Goal: Transaction & Acquisition: Purchase product/service

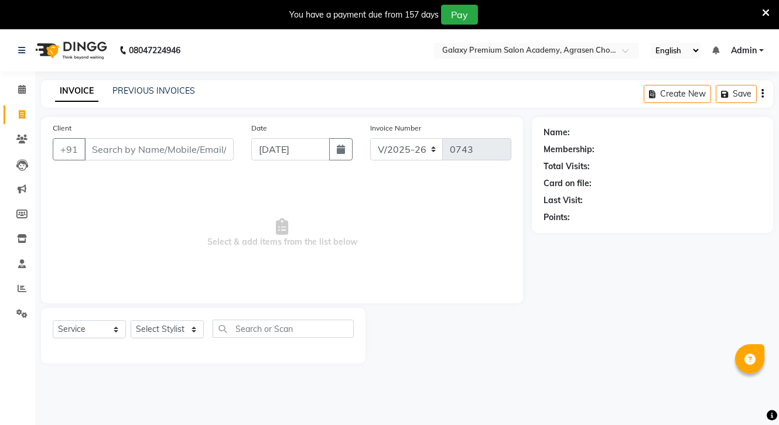
select select "3555"
select select "service"
click at [21, 142] on icon at bounding box center [21, 139] width 11 height 9
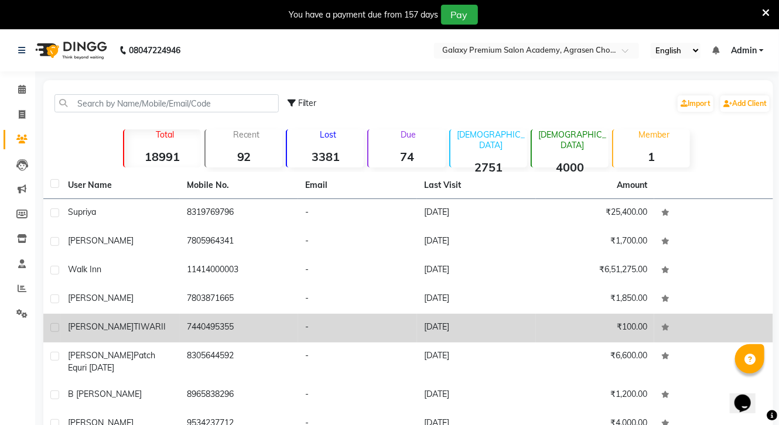
click at [198, 331] on td "7440495355" at bounding box center [239, 328] width 119 height 29
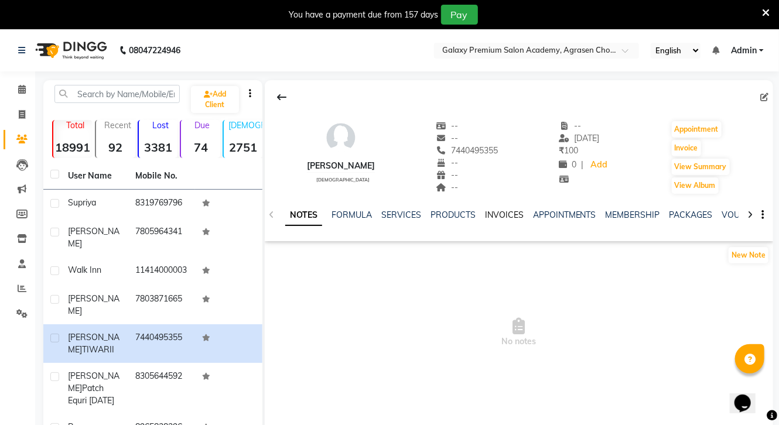
click at [508, 216] on link "INVOICES" at bounding box center [504, 215] width 39 height 11
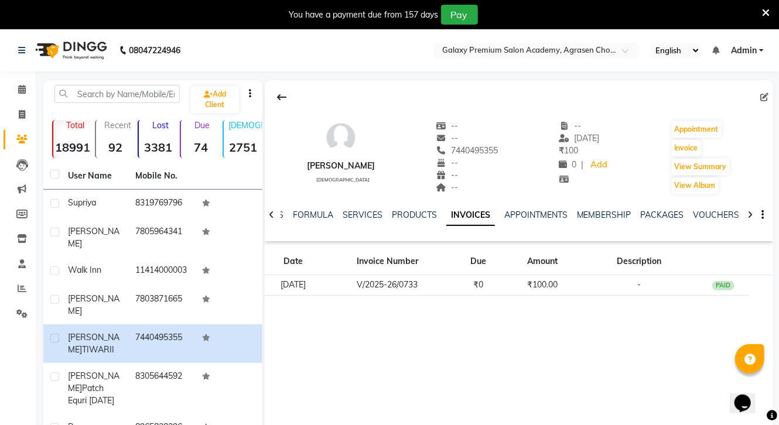
click at [758, 95] on div at bounding box center [519, 97] width 509 height 22
click at [762, 96] on icon at bounding box center [764, 97] width 8 height 8
select select "7"
select select "[DEMOGRAPHIC_DATA]"
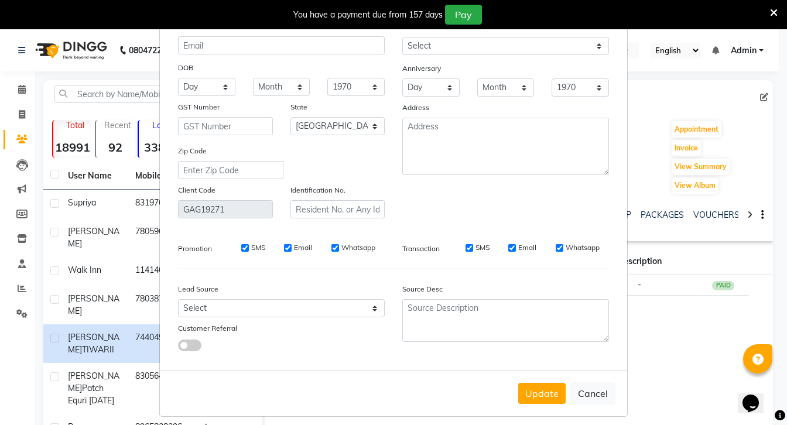
scroll to position [101, 0]
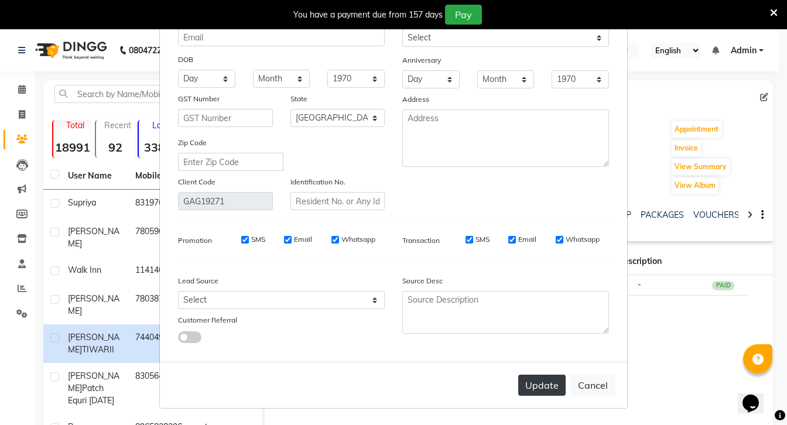
click at [539, 384] on button "Update" at bounding box center [541, 385] width 47 height 21
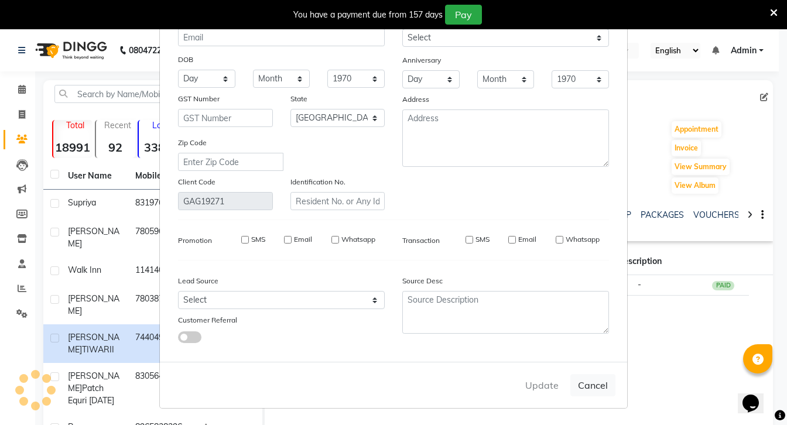
select select
select select "null"
select select
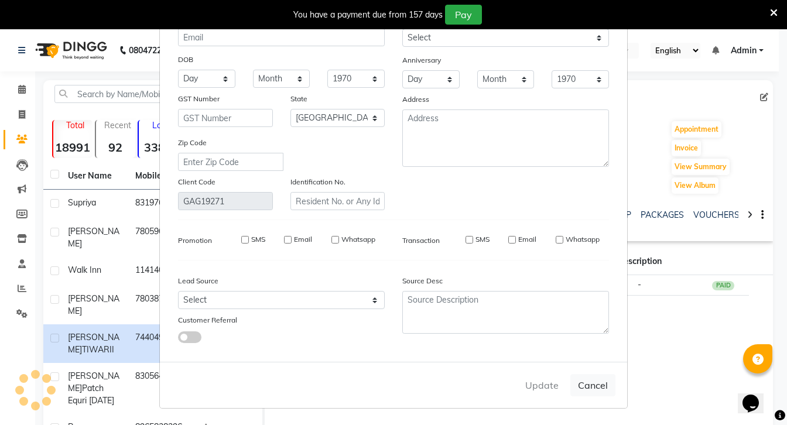
select select
checkbox input "false"
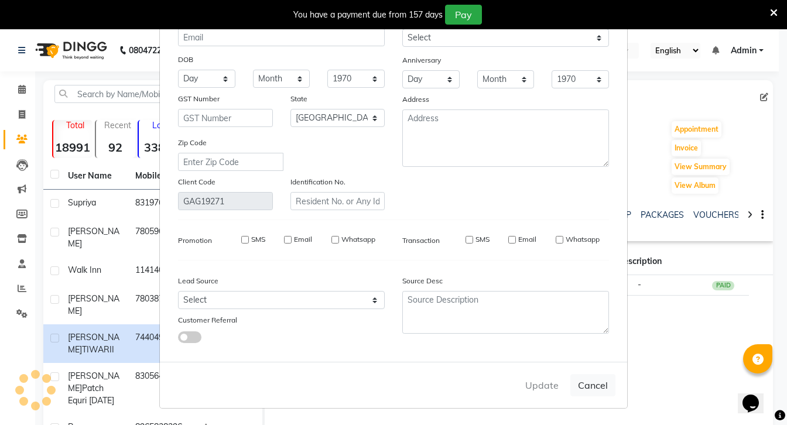
checkbox input "false"
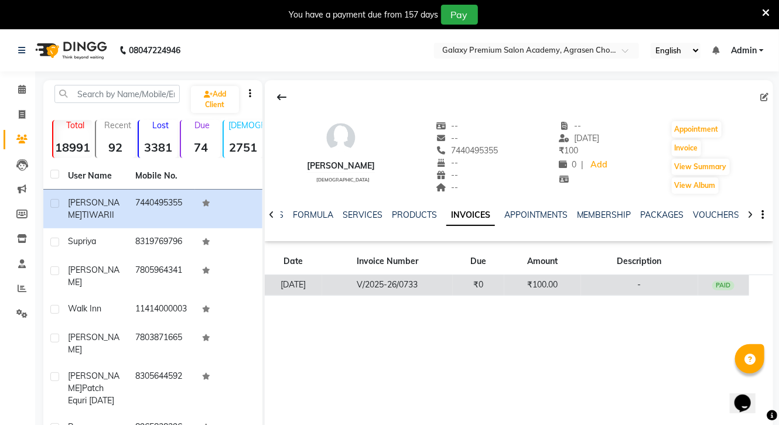
click at [551, 275] on td "₹100.00" at bounding box center [542, 285] width 77 height 21
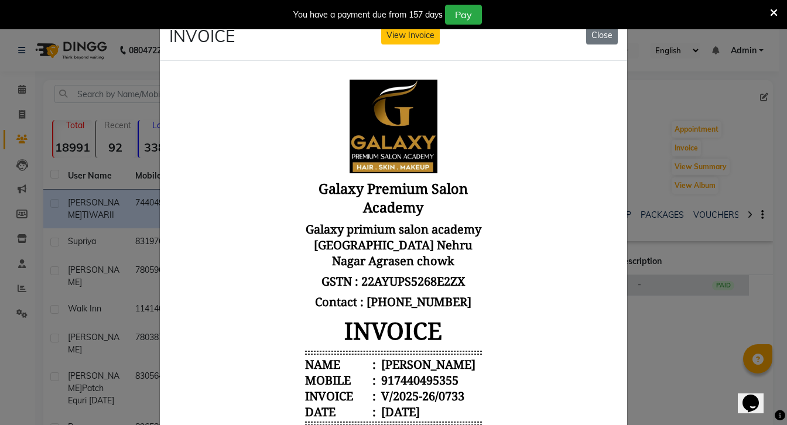
scroll to position [0, 0]
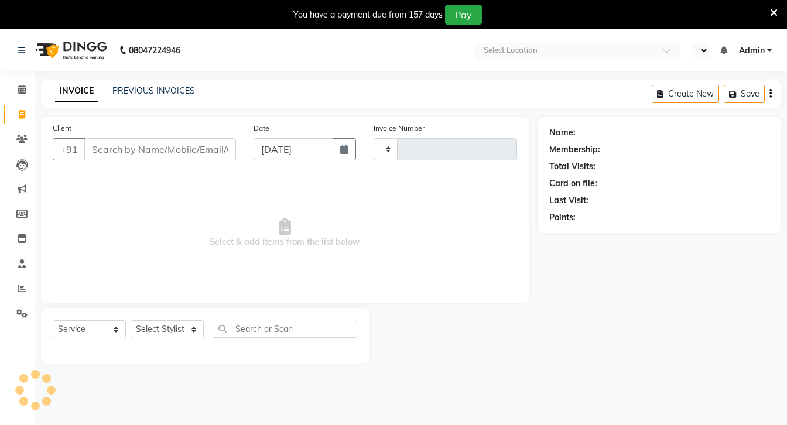
select select "service"
type input "0743"
select select "en"
select select "3555"
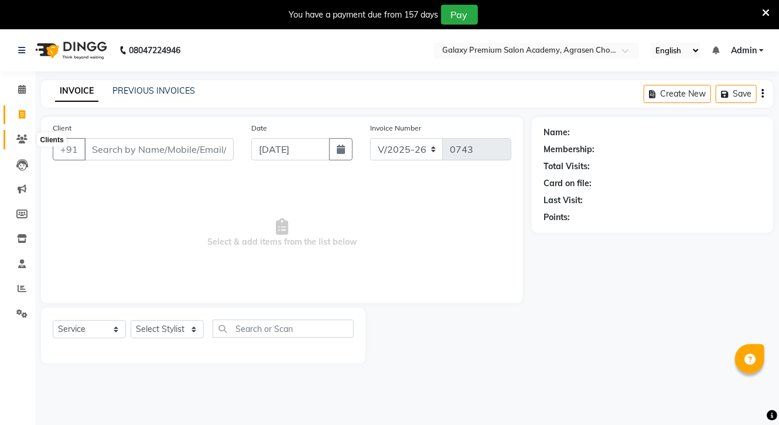
click at [21, 138] on icon at bounding box center [21, 139] width 11 height 9
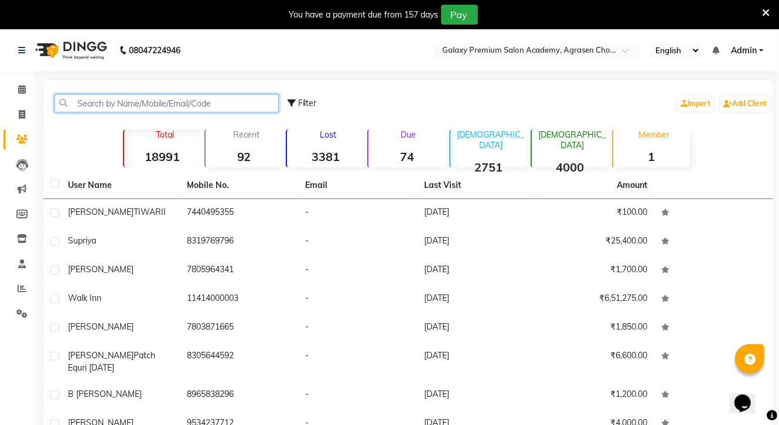
click at [81, 106] on input "text" at bounding box center [166, 103] width 224 height 18
click at [22, 114] on icon at bounding box center [22, 114] width 6 height 9
select select "service"
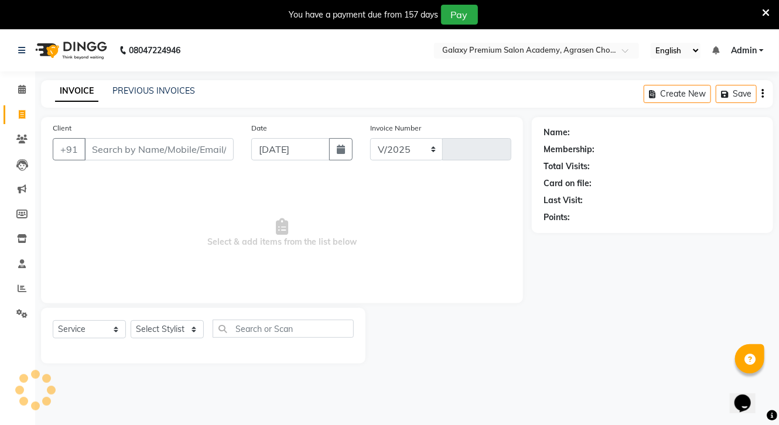
select select "3555"
type input "0743"
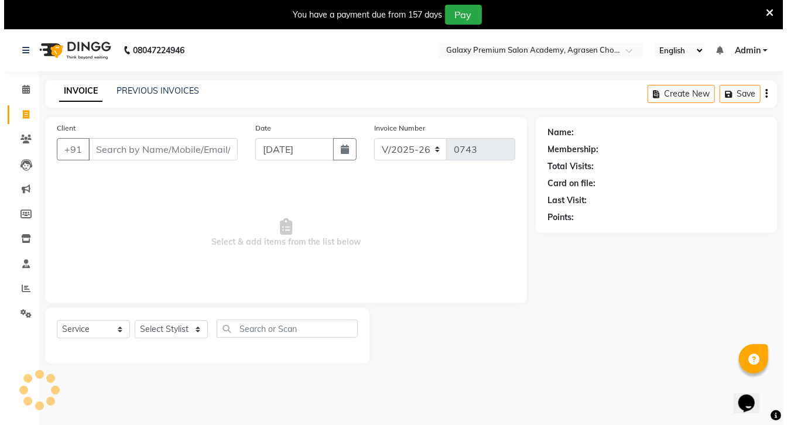
scroll to position [29, 0]
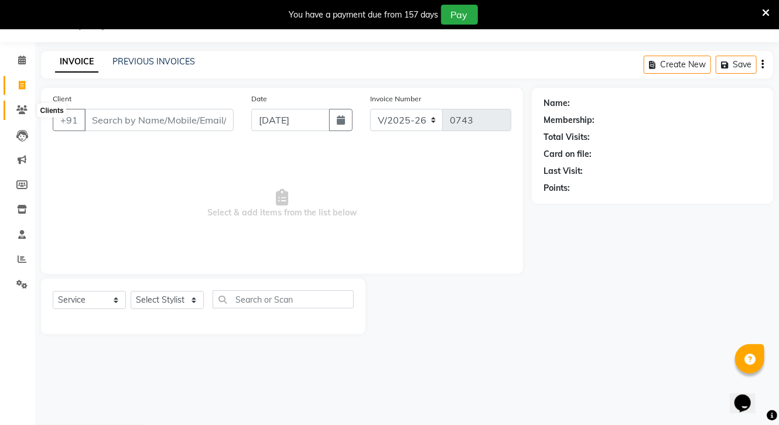
click at [21, 114] on icon at bounding box center [21, 109] width 11 height 9
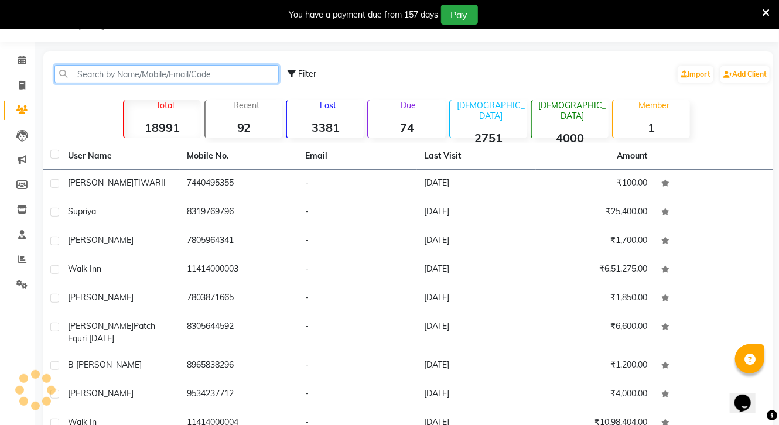
click at [86, 74] on input "text" at bounding box center [166, 74] width 224 height 18
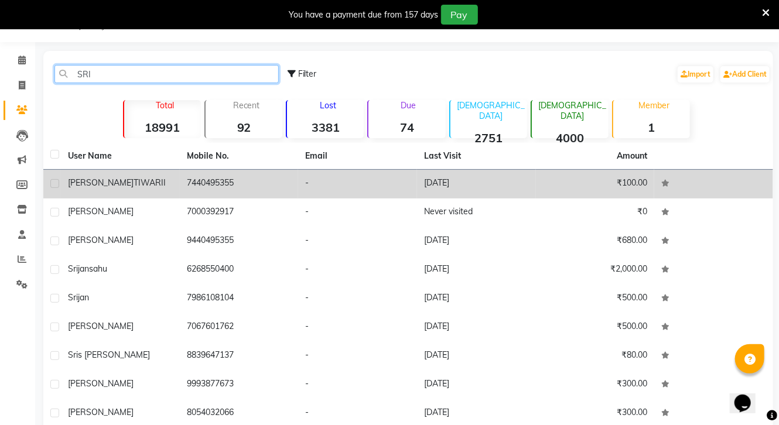
type input "SRI"
click at [253, 180] on td "7440495355" at bounding box center [239, 184] width 119 height 29
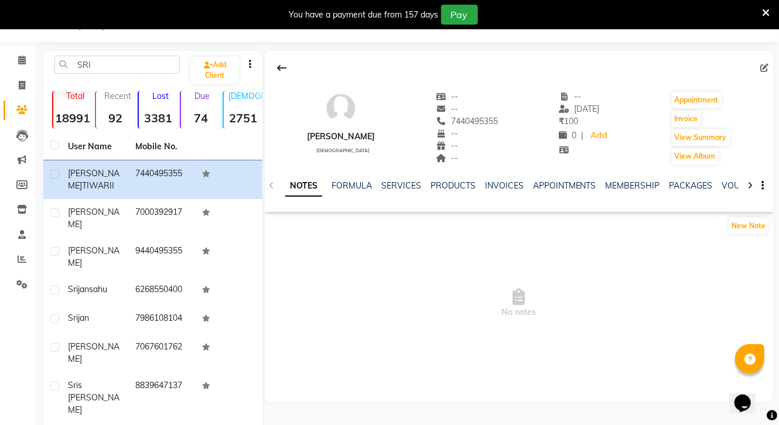
click at [338, 156] on div "SRISHTI TIWARII female" at bounding box center [341, 128] width 68 height 75
click at [337, 147] on div "SRISHTI TIWARII female" at bounding box center [341, 128] width 68 height 75
click at [333, 142] on div "SRISHTI TIWARII" at bounding box center [341, 137] width 68 height 12
click at [343, 129] on div "SRISHTI TIWARII female" at bounding box center [341, 128] width 68 height 75
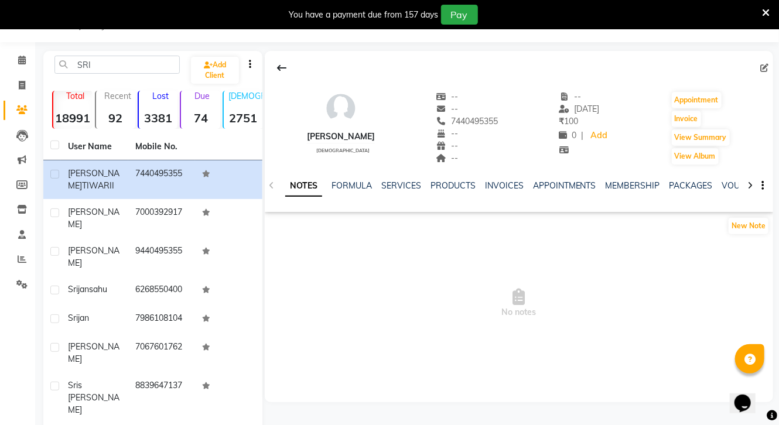
click at [398, 119] on div "SRISHTI TIWARII female -- -- 7440495355 -- -- -- -- 28-06-2025 ₹ 100 0 | Add Ap…" at bounding box center [519, 122] width 509 height 87
click at [508, 184] on link "INVOICES" at bounding box center [504, 185] width 39 height 11
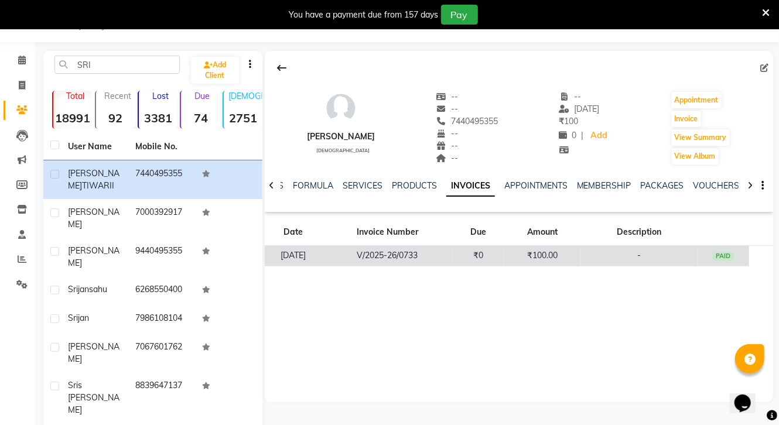
click at [441, 251] on td "V/2025-26/0733" at bounding box center [387, 256] width 131 height 21
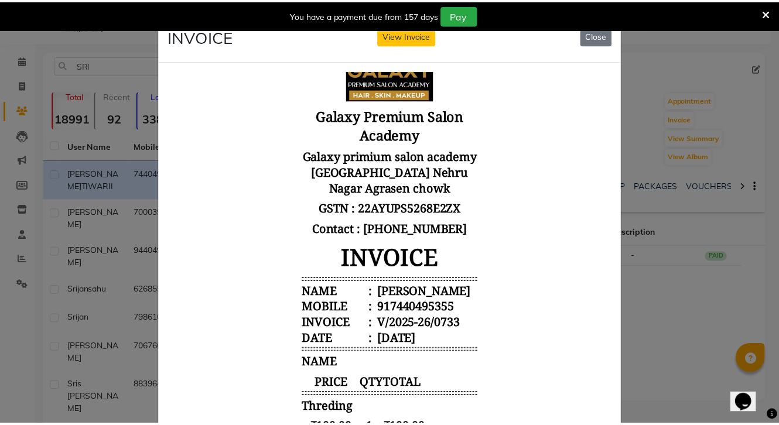
scroll to position [107, 0]
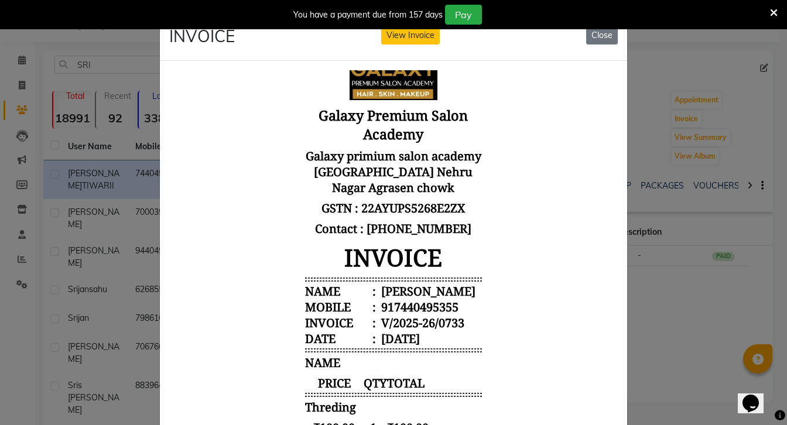
drag, startPoint x: 721, startPoint y: 135, endPoint x: 736, endPoint y: 127, distance: 17.3
click at [730, 132] on ngb-modal-window "INVOICE View Invoice Close" at bounding box center [393, 212] width 787 height 425
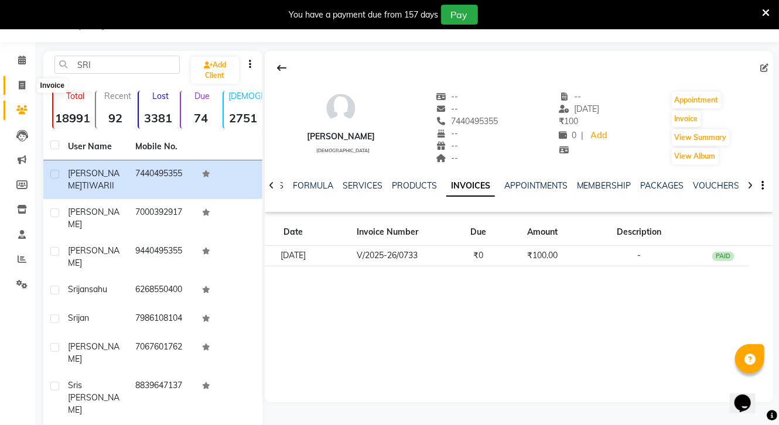
click at [23, 83] on icon at bounding box center [22, 85] width 6 height 9
select select "service"
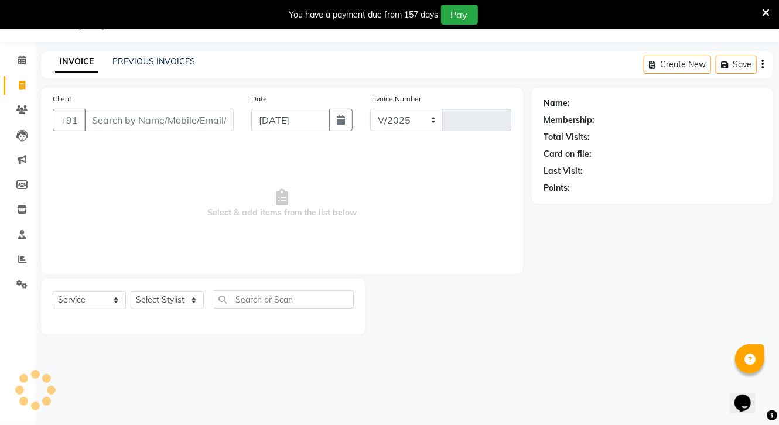
select select "3555"
type input "0743"
click at [325, 117] on input "[DATE]" at bounding box center [290, 120] width 79 height 22
select select "9"
select select "2025"
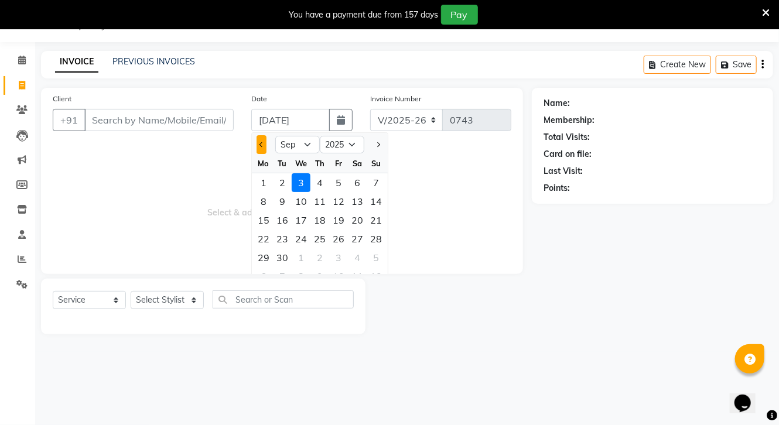
click at [257, 146] on button "Previous month" at bounding box center [262, 144] width 10 height 19
click at [265, 143] on button "Previous month" at bounding box center [262, 144] width 10 height 19
select select "6"
click at [374, 255] on div "29" at bounding box center [376, 257] width 19 height 19
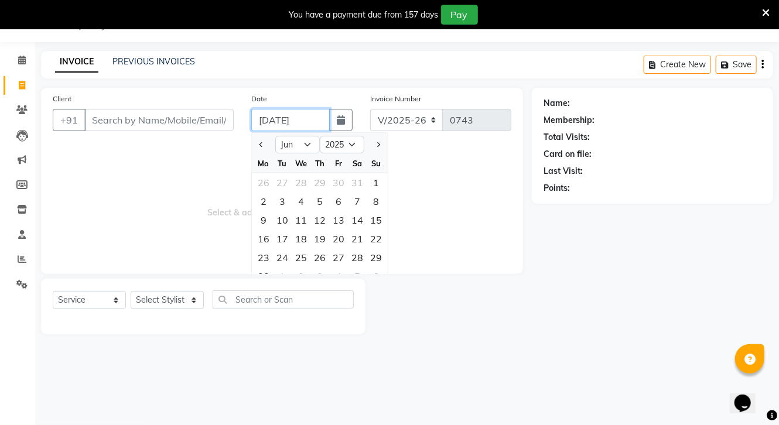
type input "[DATE]"
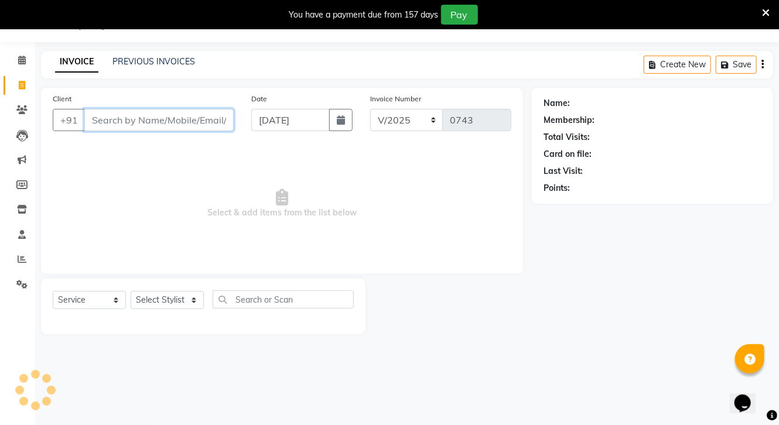
click at [178, 125] on input "Client" at bounding box center [158, 120] width 149 height 22
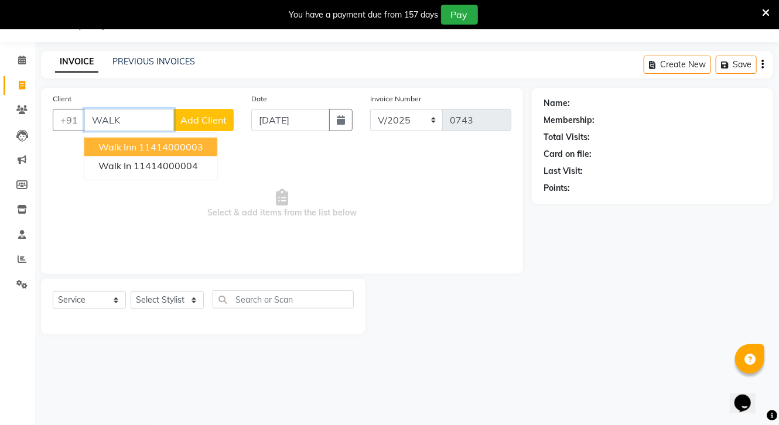
click at [209, 155] on button "Walk inn 11414000003" at bounding box center [150, 147] width 133 height 19
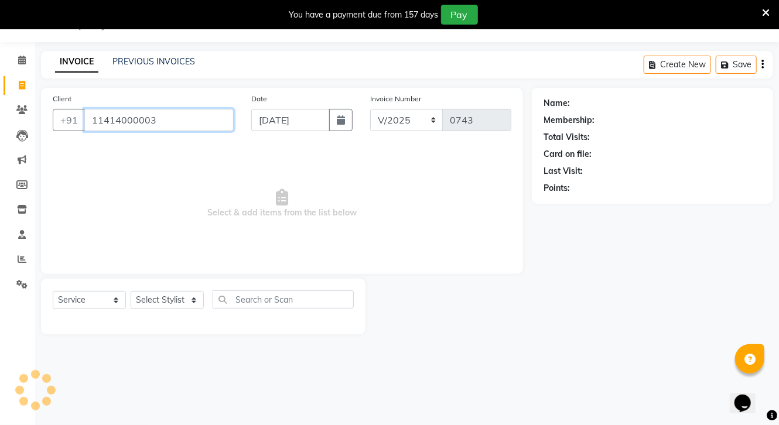
type input "11414000003"
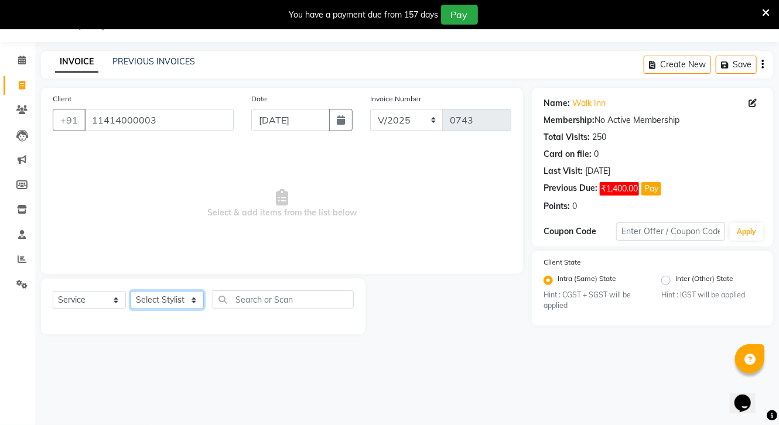
click at [175, 306] on select "Select Stylist [PERSON_NAME] CHOTI choti mamta dhanno gayatri [PERSON_NAME] [PE…" at bounding box center [167, 300] width 73 height 18
select select "88062"
click at [131, 292] on select "Select Stylist [PERSON_NAME] CHOTI choti mamta dhanno gayatri [PERSON_NAME] [PE…" at bounding box center [167, 300] width 73 height 18
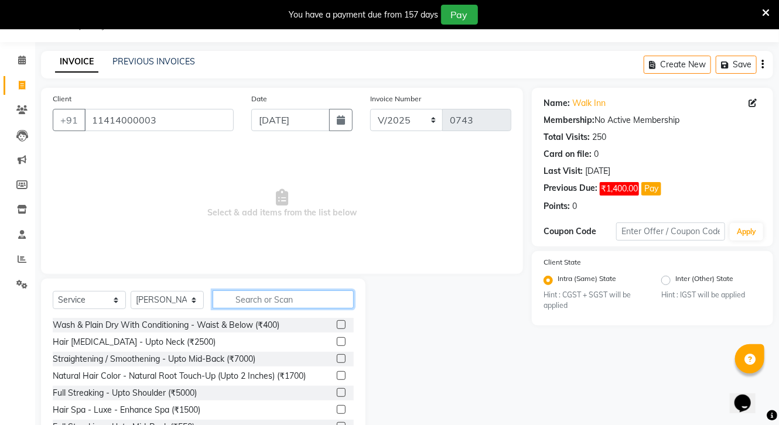
click at [260, 300] on input "text" at bounding box center [283, 300] width 141 height 18
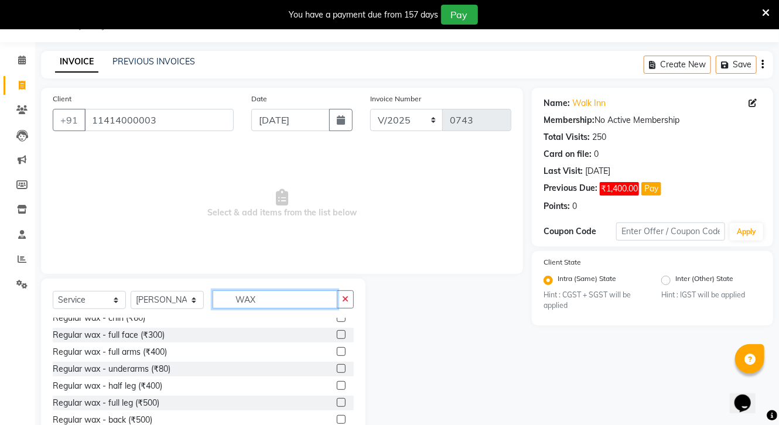
scroll to position [102, 0]
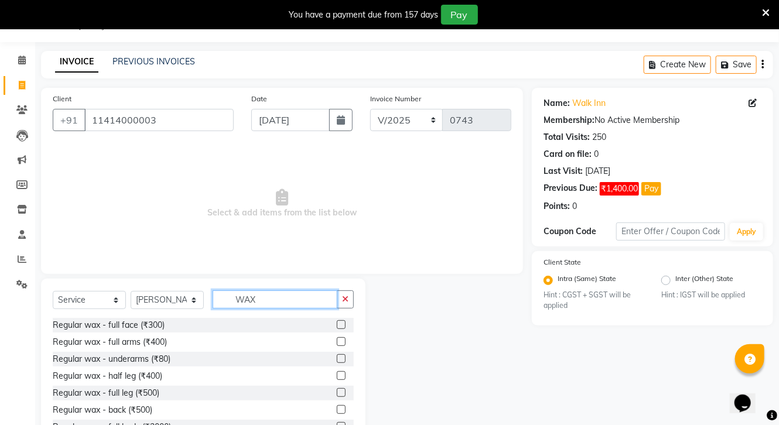
type input "WAX"
click at [337, 374] on label at bounding box center [341, 375] width 9 height 9
click at [337, 374] on input "checkbox" at bounding box center [341, 377] width 8 height 8
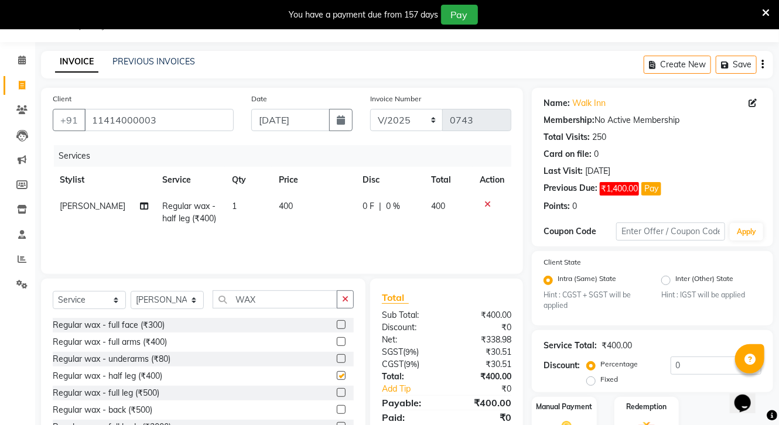
checkbox input "false"
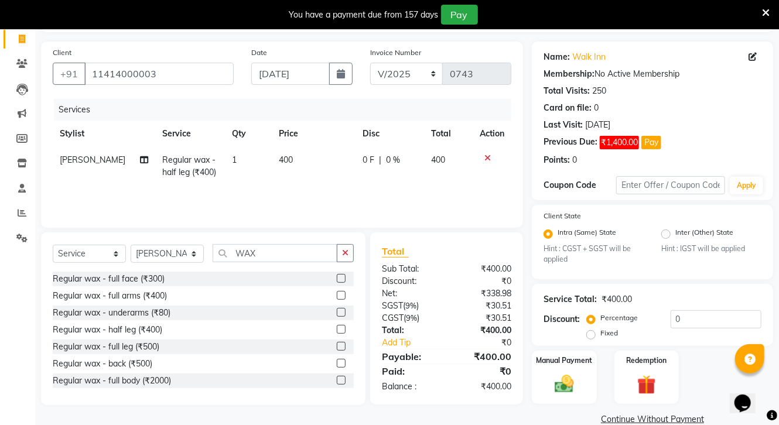
scroll to position [98, 0]
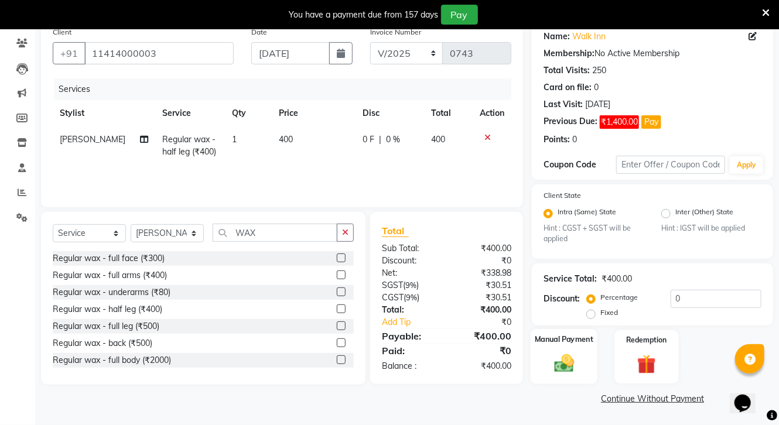
click at [566, 356] on img at bounding box center [564, 364] width 32 height 23
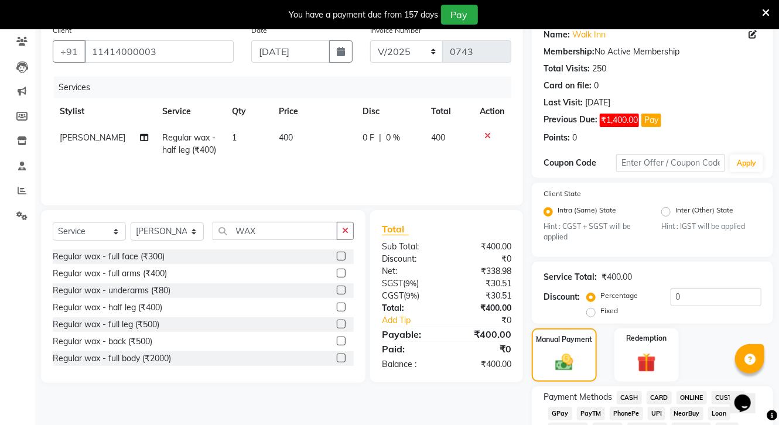
click at [629, 397] on span "CASH" at bounding box center [629, 397] width 25 height 13
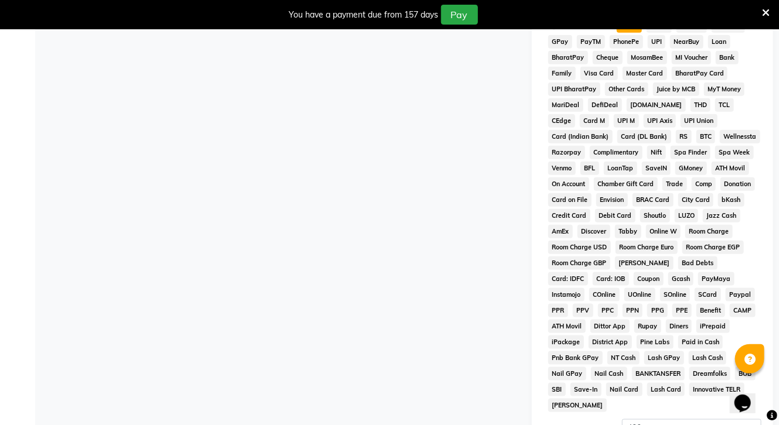
scroll to position [610, 0]
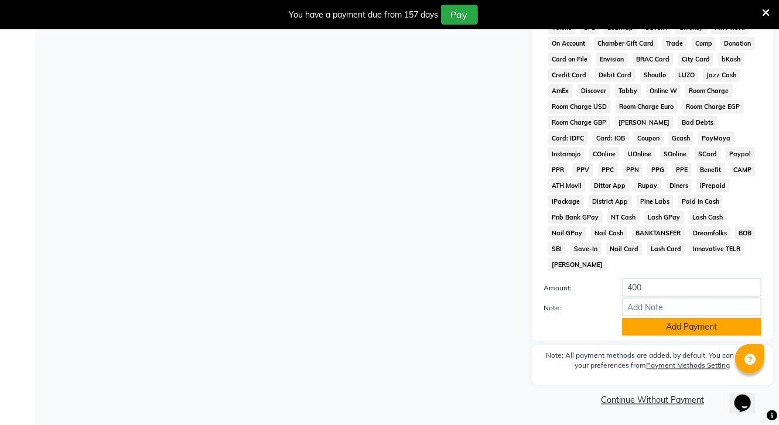
click at [738, 333] on button "Add Payment" at bounding box center [691, 327] width 139 height 18
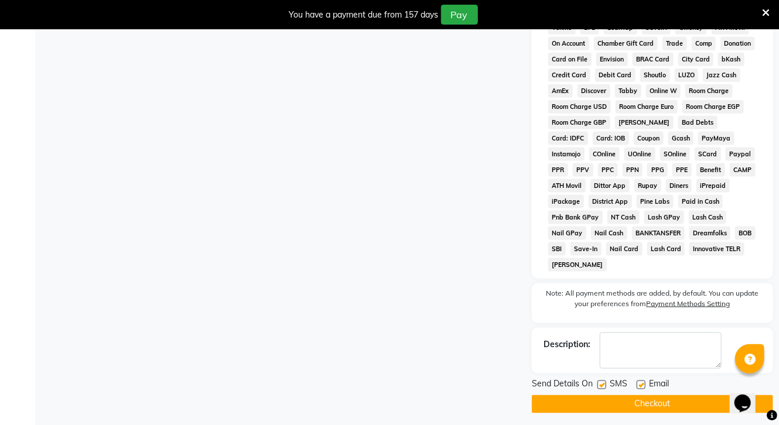
click at [701, 398] on button "Checkout" at bounding box center [652, 404] width 241 height 18
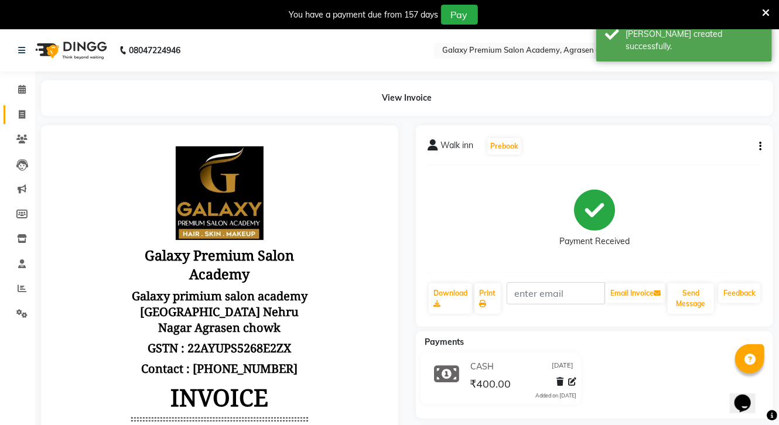
click at [18, 107] on link "Invoice" at bounding box center [18, 114] width 28 height 19
select select "service"
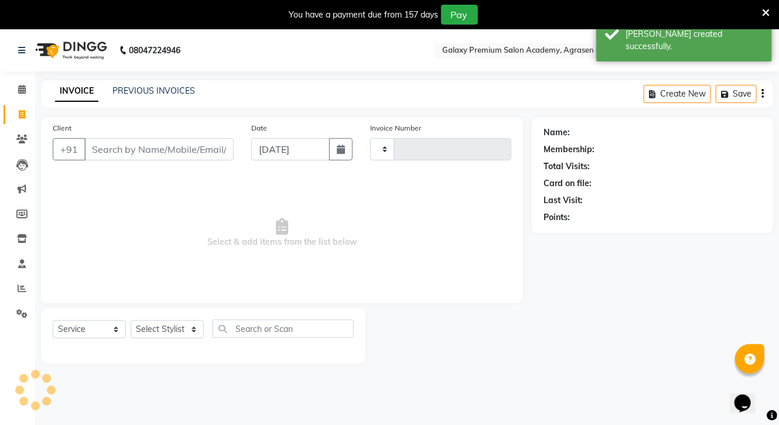
type input "0744"
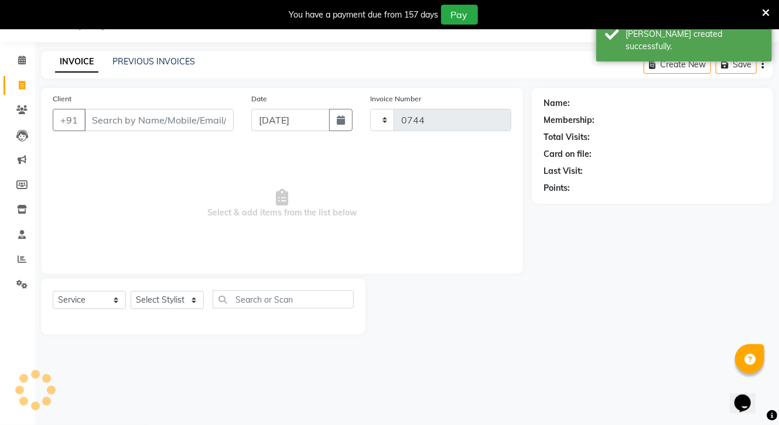
select select "3555"
click at [336, 122] on button "button" at bounding box center [340, 120] width 23 height 22
select select "9"
select select "2025"
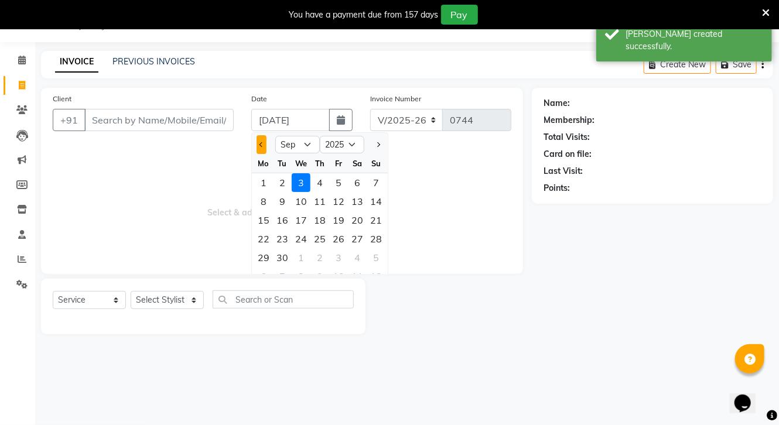
click at [260, 142] on button "Previous month" at bounding box center [262, 144] width 10 height 19
select select "6"
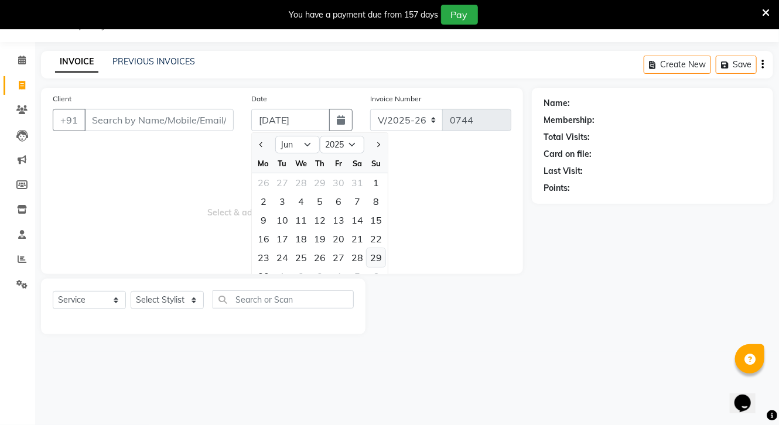
click at [374, 258] on div "29" at bounding box center [376, 257] width 19 height 19
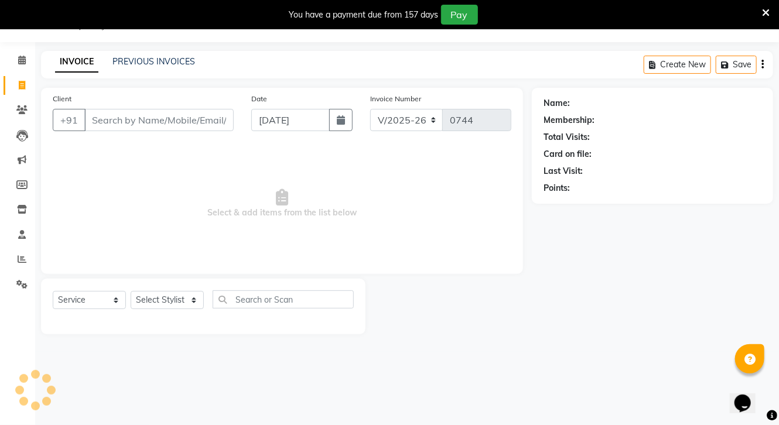
type input "[DATE]"
click at [168, 121] on input "Client" at bounding box center [158, 120] width 149 height 22
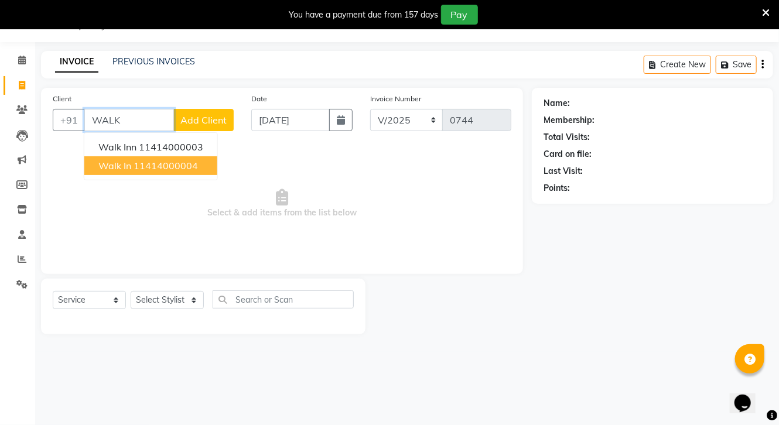
drag, startPoint x: 158, startPoint y: 159, endPoint x: 157, endPoint y: 196, distance: 36.9
click at [159, 160] on button "Walk in 11414000004" at bounding box center [150, 165] width 133 height 19
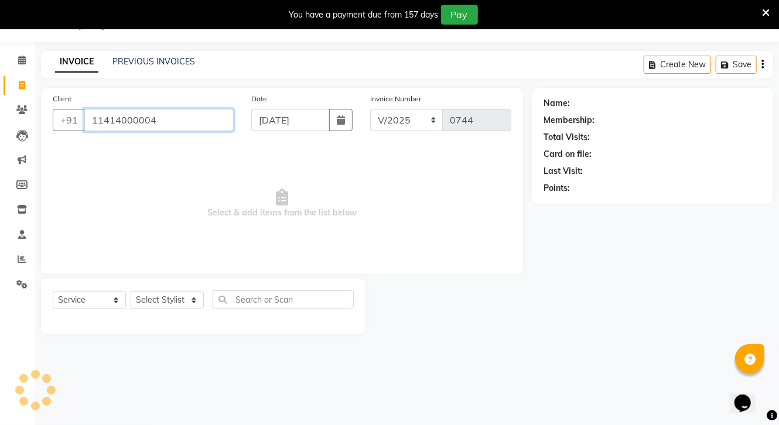
type input "11414000004"
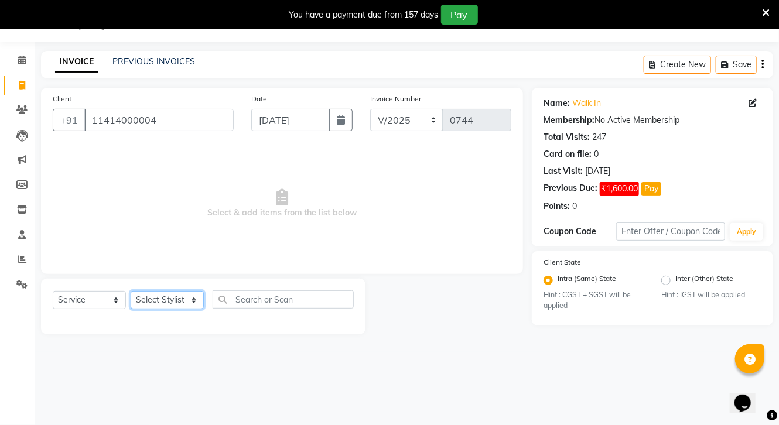
click at [175, 304] on select "Select Stylist [PERSON_NAME] CHOTI choti mamta dhanno gayatri [PERSON_NAME] [PE…" at bounding box center [167, 300] width 73 height 18
select select "18226"
click at [131, 292] on select "Select Stylist [PERSON_NAME] CHOTI choti mamta dhanno gayatri [PERSON_NAME] [PE…" at bounding box center [167, 300] width 73 height 18
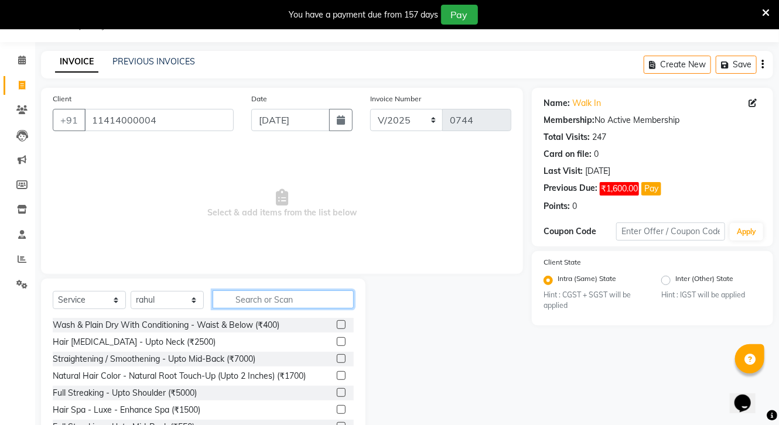
click at [293, 298] on input "text" at bounding box center [283, 300] width 141 height 18
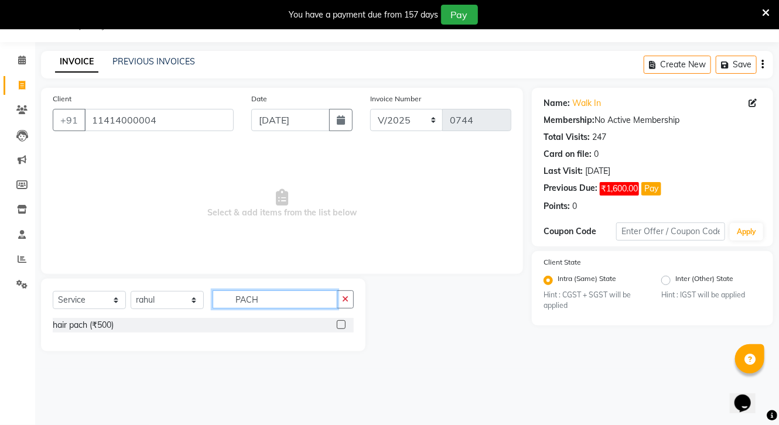
type input "PACH"
drag, startPoint x: 338, startPoint y: 323, endPoint x: 339, endPoint y: 317, distance: 6.6
click at [339, 323] on label at bounding box center [341, 324] width 9 height 9
click at [339, 323] on input "checkbox" at bounding box center [341, 326] width 8 height 8
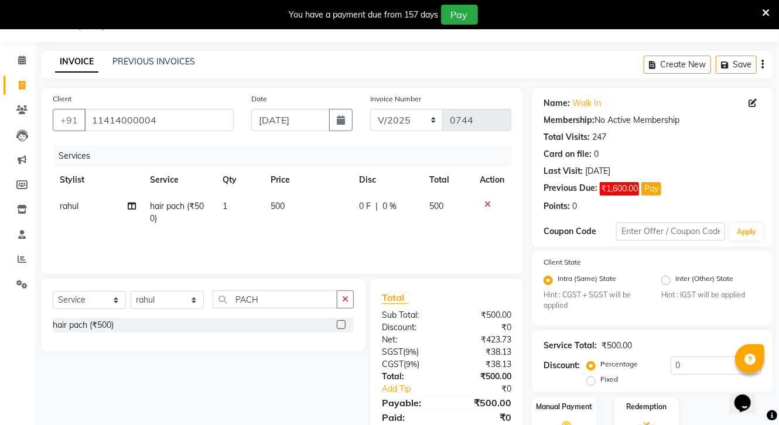
checkbox input "false"
click at [345, 302] on icon "button" at bounding box center [345, 299] width 6 height 8
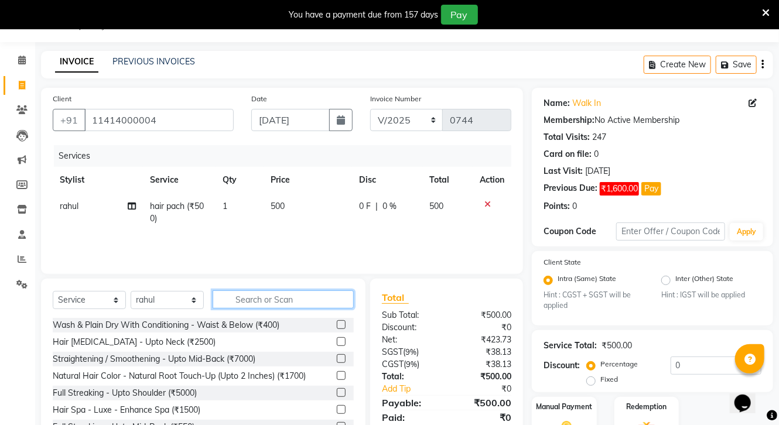
click at [319, 305] on input "text" at bounding box center [283, 300] width 141 height 18
click at [278, 303] on input "text" at bounding box center [283, 300] width 141 height 18
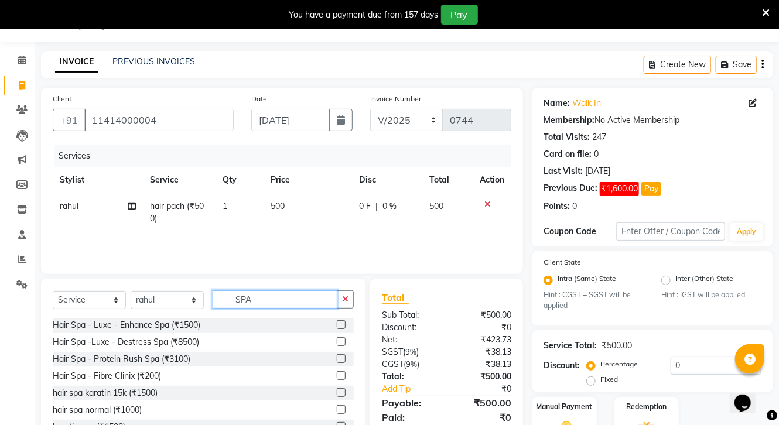
type input "SPA"
click at [337, 410] on label at bounding box center [341, 409] width 9 height 9
click at [337, 410] on input "checkbox" at bounding box center [341, 411] width 8 height 8
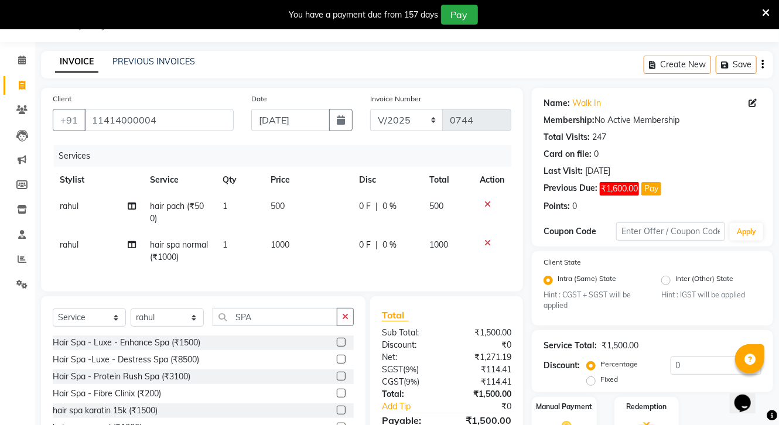
checkbox input "false"
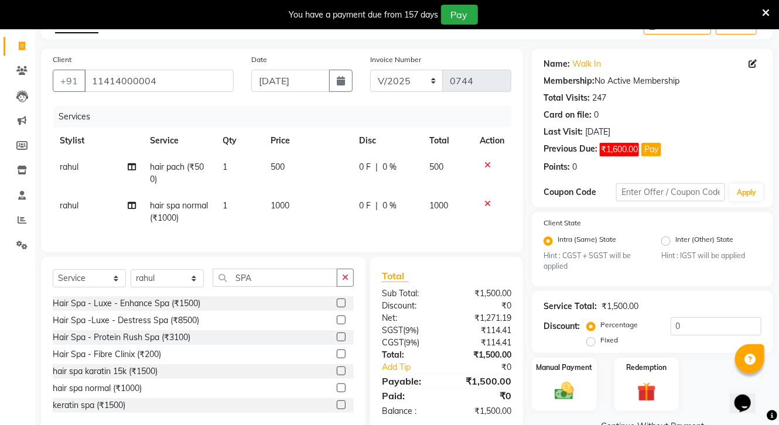
scroll to position [100, 0]
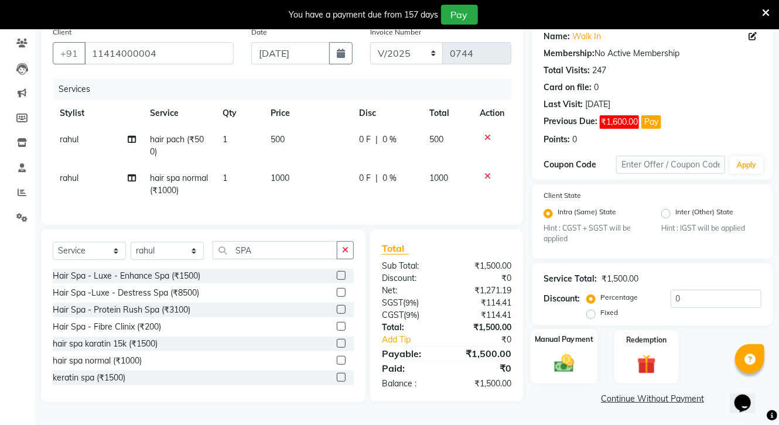
click at [558, 353] on img at bounding box center [564, 364] width 32 height 23
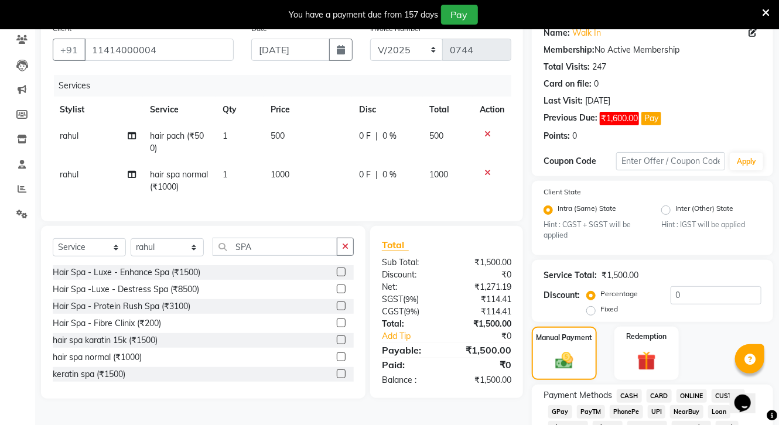
drag, startPoint x: 629, startPoint y: 396, endPoint x: 787, endPoint y: 361, distance: 161.5
click at [630, 395] on span "CASH" at bounding box center [629, 396] width 25 height 13
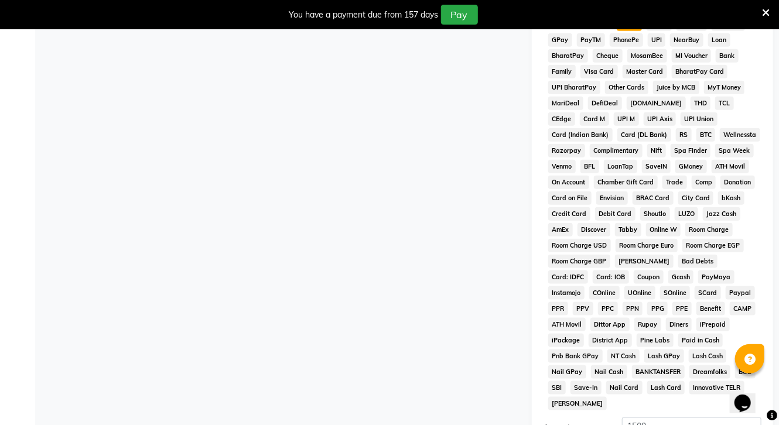
scroll to position [595, 0]
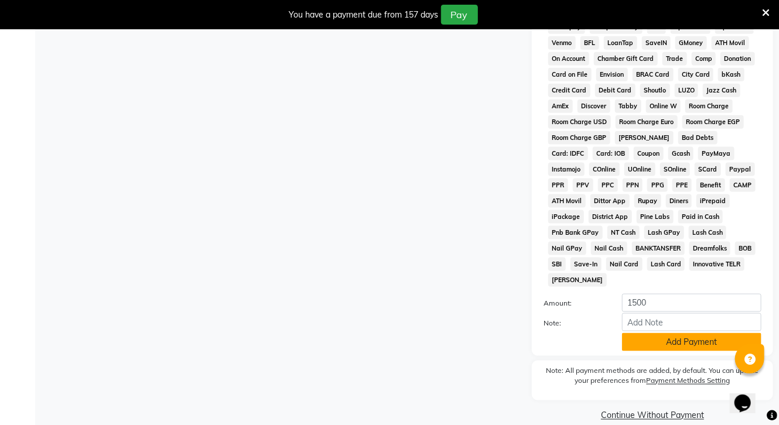
click at [690, 336] on button "Add Payment" at bounding box center [691, 342] width 139 height 18
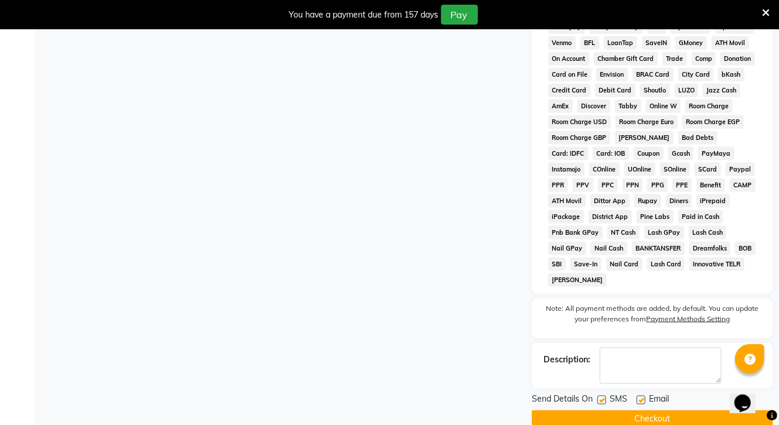
click at [668, 413] on button "Checkout" at bounding box center [652, 420] width 241 height 18
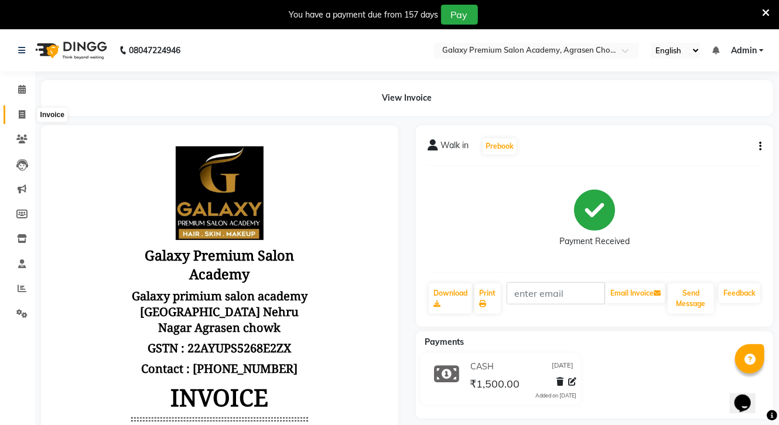
click at [25, 112] on icon at bounding box center [22, 114] width 6 height 9
select select "service"
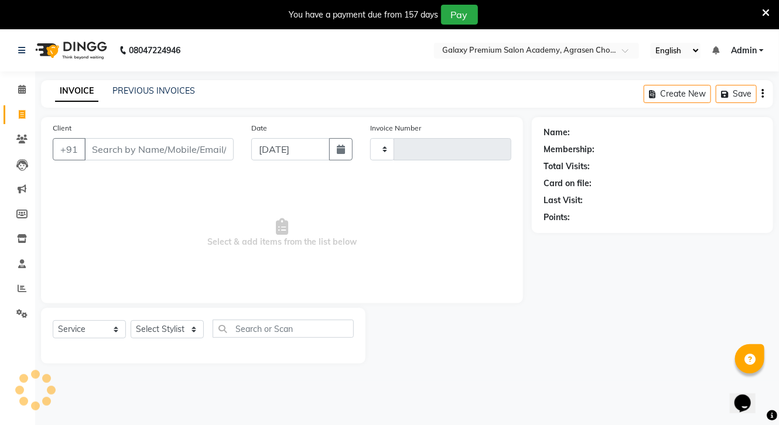
type input "0745"
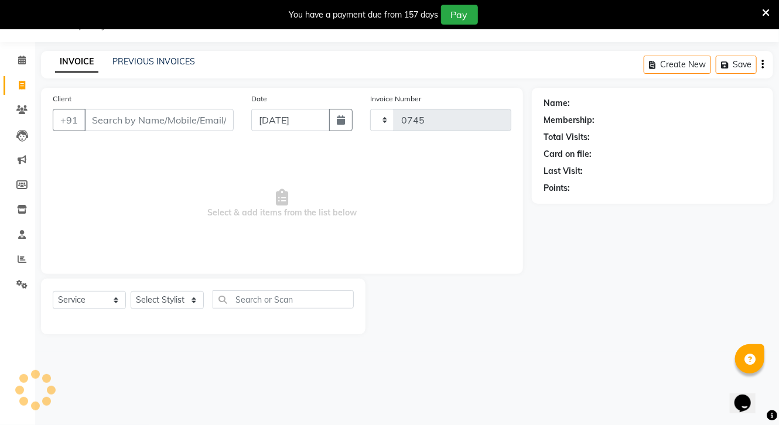
select select "3555"
click at [340, 113] on button "button" at bounding box center [340, 120] width 23 height 22
select select "9"
select select "2025"
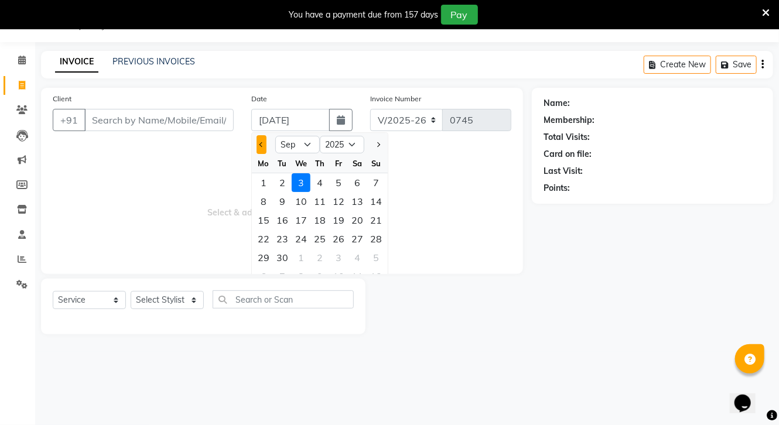
click at [262, 141] on button "Previous month" at bounding box center [262, 144] width 10 height 19
click at [263, 147] on button "Previous month" at bounding box center [262, 144] width 10 height 19
select select "6"
click at [377, 258] on div "29" at bounding box center [376, 257] width 19 height 19
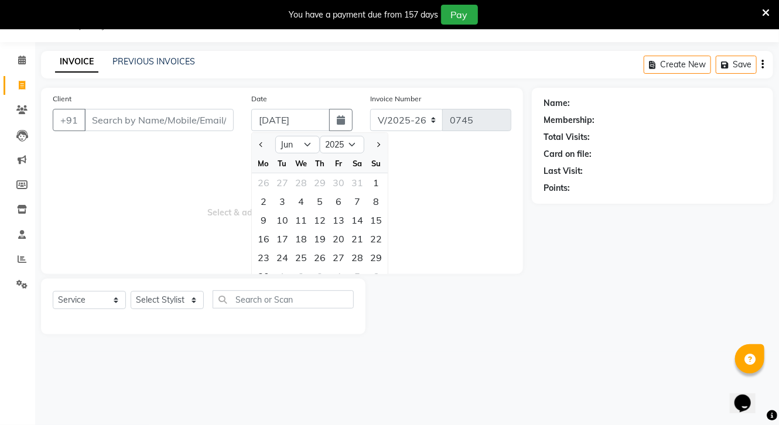
type input "[DATE]"
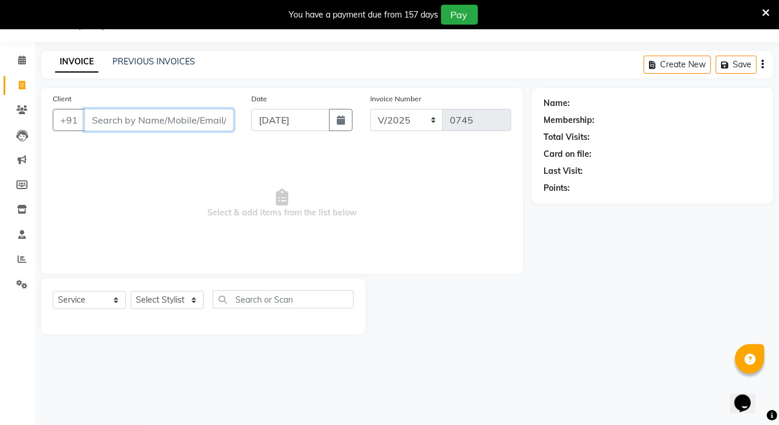
click at [182, 124] on input "Client" at bounding box center [158, 120] width 149 height 22
click at [158, 122] on input "Client" at bounding box center [158, 120] width 149 height 22
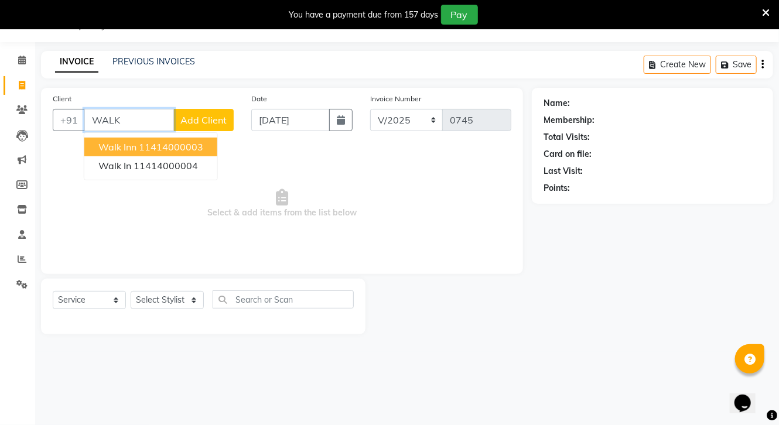
drag, startPoint x: 162, startPoint y: 151, endPoint x: 209, endPoint y: 214, distance: 78.4
click at [166, 152] on ngb-highlight "11414000003" at bounding box center [171, 147] width 64 height 12
type input "11414000003"
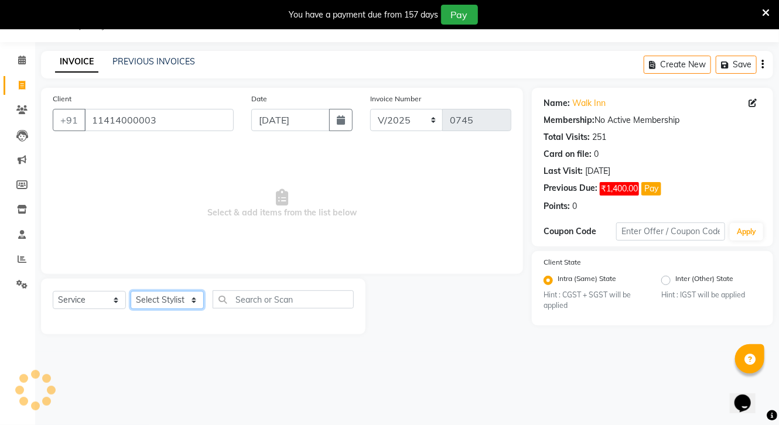
click at [179, 303] on select "Select Stylist [PERSON_NAME] CHOTI choti mamta dhanno gayatri [PERSON_NAME] [PE…" at bounding box center [167, 300] width 73 height 18
select select "88062"
click at [131, 292] on select "Select Stylist [PERSON_NAME] CHOTI choti mamta dhanno gayatri [PERSON_NAME] [PE…" at bounding box center [167, 300] width 73 height 18
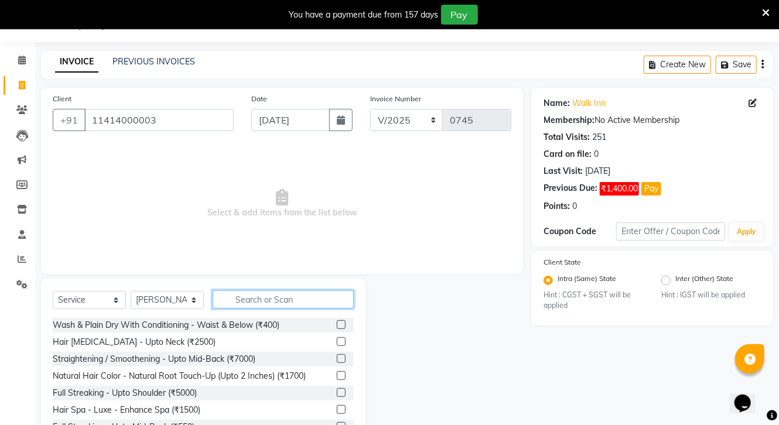
click at [249, 300] on input "text" at bounding box center [283, 300] width 141 height 18
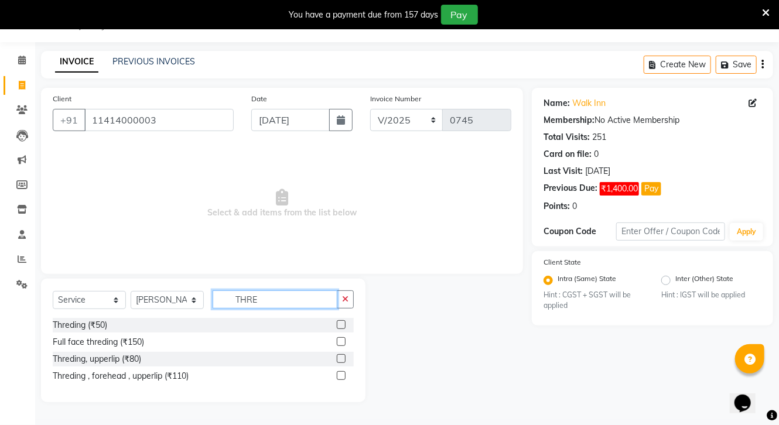
type input "THRE"
click at [342, 377] on label at bounding box center [341, 375] width 9 height 9
click at [342, 377] on input "checkbox" at bounding box center [341, 377] width 8 height 8
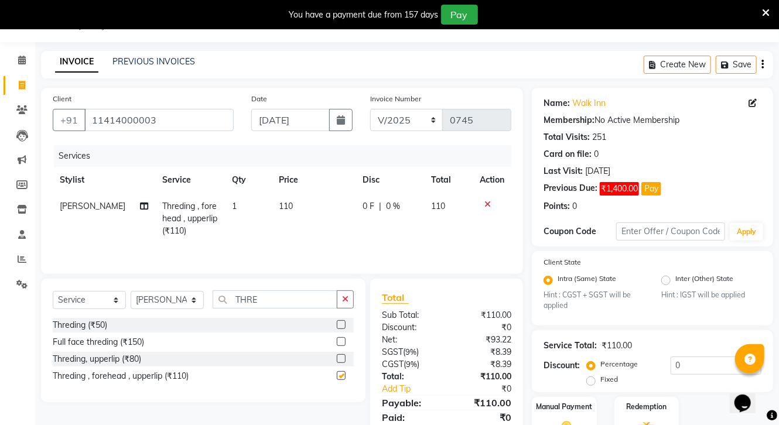
checkbox input "false"
click at [286, 206] on span "110" at bounding box center [286, 206] width 14 height 11
select select "88062"
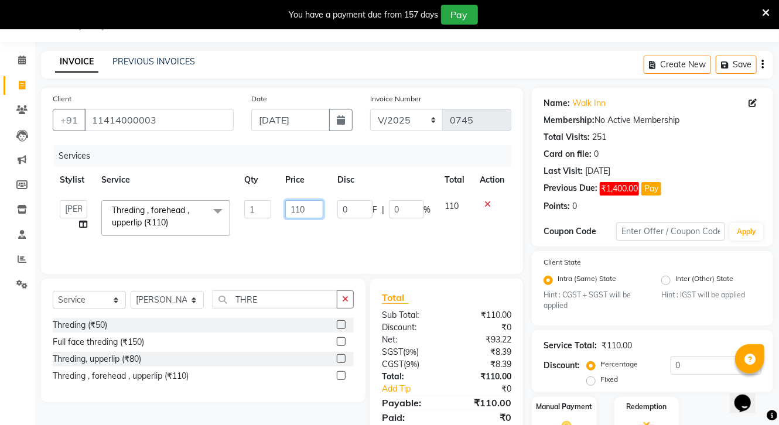
click at [313, 213] on input "110" at bounding box center [303, 209] width 37 height 18
type input "100"
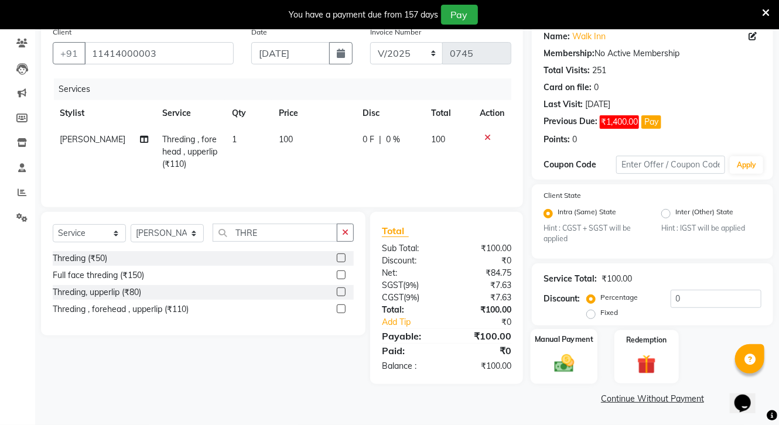
click at [570, 353] on img at bounding box center [564, 364] width 32 height 23
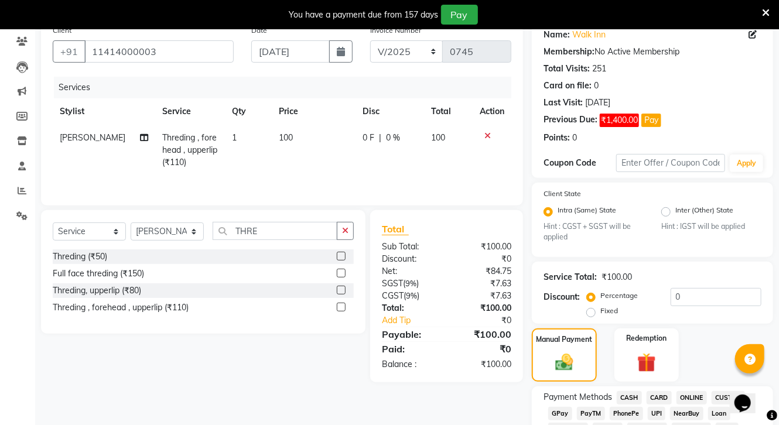
click at [694, 397] on span "ONLINE" at bounding box center [692, 397] width 30 height 13
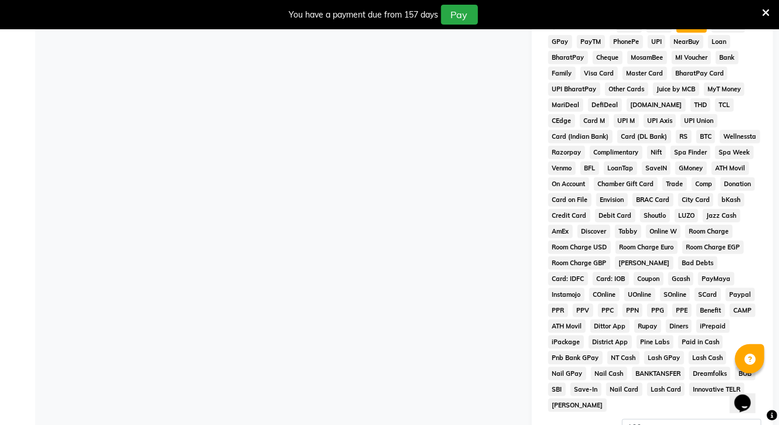
scroll to position [593, 0]
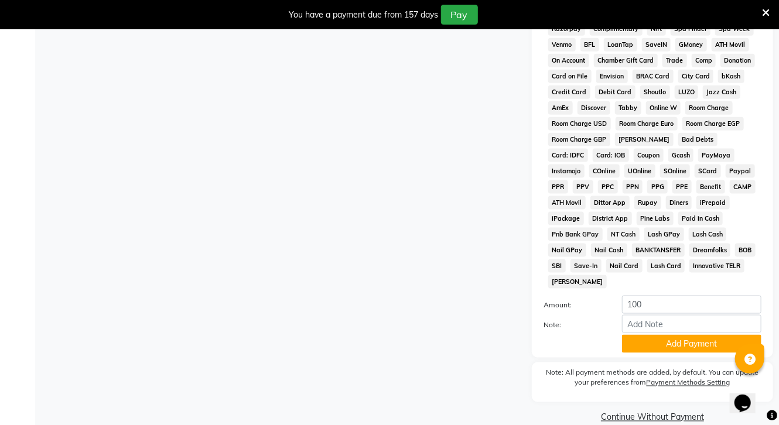
click at [696, 336] on button "Add Payment" at bounding box center [691, 344] width 139 height 18
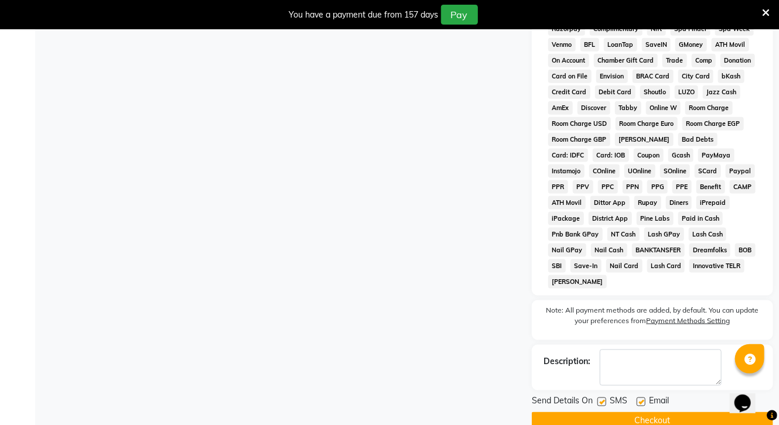
drag, startPoint x: 679, startPoint y: 417, endPoint x: 664, endPoint y: 417, distance: 14.6
click at [677, 418] on button "Checkout" at bounding box center [652, 421] width 241 height 18
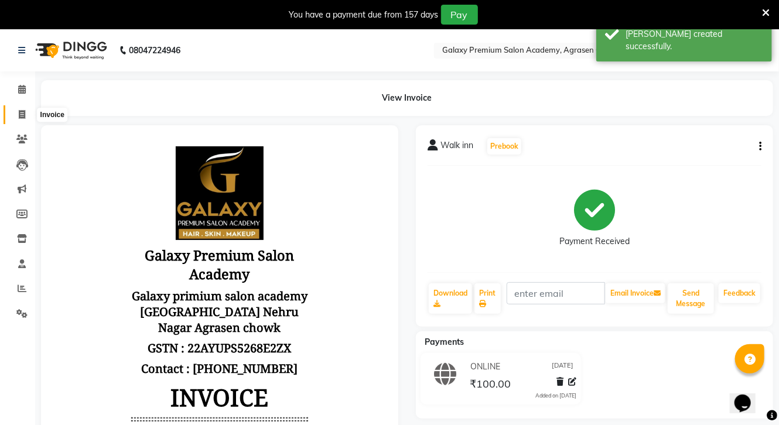
click at [19, 112] on icon at bounding box center [22, 114] width 6 height 9
select select "service"
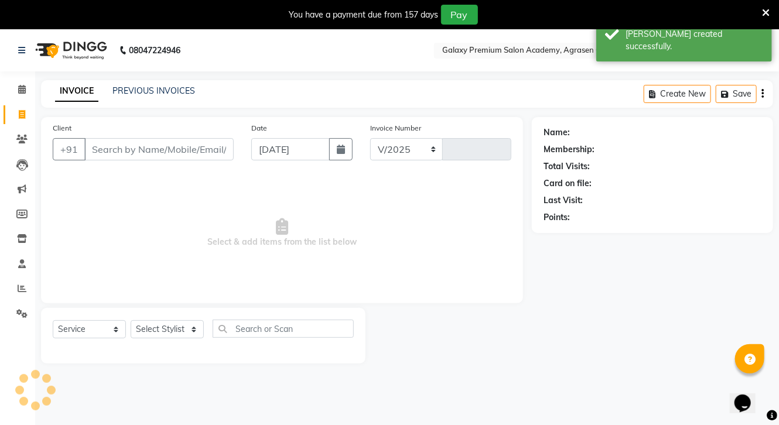
select select "3555"
type input "0746"
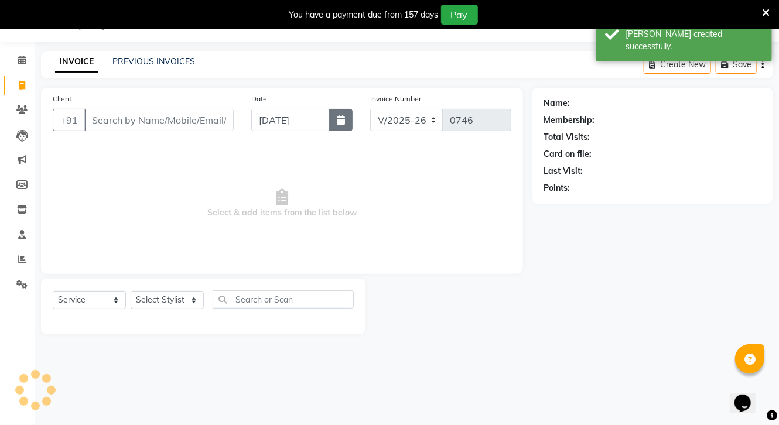
click at [341, 110] on button "button" at bounding box center [340, 120] width 23 height 22
select select "9"
select select "2025"
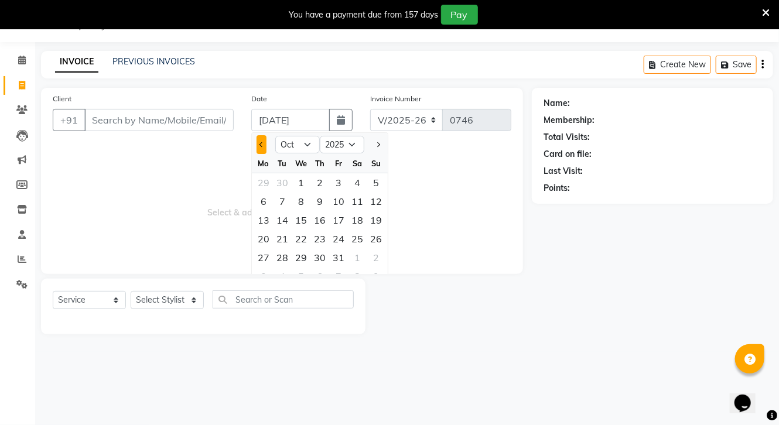
click at [266, 147] on button "Previous month" at bounding box center [262, 144] width 10 height 19
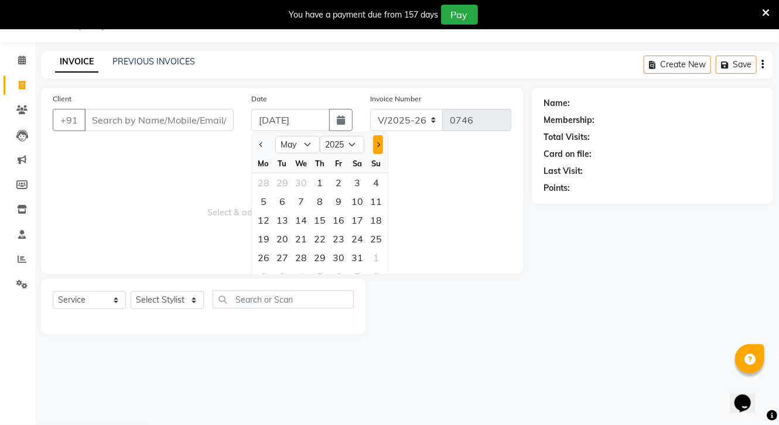
click at [381, 145] on button "Next month" at bounding box center [378, 144] width 10 height 19
select select "6"
click at [378, 255] on div "29" at bounding box center [376, 257] width 19 height 19
type input "[DATE]"
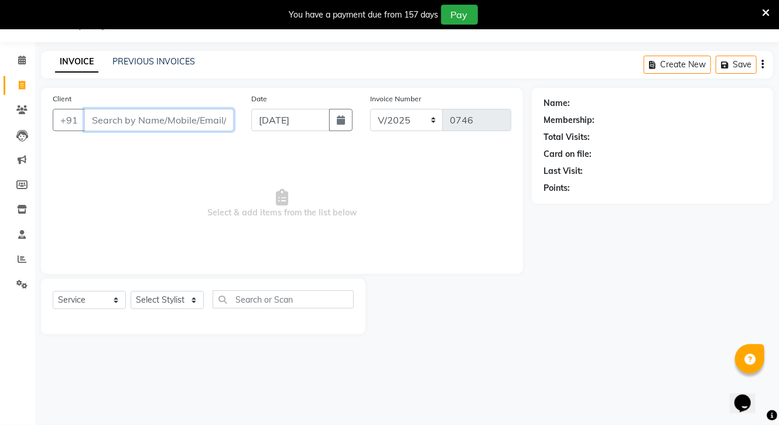
click at [180, 127] on input "Client" at bounding box center [158, 120] width 149 height 22
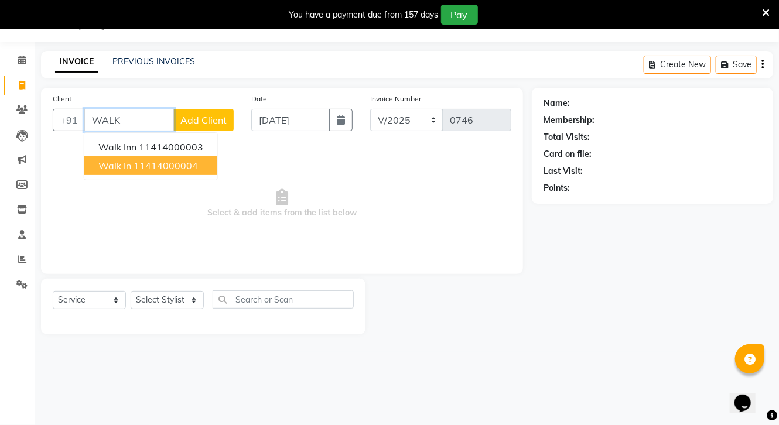
drag, startPoint x: 171, startPoint y: 161, endPoint x: 180, endPoint y: 175, distance: 16.4
click at [172, 161] on ngb-highlight "11414000004" at bounding box center [166, 166] width 64 height 12
type input "11414000004"
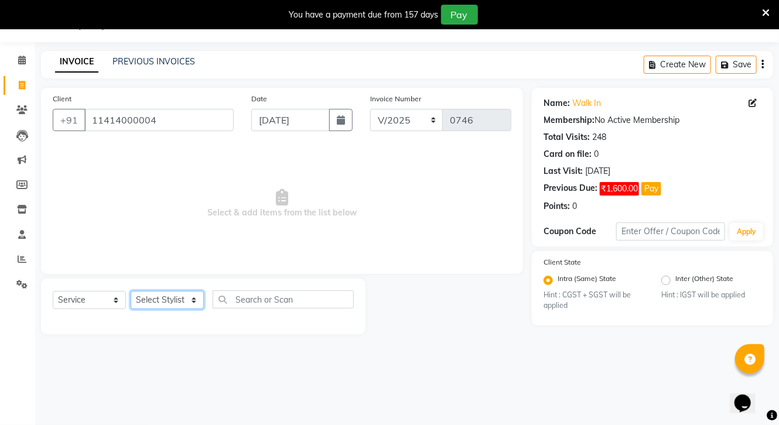
drag, startPoint x: 166, startPoint y: 300, endPoint x: 149, endPoint y: 299, distance: 17.6
click at [166, 300] on select "Select Stylist [PERSON_NAME] CHOTI choti mamta dhanno gayatri [PERSON_NAME] [PE…" at bounding box center [167, 300] width 73 height 18
select select "17614"
click at [131, 292] on select "Select Stylist [PERSON_NAME] CHOTI choti mamta dhanno gayatri [PERSON_NAME] [PE…" at bounding box center [167, 300] width 73 height 18
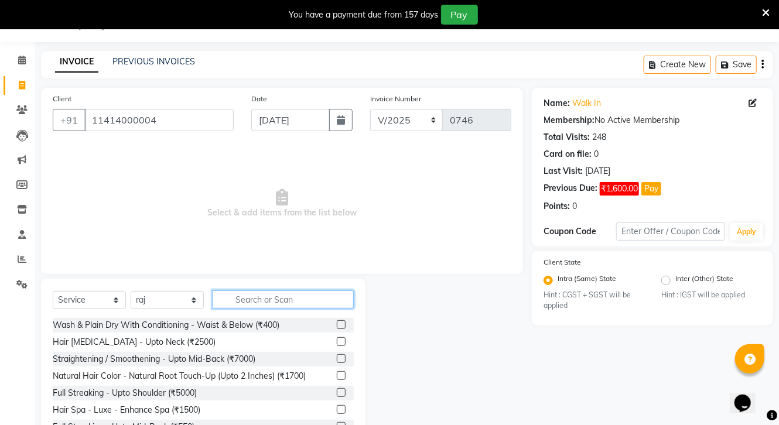
click at [264, 298] on input "text" at bounding box center [283, 300] width 141 height 18
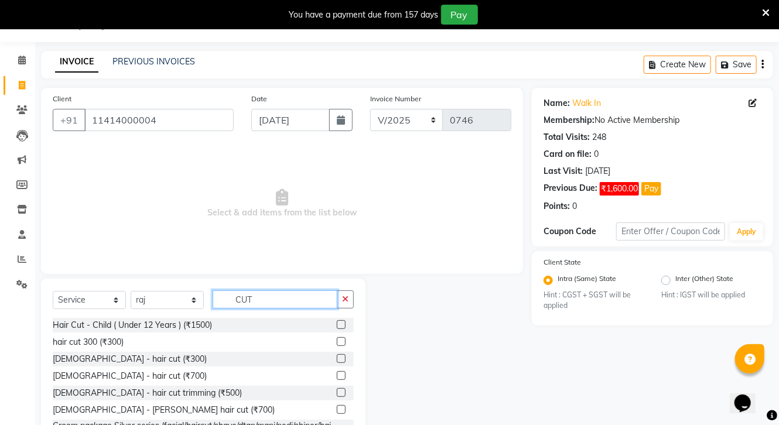
type input "CUT"
click at [337, 391] on label at bounding box center [341, 392] width 9 height 9
click at [337, 391] on input "checkbox" at bounding box center [341, 394] width 8 height 8
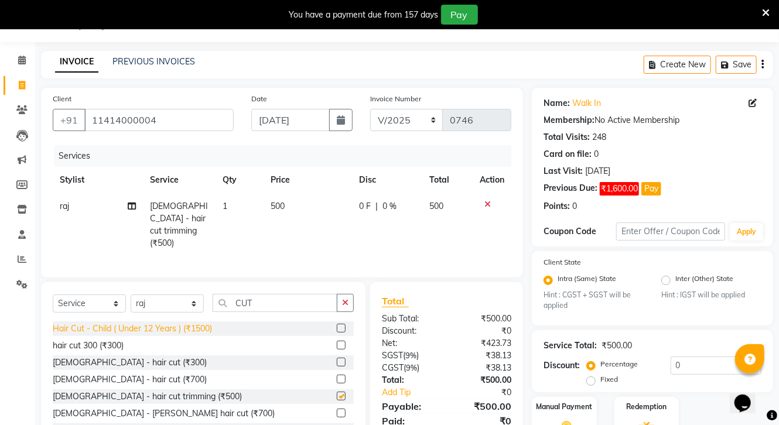
checkbox input "false"
click at [148, 295] on select "Select Stylist [PERSON_NAME] CHOTI choti mamta dhanno gayatri [PERSON_NAME] [PE…" at bounding box center [167, 304] width 73 height 18
select select "68486"
click at [131, 295] on select "Select Stylist [PERSON_NAME] CHOTI choti mamta dhanno gayatri [PERSON_NAME] [PE…" at bounding box center [167, 304] width 73 height 18
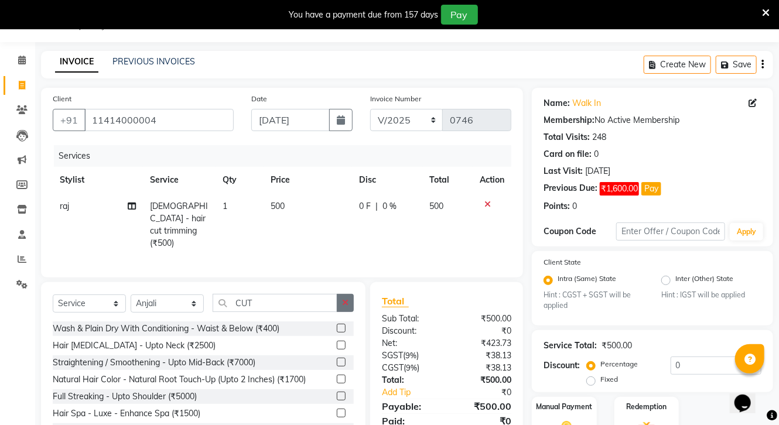
click at [349, 295] on button "button" at bounding box center [345, 303] width 17 height 18
click at [310, 304] on input "text" at bounding box center [283, 303] width 141 height 18
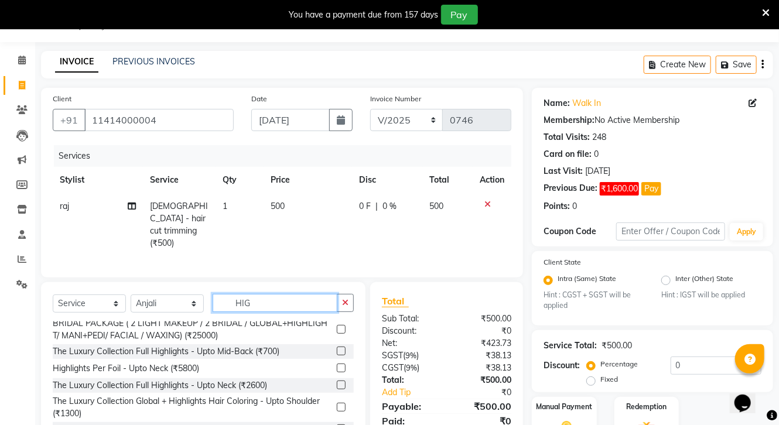
scroll to position [0, 0]
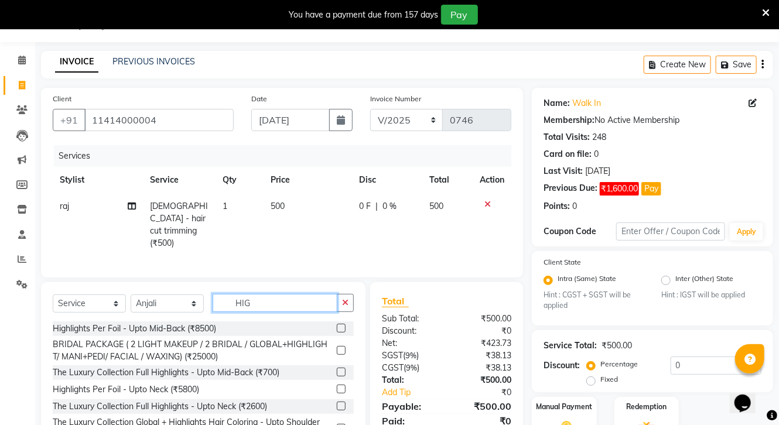
type input "HIG"
click at [337, 324] on label at bounding box center [341, 328] width 9 height 9
click at [337, 325] on input "checkbox" at bounding box center [341, 329] width 8 height 8
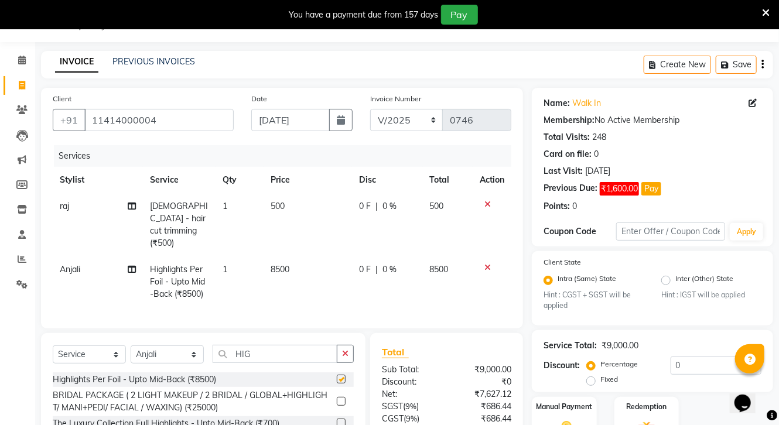
checkbox input "false"
click at [289, 267] on td "8500" at bounding box center [308, 282] width 88 height 51
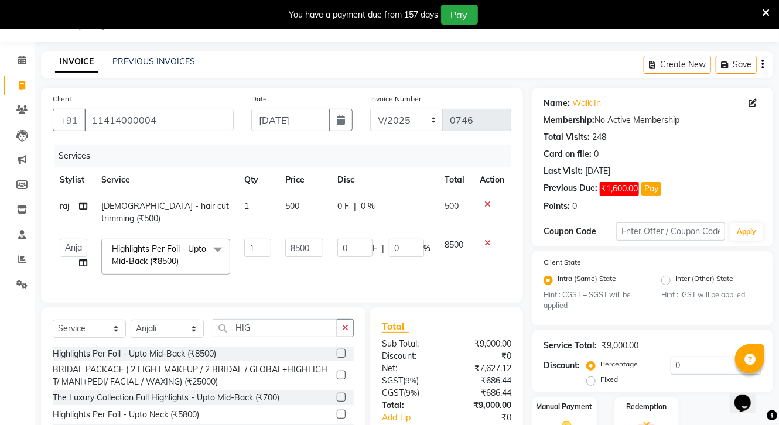
click at [323, 246] on td "8500" at bounding box center [304, 257] width 52 height 50
click at [316, 251] on input "8500" at bounding box center [303, 248] width 37 height 18
type input "8"
type input "5500"
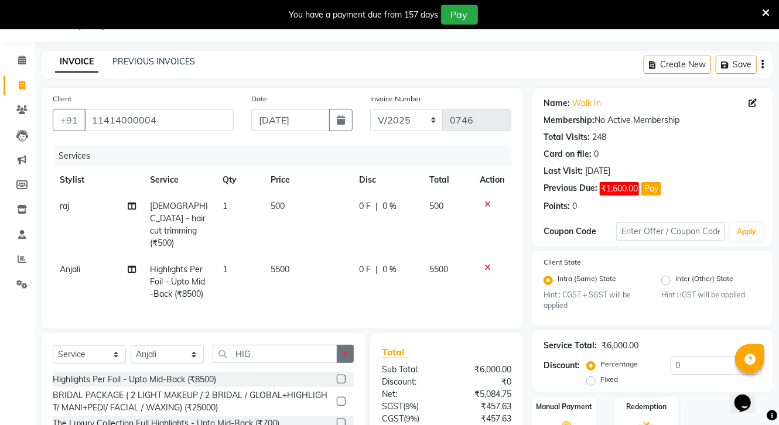
click at [344, 334] on div "Select Service Product Membership Package Voucher Prepaid Gift Card Select Styl…" at bounding box center [203, 419] width 325 height 173
drag, startPoint x: 176, startPoint y: 352, endPoint x: 175, endPoint y: 346, distance: 5.9
click at [176, 352] on select "Select Stylist [PERSON_NAME] CHOTI choti mamta dhanno gayatri [PERSON_NAME] [PE…" at bounding box center [167, 355] width 73 height 18
select select "51738"
click at [131, 346] on select "Select Stylist [PERSON_NAME] CHOTI choti mamta dhanno gayatri [PERSON_NAME] [PE…" at bounding box center [167, 355] width 73 height 18
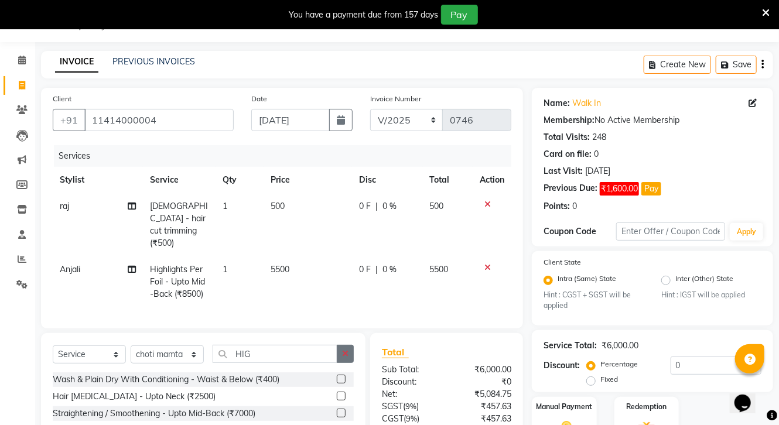
click at [344, 352] on icon "button" at bounding box center [345, 354] width 6 height 8
click at [286, 354] on input "text" at bounding box center [283, 354] width 141 height 18
drag, startPoint x: 329, startPoint y: 391, endPoint x: 338, endPoint y: 388, distance: 9.3
click at [337, 392] on label at bounding box center [341, 396] width 9 height 9
click at [337, 393] on input "checkbox" at bounding box center [341, 397] width 8 height 8
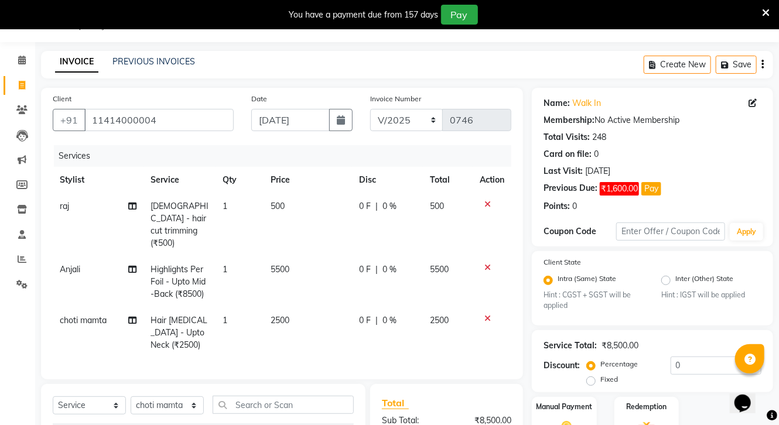
checkbox input "false"
drag, startPoint x: 275, startPoint y: 302, endPoint x: 295, endPoint y: 303, distance: 19.9
click at [282, 308] on td "2500" at bounding box center [308, 333] width 88 height 51
select select "51738"
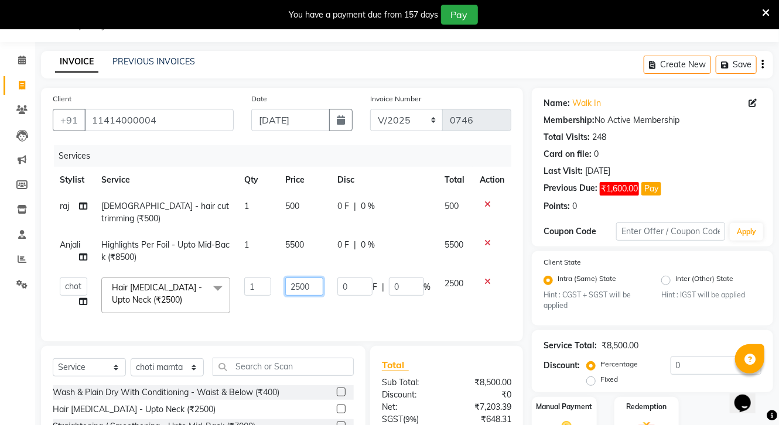
click at [313, 286] on input "2500" at bounding box center [303, 287] width 37 height 18
type input "2"
type input "6000"
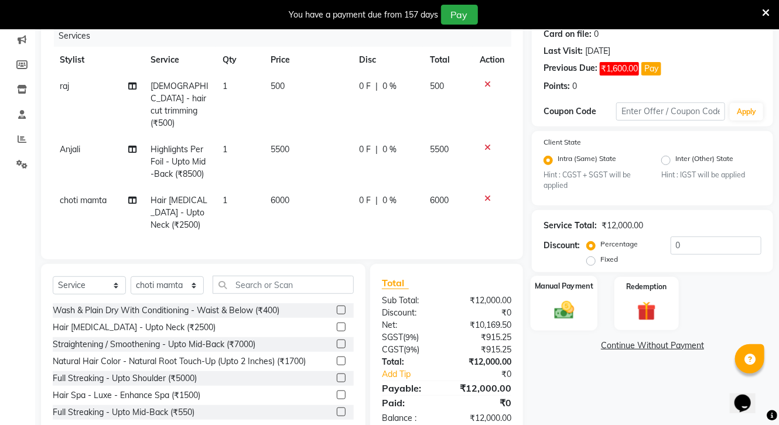
click at [576, 307] on img at bounding box center [564, 310] width 32 height 23
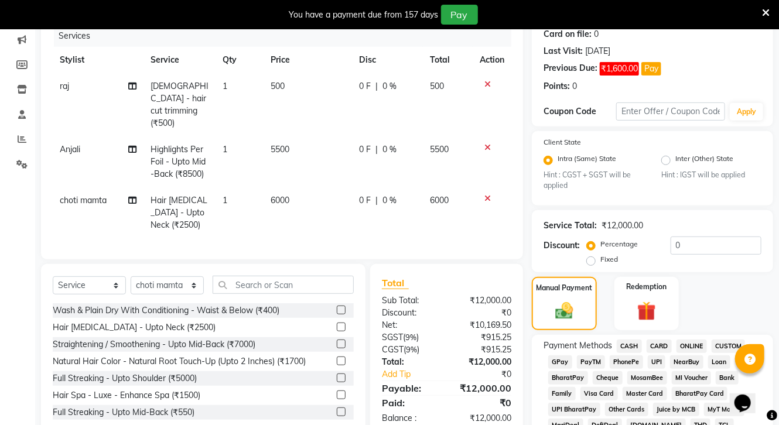
click at [657, 343] on span "CARD" at bounding box center [659, 346] width 25 height 13
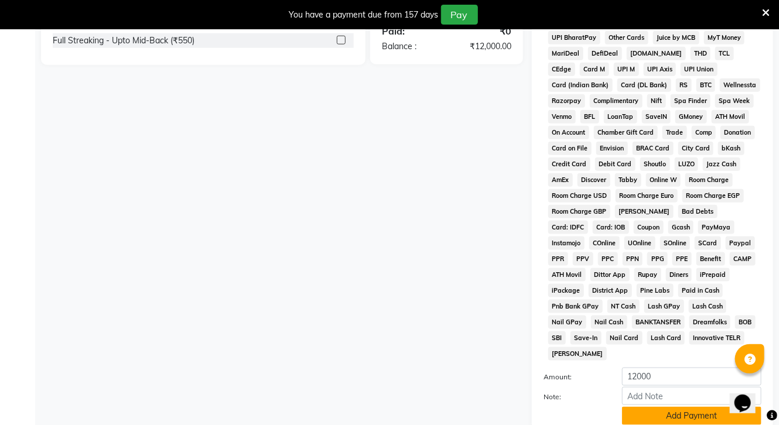
click at [685, 408] on button "Add Payment" at bounding box center [691, 416] width 139 height 18
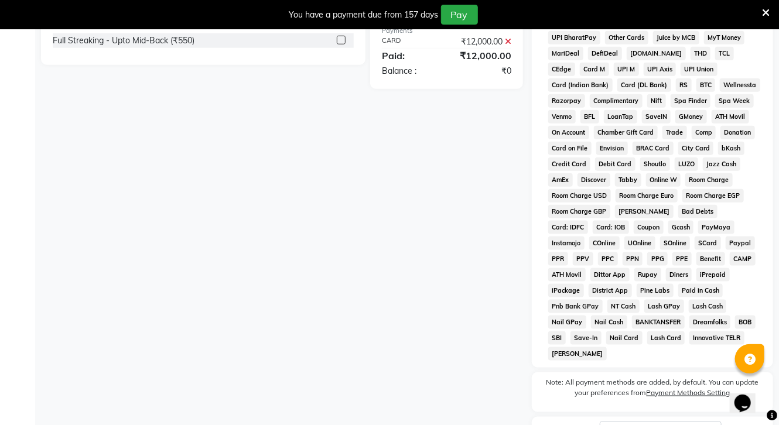
scroll to position [613, 0]
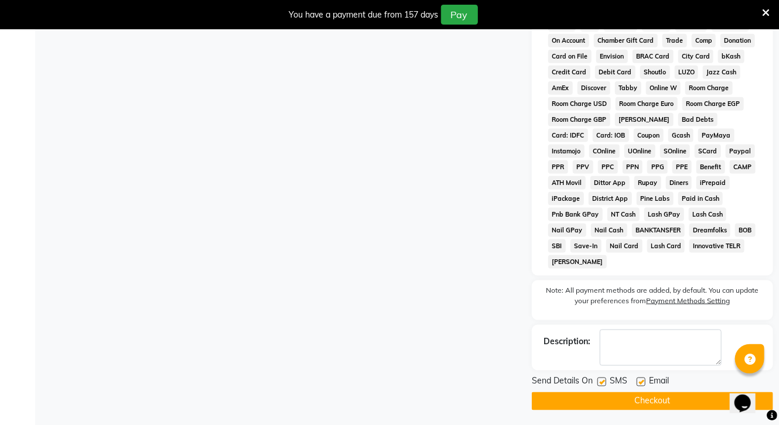
click at [642, 400] on button "Checkout" at bounding box center [652, 402] width 241 height 18
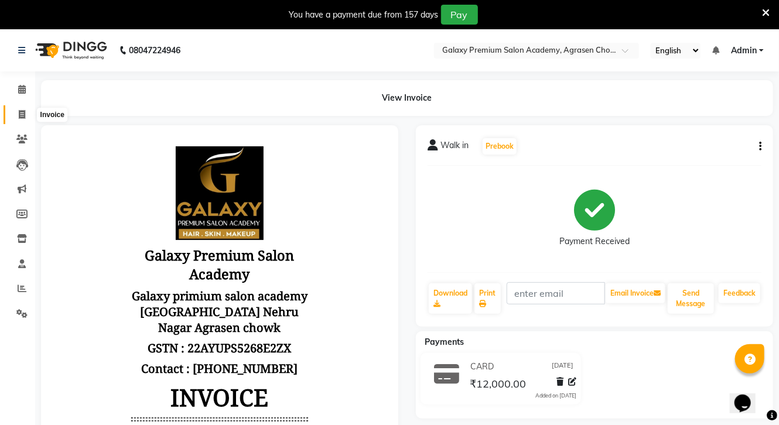
click at [9, 112] on link "Invoice" at bounding box center [18, 114] width 28 height 19
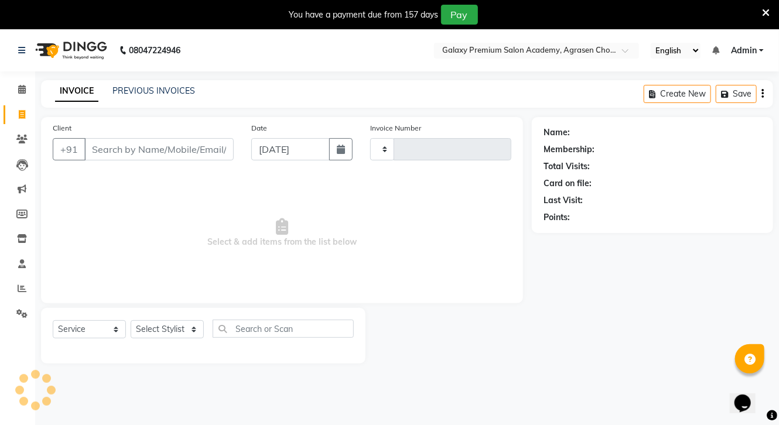
click at [21, 114] on icon at bounding box center [22, 114] width 6 height 9
select select "service"
select select "3555"
type input "0747"
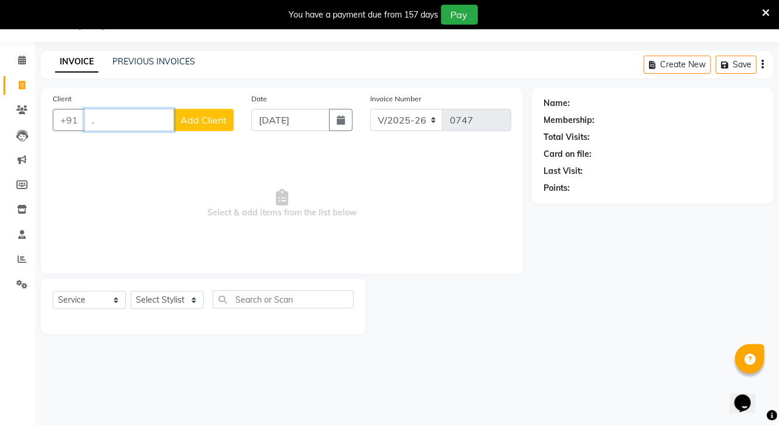
click at [124, 117] on input "." at bounding box center [129, 120] width 90 height 22
click at [109, 117] on input "." at bounding box center [129, 120] width 90 height 22
click at [127, 117] on input "." at bounding box center [129, 120] width 90 height 22
drag, startPoint x: 128, startPoint y: 127, endPoint x: 129, endPoint y: 135, distance: 8.3
click at [129, 135] on div "Client +91 . Add Client" at bounding box center [143, 117] width 199 height 48
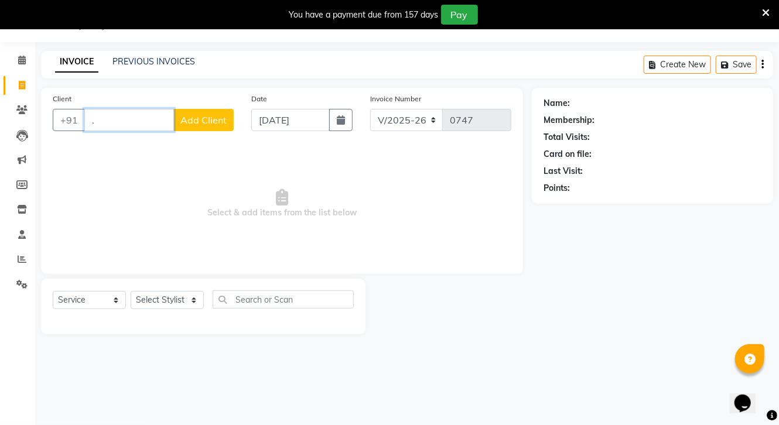
type input "."
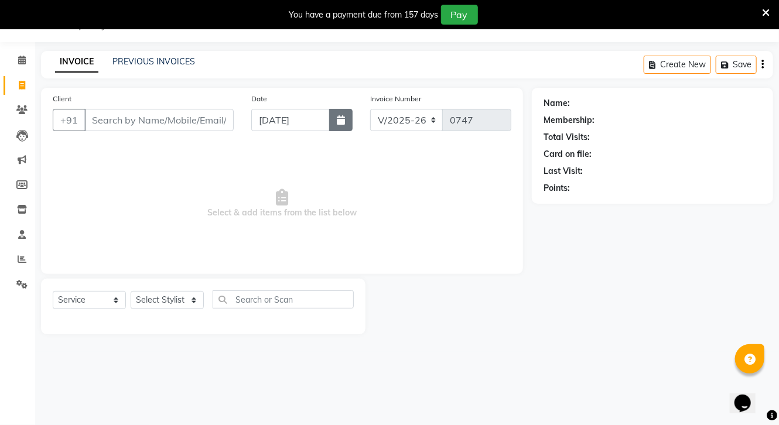
click at [338, 119] on icon "button" at bounding box center [341, 119] width 8 height 9
select select "9"
select select "2025"
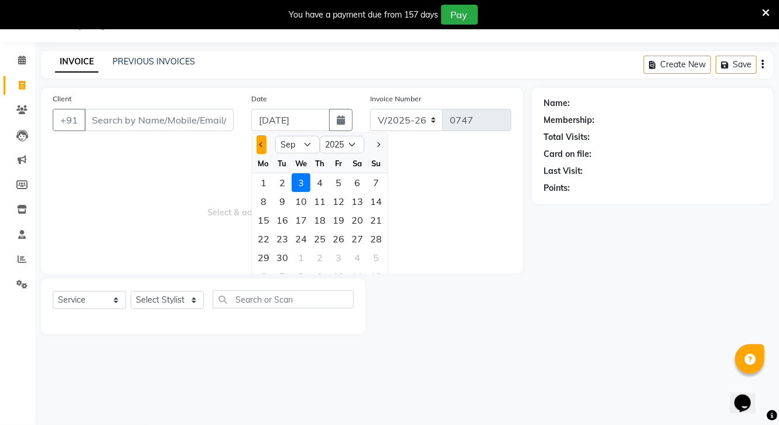
click at [264, 143] on button "Previous month" at bounding box center [262, 144] width 10 height 19
click at [260, 144] on span "Previous month" at bounding box center [262, 144] width 5 height 5
select select "6"
click at [262, 274] on div "Client +91 Date 03-09-2025 Jan Feb Mar Apr May Jun Jul Aug Sep Oct Nov Dec 2015…" at bounding box center [282, 211] width 500 height 247
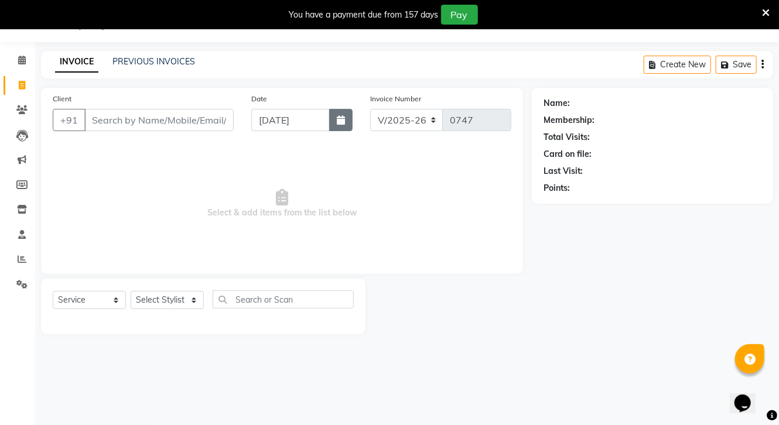
click at [341, 122] on icon "button" at bounding box center [341, 119] width 8 height 9
select select "9"
select select "2025"
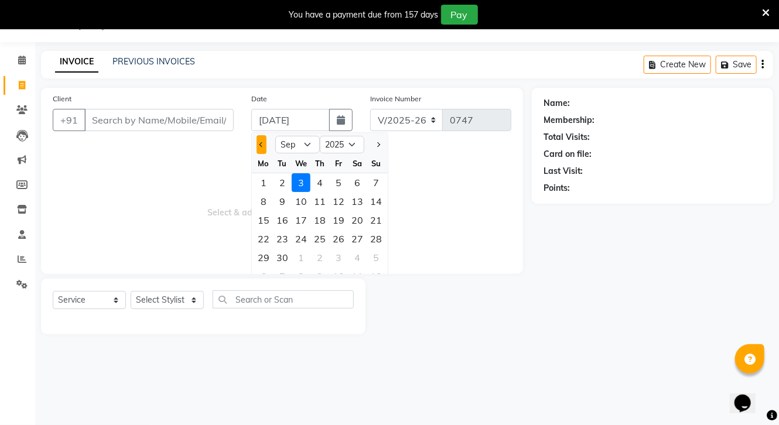
click at [261, 142] on span "Previous month" at bounding box center [262, 144] width 5 height 5
click at [261, 143] on span "Previous month" at bounding box center [262, 144] width 5 height 5
click at [380, 144] on button "Next month" at bounding box center [378, 144] width 10 height 19
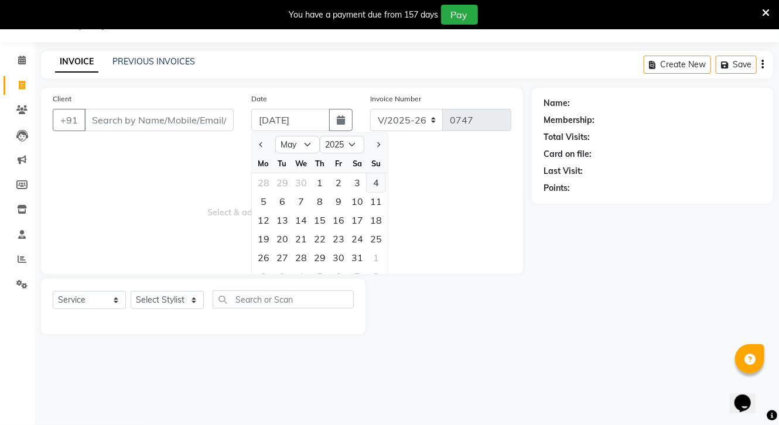
select select "6"
click at [265, 271] on div "30" at bounding box center [263, 276] width 19 height 19
type input "[DATE]"
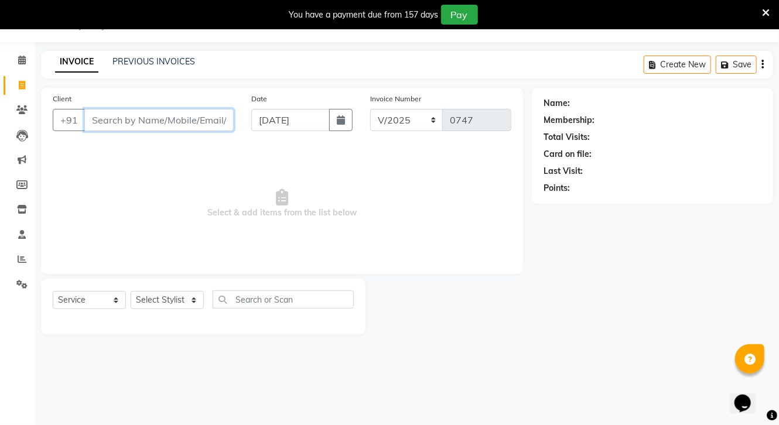
click at [173, 125] on input "Client" at bounding box center [158, 120] width 149 height 22
click at [143, 122] on input "Client" at bounding box center [158, 120] width 149 height 22
click at [142, 126] on input "Client" at bounding box center [158, 120] width 149 height 22
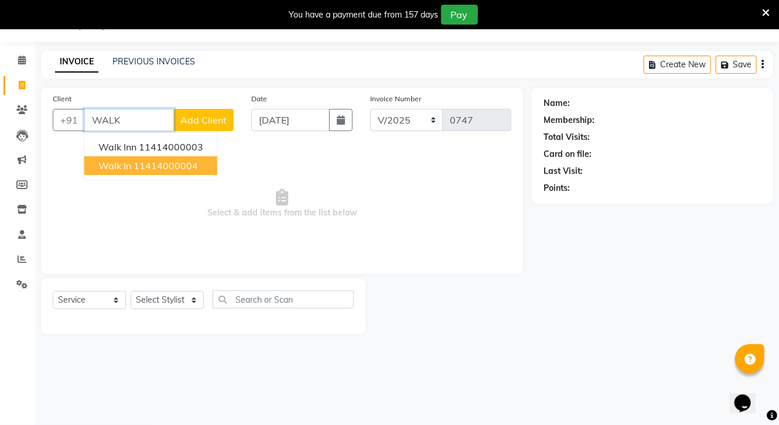
click at [136, 164] on ngb-highlight "11414000004" at bounding box center [166, 166] width 64 height 12
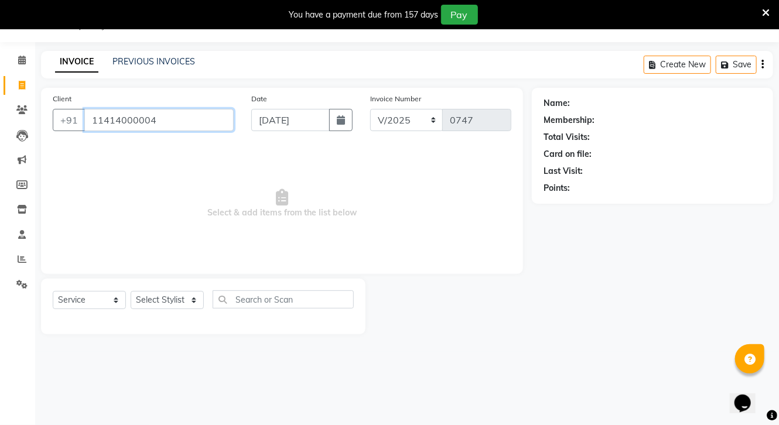
type input "11414000004"
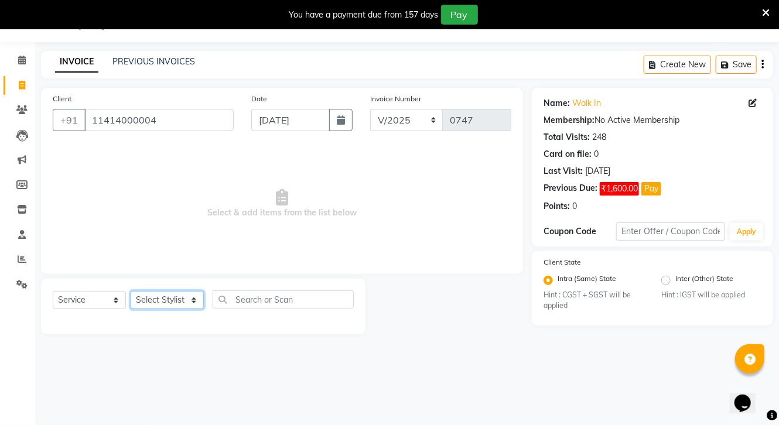
click at [168, 300] on select "Select Stylist [PERSON_NAME] CHOTI choti mamta dhanno gayatri [PERSON_NAME] [PE…" at bounding box center [167, 300] width 73 height 18
select select "18226"
click at [131, 292] on select "Select Stylist [PERSON_NAME] CHOTI choti mamta dhanno gayatri [PERSON_NAME] [PE…" at bounding box center [167, 300] width 73 height 18
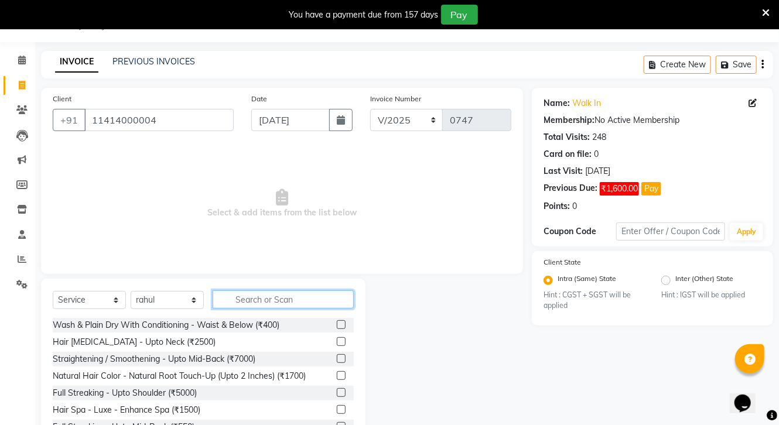
click at [266, 302] on input "text" at bounding box center [283, 300] width 141 height 18
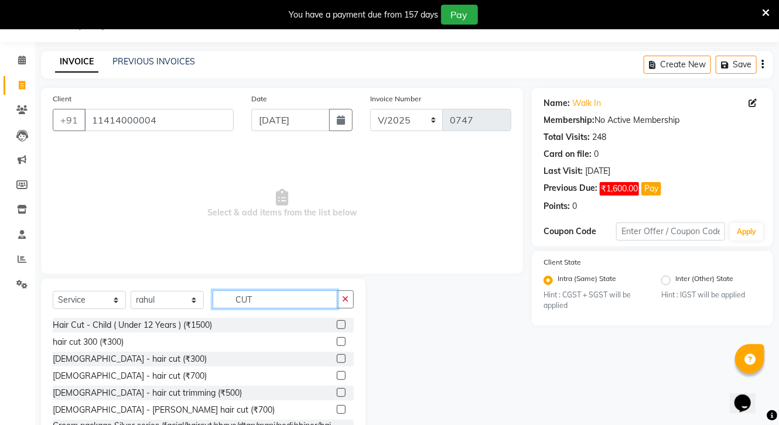
type input "CUT"
click at [337, 342] on label at bounding box center [341, 341] width 9 height 9
click at [337, 342] on input "checkbox" at bounding box center [341, 343] width 8 height 8
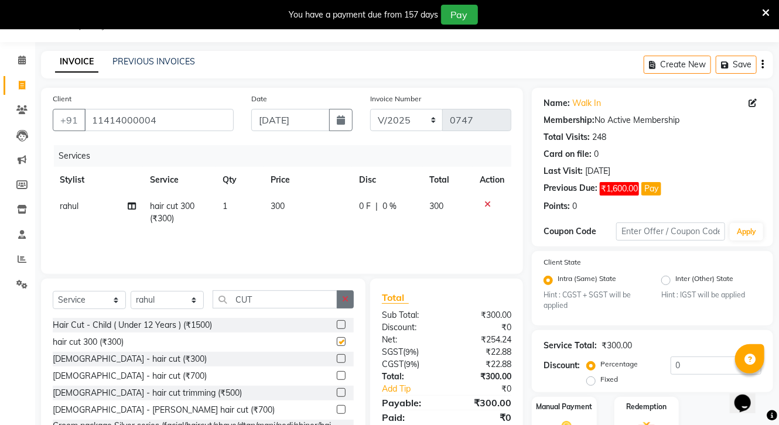
checkbox input "false"
drag, startPoint x: 341, startPoint y: 295, endPoint x: 327, endPoint y: 300, distance: 14.5
click at [335, 299] on div "CUT" at bounding box center [283, 300] width 141 height 18
click at [308, 301] on input "CUT" at bounding box center [275, 300] width 125 height 18
click at [343, 298] on icon "button" at bounding box center [345, 299] width 6 height 8
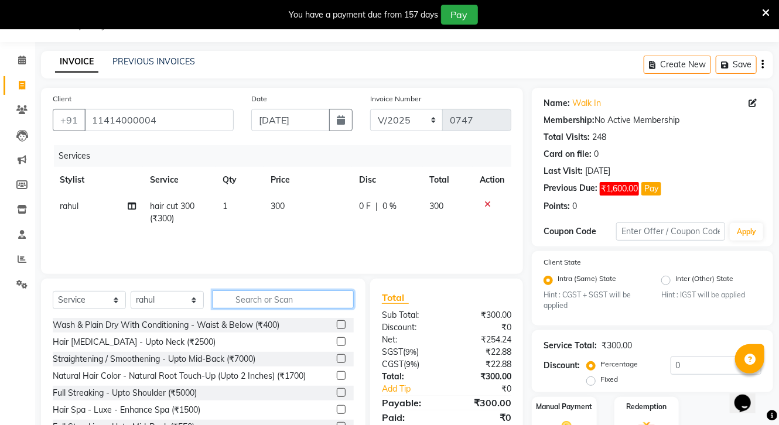
click at [277, 297] on input "text" at bounding box center [283, 300] width 141 height 18
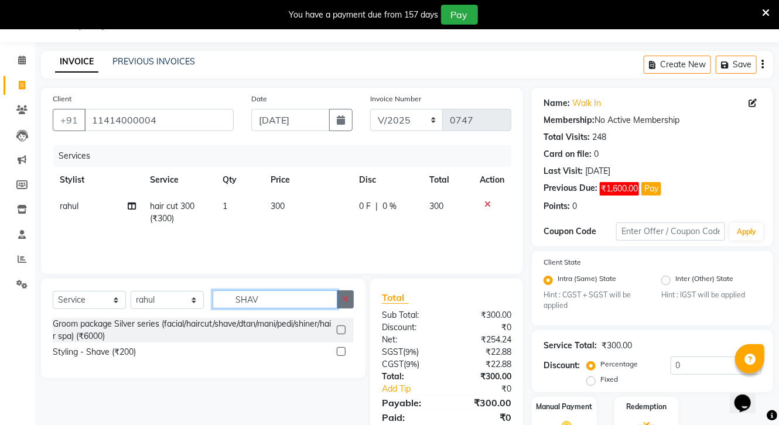
type input "SHAV"
click at [342, 298] on icon "button" at bounding box center [345, 299] width 6 height 8
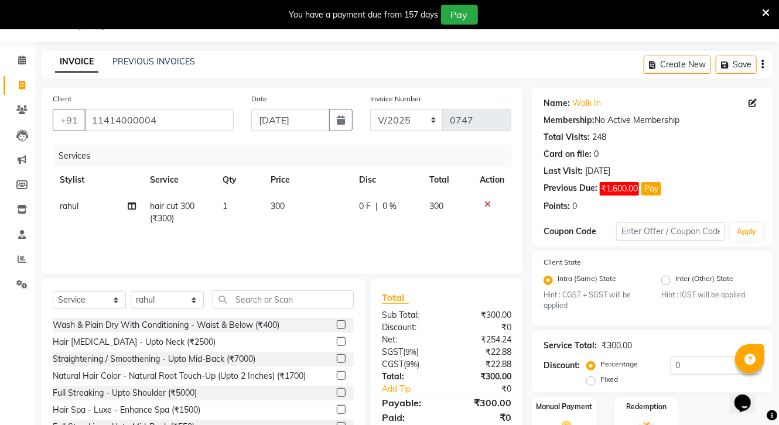
drag, startPoint x: 486, startPoint y: 201, endPoint x: 483, endPoint y: 207, distance: 6.8
click at [483, 207] on div at bounding box center [492, 204] width 25 height 8
click at [485, 200] on td at bounding box center [492, 212] width 39 height 39
click at [490, 206] on icon at bounding box center [488, 204] width 6 height 8
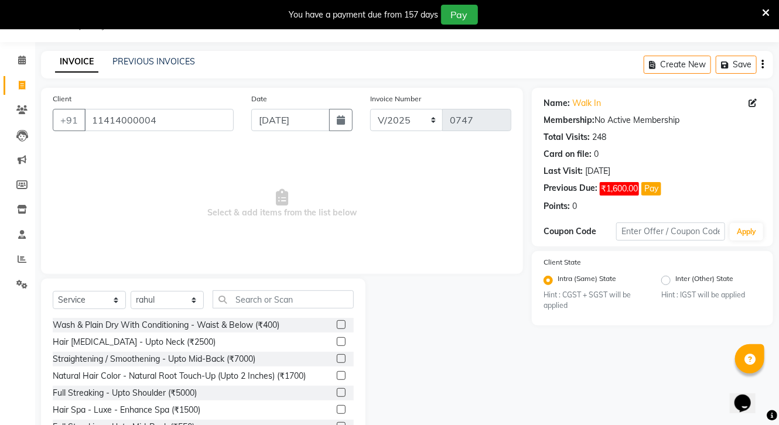
click at [490, 206] on span "Select & add items from the list below" at bounding box center [282, 203] width 459 height 117
click at [163, 301] on select "Select Stylist [PERSON_NAME] CHOTI choti mamta dhanno gayatri [PERSON_NAME] [PE…" at bounding box center [167, 300] width 73 height 18
click at [267, 217] on span "Select & add items from the list below" at bounding box center [282, 203] width 459 height 117
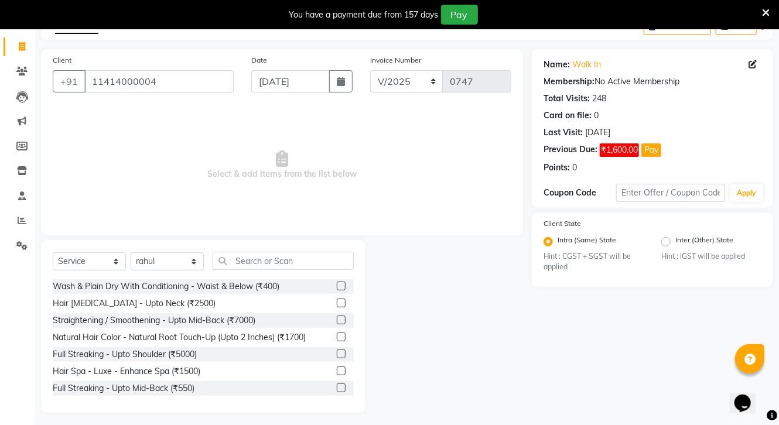
scroll to position [74, 0]
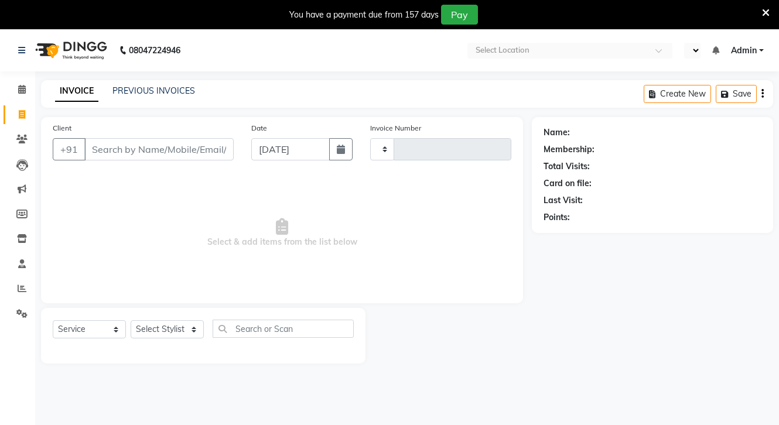
select select "service"
type input "0747"
select select "en"
select select "3555"
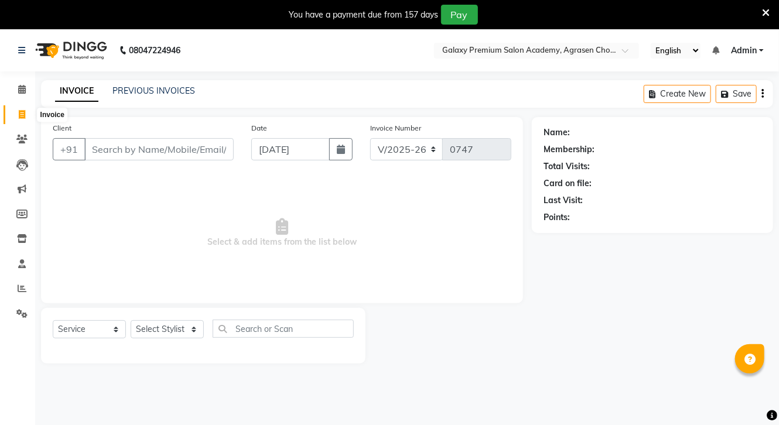
click at [15, 112] on span at bounding box center [22, 114] width 21 height 13
select select "service"
type input "0747"
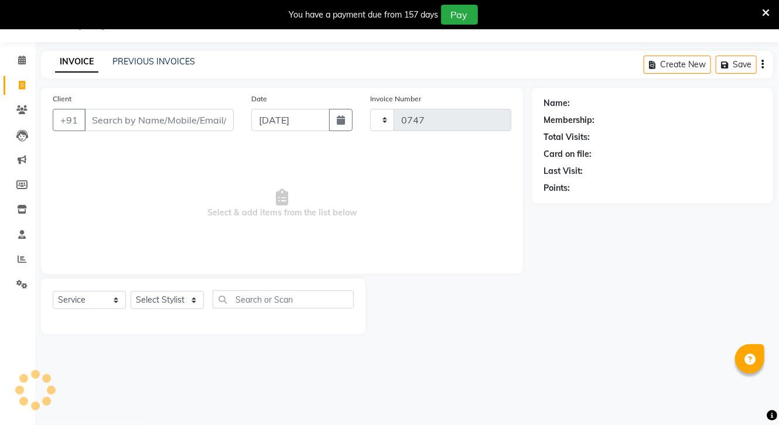
select select "3555"
click at [26, 105] on icon at bounding box center [21, 109] width 11 height 9
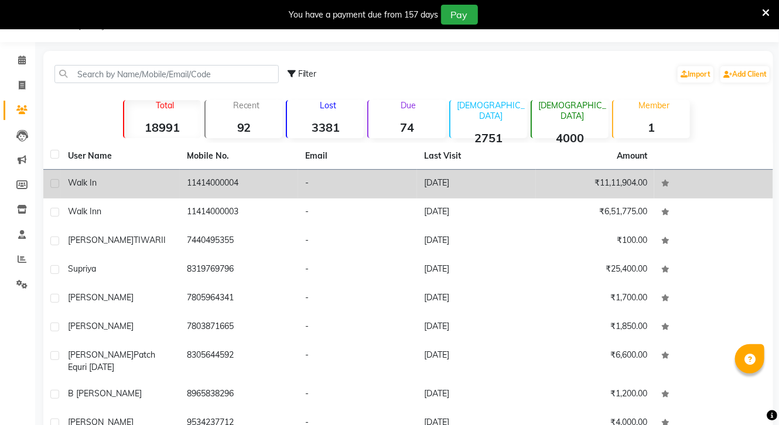
click at [199, 187] on td "11414000004" at bounding box center [239, 184] width 119 height 29
click at [654, 187] on td at bounding box center [713, 184] width 119 height 29
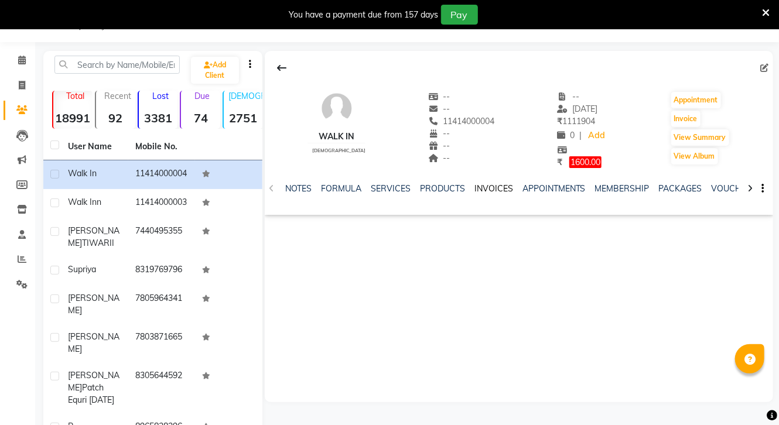
click at [487, 186] on link "INVOICES" at bounding box center [494, 188] width 39 height 11
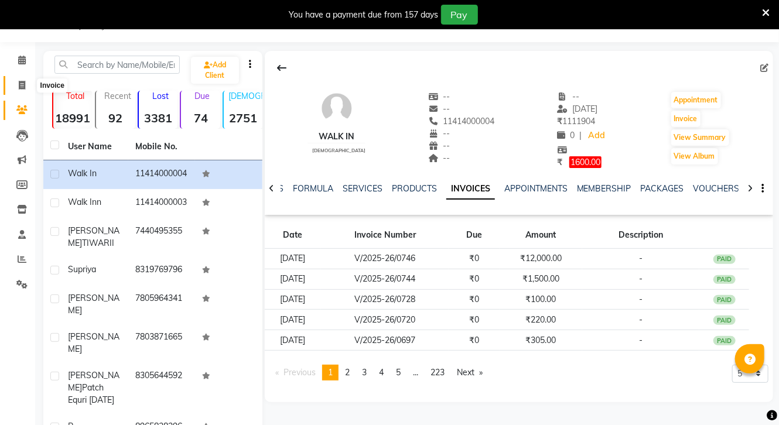
click at [26, 84] on span at bounding box center [22, 85] width 21 height 13
select select "service"
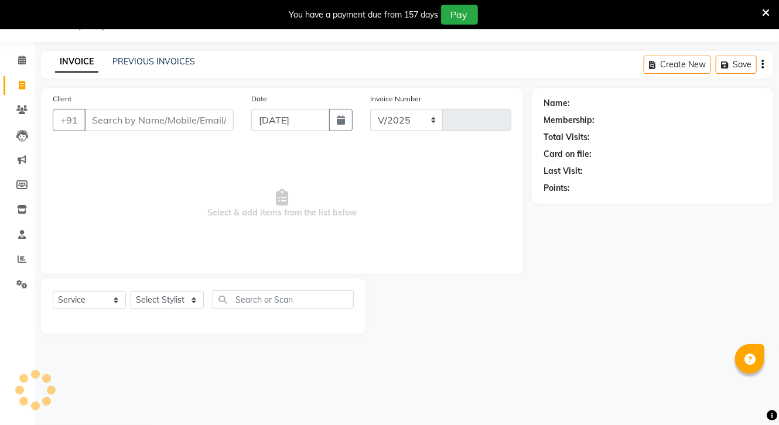
select select "3555"
type input "0747"
click at [167, 307] on select "Select Stylist [PERSON_NAME] CHOTI choti mamta dhanno gayatri [PERSON_NAME] [PE…" at bounding box center [167, 300] width 73 height 18
select select "18722"
click at [131, 292] on select "Select Stylist [PERSON_NAME] CHOTI choti mamta dhanno gayatri [PERSON_NAME] [PE…" at bounding box center [167, 300] width 73 height 18
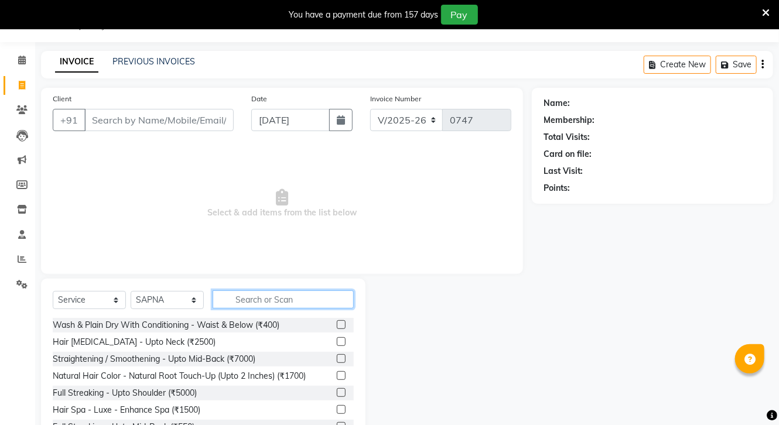
click at [279, 293] on input "text" at bounding box center [283, 300] width 141 height 18
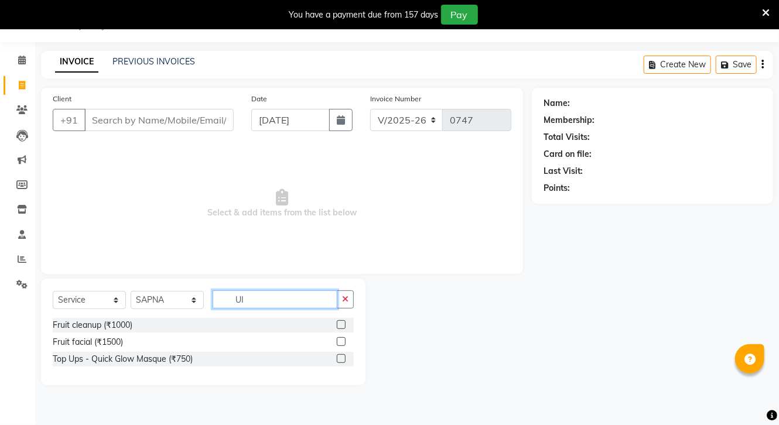
type input "UI"
click at [343, 328] on label at bounding box center [341, 324] width 9 height 9
click at [343, 328] on input "checkbox" at bounding box center [341, 326] width 8 height 8
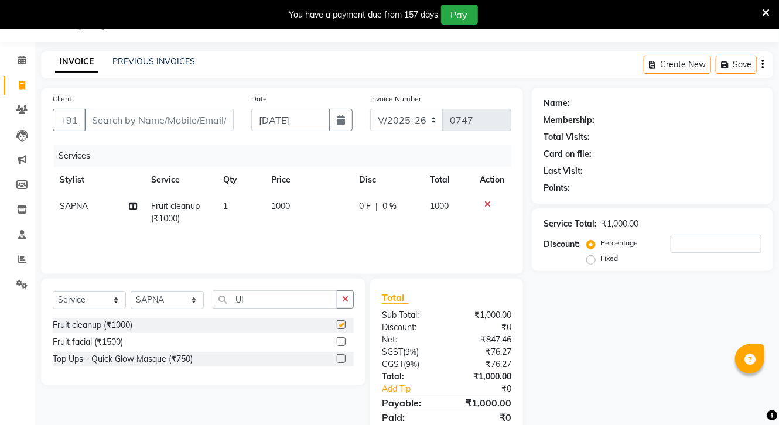
checkbox input "false"
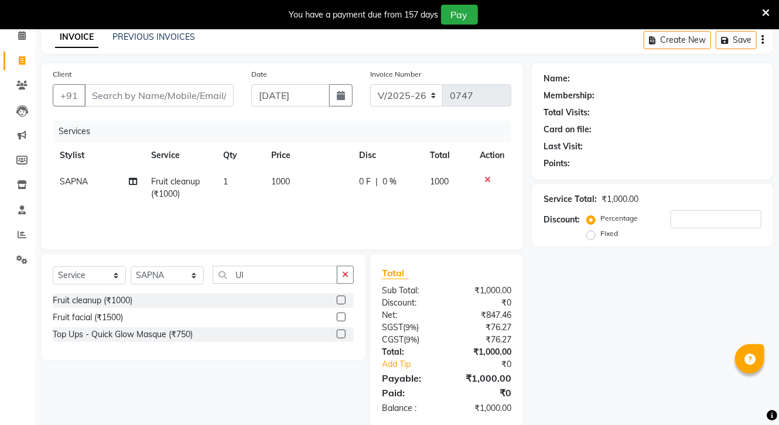
scroll to position [73, 0]
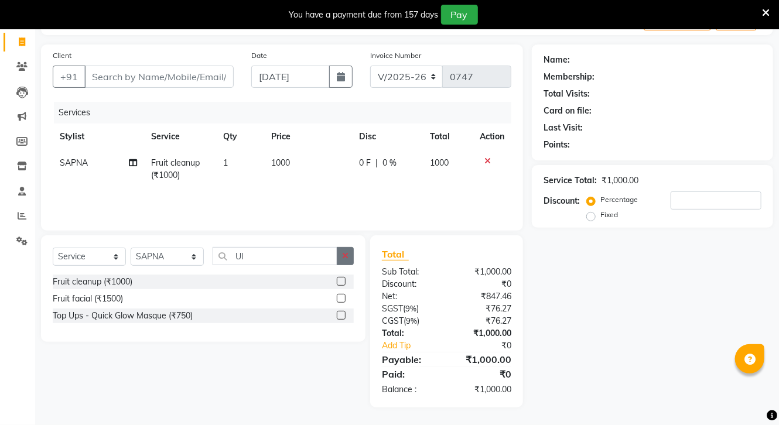
click at [347, 256] on icon "button" at bounding box center [345, 256] width 6 height 8
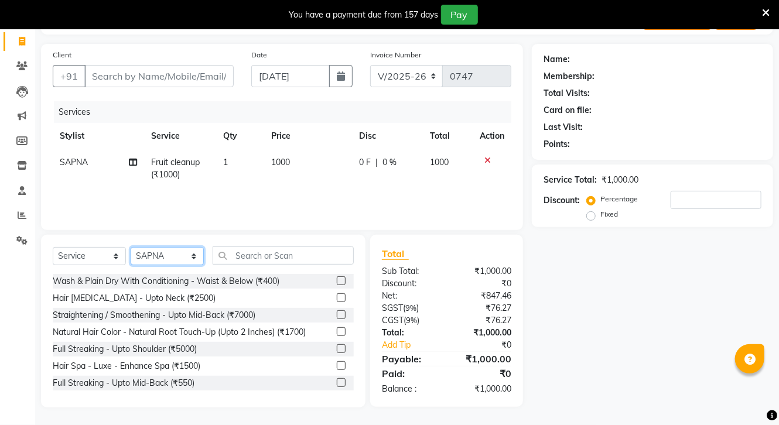
click at [186, 261] on select "Select Stylist [PERSON_NAME] CHOTI choti mamta dhanno gayatri [PERSON_NAME] [PE…" at bounding box center [167, 256] width 73 height 18
click at [490, 160] on div at bounding box center [492, 160] width 25 height 8
click at [489, 159] on icon at bounding box center [488, 160] width 6 height 8
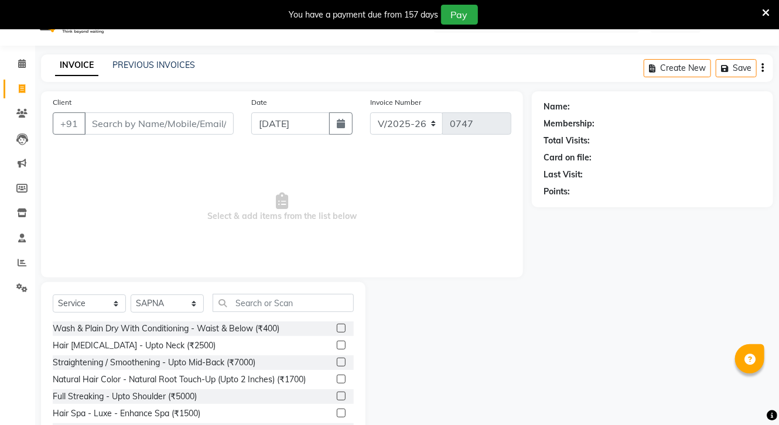
scroll to position [18, 0]
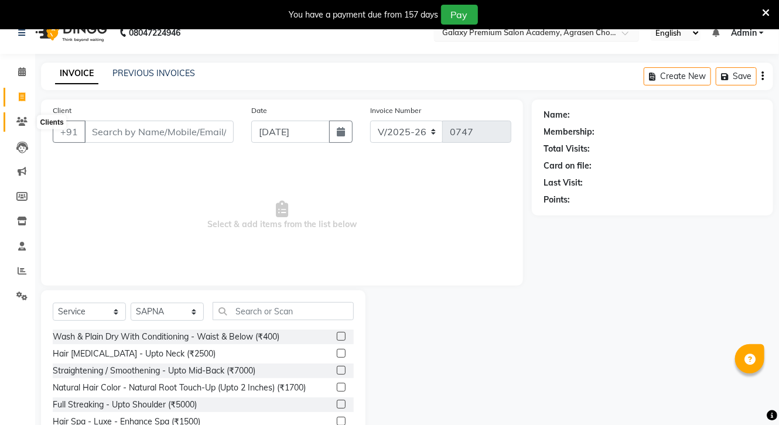
drag, startPoint x: 23, startPoint y: 120, endPoint x: 477, endPoint y: 37, distance: 460.8
click at [23, 120] on icon at bounding box center [21, 121] width 11 height 9
click at [18, 121] on icon at bounding box center [21, 121] width 11 height 9
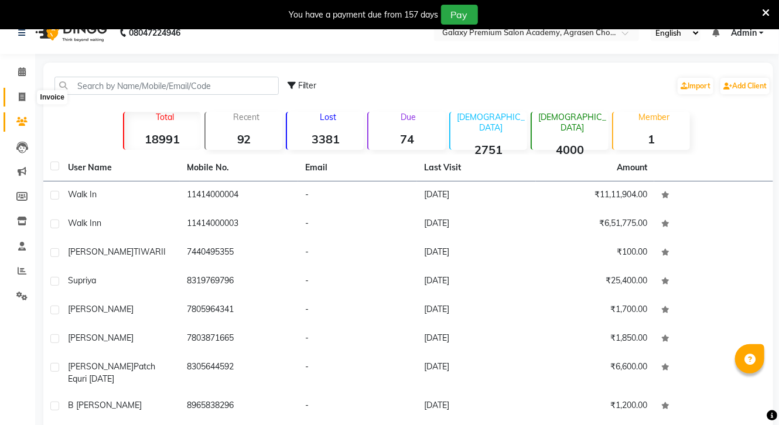
click at [19, 99] on icon at bounding box center [22, 97] width 6 height 9
select select "service"
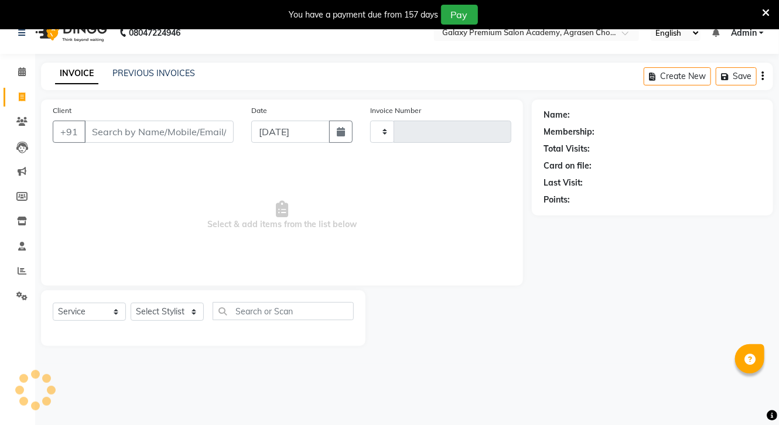
type input "0747"
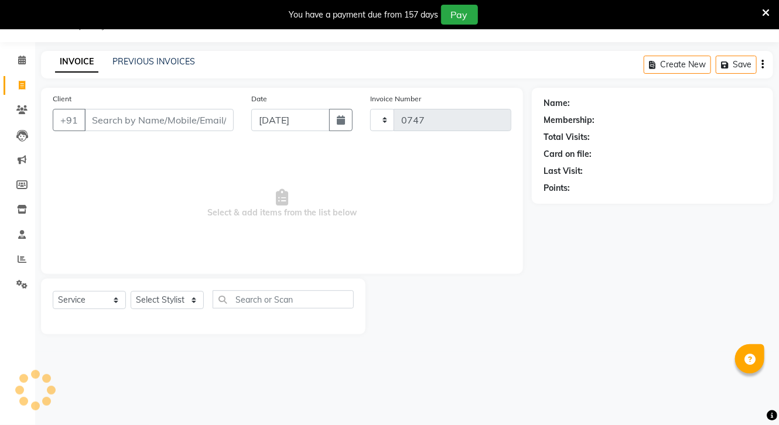
select select "3555"
click at [349, 124] on button "button" at bounding box center [340, 120] width 23 height 22
select select "9"
select select "2025"
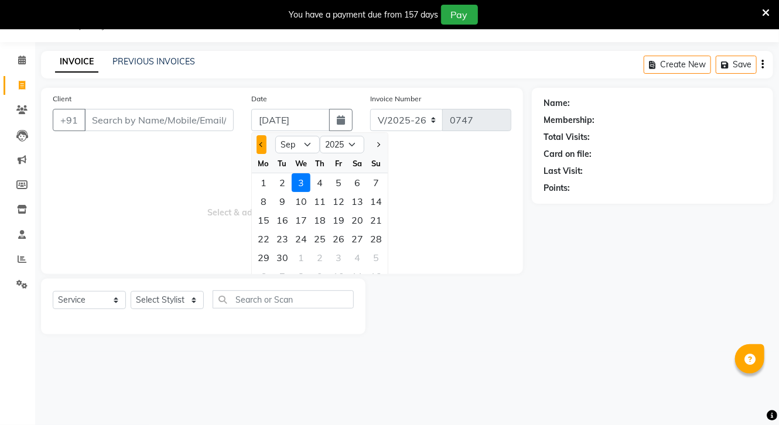
click at [262, 145] on span "Previous month" at bounding box center [262, 144] width 5 height 5
select select "6"
click at [262, 271] on div "30" at bounding box center [263, 276] width 19 height 19
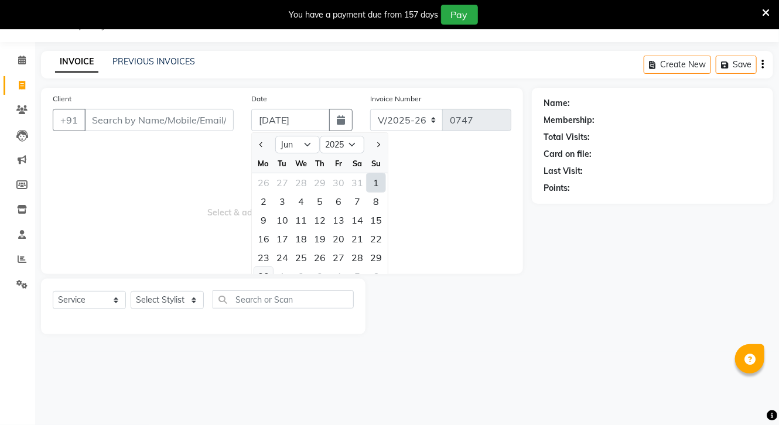
type input "[DATE]"
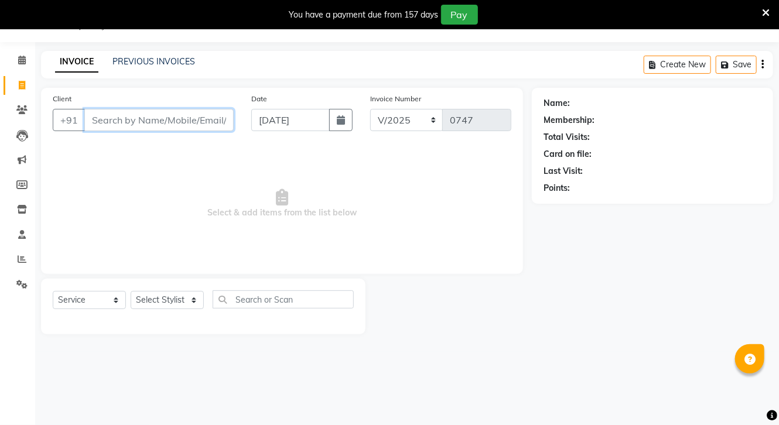
click at [217, 119] on input "Client" at bounding box center [158, 120] width 149 height 22
click at [195, 121] on input "Client" at bounding box center [158, 120] width 149 height 22
type input "A"
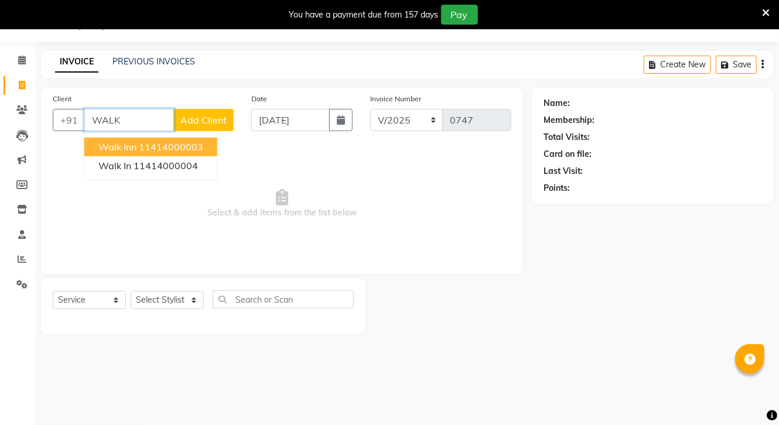
click at [199, 154] on button "Walk inn 11414000003" at bounding box center [150, 147] width 133 height 19
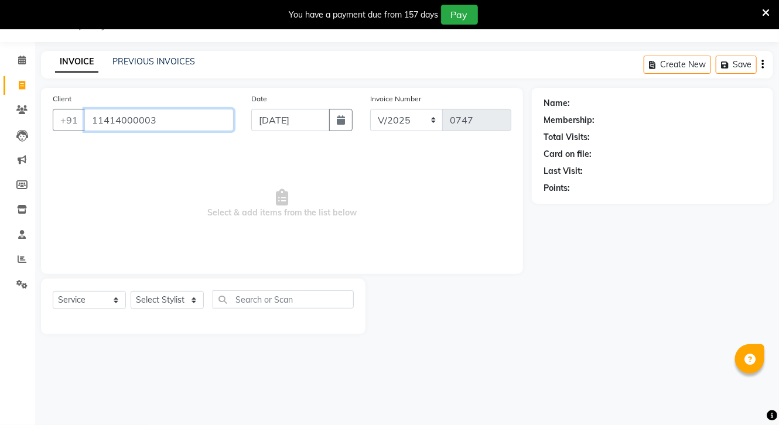
type input "11414000003"
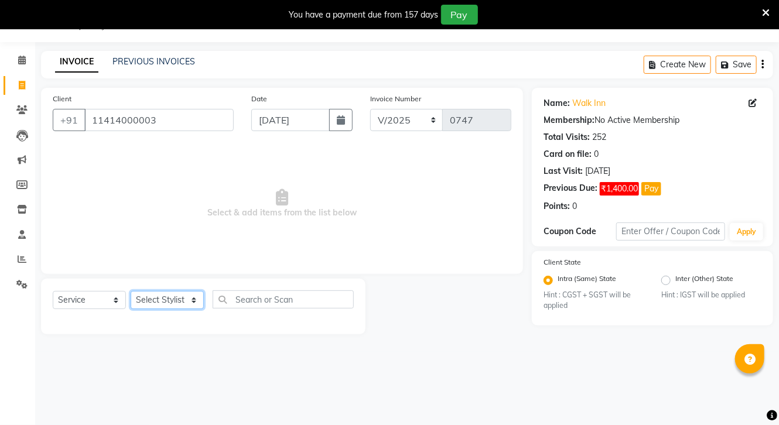
click at [189, 296] on select "Select Stylist [PERSON_NAME] CHOTI choti mamta dhanno gayatri [PERSON_NAME] [PE…" at bounding box center [167, 300] width 73 height 18
select select "30400"
click at [131, 292] on select "Select Stylist [PERSON_NAME] CHOTI choti mamta dhanno gayatri [PERSON_NAME] [PE…" at bounding box center [167, 300] width 73 height 18
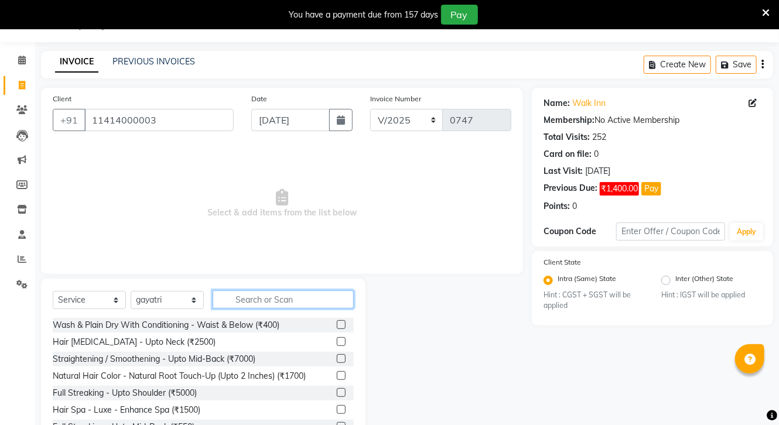
click at [298, 301] on input "text" at bounding box center [283, 300] width 141 height 18
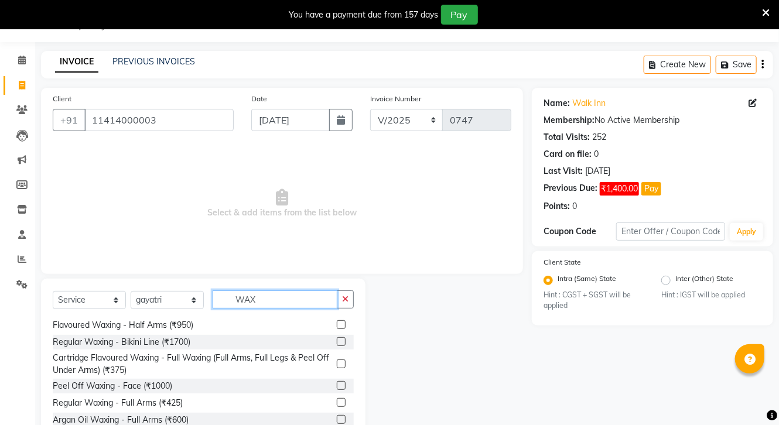
scroll to position [408, 0]
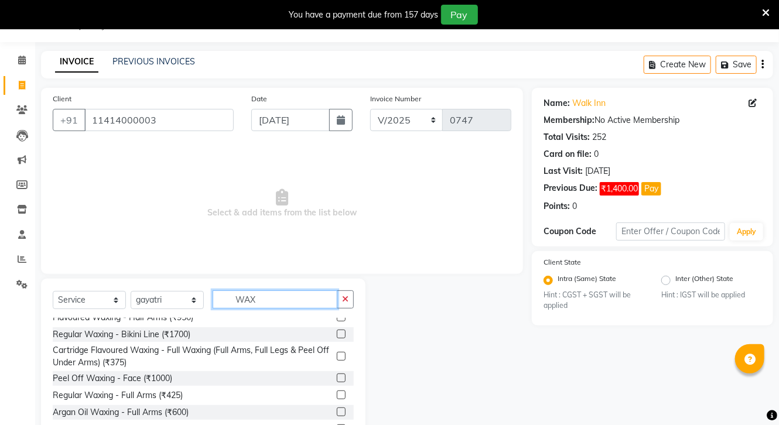
type input "WAX"
click at [337, 377] on label at bounding box center [341, 378] width 9 height 9
click at [337, 377] on input "checkbox" at bounding box center [341, 379] width 8 height 8
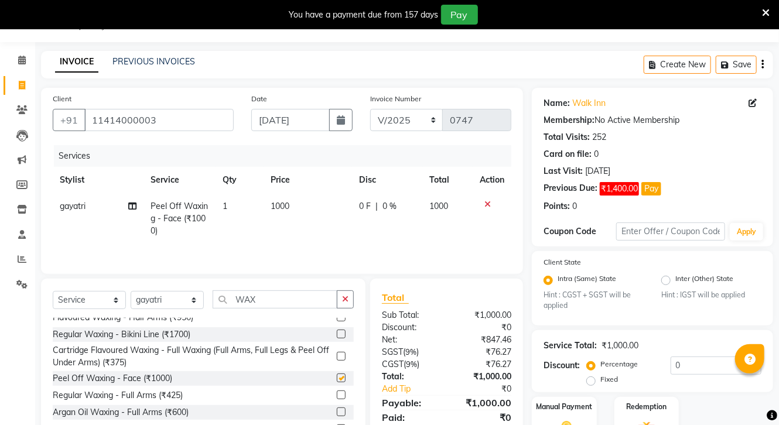
checkbox input "false"
click at [356, 304] on div "Select Service Product Membership Package Voucher Prepaid Gift Card Select Styl…" at bounding box center [203, 365] width 325 height 173
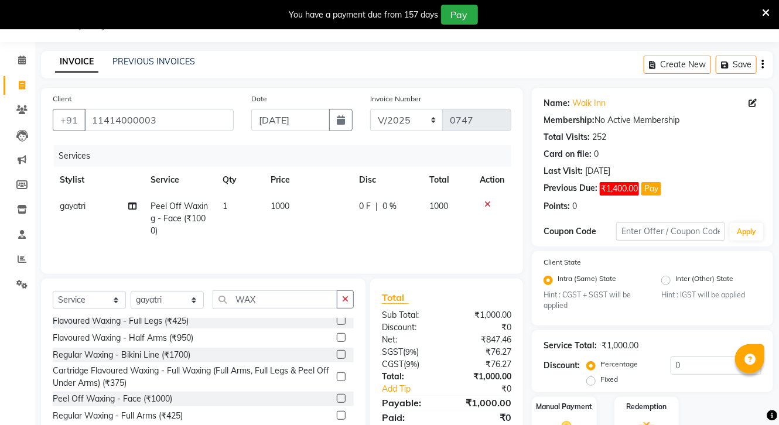
scroll to position [286, 0]
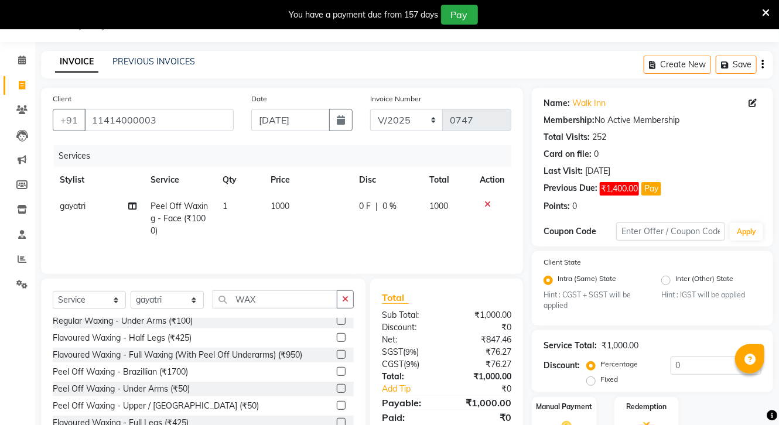
click at [337, 372] on label at bounding box center [341, 371] width 9 height 9
click at [337, 372] on input "checkbox" at bounding box center [341, 373] width 8 height 8
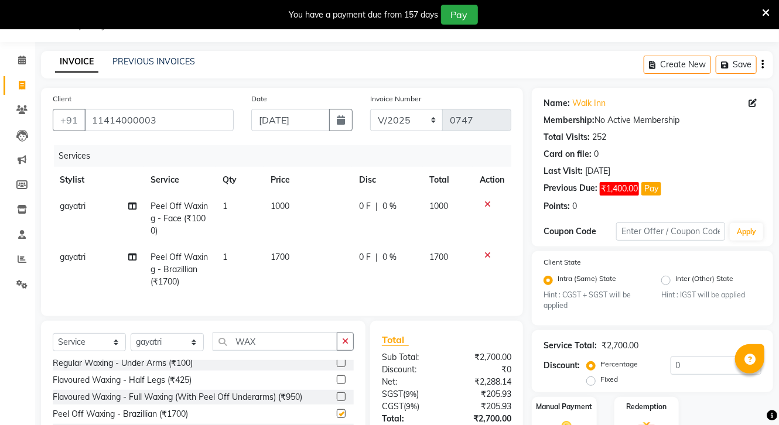
checkbox input "false"
click at [487, 203] on icon at bounding box center [488, 204] width 6 height 8
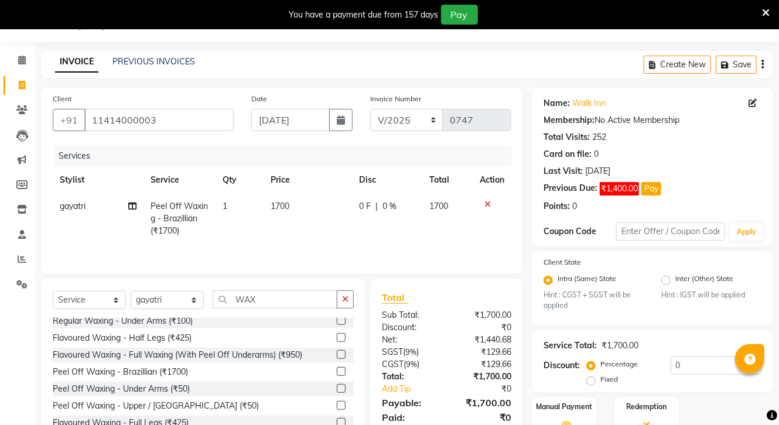
scroll to position [98, 0]
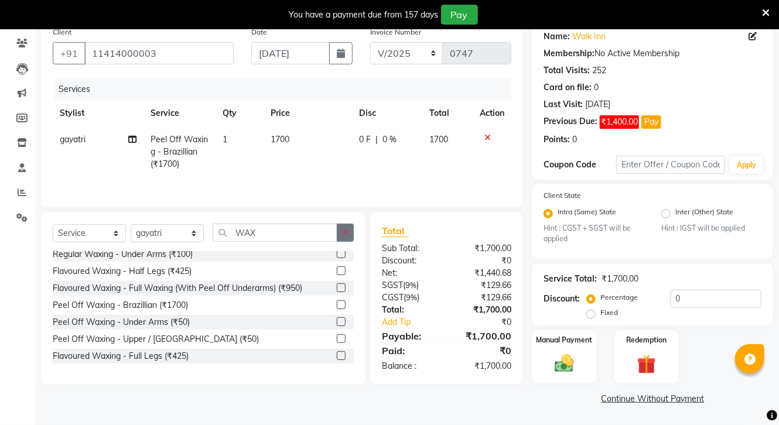
click at [346, 227] on button "button" at bounding box center [345, 233] width 17 height 18
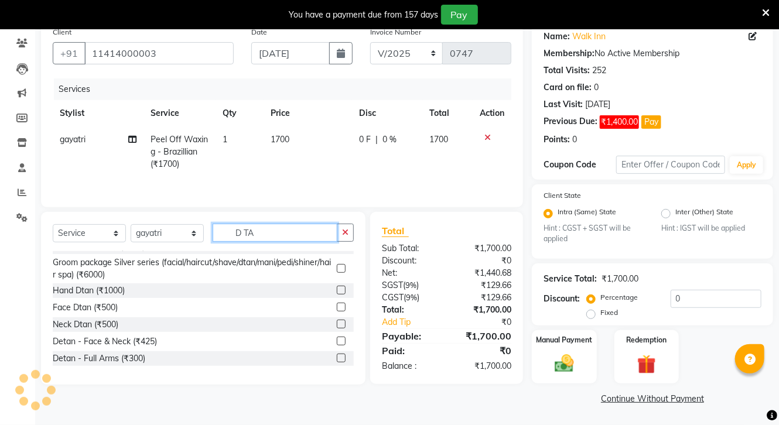
scroll to position [0, 0]
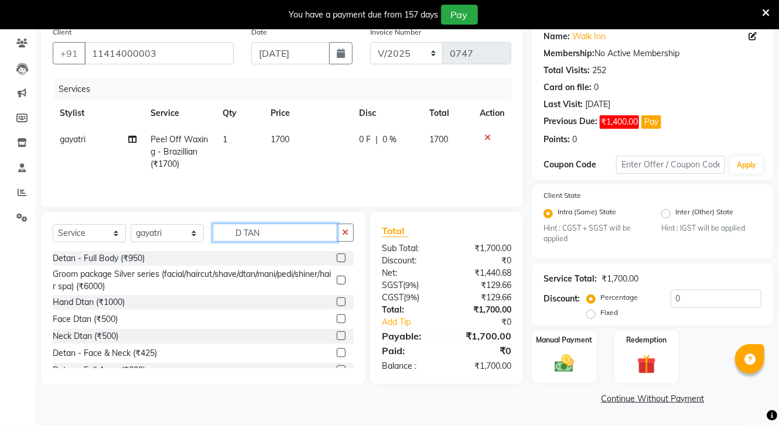
type input "D TAN"
click at [337, 316] on label at bounding box center [341, 319] width 9 height 9
click at [337, 316] on input "checkbox" at bounding box center [341, 320] width 8 height 8
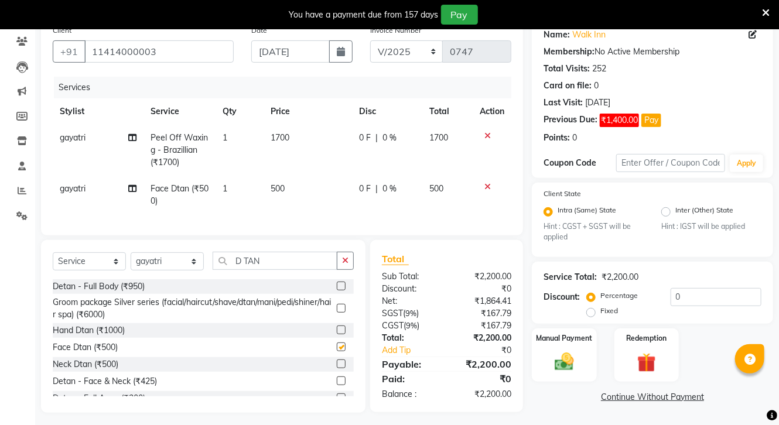
checkbox input "false"
click at [289, 136] on span "1700" at bounding box center [280, 137] width 19 height 11
select select "30400"
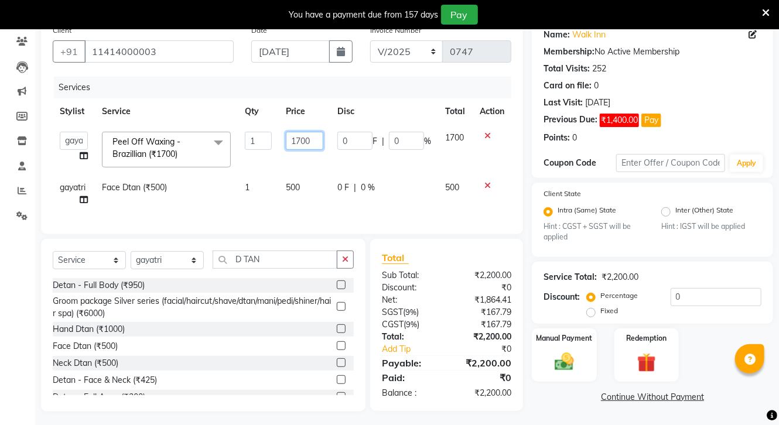
click at [314, 141] on input "1700" at bounding box center [304, 141] width 37 height 18
type input "1500"
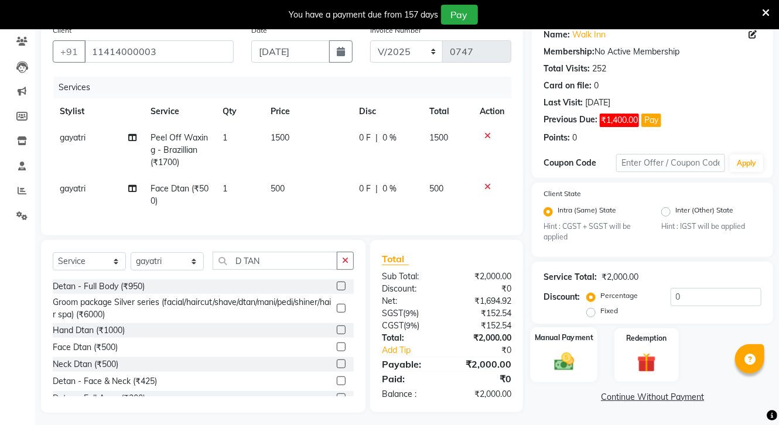
click at [560, 351] on div "Manual Payment" at bounding box center [564, 354] width 67 height 55
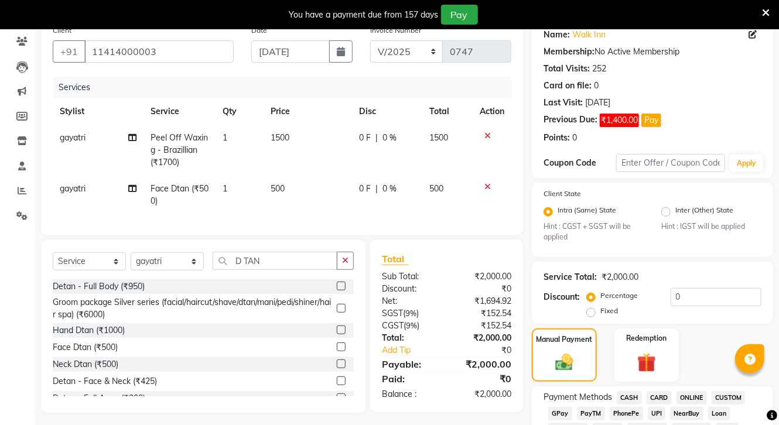
click at [633, 399] on span "CASH" at bounding box center [629, 397] width 25 height 13
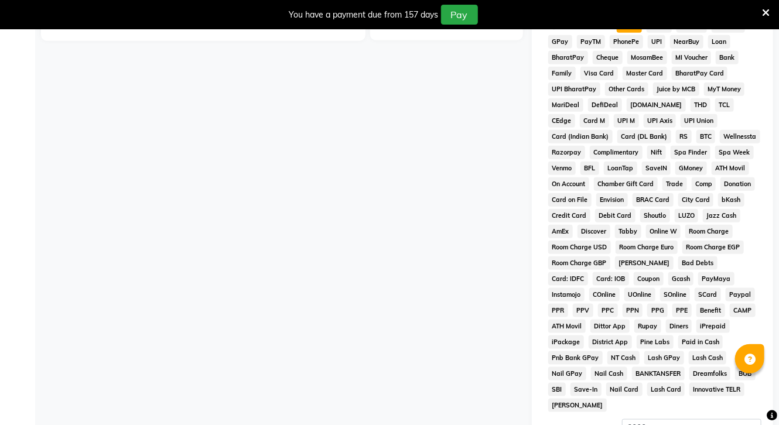
scroll to position [593, 0]
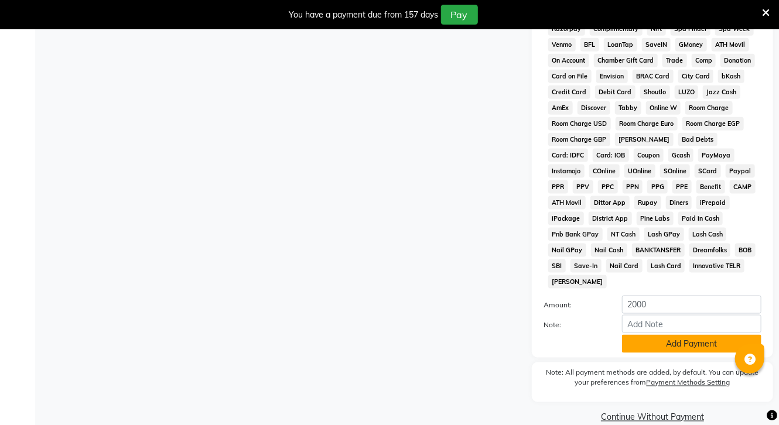
click at [692, 349] on button "Add Payment" at bounding box center [691, 344] width 139 height 18
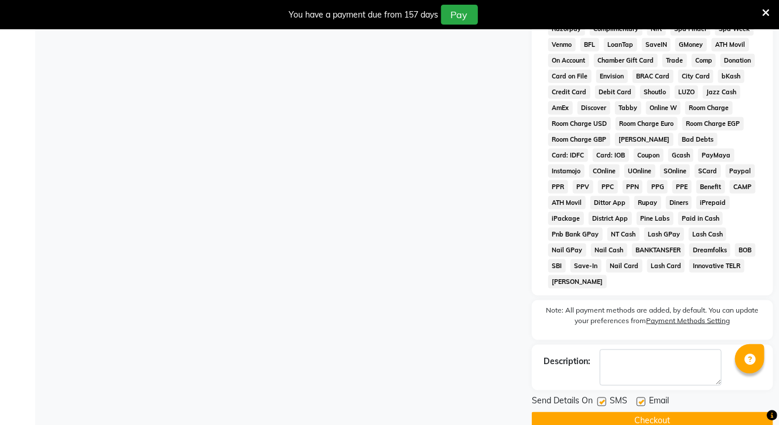
click at [674, 412] on button "Checkout" at bounding box center [652, 421] width 241 height 18
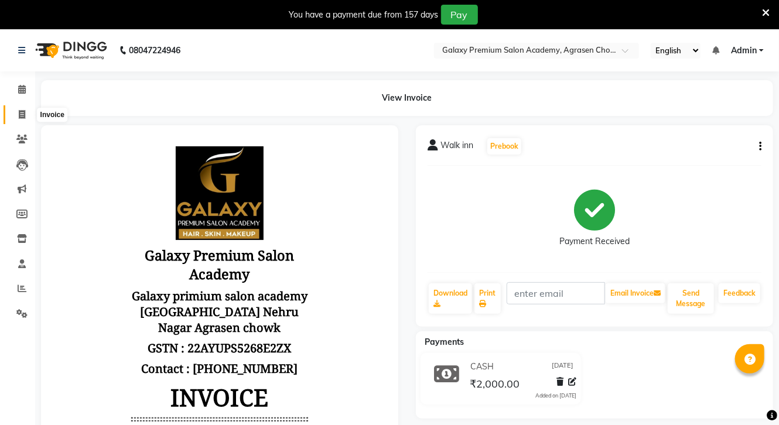
click at [18, 112] on span at bounding box center [22, 114] width 21 height 13
select select "service"
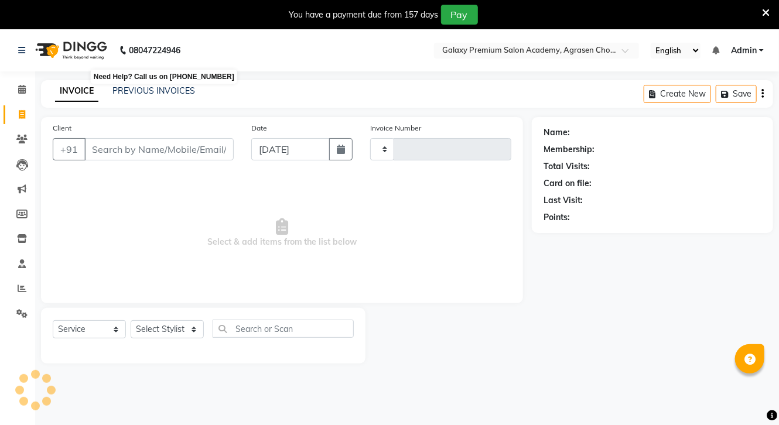
scroll to position [29, 0]
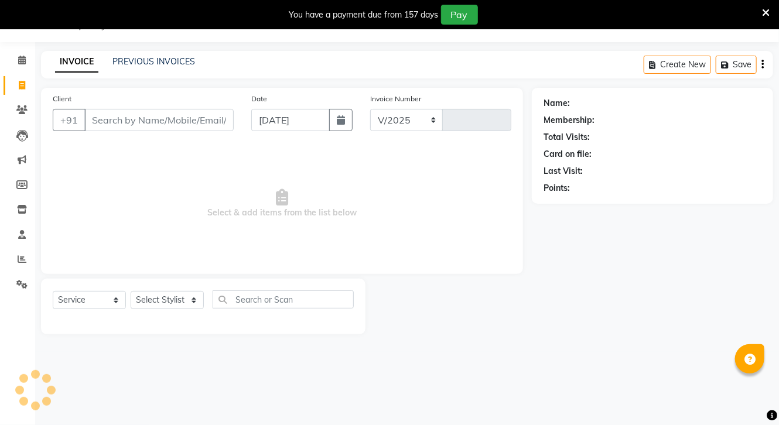
select select "3555"
type input "0748"
click at [340, 117] on icon "button" at bounding box center [341, 119] width 8 height 9
select select "9"
select select "2025"
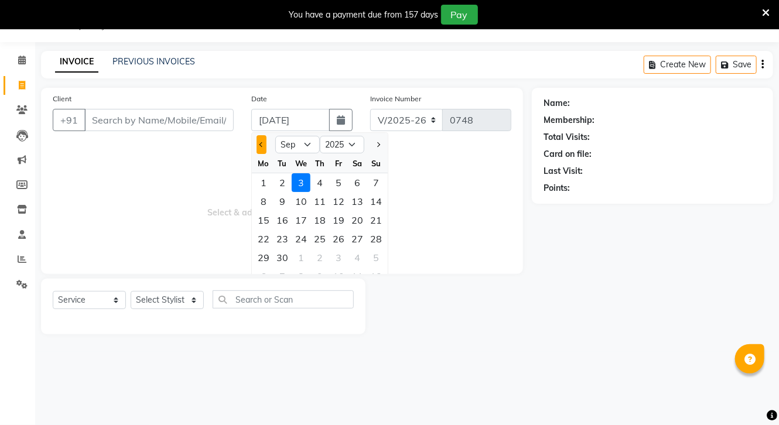
click at [260, 143] on button "Previous month" at bounding box center [262, 144] width 10 height 19
select select "6"
click at [265, 277] on div "Client +91 Date [DATE] Jan Feb Mar Apr May Jun [DATE] Aug Sep Oct Nov [DATE] 20…" at bounding box center [282, 211] width 500 height 247
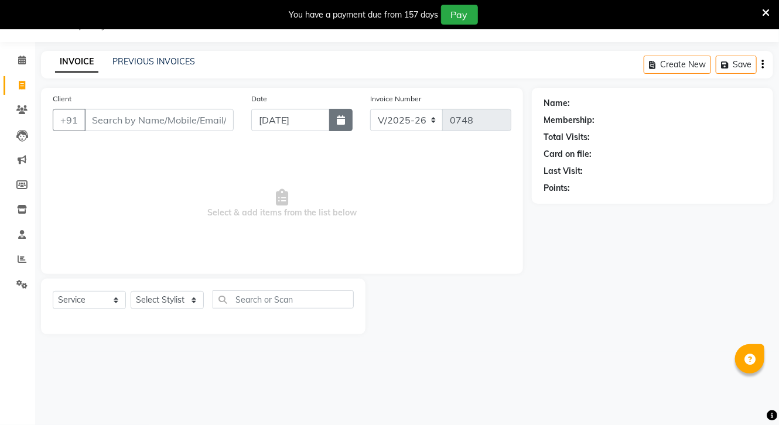
click at [333, 117] on button "button" at bounding box center [340, 120] width 23 height 22
select select "9"
select select "2025"
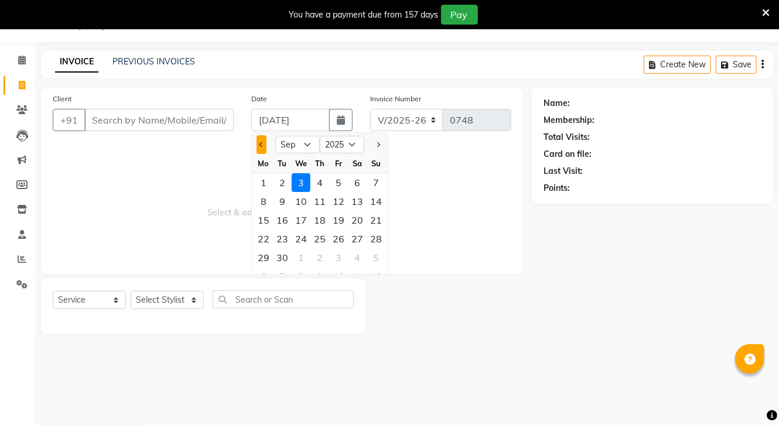
click at [258, 139] on button "Previous month" at bounding box center [262, 144] width 10 height 19
click at [380, 145] on span "Next month" at bounding box center [378, 144] width 5 height 5
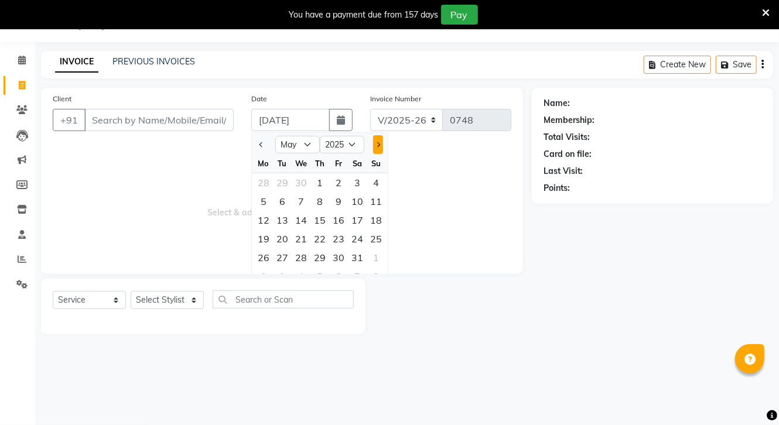
select select "6"
click at [269, 268] on div "30" at bounding box center [263, 276] width 19 height 19
type input "[DATE]"
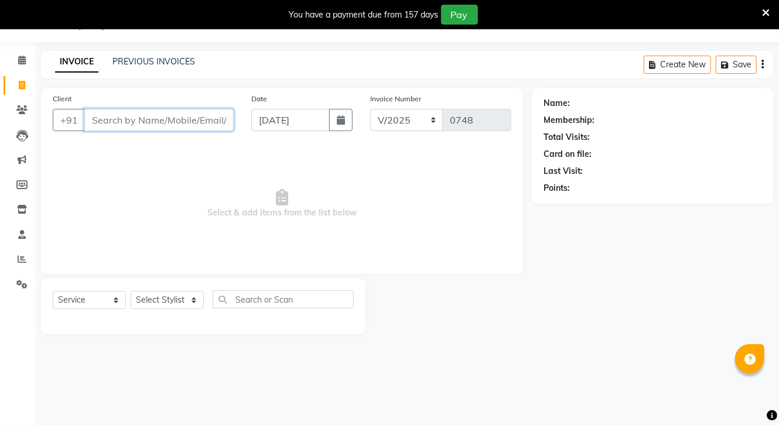
click at [165, 125] on input "Client" at bounding box center [158, 120] width 149 height 22
click at [174, 130] on input "Client" at bounding box center [158, 120] width 149 height 22
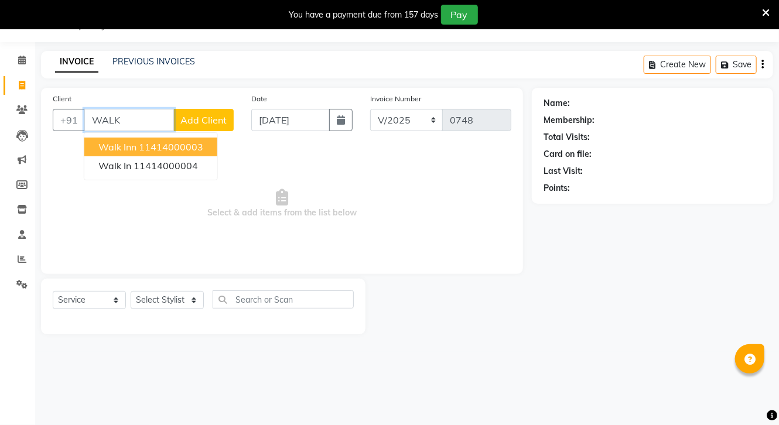
click at [215, 138] on ngb-typeahead-window "Walk inn 11414000003 Walk in 11414000004" at bounding box center [151, 156] width 134 height 48
click at [198, 156] on button "Walk inn 11414000003" at bounding box center [150, 147] width 133 height 19
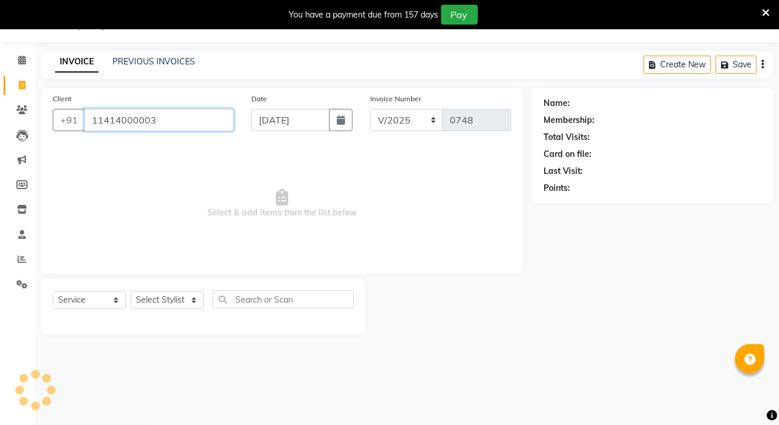
type input "11414000003"
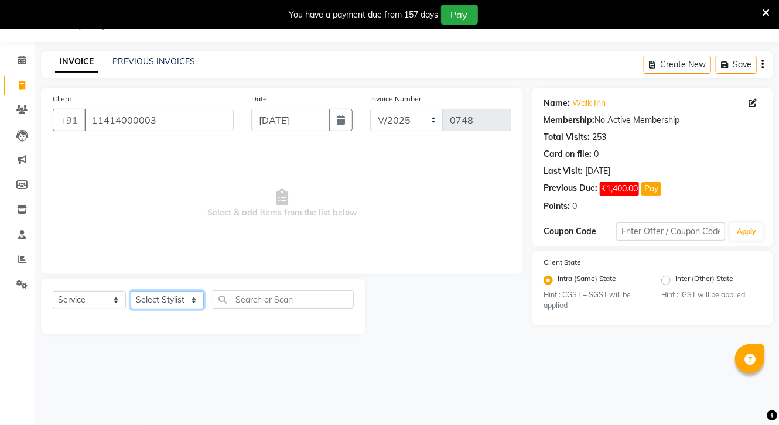
click at [173, 300] on select "Select Stylist [PERSON_NAME] CHOTI choti mamta dhanno gayatri [PERSON_NAME] [PE…" at bounding box center [167, 300] width 73 height 18
select select "30400"
click at [131, 292] on select "Select Stylist [PERSON_NAME] CHOTI choti mamta dhanno gayatri [PERSON_NAME] [PE…" at bounding box center [167, 300] width 73 height 18
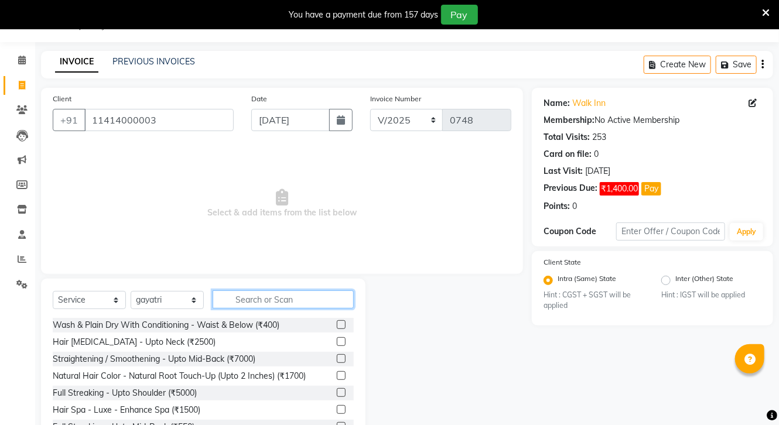
click at [265, 303] on input "text" at bounding box center [283, 300] width 141 height 18
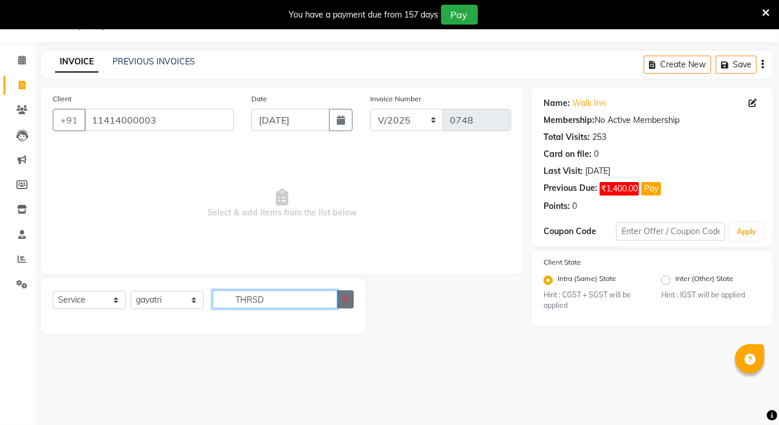
type input "THRSD"
click at [337, 301] on button "button" at bounding box center [345, 300] width 17 height 18
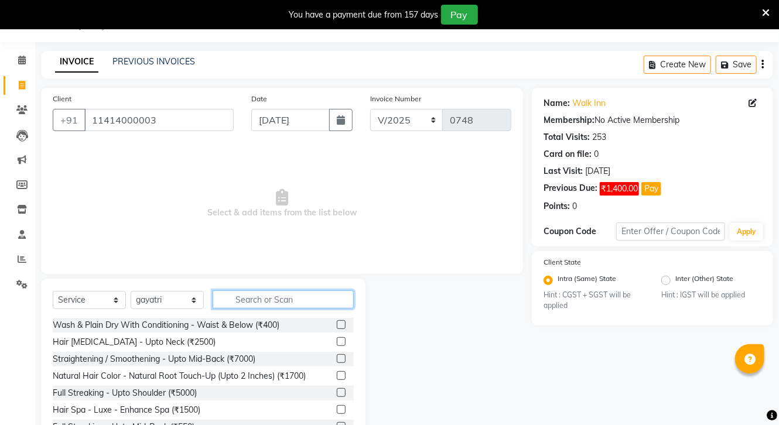
click at [275, 301] on input "text" at bounding box center [283, 300] width 141 height 18
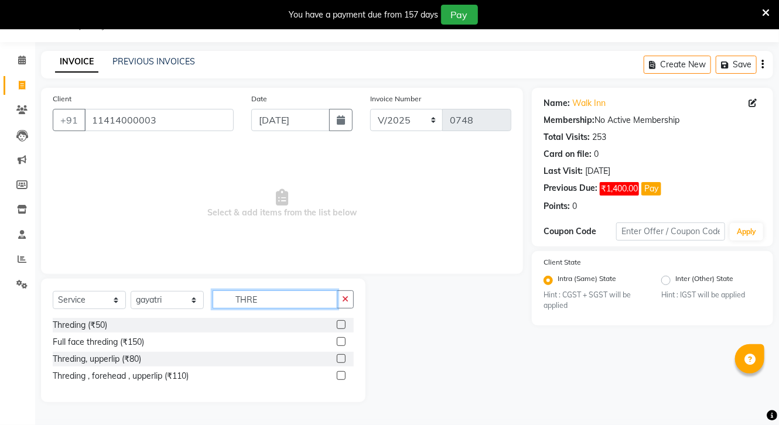
type input "THRE"
click at [341, 321] on label at bounding box center [341, 324] width 9 height 9
click at [341, 322] on input "checkbox" at bounding box center [341, 326] width 8 height 8
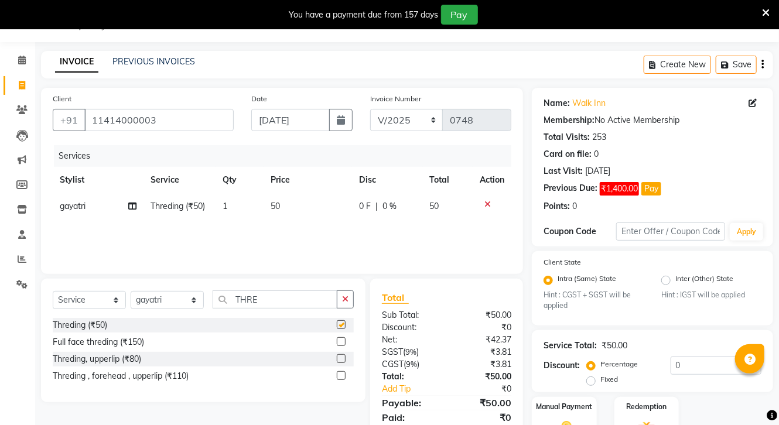
checkbox input "false"
click at [343, 300] on icon "button" at bounding box center [345, 299] width 6 height 8
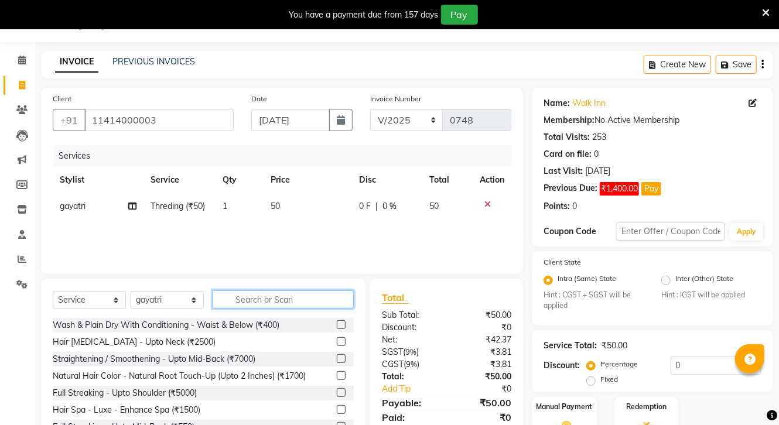
click at [268, 308] on input "text" at bounding box center [283, 300] width 141 height 18
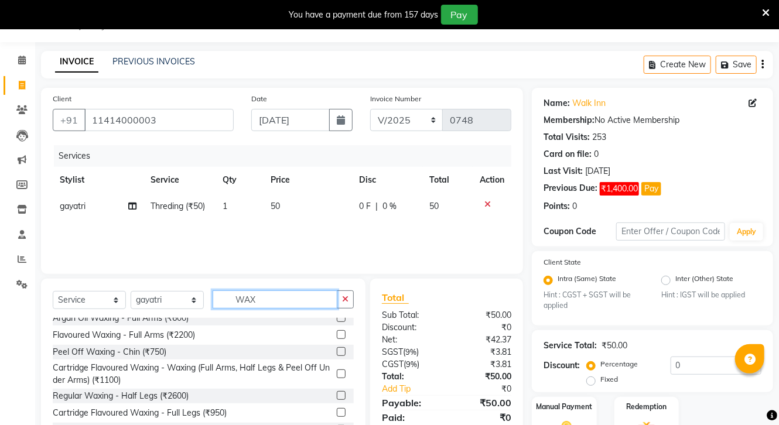
scroll to position [511, 0]
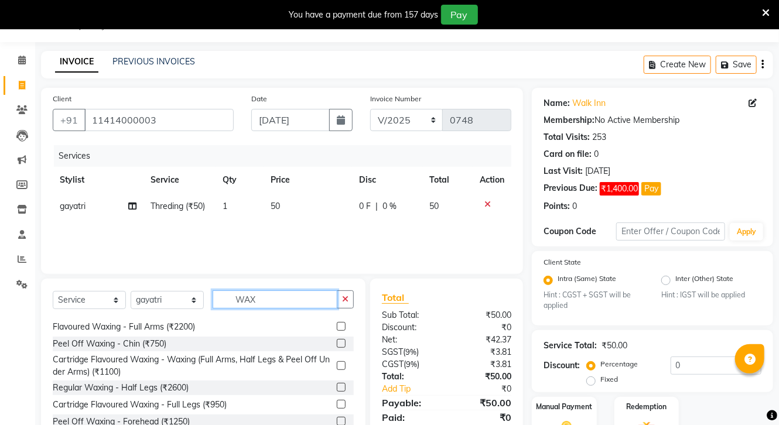
type input "WAX"
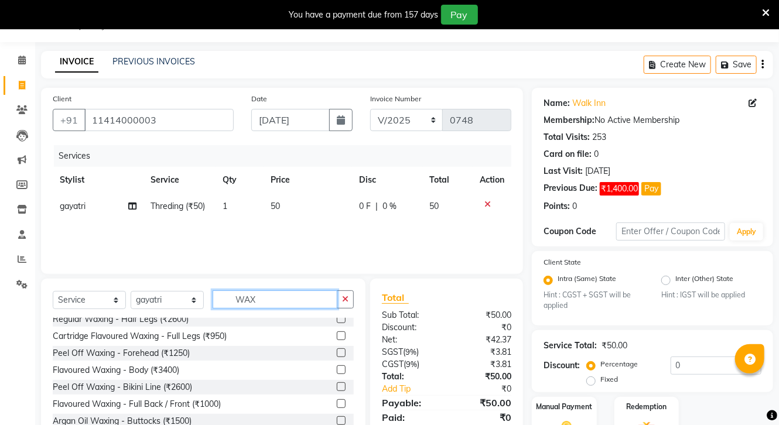
scroll to position [592, 0]
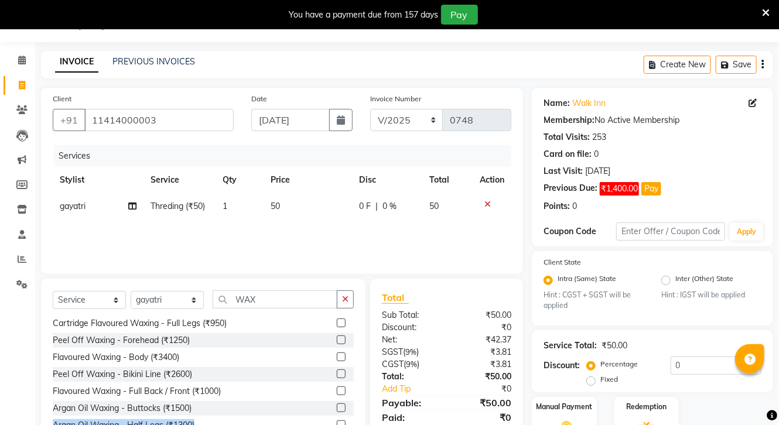
drag, startPoint x: 346, startPoint y: 414, endPoint x: 352, endPoint y: 424, distance: 11.6
click at [352, 424] on div "Cartridge Flavoured Waxing - Body (₹1500) Argan Oil Waxing - Full Legs (₹11500)…" at bounding box center [203, 376] width 301 height 117
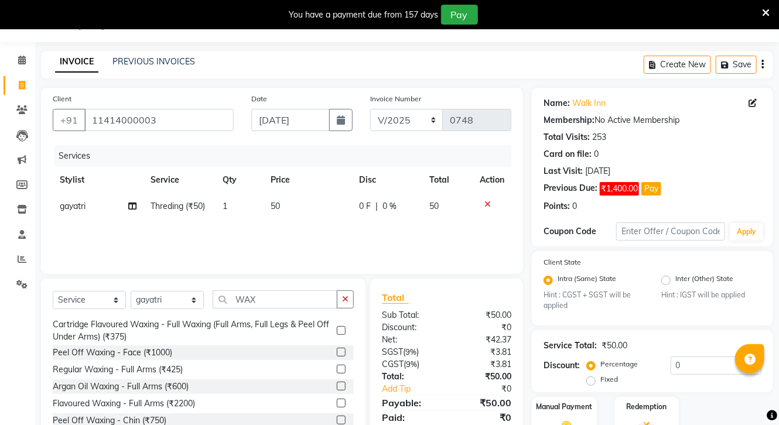
scroll to position [537, 0]
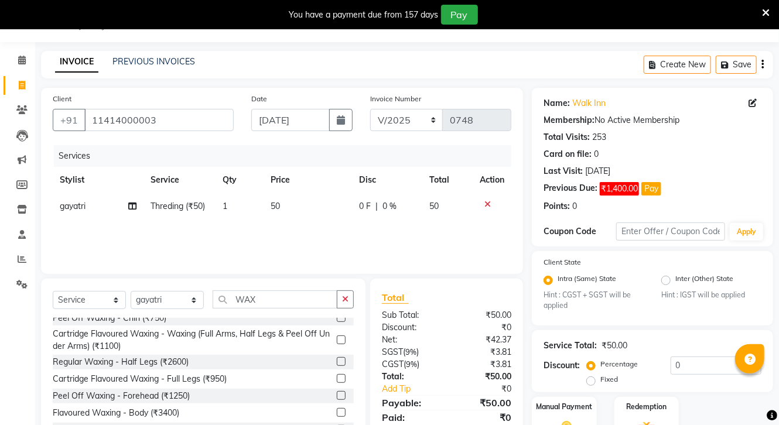
click at [337, 395] on label at bounding box center [341, 395] width 9 height 9
click at [337, 395] on input "checkbox" at bounding box center [341, 397] width 8 height 8
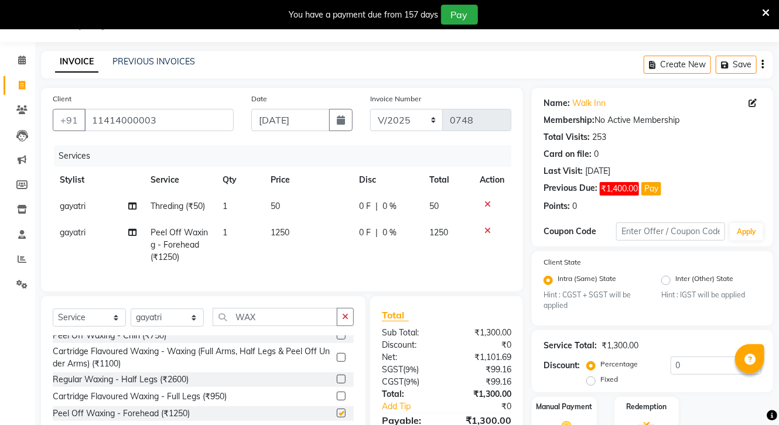
checkbox input "false"
click at [282, 231] on span "1250" at bounding box center [280, 232] width 19 height 11
select select "30400"
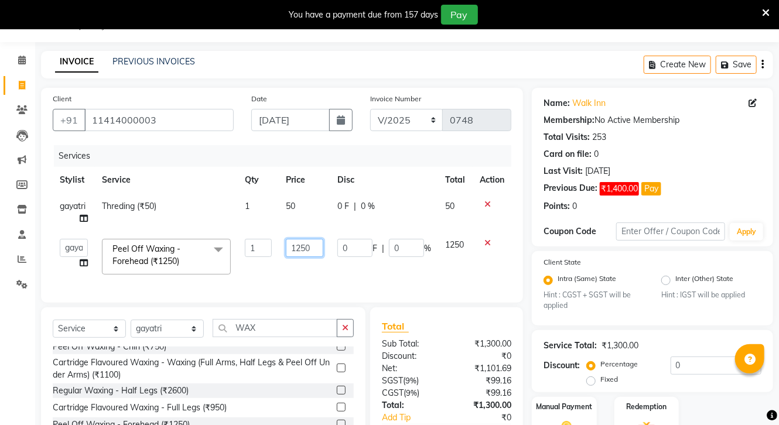
click at [299, 247] on input "1250" at bounding box center [304, 248] width 37 height 18
type input "1350"
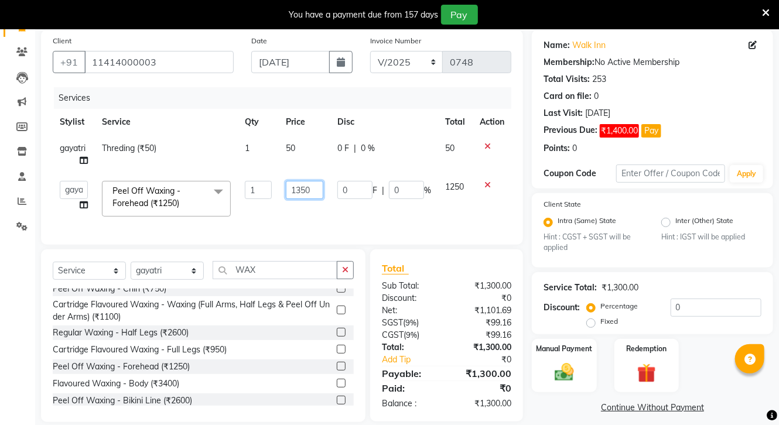
scroll to position [110, 0]
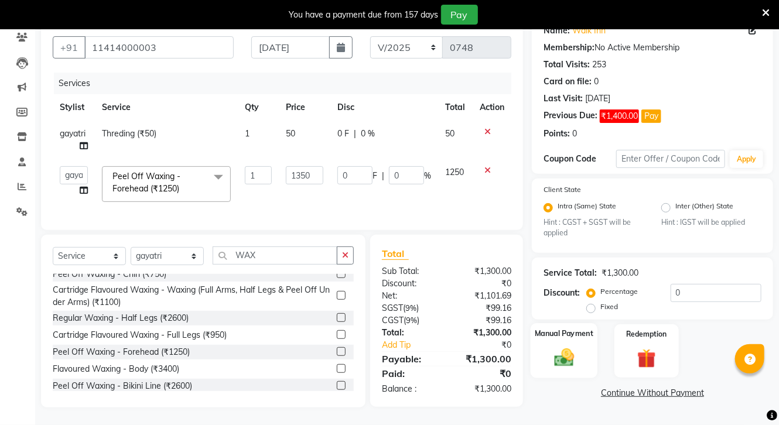
click at [565, 347] on div "Manual Payment" at bounding box center [564, 350] width 67 height 55
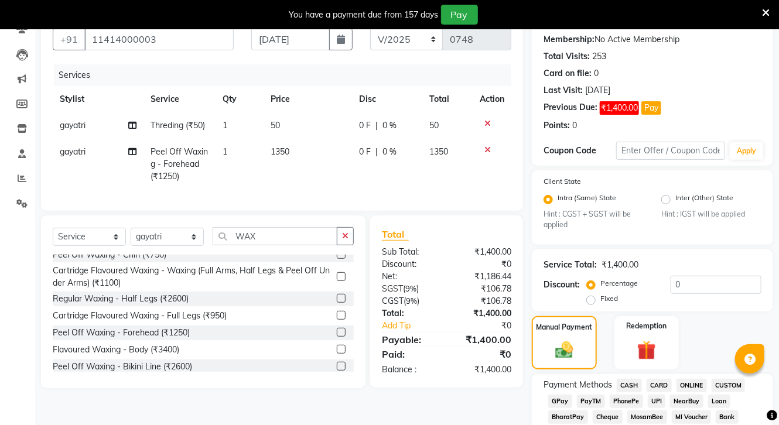
click at [684, 382] on span "ONLINE" at bounding box center [692, 385] width 30 height 13
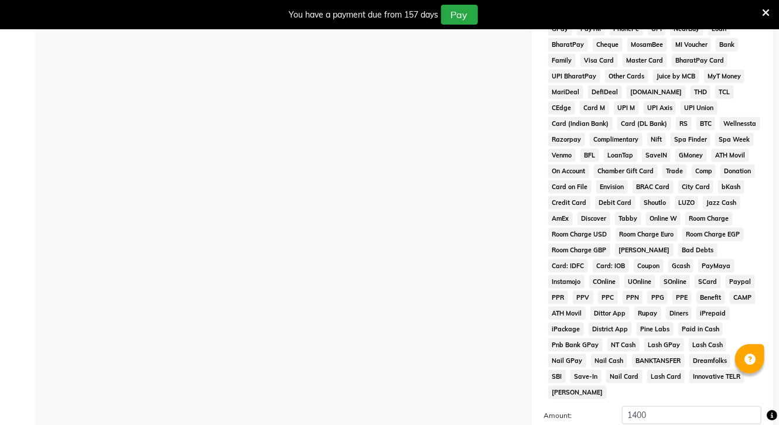
scroll to position [606, 0]
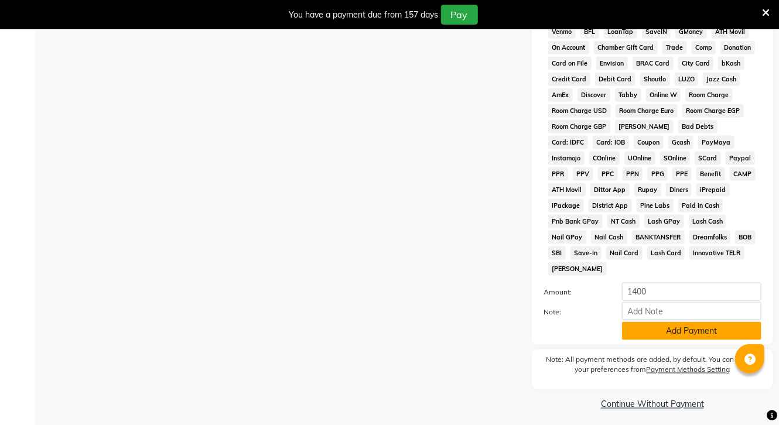
click at [684, 323] on button "Add Payment" at bounding box center [691, 331] width 139 height 18
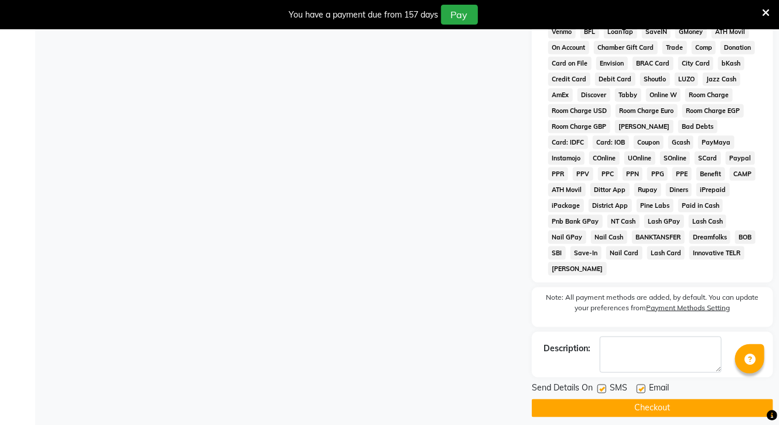
click at [633, 402] on button "Checkout" at bounding box center [652, 409] width 241 height 18
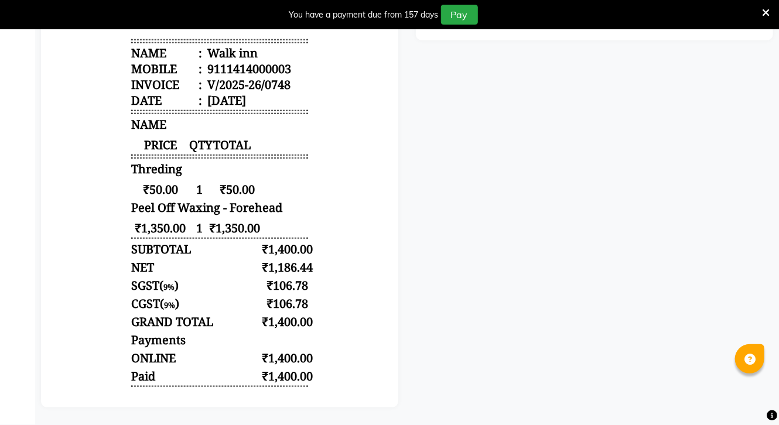
scroll to position [14, 0]
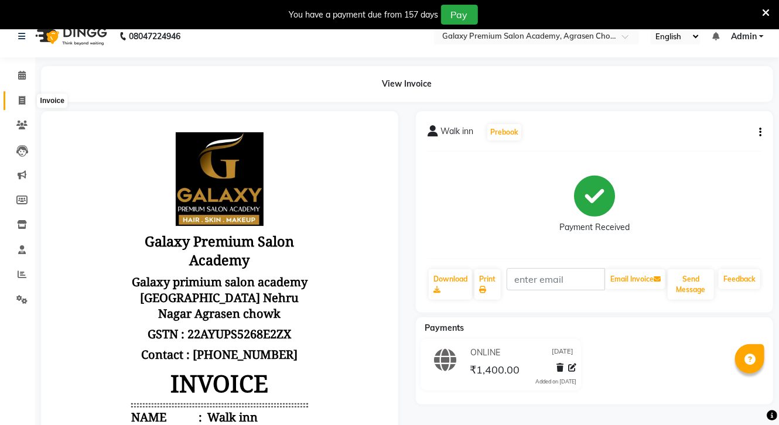
click at [17, 98] on span at bounding box center [22, 100] width 21 height 13
select select "service"
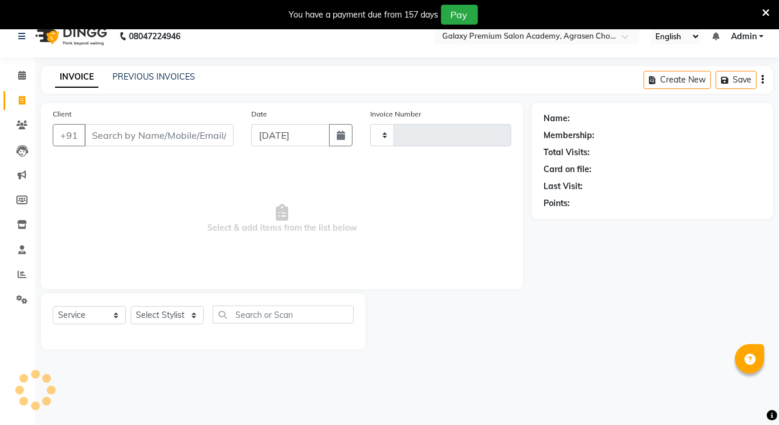
scroll to position [29, 0]
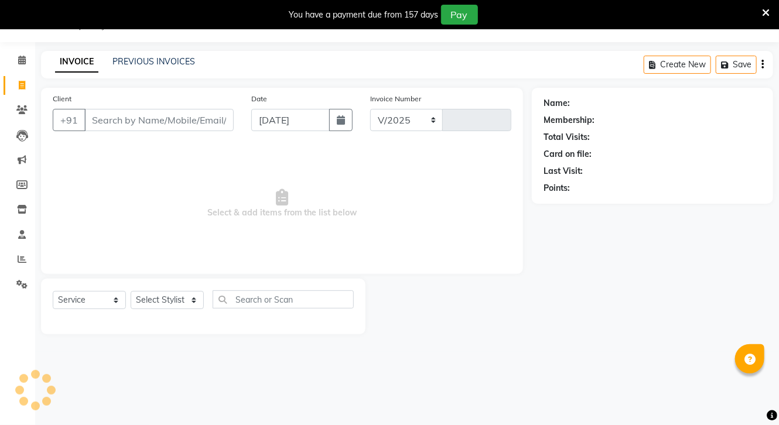
select select "3555"
type input "0749"
click at [344, 116] on icon "button" at bounding box center [341, 119] width 8 height 9
select select "9"
select select "2025"
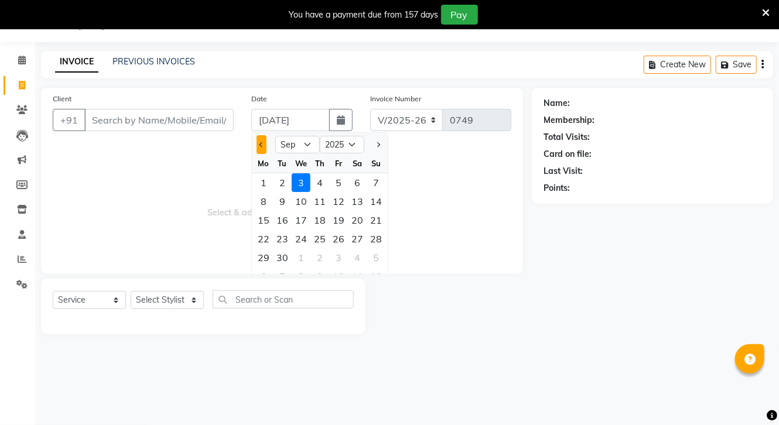
click at [262, 145] on span "Previous month" at bounding box center [262, 144] width 5 height 5
click at [257, 144] on button "Previous month" at bounding box center [262, 144] width 10 height 19
select select "7"
click at [286, 179] on div "1" at bounding box center [282, 182] width 19 height 19
type input "[DATE]"
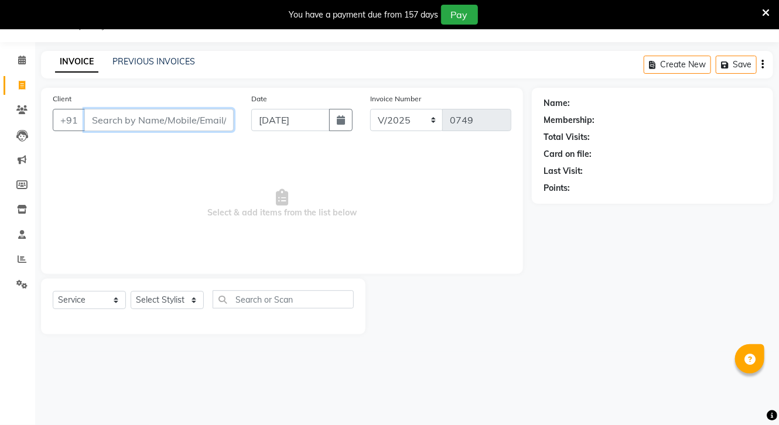
click at [194, 125] on input "Client" at bounding box center [158, 120] width 149 height 22
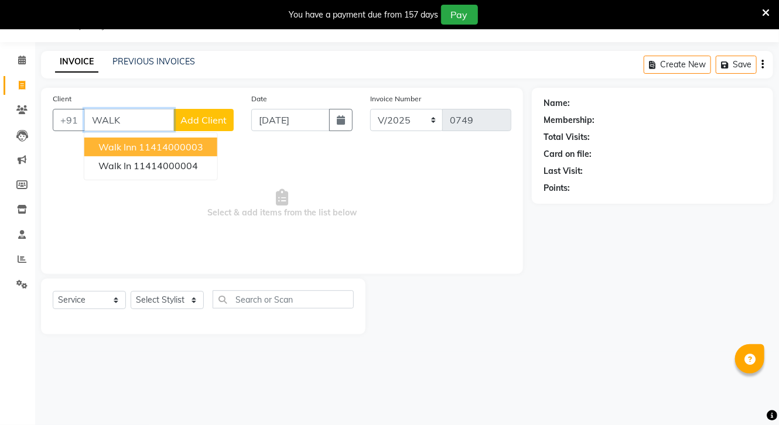
click at [170, 148] on ngb-highlight "11414000003" at bounding box center [171, 147] width 64 height 12
type input "11414000003"
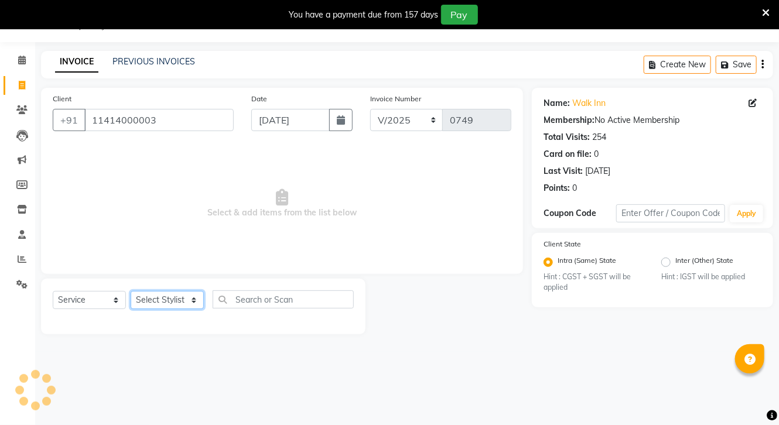
click at [175, 305] on select "Select Stylist [PERSON_NAME] CHOTI choti mamta dhanno gayatri [PERSON_NAME] [PE…" at bounding box center [167, 300] width 73 height 18
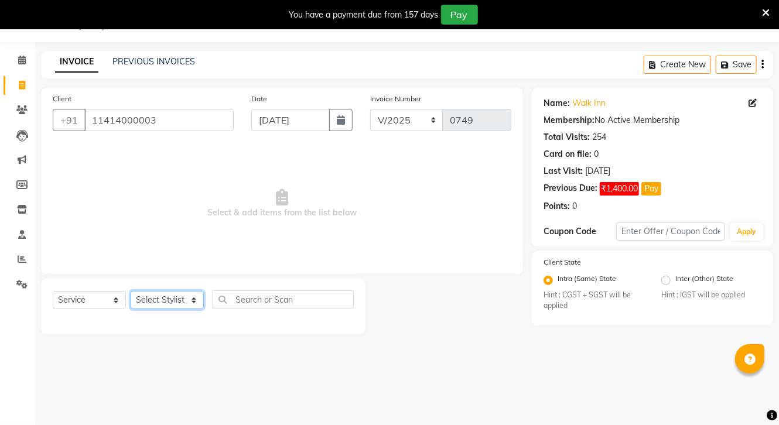
select select "17614"
click at [131, 292] on select "Select Stylist [PERSON_NAME] CHOTI choti mamta dhanno gayatri [PERSON_NAME] [PE…" at bounding box center [167, 300] width 73 height 18
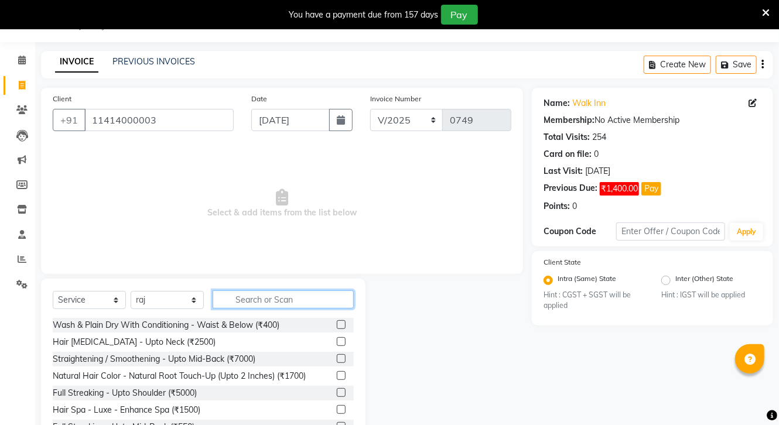
click at [294, 303] on input "text" at bounding box center [283, 300] width 141 height 18
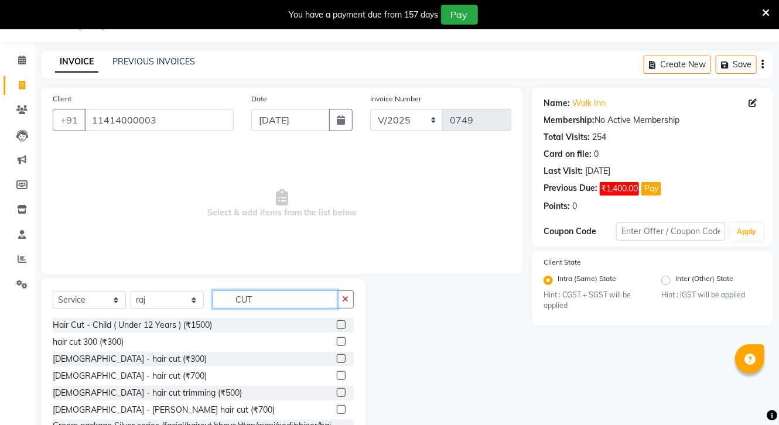
type input "CUT"
click at [337, 341] on label at bounding box center [341, 341] width 9 height 9
click at [337, 341] on input "checkbox" at bounding box center [341, 343] width 8 height 8
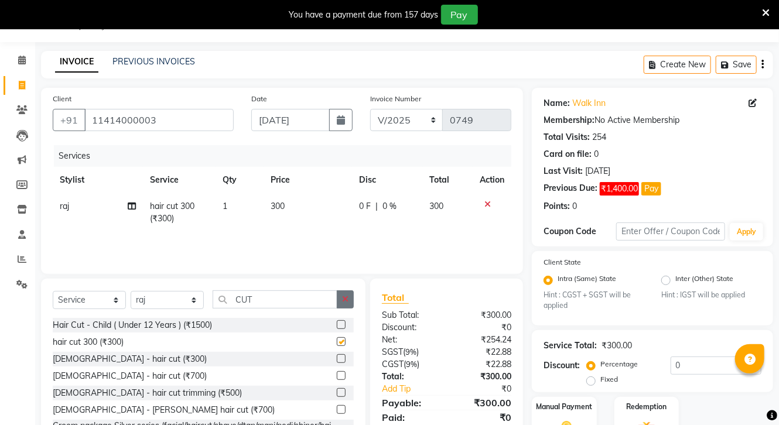
checkbox input "false"
click at [349, 298] on button "button" at bounding box center [345, 300] width 17 height 18
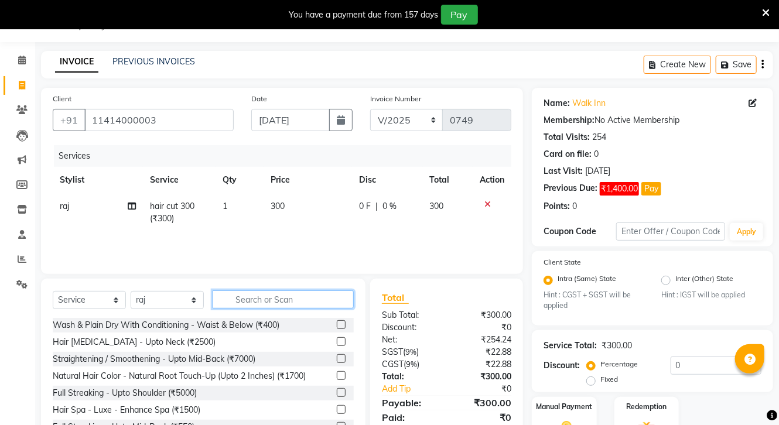
click at [315, 301] on input "text" at bounding box center [283, 300] width 141 height 18
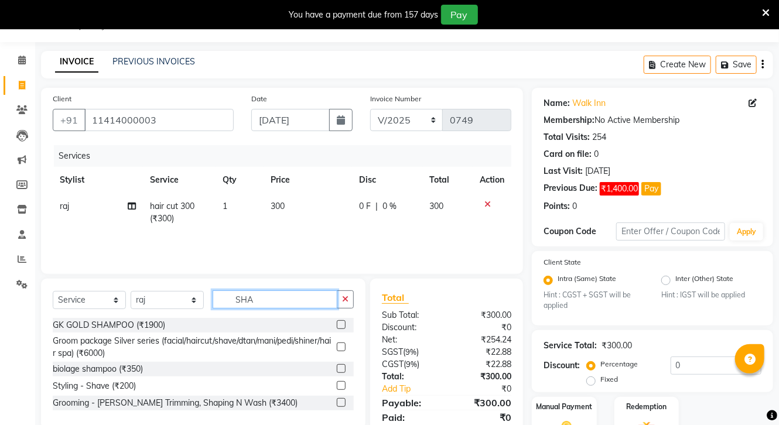
type input "SHA"
click at [343, 382] on label at bounding box center [341, 385] width 9 height 9
click at [343, 383] on input "checkbox" at bounding box center [341, 387] width 8 height 8
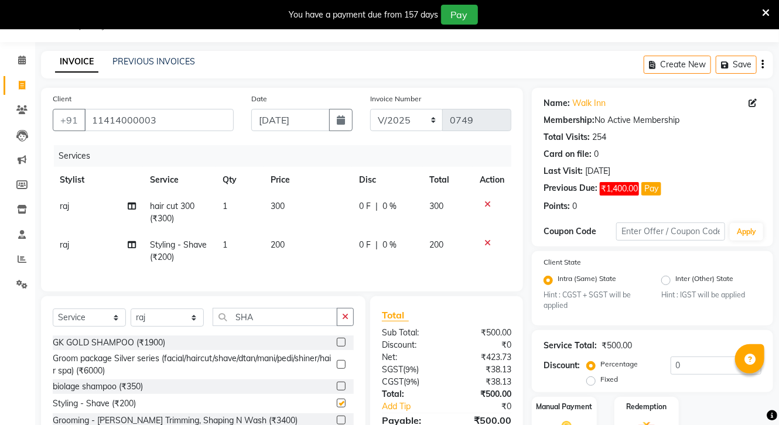
checkbox input "false"
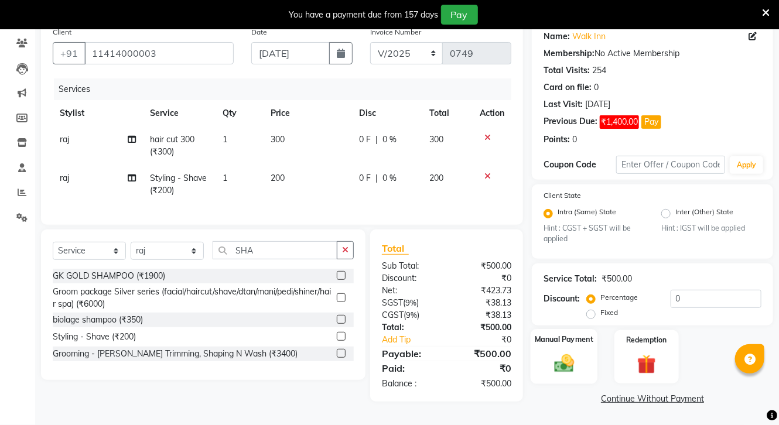
click at [542, 359] on div "Manual Payment" at bounding box center [564, 356] width 67 height 55
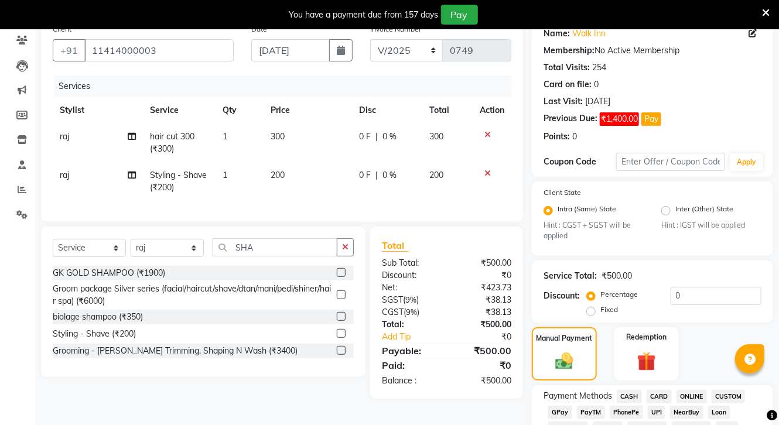
click at [692, 393] on span "ONLINE" at bounding box center [692, 396] width 30 height 13
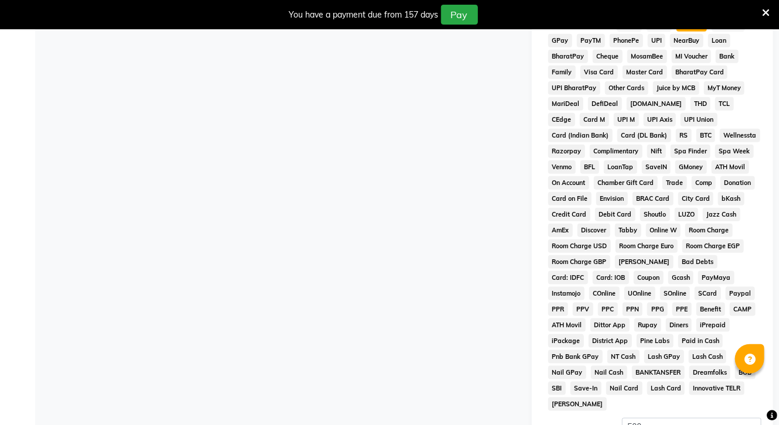
scroll to position [595, 0]
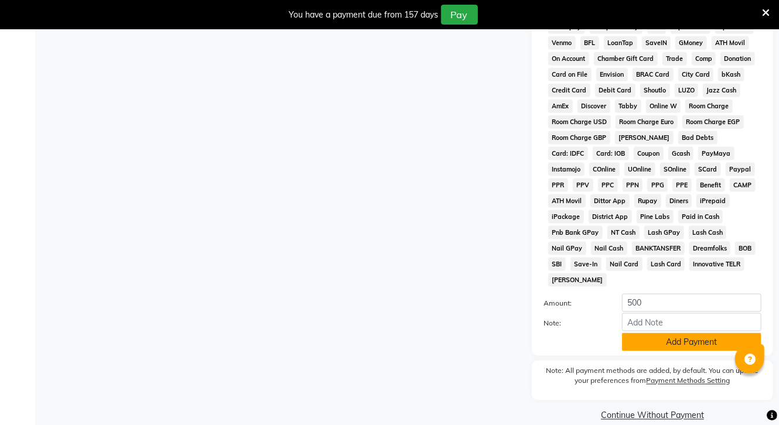
click at [701, 343] on button "Add Payment" at bounding box center [691, 342] width 139 height 18
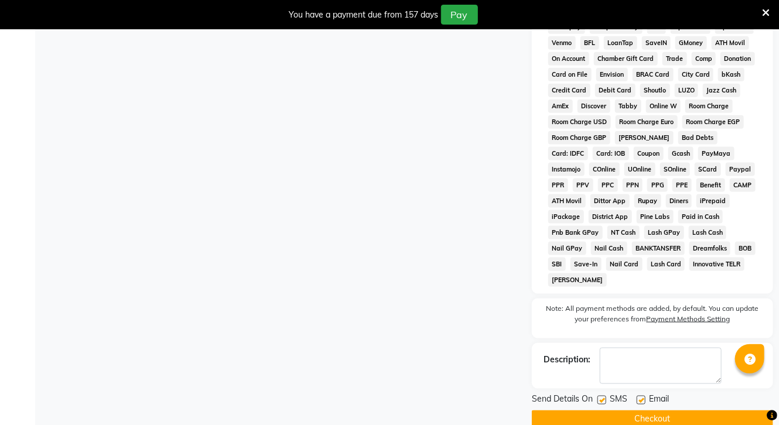
click at [694, 417] on button "Checkout" at bounding box center [652, 420] width 241 height 18
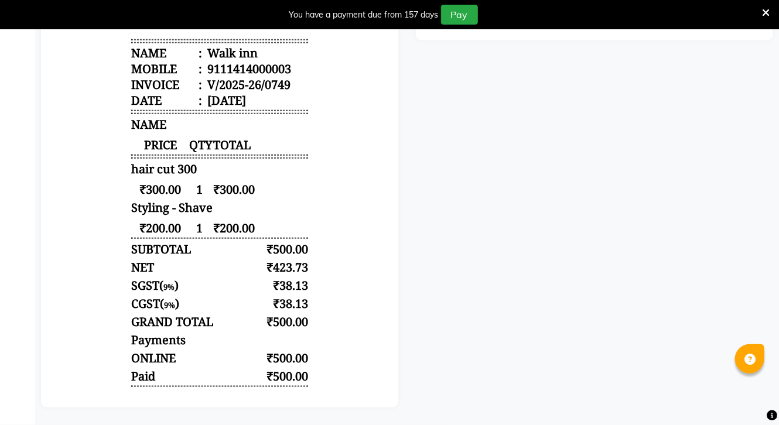
scroll to position [14, 0]
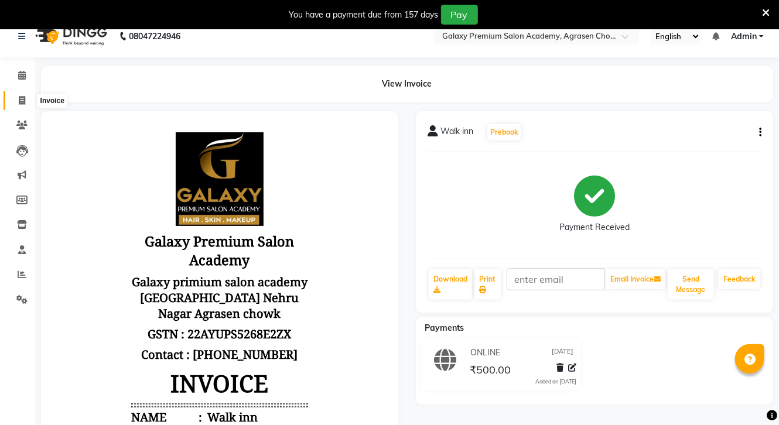
click at [24, 101] on icon at bounding box center [22, 100] width 6 height 9
select select "service"
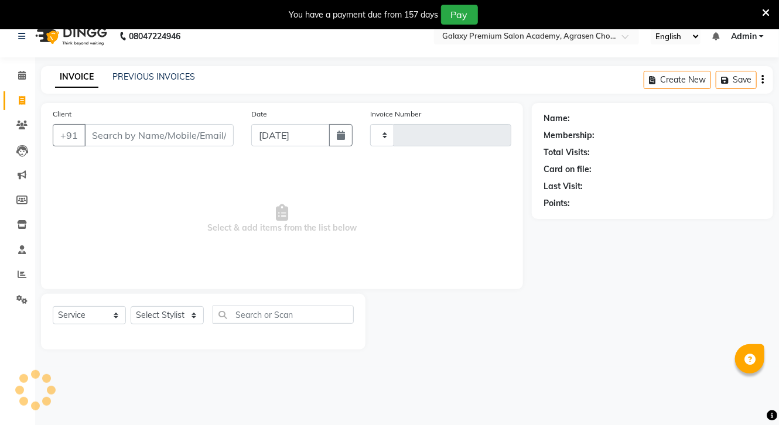
scroll to position [29, 0]
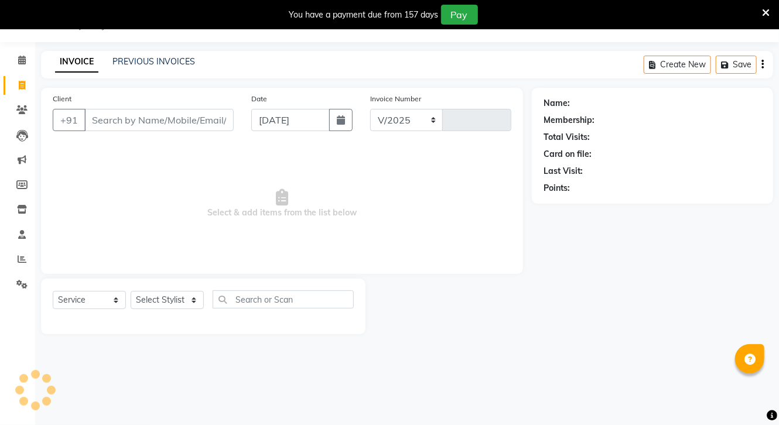
select select "3555"
type input "0750"
click at [336, 120] on button "button" at bounding box center [340, 120] width 23 height 22
select select "9"
select select "2025"
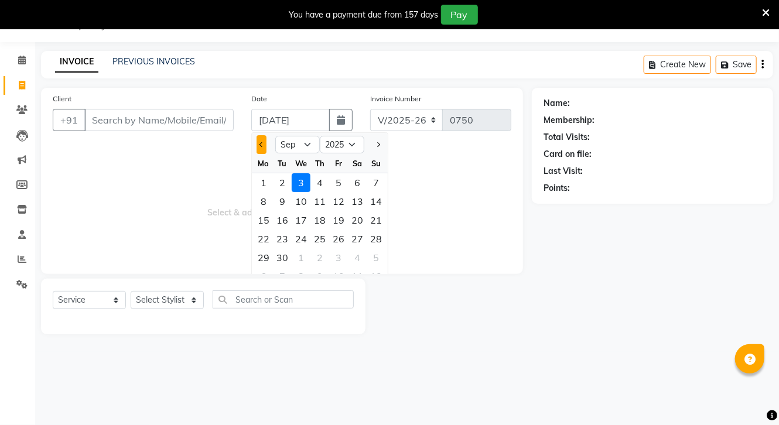
click at [262, 144] on span "Previous month" at bounding box center [262, 144] width 5 height 5
select select "7"
drag, startPoint x: 284, startPoint y: 178, endPoint x: 241, endPoint y: 152, distance: 49.4
click at [284, 178] on div "1" at bounding box center [282, 182] width 19 height 19
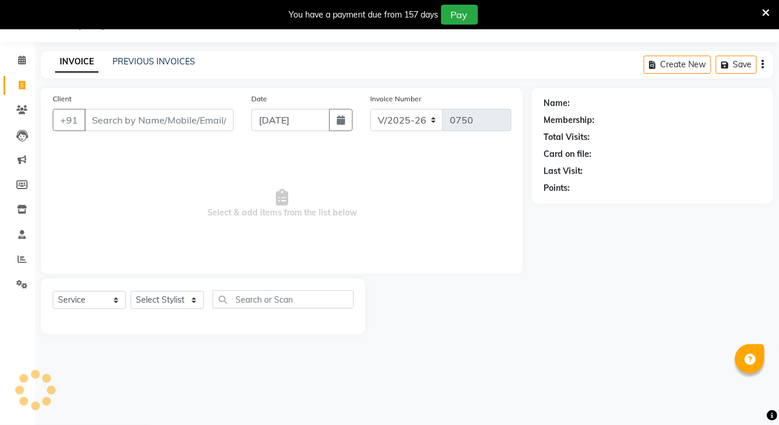
type input "[DATE]"
click at [173, 122] on input "Client" at bounding box center [158, 120] width 149 height 22
click at [158, 122] on input "Client" at bounding box center [158, 120] width 149 height 22
click at [153, 120] on input "Client" at bounding box center [158, 120] width 149 height 22
click at [157, 131] on input "Client" at bounding box center [158, 120] width 149 height 22
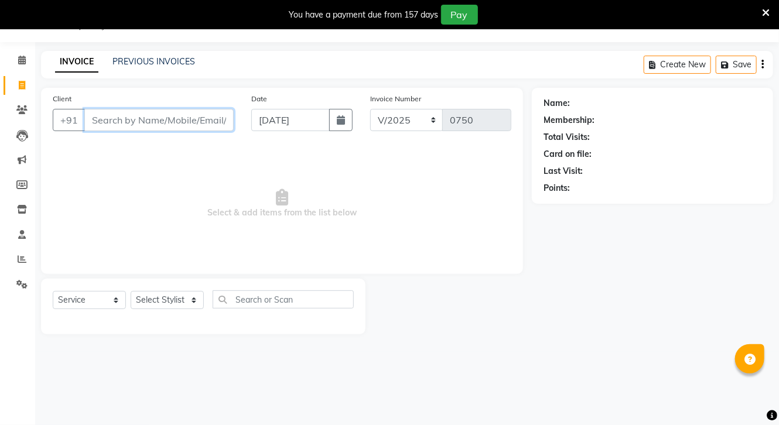
click at [142, 127] on input "Client" at bounding box center [158, 120] width 149 height 22
click at [152, 127] on input "Client" at bounding box center [158, 120] width 149 height 22
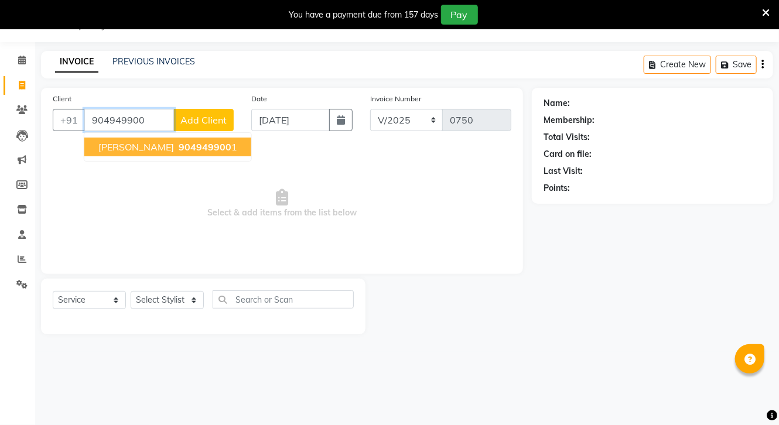
click at [179, 149] on span "904949900" at bounding box center [205, 147] width 53 height 12
type input "9049499001"
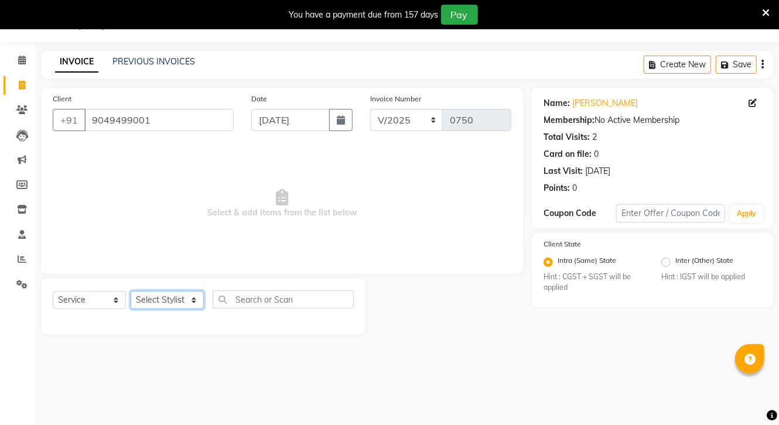
click at [162, 301] on select "Select Stylist [PERSON_NAME] CHOTI choti mamta dhanno gayatri [PERSON_NAME] [PE…" at bounding box center [167, 300] width 73 height 18
select select "30400"
click at [131, 292] on select "Select Stylist [PERSON_NAME] CHOTI choti mamta dhanno gayatri [PERSON_NAME] [PE…" at bounding box center [167, 300] width 73 height 18
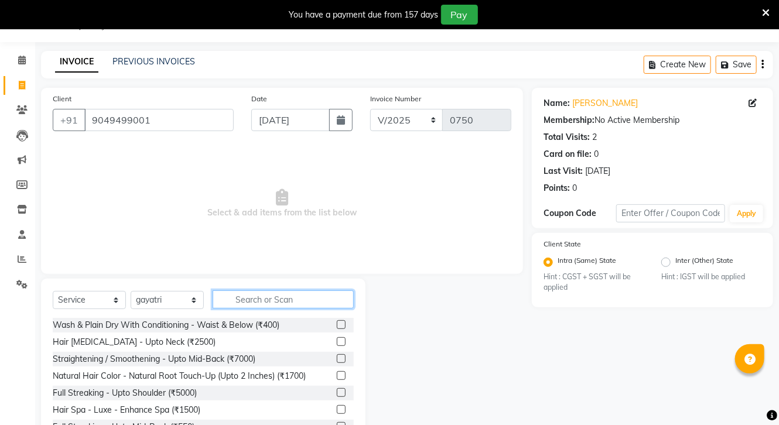
click at [255, 299] on input "text" at bounding box center [283, 300] width 141 height 18
click at [269, 298] on input "text" at bounding box center [283, 300] width 141 height 18
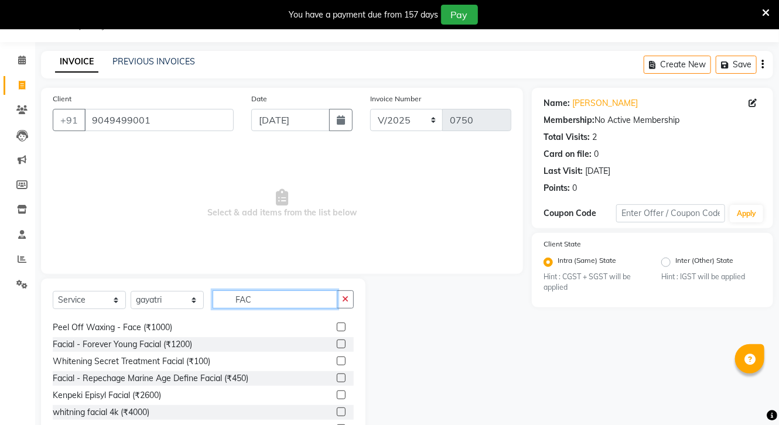
scroll to position [511, 0]
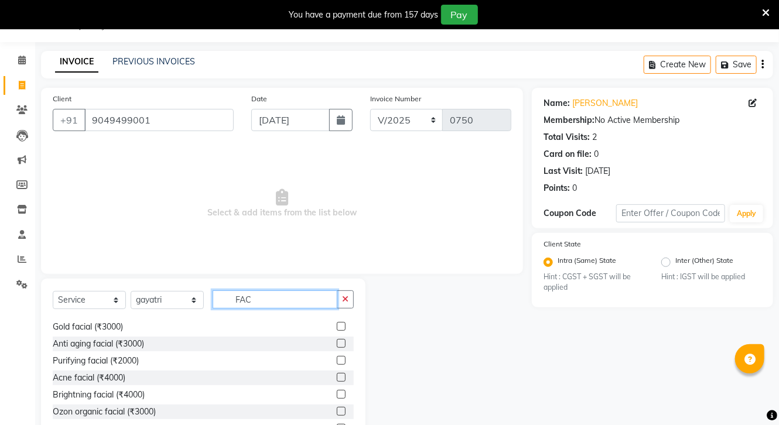
type input "FAC"
click at [337, 411] on label at bounding box center [341, 411] width 9 height 9
click at [337, 411] on input "checkbox" at bounding box center [341, 412] width 8 height 8
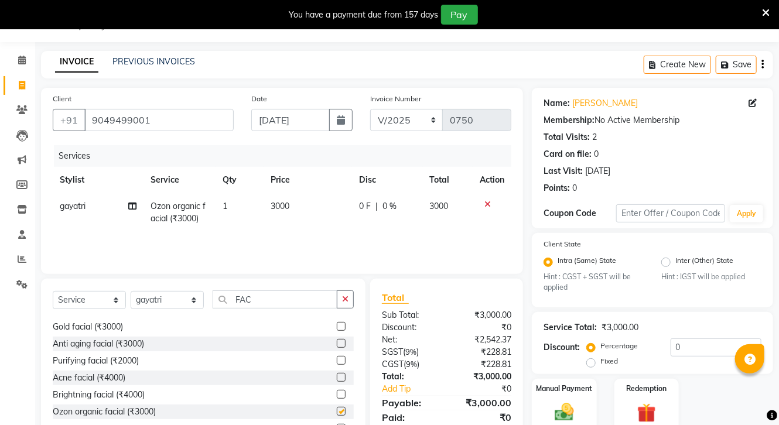
checkbox input "false"
click at [345, 301] on icon "button" at bounding box center [345, 299] width 6 height 8
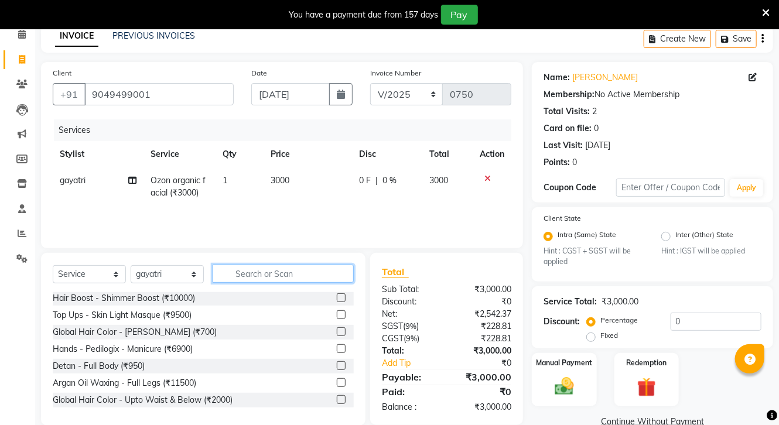
scroll to position [80, 0]
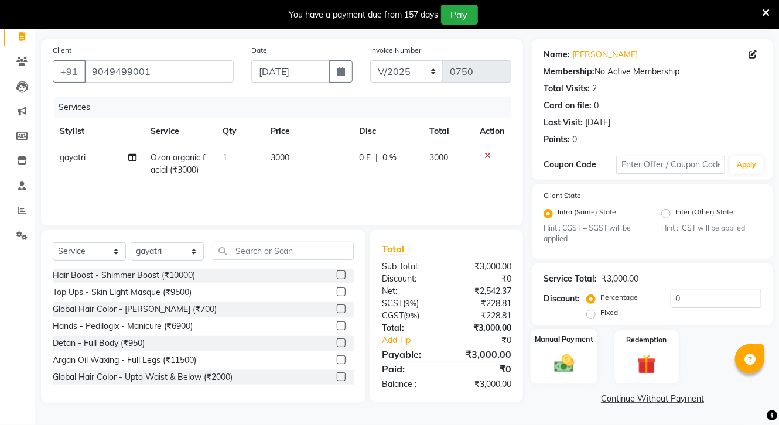
click at [562, 344] on label "Manual Payment" at bounding box center [564, 340] width 59 height 11
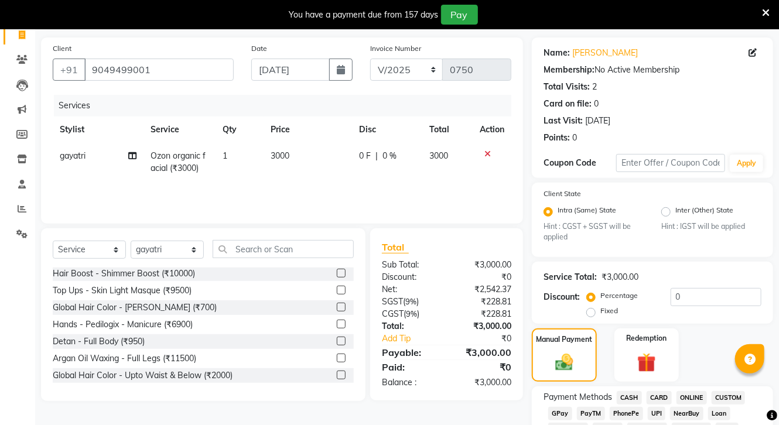
click at [687, 397] on span "ONLINE" at bounding box center [692, 397] width 30 height 13
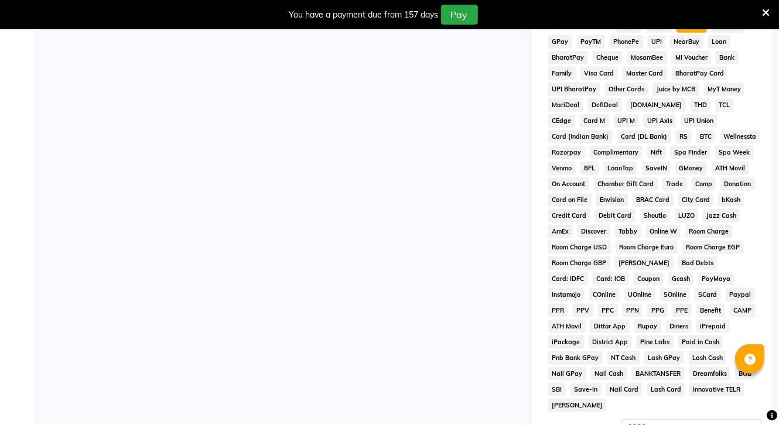
scroll to position [575, 0]
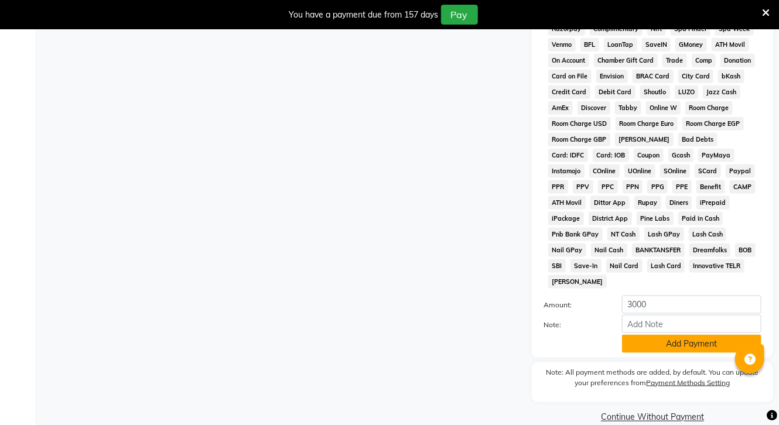
click at [693, 344] on button "Add Payment" at bounding box center [691, 344] width 139 height 18
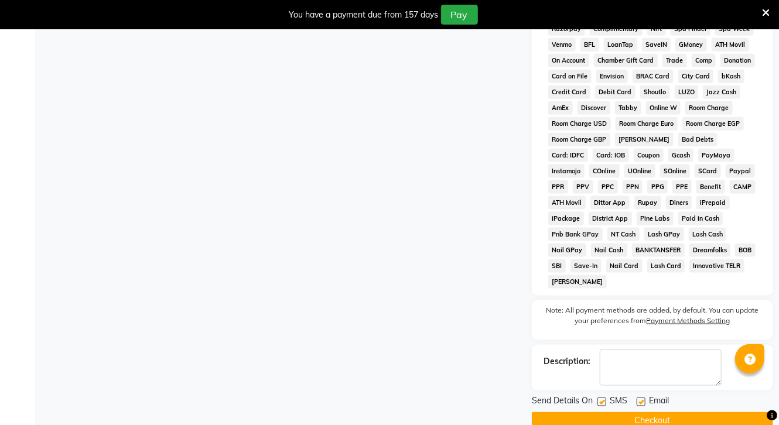
click at [678, 417] on button "Checkout" at bounding box center [652, 421] width 241 height 18
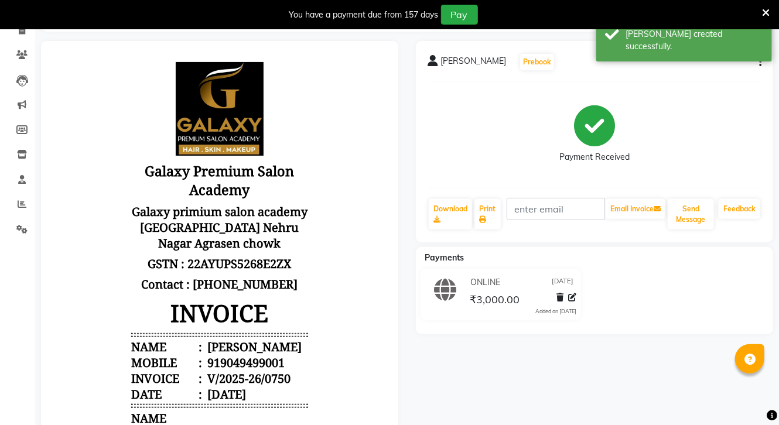
scroll to position [66, 0]
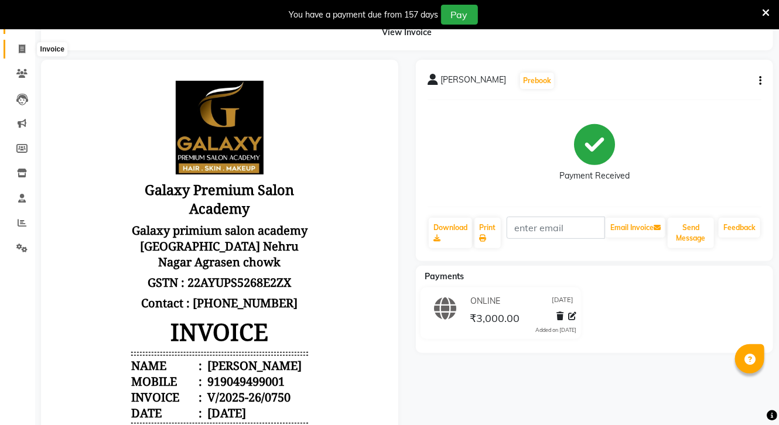
drag, startPoint x: 16, startPoint y: 47, endPoint x: 30, endPoint y: 51, distance: 14.6
click at [16, 47] on span at bounding box center [22, 49] width 21 height 13
select select "service"
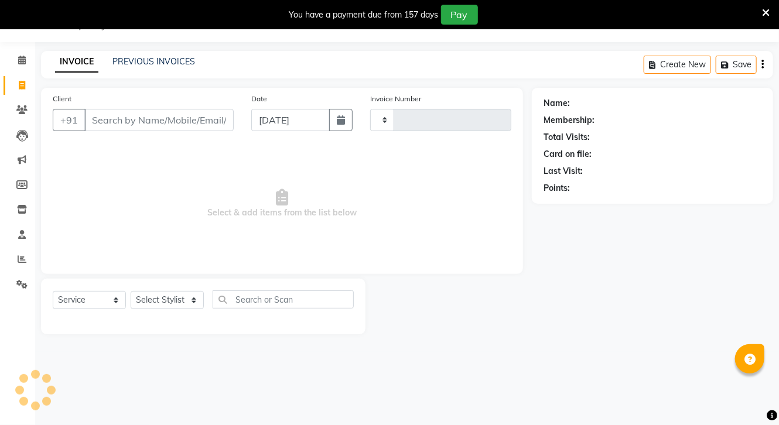
type input "0751"
select select "3555"
click at [342, 116] on icon "button" at bounding box center [341, 119] width 8 height 9
select select "9"
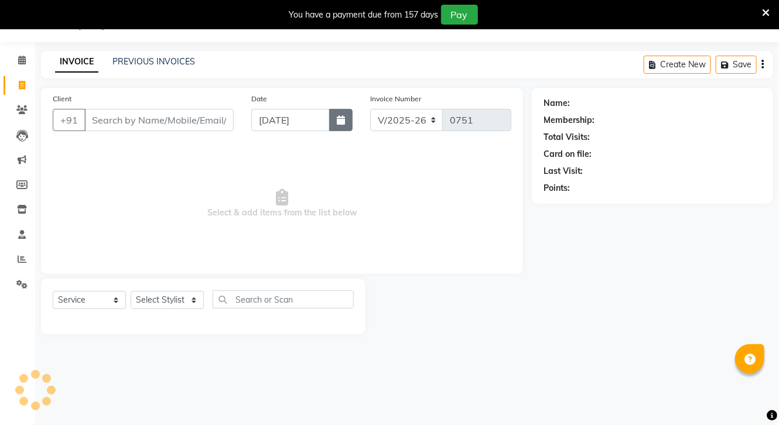
select select "2025"
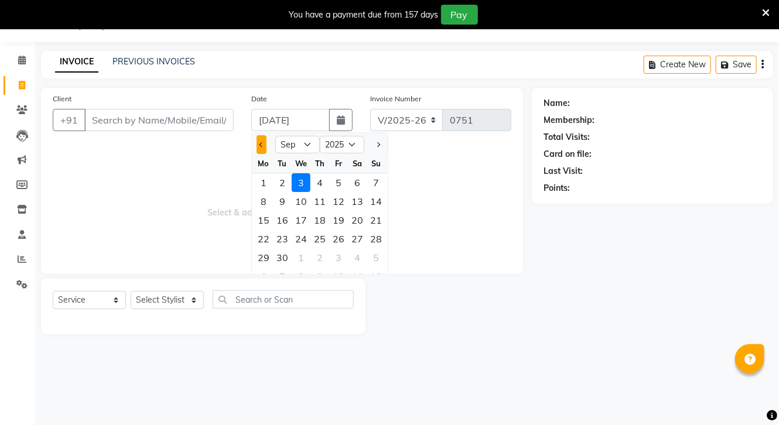
click at [258, 144] on button "Previous month" at bounding box center [262, 144] width 10 height 19
click at [258, 143] on button "Previous month" at bounding box center [262, 144] width 10 height 19
click at [377, 142] on button "Next month" at bounding box center [378, 144] width 10 height 19
select select "8"
click at [338, 178] on div "1" at bounding box center [338, 182] width 19 height 19
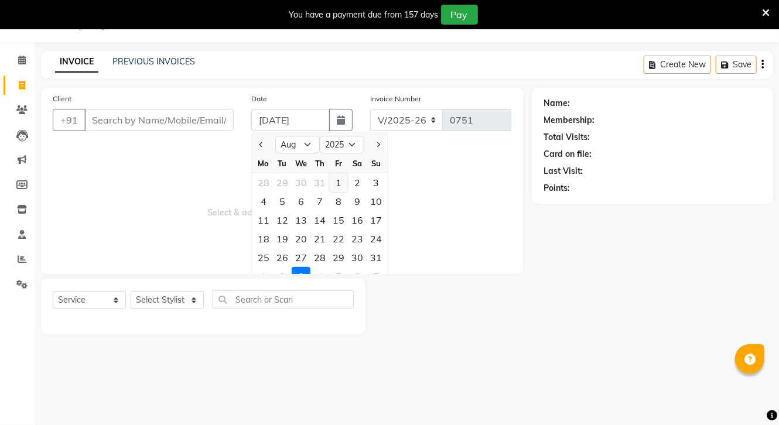
type input "[DATE]"
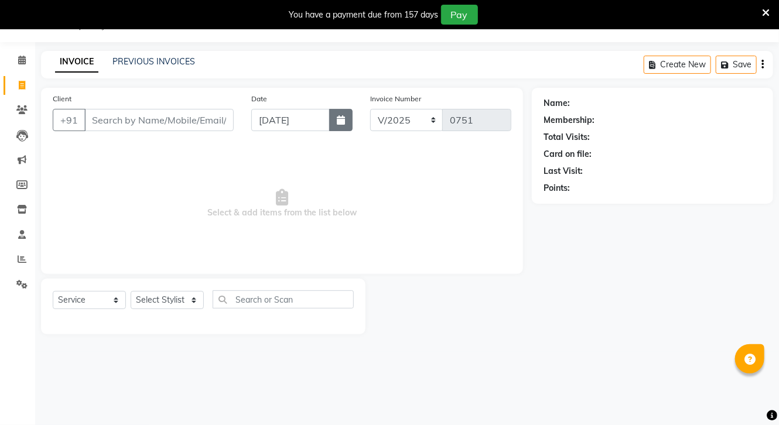
click at [344, 121] on icon "button" at bounding box center [341, 119] width 8 height 9
select select "8"
select select "2025"
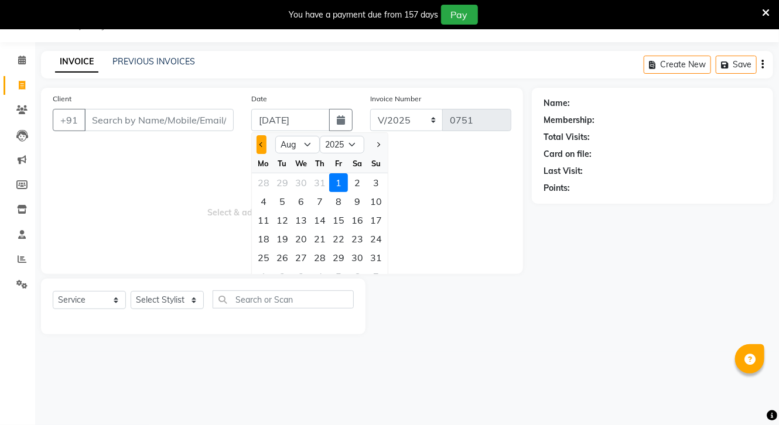
click at [263, 142] on button "Previous month" at bounding box center [262, 144] width 10 height 19
select select "7"
click at [285, 176] on div "1" at bounding box center [282, 182] width 19 height 19
type input "[DATE]"
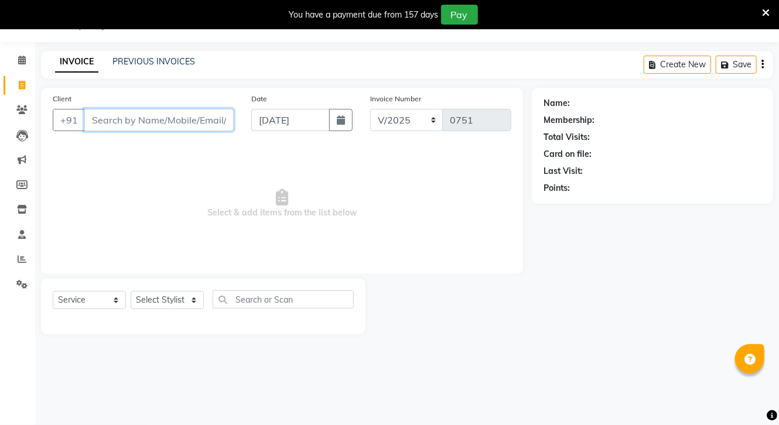
click at [180, 116] on input "Client" at bounding box center [158, 120] width 149 height 22
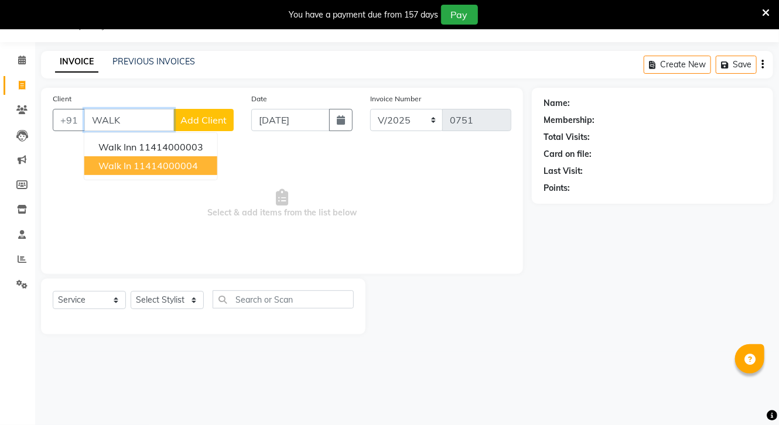
click at [181, 163] on ngb-highlight "11414000004" at bounding box center [166, 166] width 64 height 12
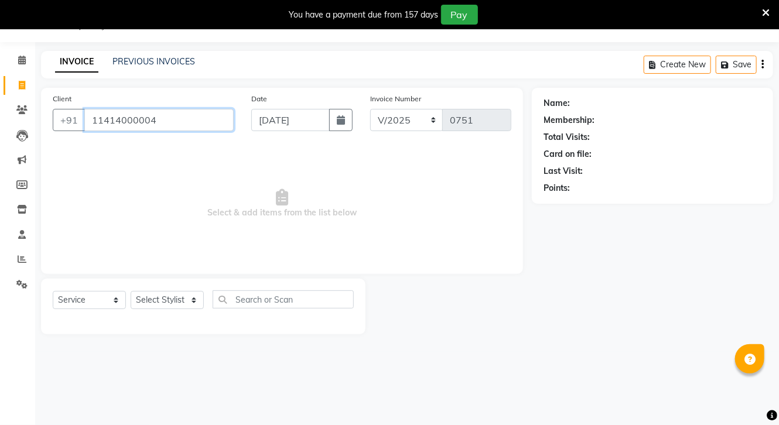
type input "11414000004"
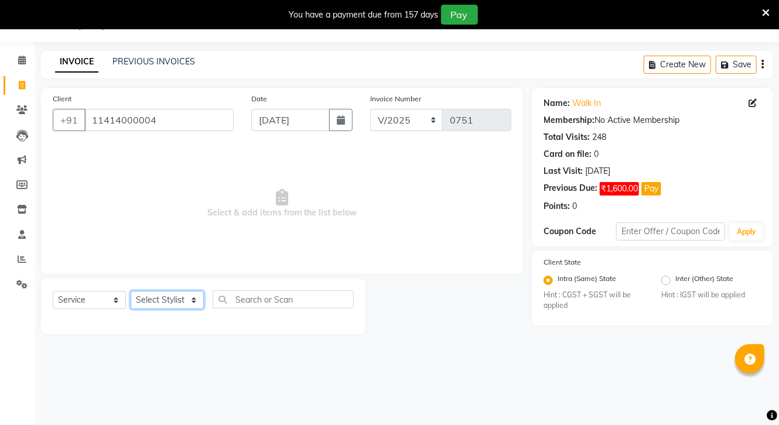
click at [181, 304] on select "Select Stylist [PERSON_NAME] CHOTI choti mamta dhanno gayatri [PERSON_NAME] [PE…" at bounding box center [167, 300] width 73 height 18
select select "90564"
click at [131, 292] on select "Select Stylist [PERSON_NAME] CHOTI choti mamta dhanno gayatri [PERSON_NAME] [PE…" at bounding box center [167, 300] width 73 height 18
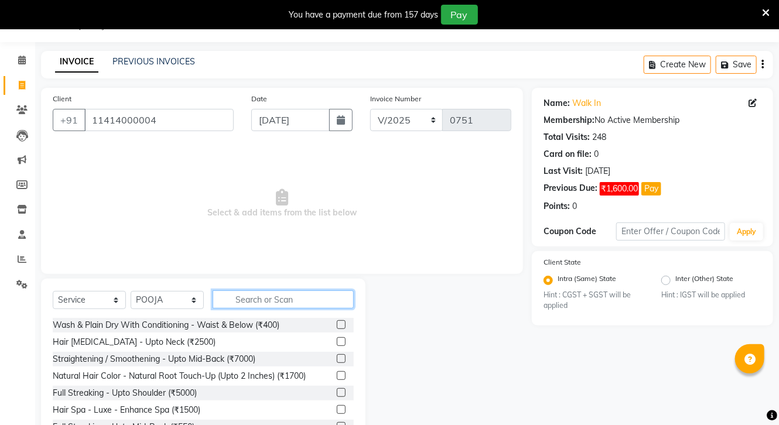
click at [278, 293] on input "text" at bounding box center [283, 300] width 141 height 18
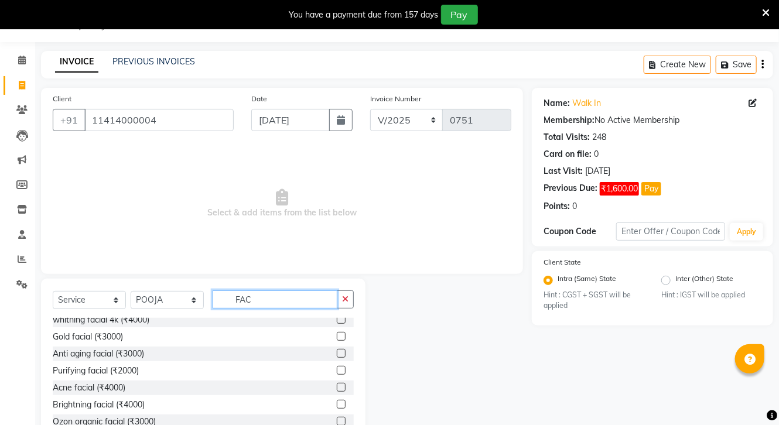
scroll to position [511, 0]
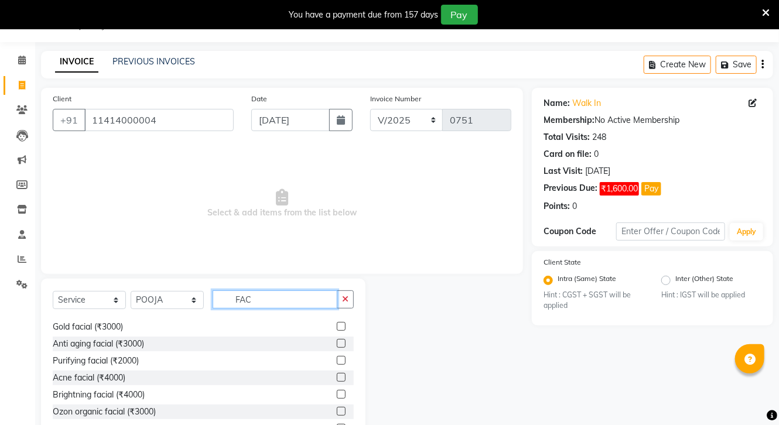
type input "FAC"
click at [337, 395] on label at bounding box center [341, 394] width 9 height 9
click at [337, 395] on input "checkbox" at bounding box center [341, 395] width 8 height 8
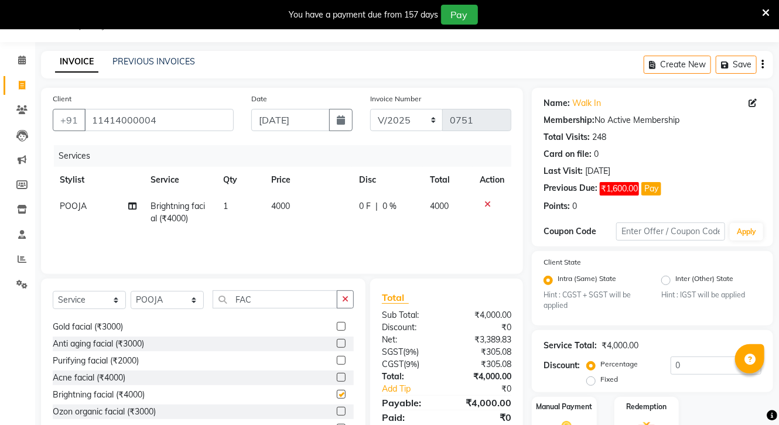
checkbox input "false"
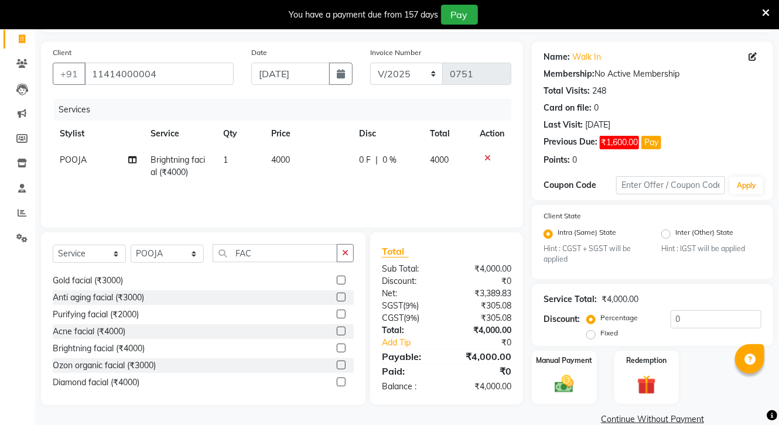
scroll to position [98, 0]
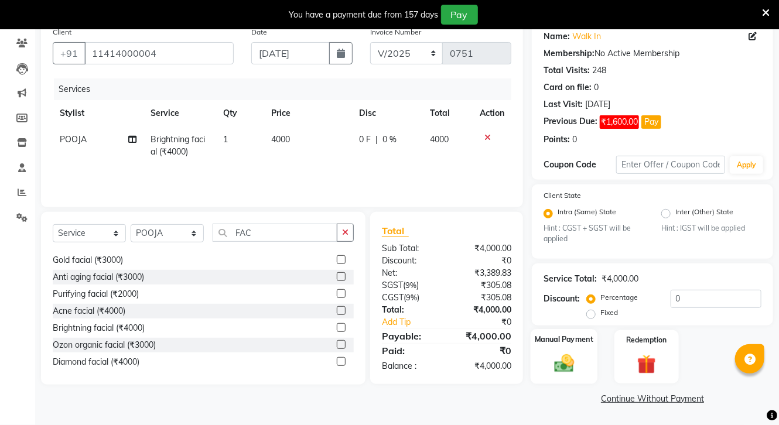
click at [576, 349] on div "Manual Payment" at bounding box center [564, 356] width 67 height 55
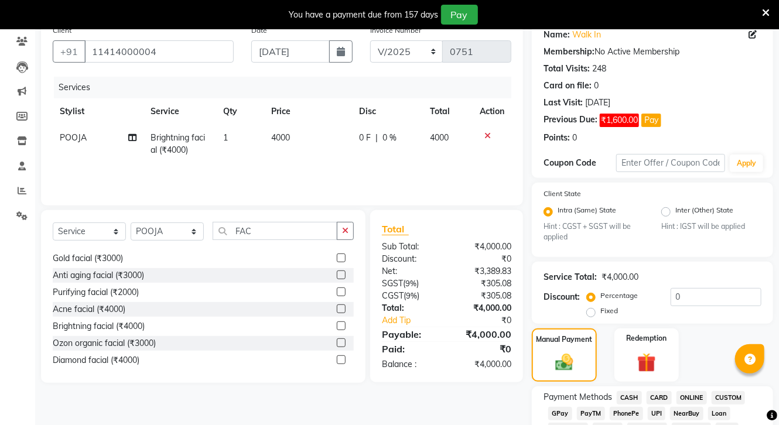
click at [691, 395] on span "ONLINE" at bounding box center [692, 397] width 30 height 13
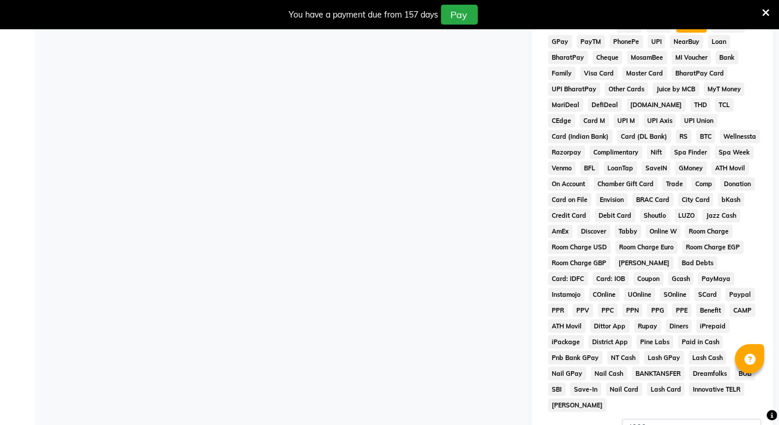
scroll to position [593, 0]
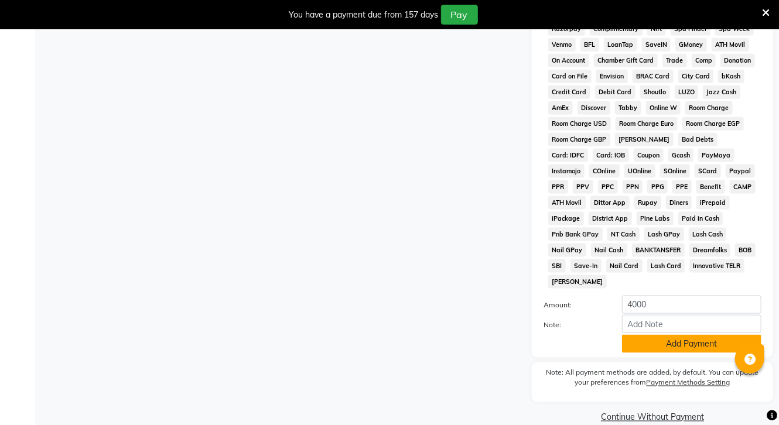
click at [666, 342] on button "Add Payment" at bounding box center [691, 344] width 139 height 18
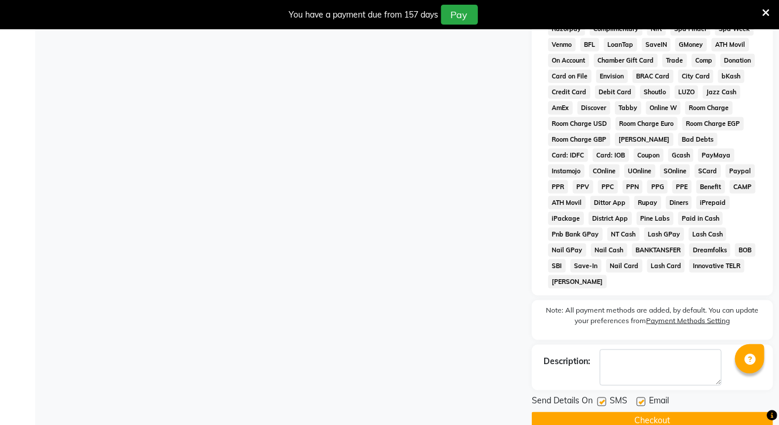
drag, startPoint x: 637, startPoint y: 417, endPoint x: 616, endPoint y: 311, distance: 108.7
click at [639, 417] on button "Checkout" at bounding box center [652, 421] width 241 height 18
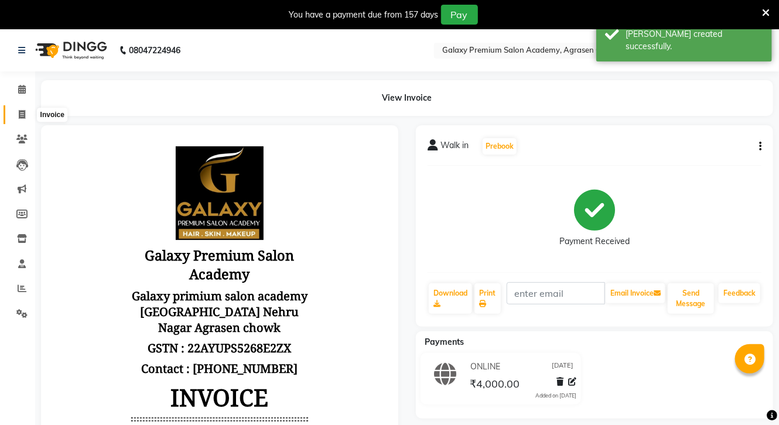
click at [21, 110] on icon at bounding box center [22, 114] width 6 height 9
select select "service"
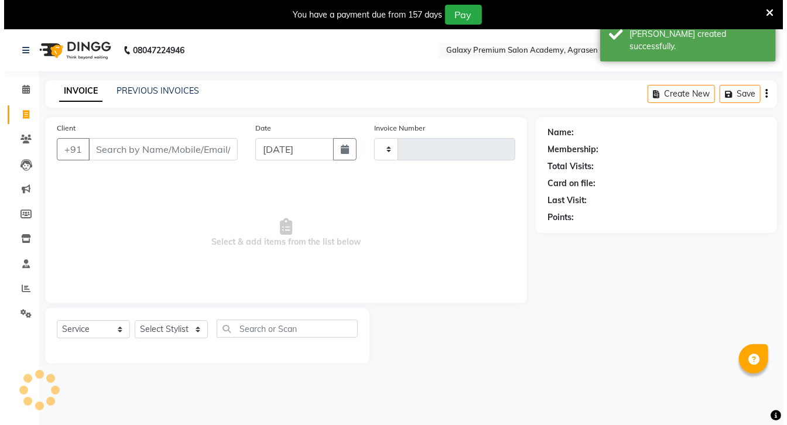
scroll to position [29, 0]
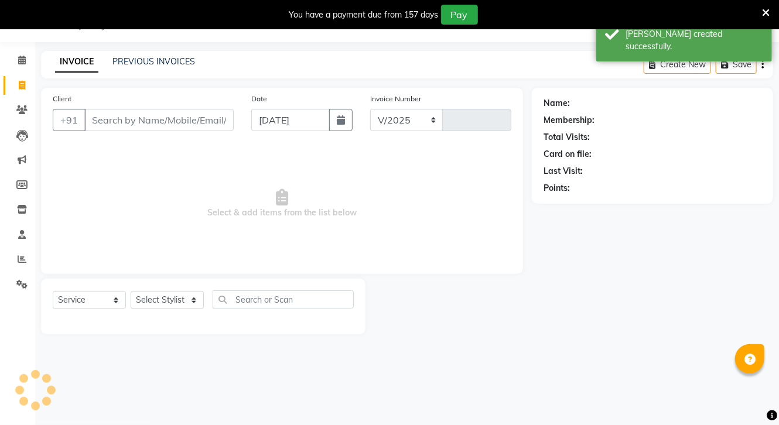
select select "3555"
type input "0752"
click at [337, 124] on icon "button" at bounding box center [341, 119] width 8 height 9
select select "9"
select select "2025"
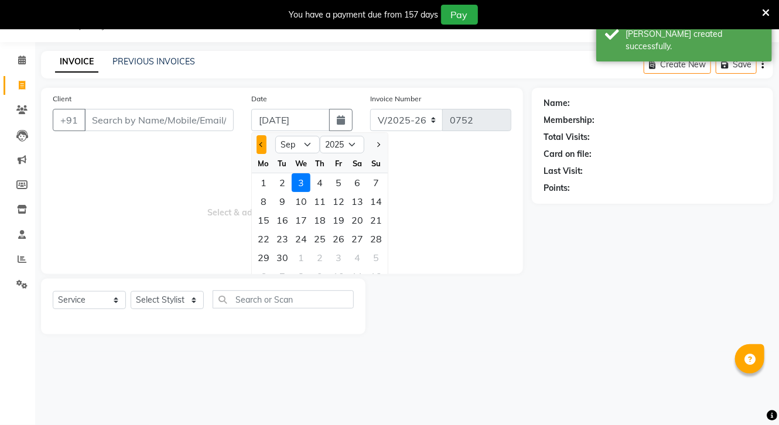
click at [261, 149] on button "Previous month" at bounding box center [262, 144] width 10 height 19
select select "7"
click at [283, 181] on div "1" at bounding box center [282, 182] width 19 height 19
type input "[DATE]"
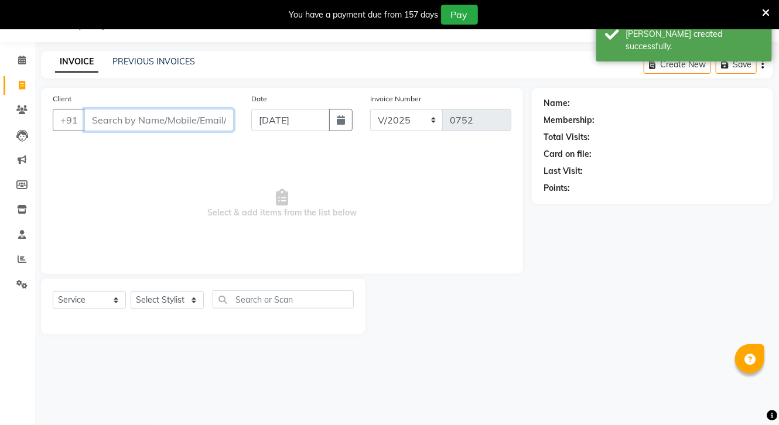
click at [154, 126] on input "Client" at bounding box center [158, 120] width 149 height 22
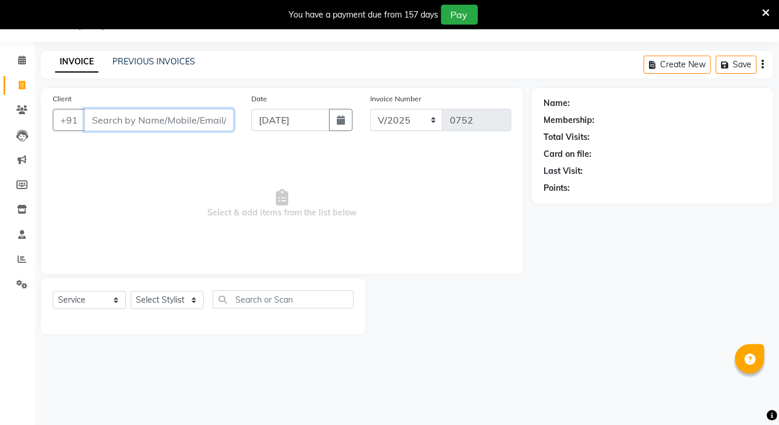
click at [125, 126] on input "Client" at bounding box center [158, 120] width 149 height 22
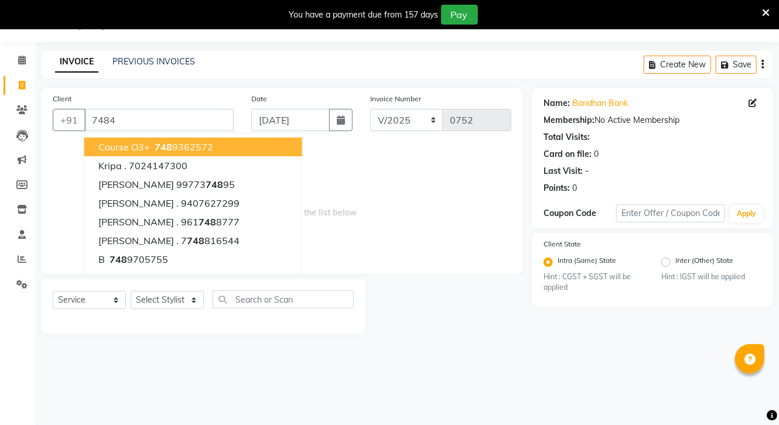
click at [148, 135] on ngb-typeahead-window "Course O3+ [PHONE_NUMBER] Kripa . 7024147300 [PERSON_NAME] 99773 748 95 [PERSON…" at bounding box center [193, 231] width 219 height 198
click at [137, 108] on div "Client +91 7484 Course O3+ [PHONE_NUMBER] Kripa . 7024147300 [PERSON_NAME] 9977…" at bounding box center [143, 117] width 199 height 48
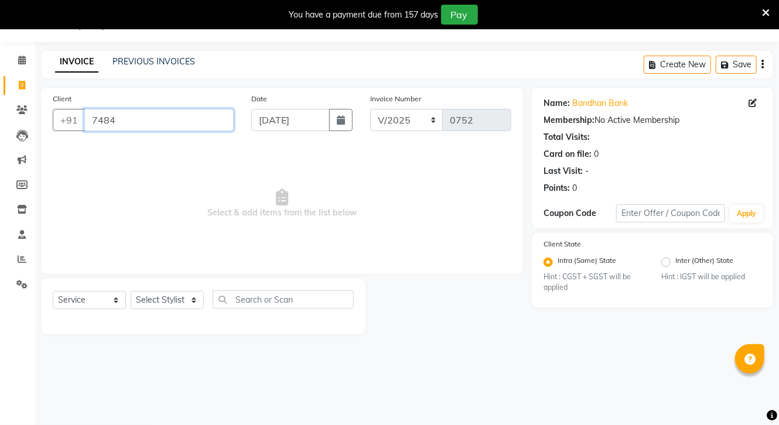
click at [143, 117] on input "7484" at bounding box center [158, 120] width 149 height 22
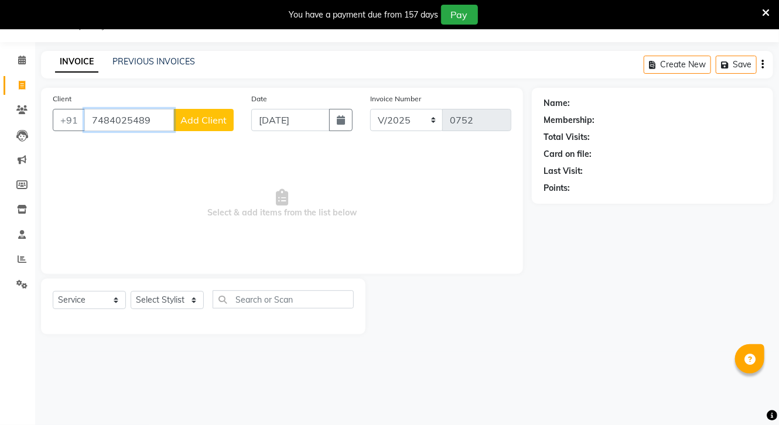
type input "7484025489"
click at [221, 112] on button "Add Client" at bounding box center [203, 120] width 60 height 22
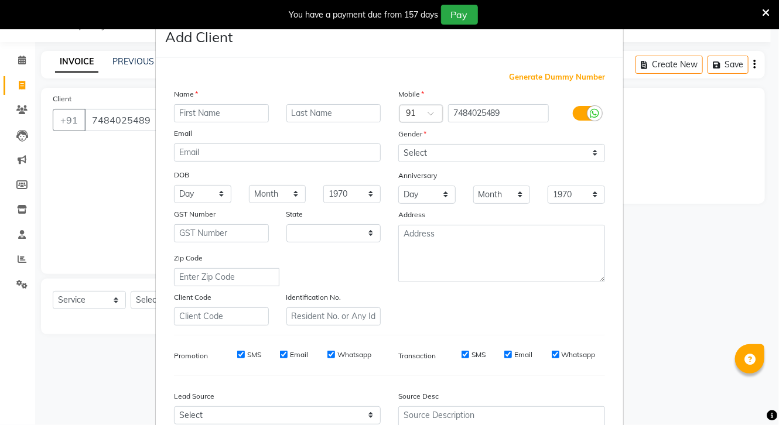
select select "7"
click at [214, 111] on input "text" at bounding box center [225, 113] width 95 height 18
type input "[PERSON_NAME]"
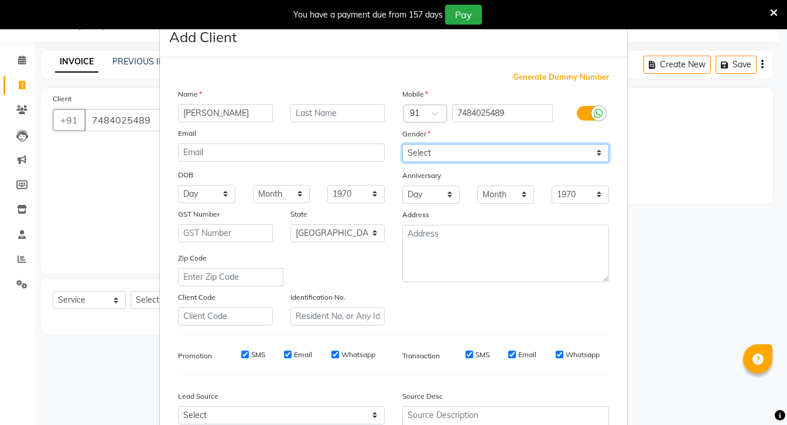
drag, startPoint x: 459, startPoint y: 149, endPoint x: 468, endPoint y: 153, distance: 10.2
click at [459, 149] on select "Select [DEMOGRAPHIC_DATA] [DEMOGRAPHIC_DATA] Other Prefer Not To Say" at bounding box center [505, 153] width 207 height 18
select select "[DEMOGRAPHIC_DATA]"
click at [402, 145] on select "Select [DEMOGRAPHIC_DATA] [DEMOGRAPHIC_DATA] Other Prefer Not To Say" at bounding box center [505, 153] width 207 height 18
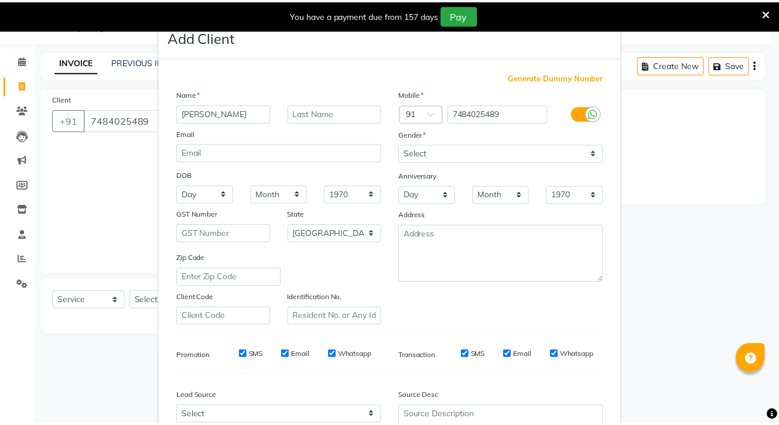
scroll to position [122, 0]
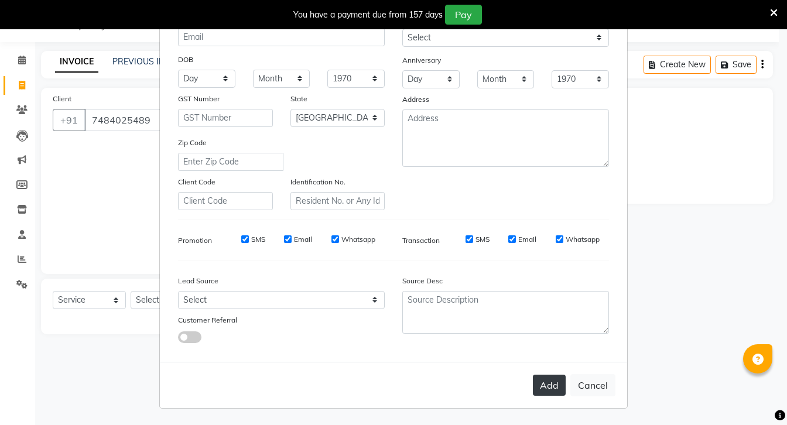
click at [545, 386] on button "Add" at bounding box center [549, 385] width 33 height 21
select select
select select "null"
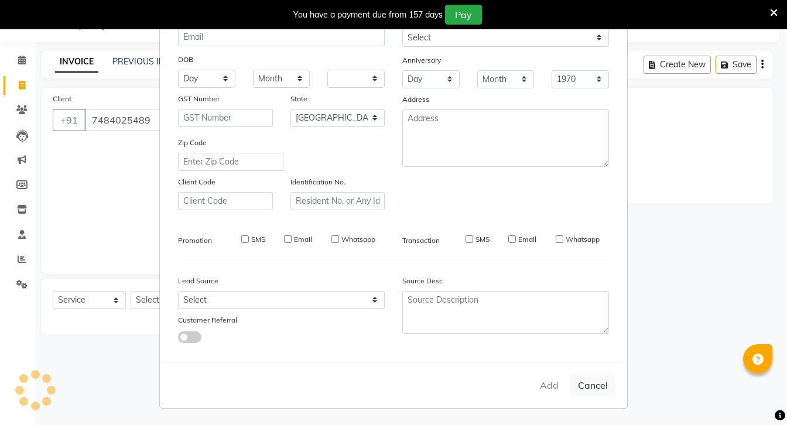
select select
checkbox input "false"
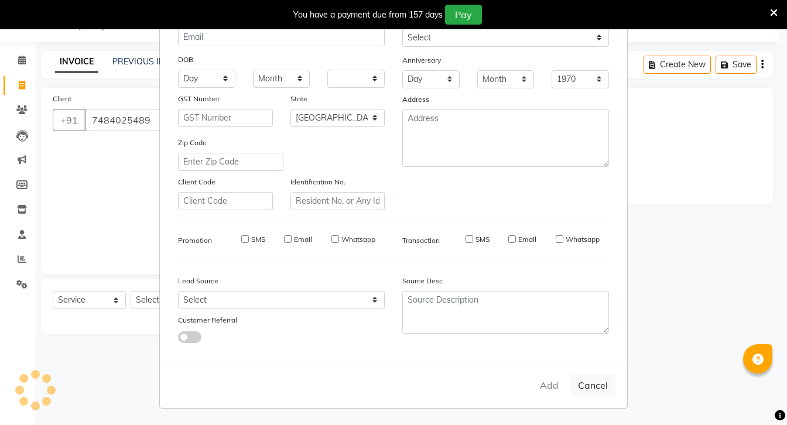
checkbox input "false"
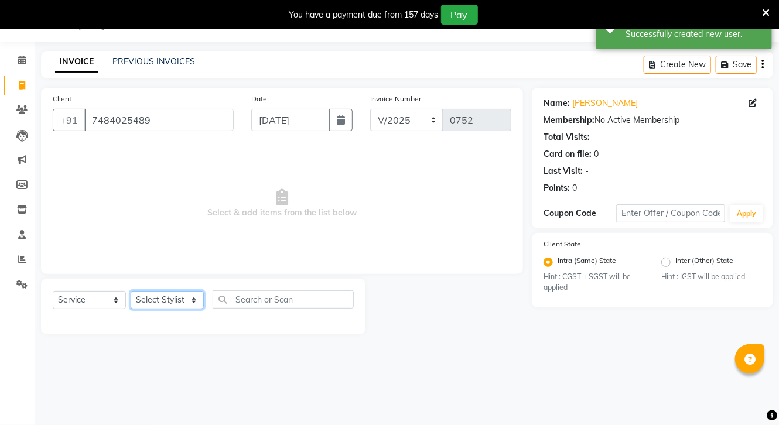
click at [174, 296] on select "Select Stylist [PERSON_NAME] CHOTI choti mamta dhanno gayatri [PERSON_NAME] [PE…" at bounding box center [167, 300] width 73 height 18
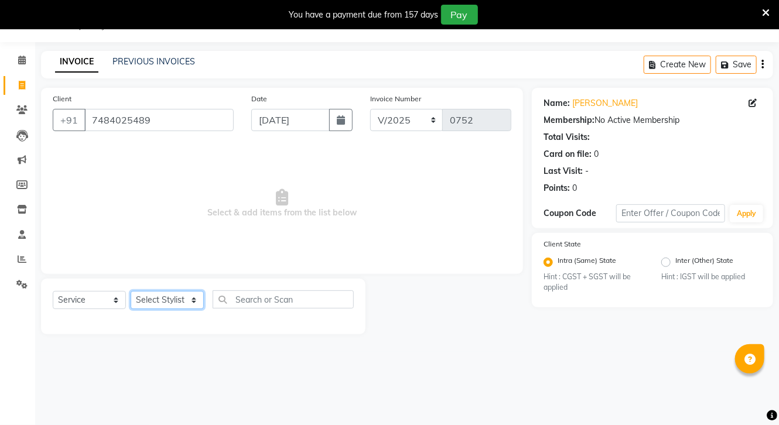
select select "68486"
click at [131, 292] on select "Select Stylist [PERSON_NAME] CHOTI choti mamta dhanno gayatri [PERSON_NAME] [PE…" at bounding box center [167, 300] width 73 height 18
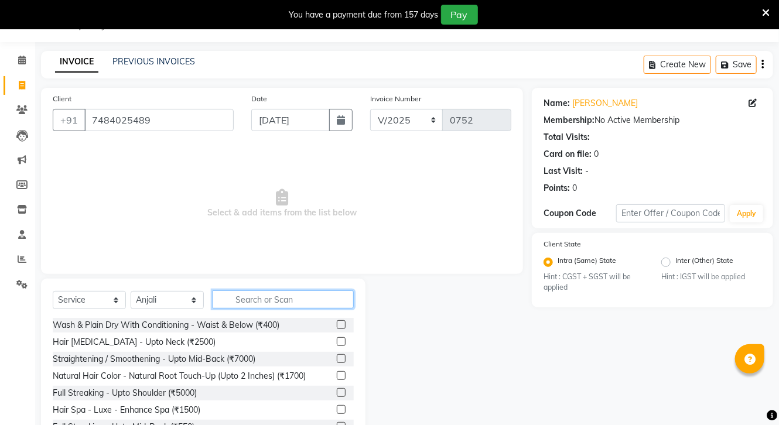
click at [251, 298] on input "text" at bounding box center [283, 300] width 141 height 18
click at [252, 298] on input "text" at bounding box center [283, 300] width 141 height 18
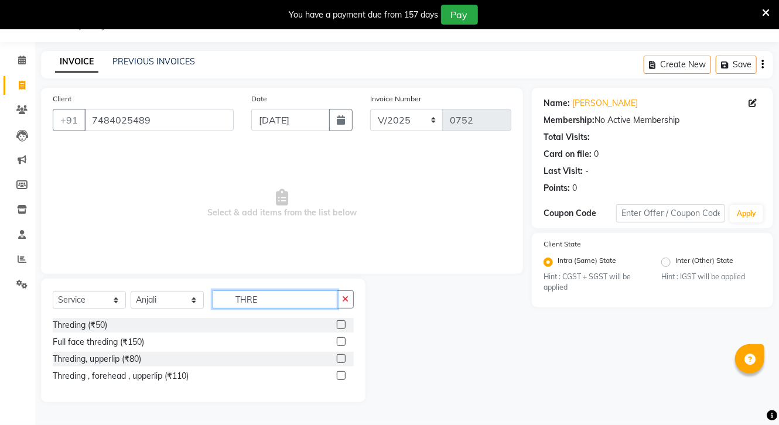
type input "THRE"
click at [349, 375] on div at bounding box center [345, 376] width 17 height 15
click at [346, 374] on div at bounding box center [345, 376] width 17 height 15
click at [340, 375] on label at bounding box center [341, 375] width 9 height 9
click at [340, 375] on input "checkbox" at bounding box center [341, 377] width 8 height 8
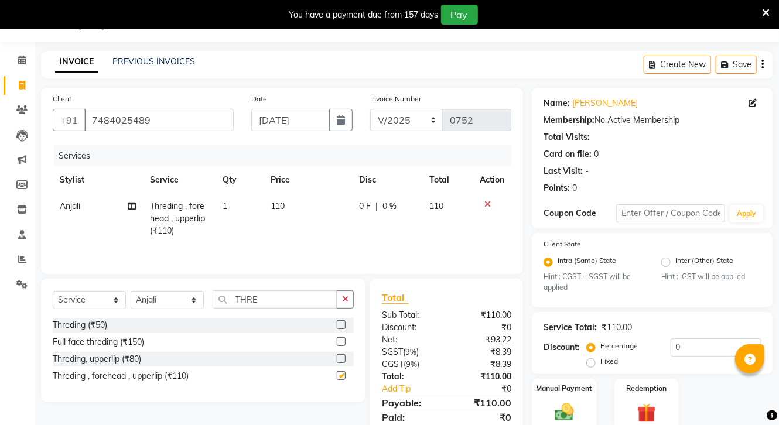
checkbox input "false"
click at [283, 202] on span "110" at bounding box center [278, 206] width 14 height 11
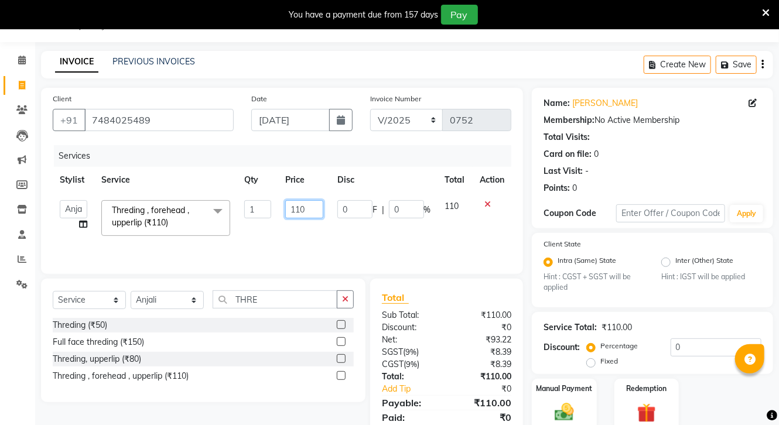
click at [308, 208] on input "110" at bounding box center [303, 209] width 37 height 18
type input "100"
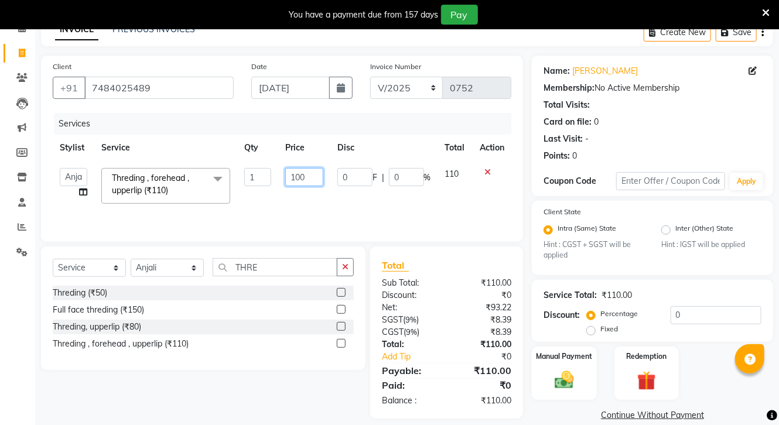
scroll to position [80, 0]
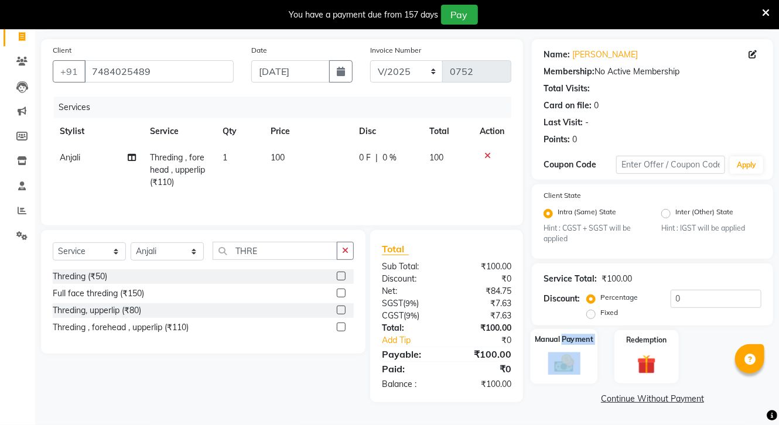
click at [567, 355] on div "Manual Payment" at bounding box center [564, 356] width 67 height 55
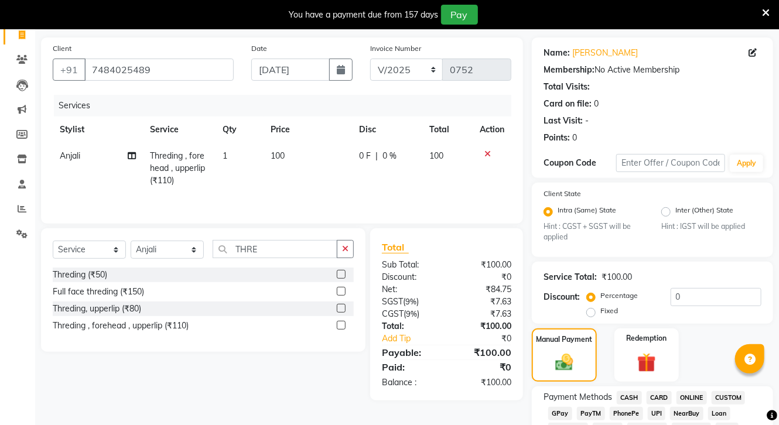
click at [713, 352] on div "Manual Payment Redemption" at bounding box center [652, 355] width 259 height 53
click at [696, 397] on span "ONLINE" at bounding box center [692, 397] width 30 height 13
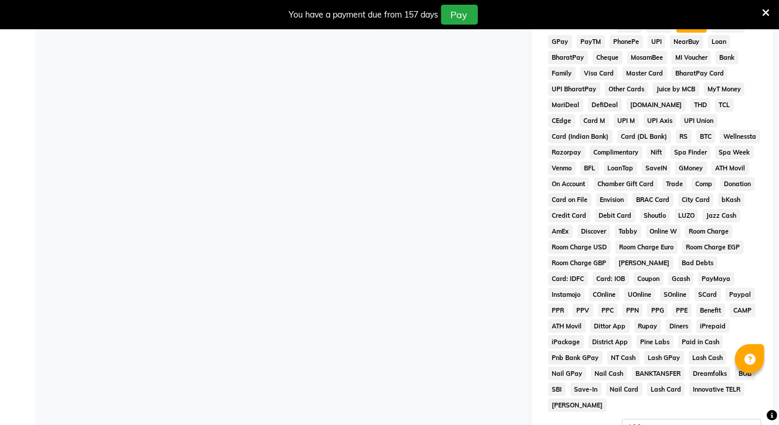
scroll to position [575, 0]
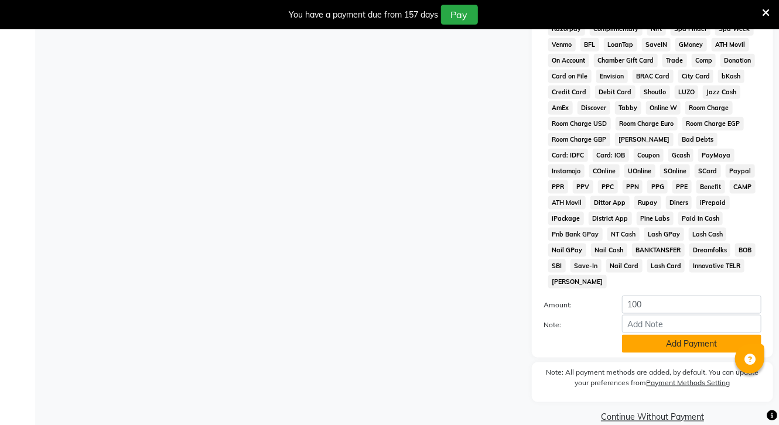
click at [704, 336] on button "Add Payment" at bounding box center [691, 344] width 139 height 18
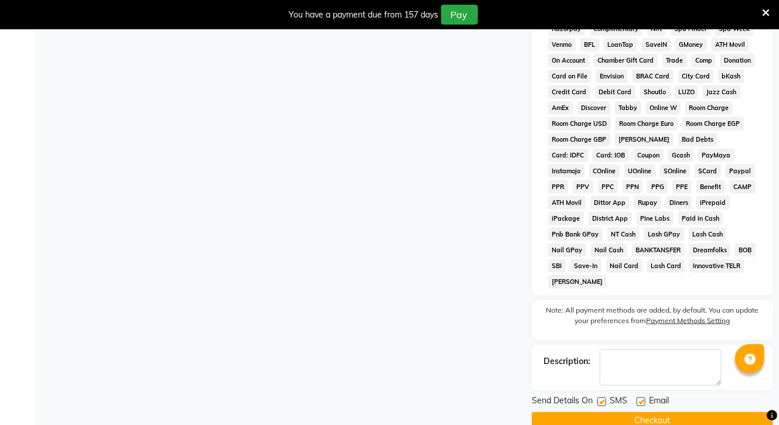
click at [654, 412] on button "Checkout" at bounding box center [652, 421] width 241 height 18
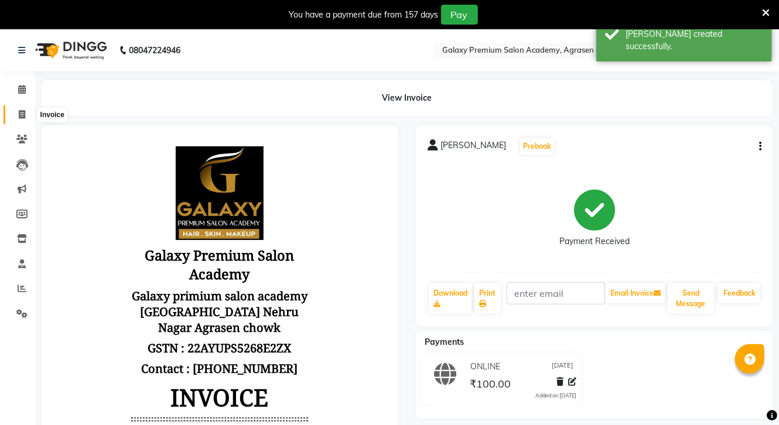
click at [22, 110] on span at bounding box center [22, 114] width 21 height 13
select select "service"
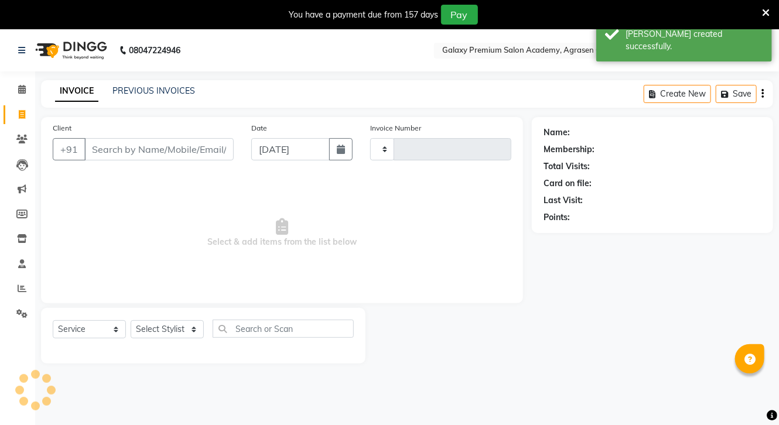
scroll to position [29, 0]
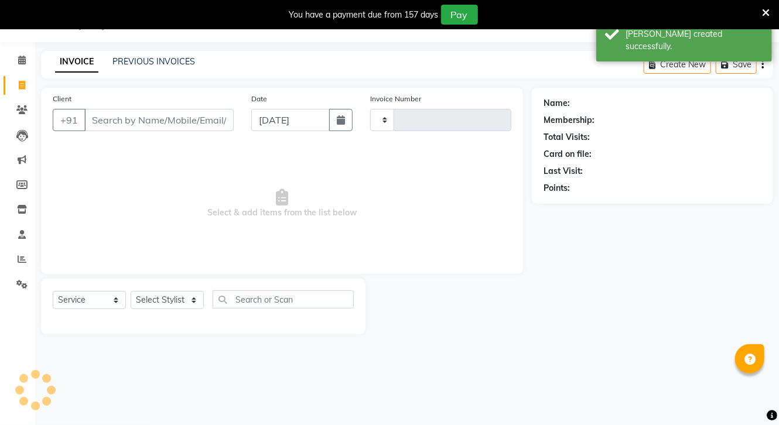
type input "0753"
select select "3555"
click at [347, 118] on button "button" at bounding box center [340, 120] width 23 height 22
select select "9"
select select "2025"
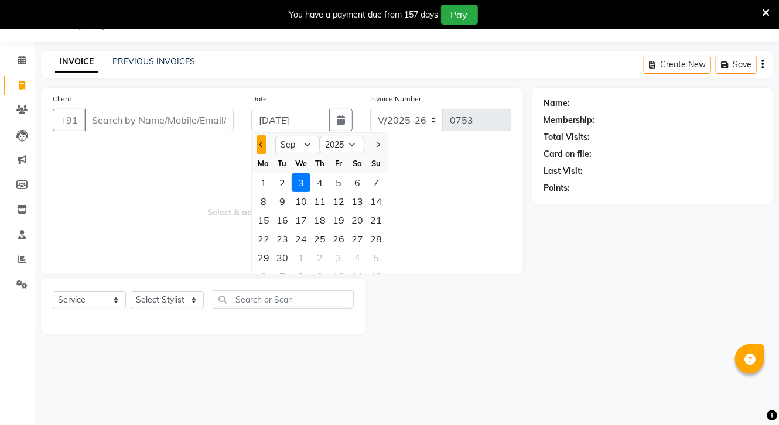
click at [262, 148] on button "Previous month" at bounding box center [262, 144] width 10 height 19
select select "7"
click at [279, 182] on div "1" at bounding box center [282, 182] width 19 height 19
type input "[DATE]"
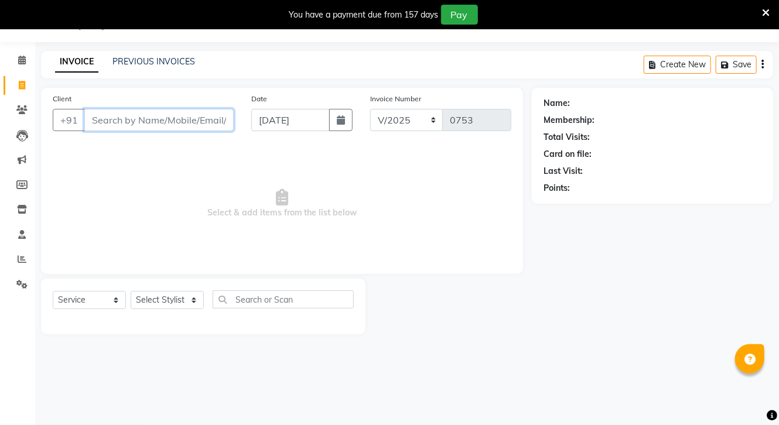
click at [177, 117] on input "Client" at bounding box center [158, 120] width 149 height 22
click at [171, 116] on input "Client" at bounding box center [158, 120] width 149 height 22
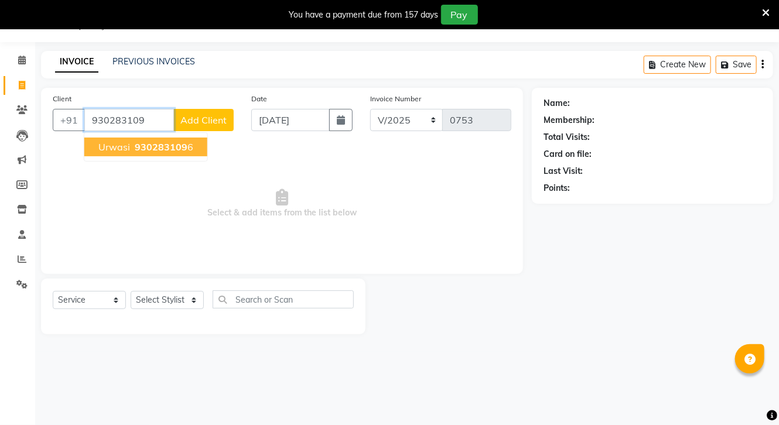
click at [149, 145] on span "930283109" at bounding box center [161, 147] width 53 height 12
type input "9302831096"
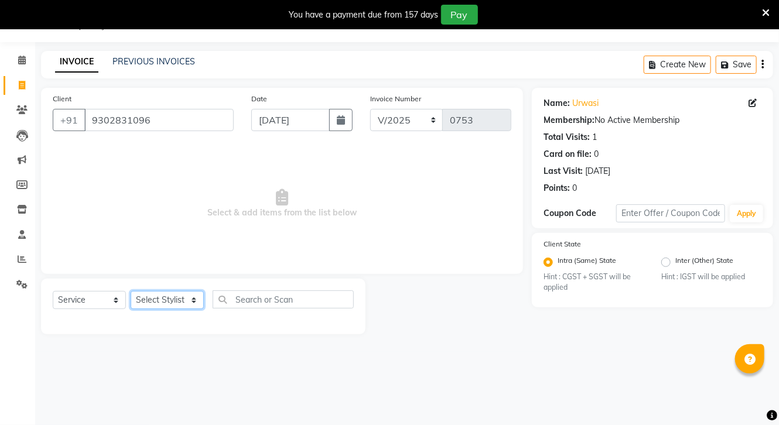
click at [168, 304] on select "Select Stylist [PERSON_NAME] CHOTI choti mamta dhanno gayatri [PERSON_NAME] [PE…" at bounding box center [167, 300] width 73 height 18
select select "51738"
click at [131, 292] on select "Select Stylist [PERSON_NAME] CHOTI choti mamta dhanno gayatri [PERSON_NAME] [PE…" at bounding box center [167, 300] width 73 height 18
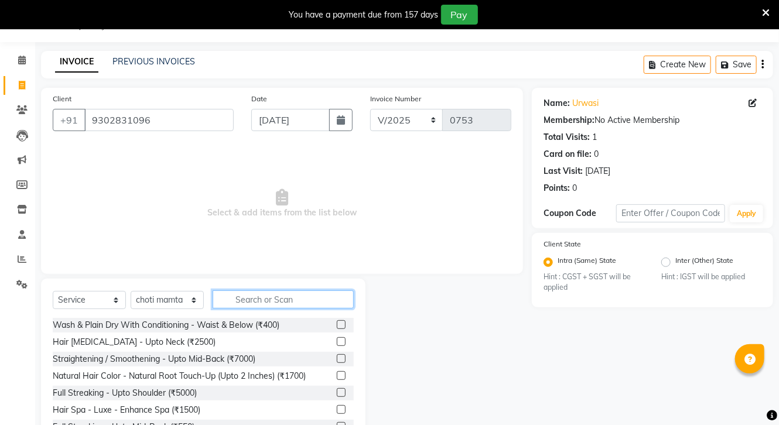
click at [269, 304] on input "text" at bounding box center [283, 300] width 141 height 18
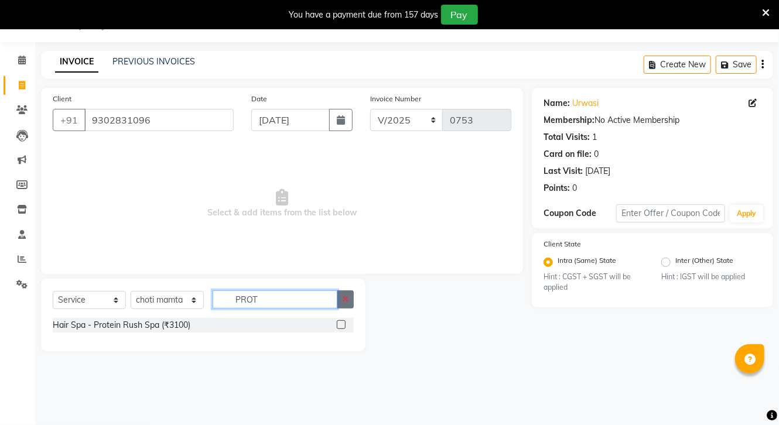
type input "PROT"
click at [343, 299] on icon "button" at bounding box center [345, 299] width 6 height 8
type input "BOT"
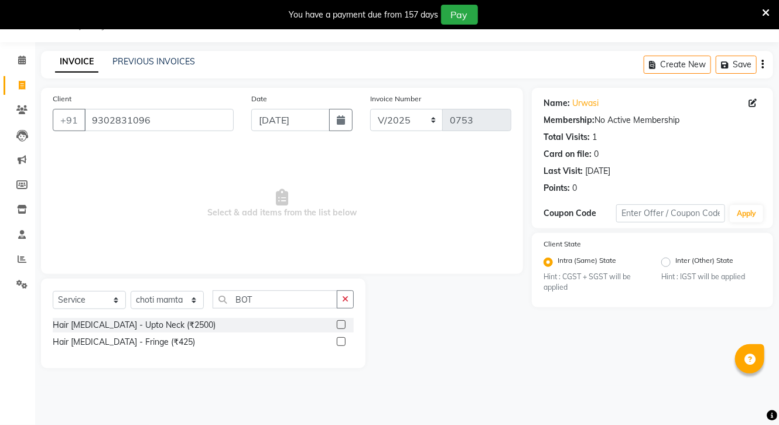
click at [337, 322] on label at bounding box center [341, 324] width 9 height 9
click at [337, 322] on input "checkbox" at bounding box center [341, 326] width 8 height 8
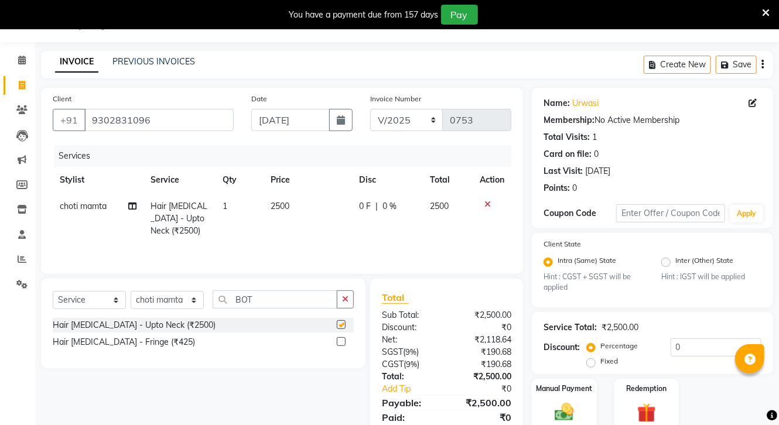
checkbox input "false"
click at [290, 209] on span "2500" at bounding box center [280, 206] width 19 height 11
select select "51738"
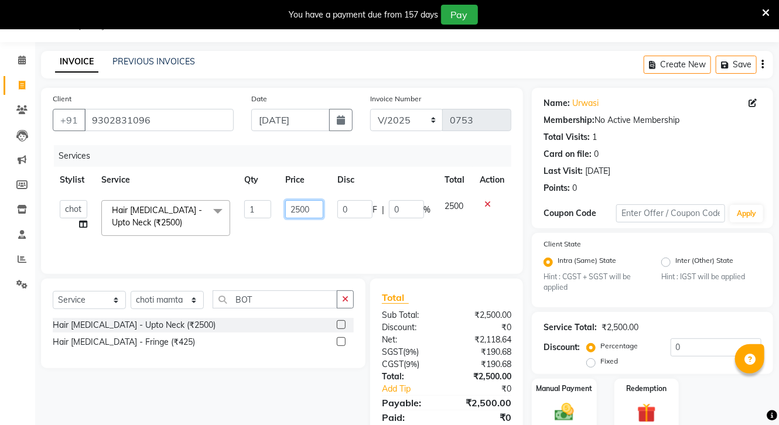
click at [319, 211] on input "2500" at bounding box center [303, 209] width 37 height 18
type input "2"
type input "6000"
drag, startPoint x: 350, startPoint y: 303, endPoint x: 272, endPoint y: 291, distance: 79.0
click at [312, 297] on div "BOT" at bounding box center [283, 300] width 141 height 18
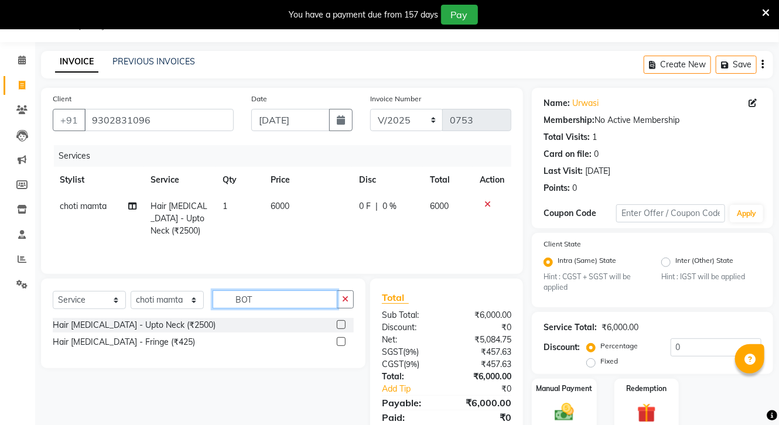
click at [269, 294] on input "BOT" at bounding box center [275, 300] width 125 height 18
drag, startPoint x: 347, startPoint y: 298, endPoint x: 333, endPoint y: 300, distance: 13.6
click at [336, 300] on div "BOT" at bounding box center [283, 300] width 141 height 18
click at [347, 299] on icon "button" at bounding box center [345, 299] width 6 height 8
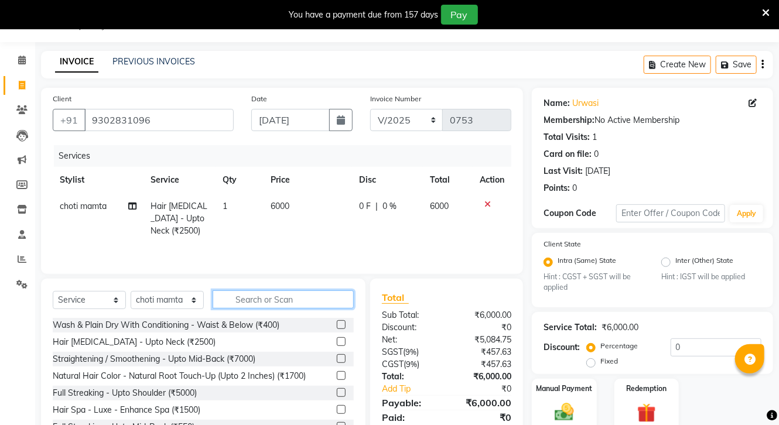
click at [308, 302] on input "text" at bounding box center [283, 300] width 141 height 18
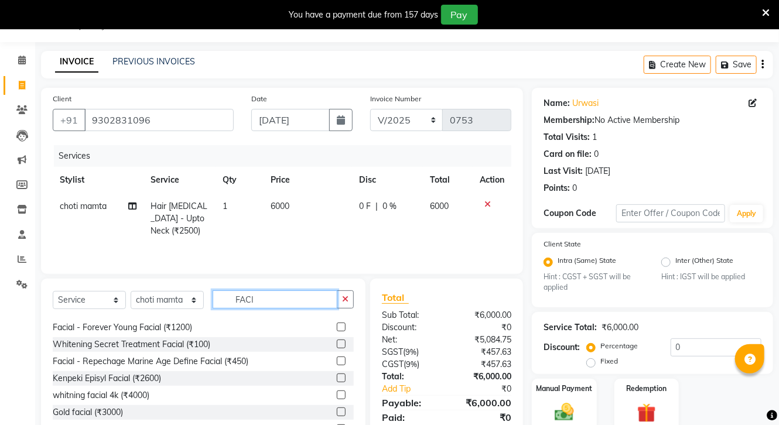
scroll to position [408, 0]
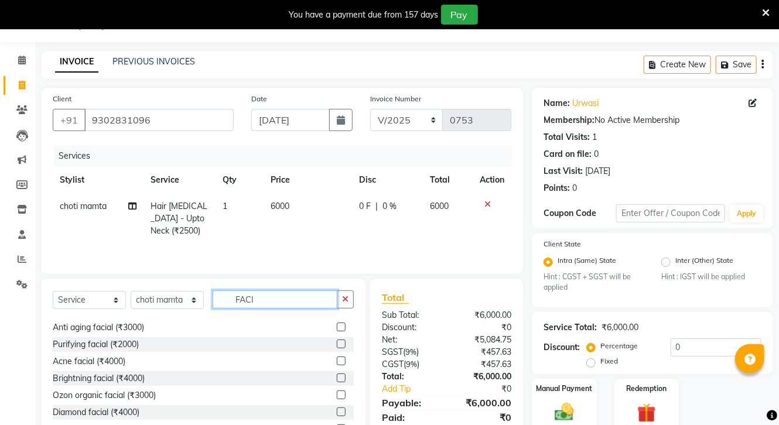
type input "FACI"
click at [337, 396] on label at bounding box center [341, 395] width 9 height 9
click at [337, 396] on input "checkbox" at bounding box center [341, 396] width 8 height 8
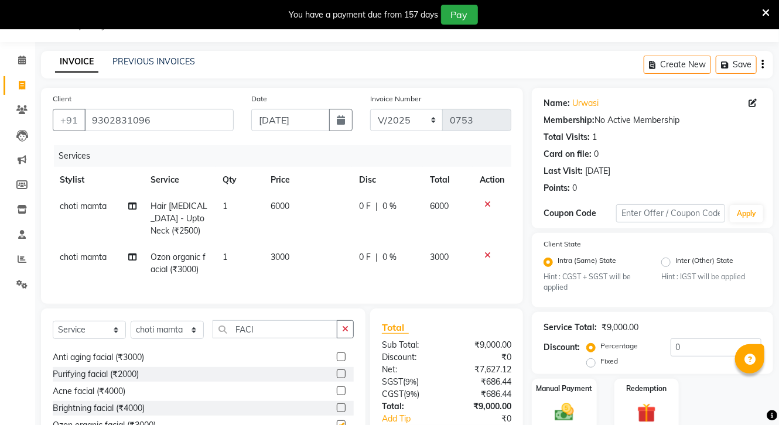
checkbox input "false"
click at [344, 330] on button "button" at bounding box center [345, 329] width 17 height 18
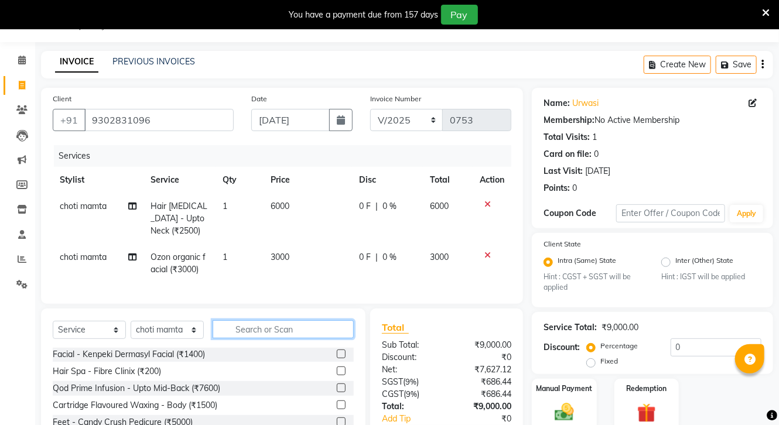
click at [291, 338] on input "text" at bounding box center [283, 329] width 141 height 18
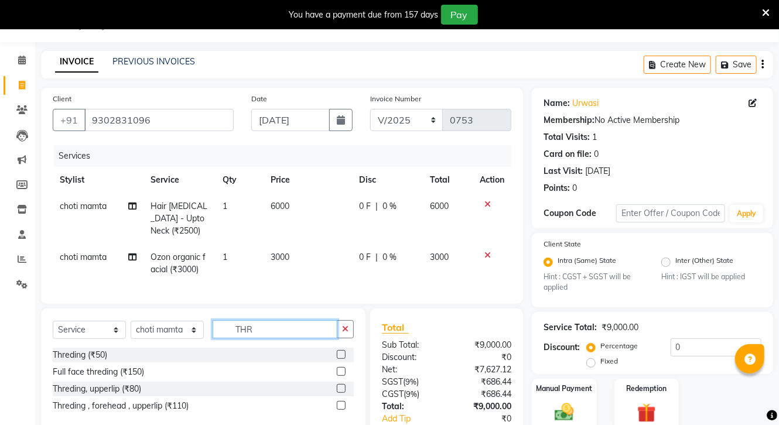
scroll to position [0, 0]
type input "THRE"
click at [341, 410] on label at bounding box center [341, 405] width 9 height 9
click at [341, 410] on input "checkbox" at bounding box center [341, 406] width 8 height 8
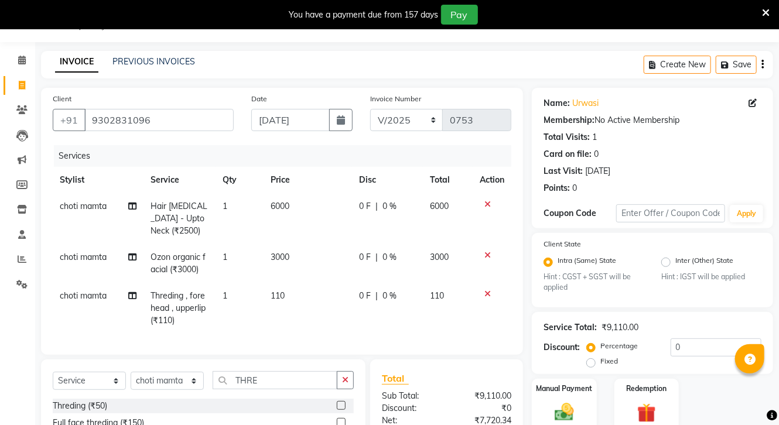
checkbox input "false"
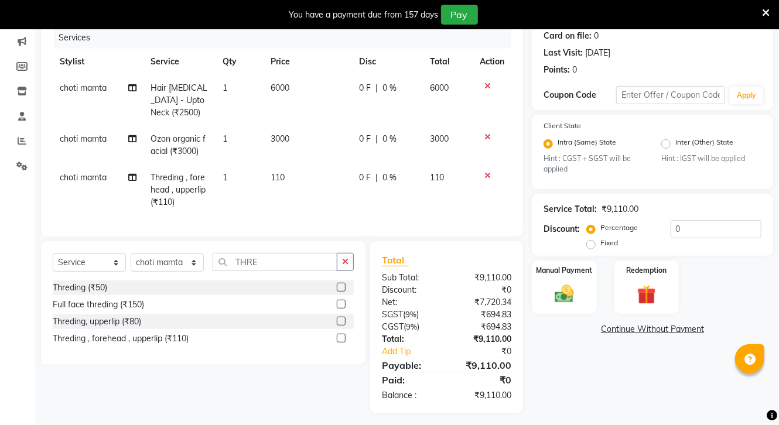
scroll to position [162, 0]
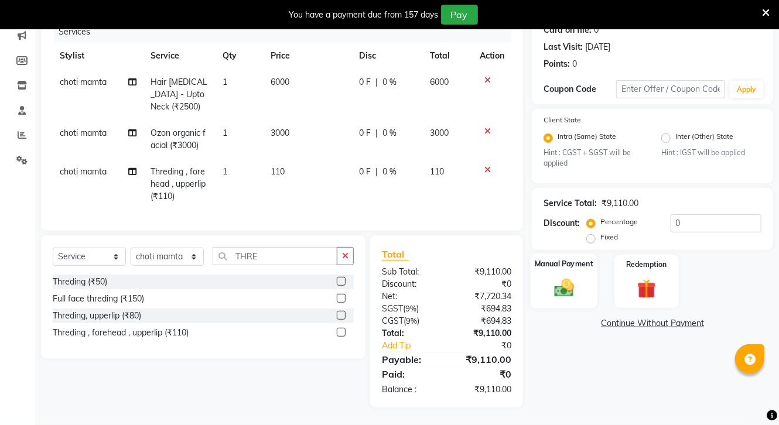
click at [567, 268] on div "Manual Payment" at bounding box center [564, 281] width 67 height 55
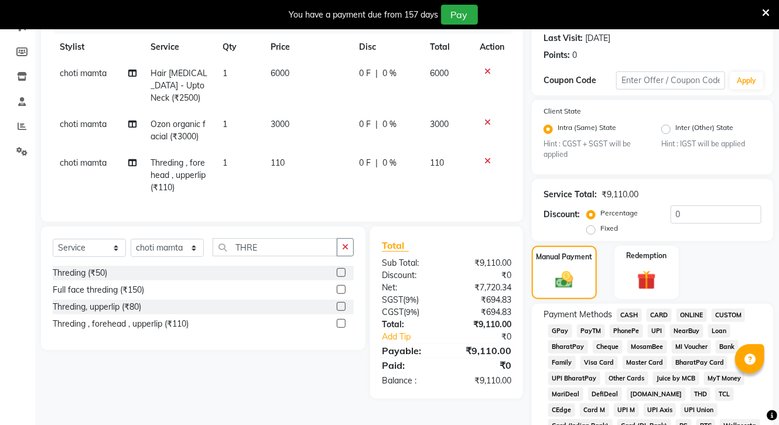
click at [687, 311] on span "ONLINE" at bounding box center [692, 315] width 30 height 13
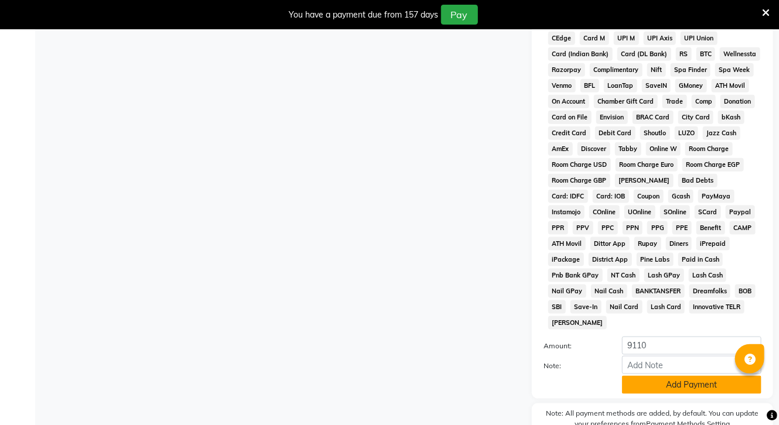
click at [683, 384] on button "Add Payment" at bounding box center [691, 385] width 139 height 18
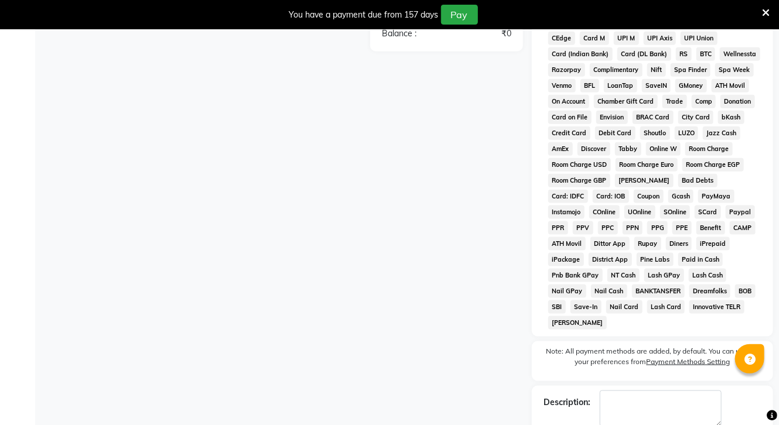
scroll to position [595, 0]
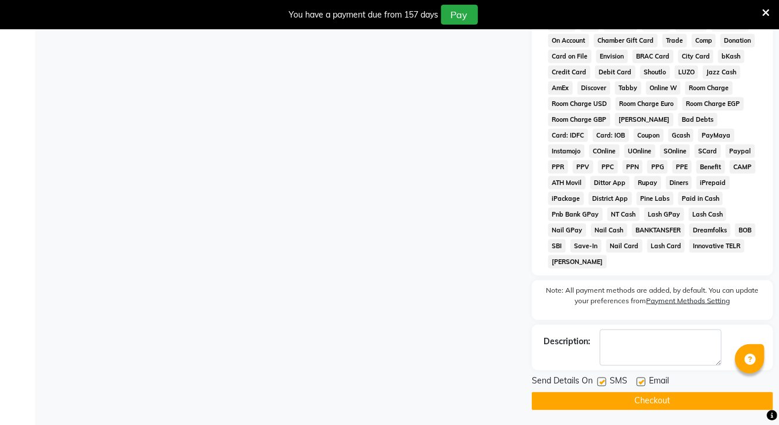
click at [700, 395] on button "Checkout" at bounding box center [652, 402] width 241 height 18
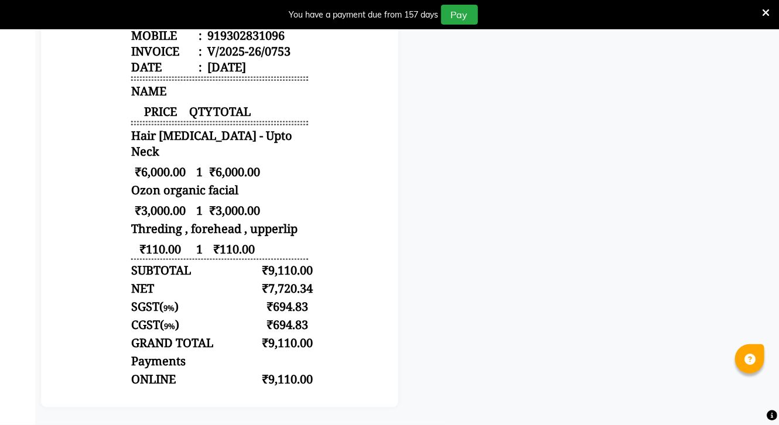
scroll to position [47, 0]
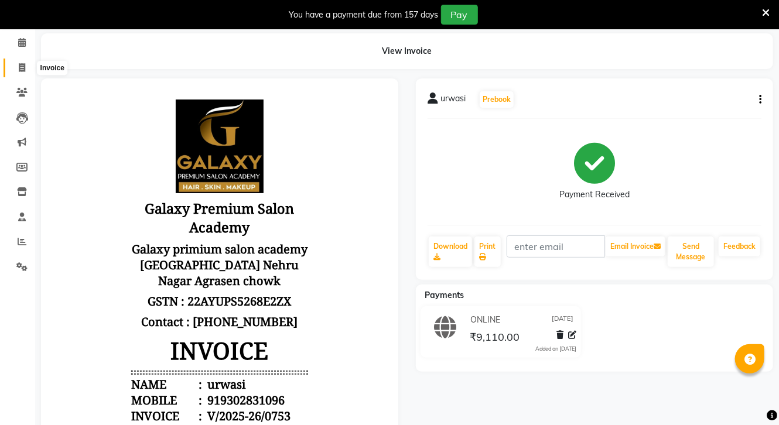
click at [23, 66] on icon at bounding box center [22, 67] width 6 height 9
select select "service"
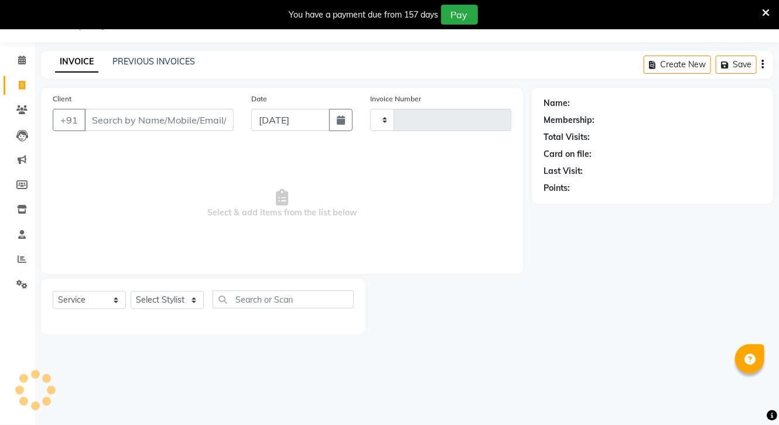
scroll to position [29, 0]
type input "0754"
select select "3555"
click at [342, 121] on icon "button" at bounding box center [341, 119] width 8 height 9
select select "9"
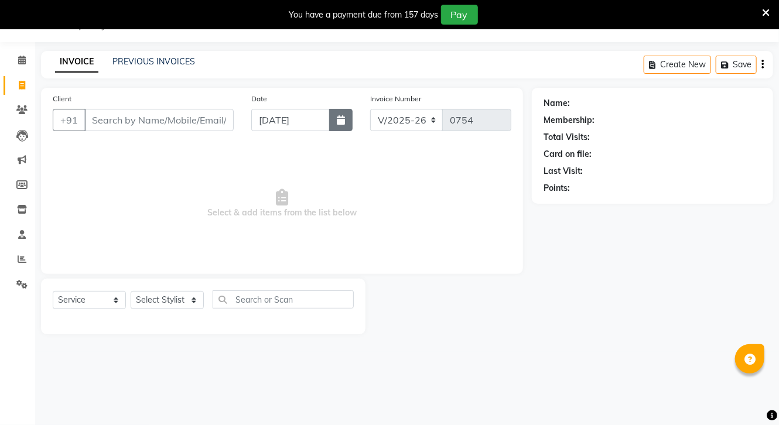
select select "2025"
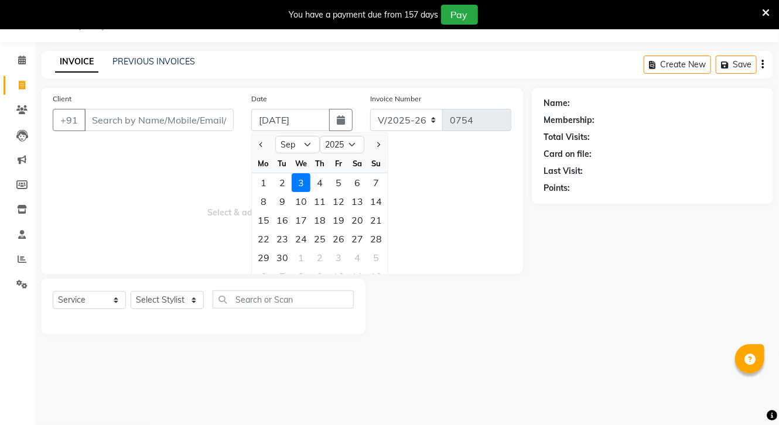
click at [433, 166] on span "Select & add items from the list below" at bounding box center [282, 203] width 459 height 117
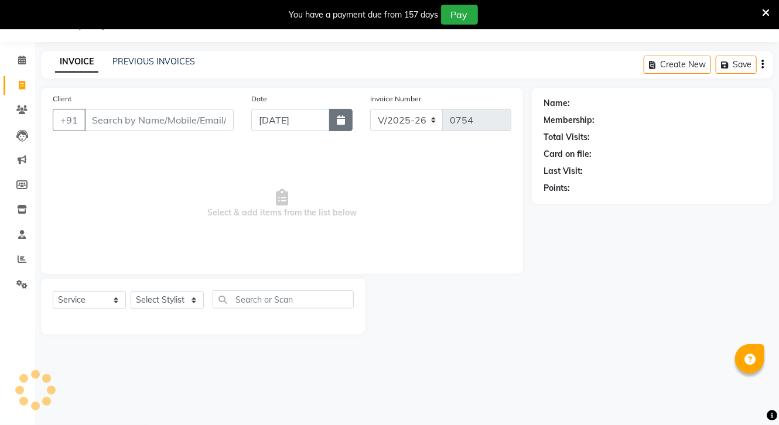
click at [341, 119] on icon "button" at bounding box center [341, 119] width 8 height 9
select select "9"
select select "2025"
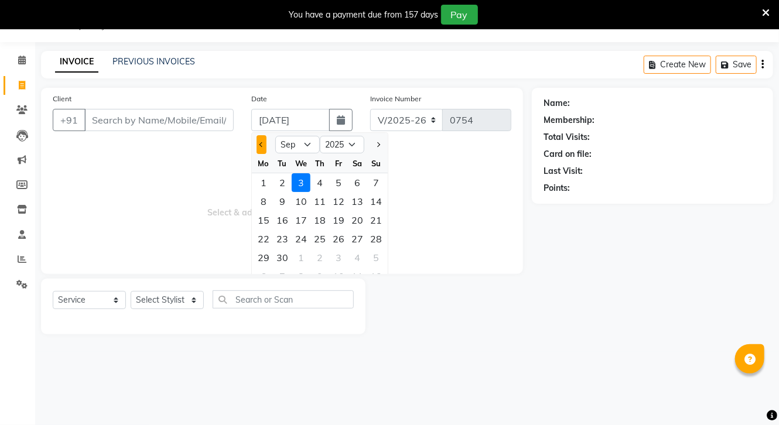
click at [258, 141] on button "Previous month" at bounding box center [262, 144] width 10 height 19
select select "7"
click at [286, 185] on div "1" at bounding box center [282, 182] width 19 height 19
type input "[DATE]"
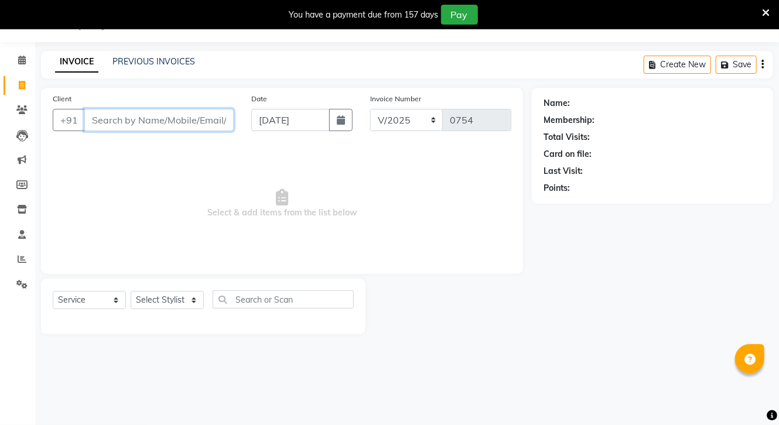
click at [176, 121] on input "Client" at bounding box center [158, 120] width 149 height 22
click at [347, 117] on button "button" at bounding box center [340, 120] width 23 height 22
select select "7"
select select "2025"
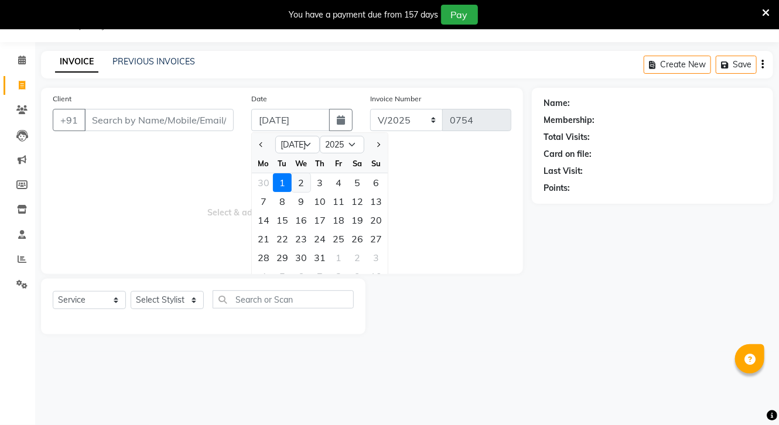
click at [299, 178] on div "2" at bounding box center [301, 182] width 19 height 19
type input "[DATE]"
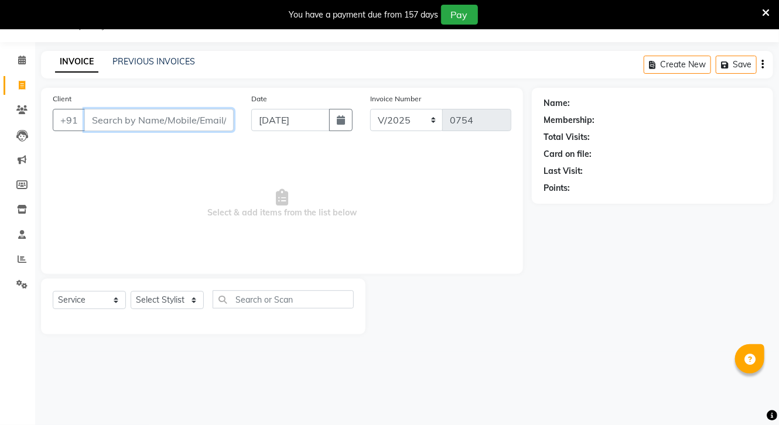
click at [151, 120] on input "Client" at bounding box center [158, 120] width 149 height 22
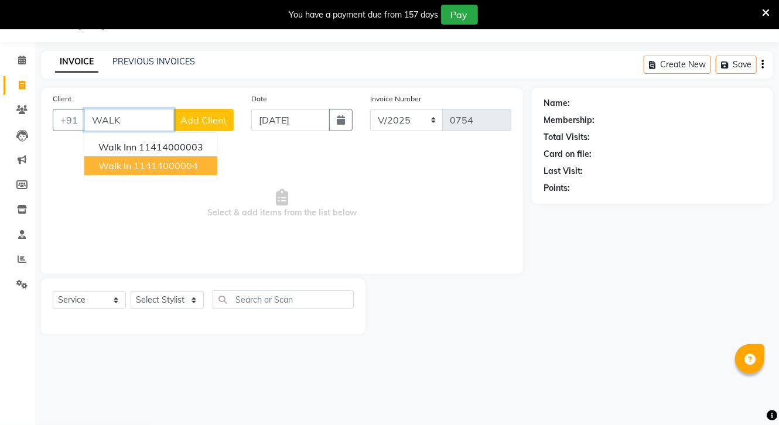
drag, startPoint x: 150, startPoint y: 166, endPoint x: 191, endPoint y: 193, distance: 49.1
click at [162, 175] on button "Walk in 11414000004" at bounding box center [150, 165] width 133 height 19
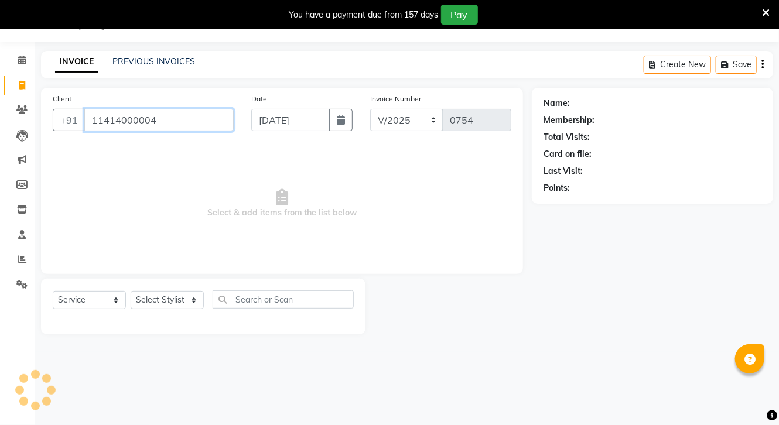
type input "11414000004"
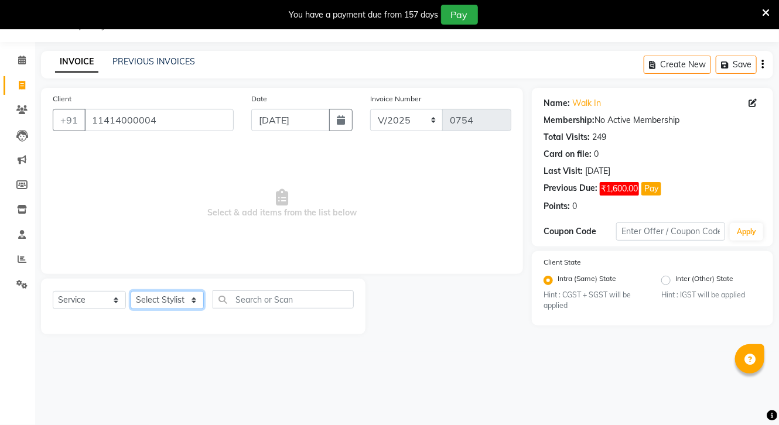
click at [178, 305] on select "Select Stylist [PERSON_NAME] CHOTI choti mamta dhanno gayatri [PERSON_NAME] [PE…" at bounding box center [167, 300] width 73 height 18
drag, startPoint x: 201, startPoint y: 291, endPoint x: 211, endPoint y: 284, distance: 12.2
drag, startPoint x: 211, startPoint y: 284, endPoint x: 60, endPoint y: 217, distance: 165.2
click at [45, 209] on div "Client [PHONE_NUMBER] Date [DATE] Invoice Number V/2025 V/[PHONE_NUMBER] Select…" at bounding box center [282, 211] width 500 height 247
click at [189, 295] on select "Select Stylist [PERSON_NAME] CHOTI choti mamta dhanno gayatri [PERSON_NAME] [PE…" at bounding box center [167, 300] width 73 height 18
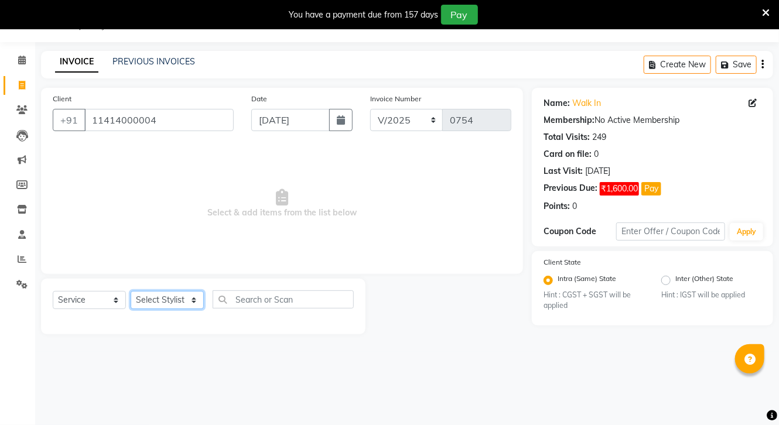
select select "30400"
click at [131, 292] on select "Select Stylist [PERSON_NAME] CHOTI choti mamta dhanno gayatri [PERSON_NAME] [PE…" at bounding box center [167, 300] width 73 height 18
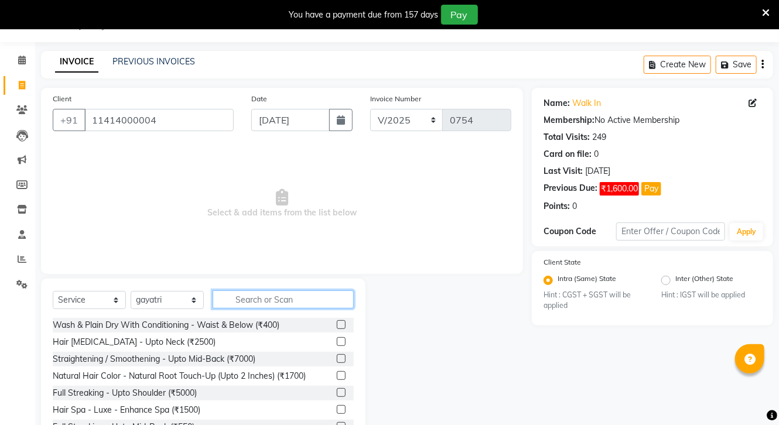
click at [267, 300] on input "text" at bounding box center [283, 300] width 141 height 18
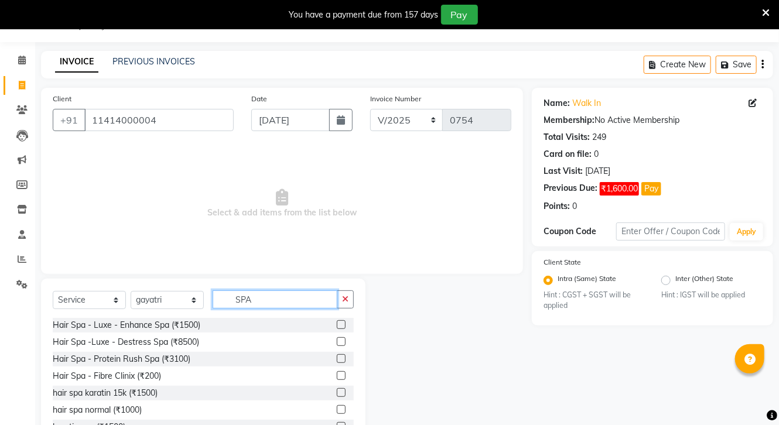
type input "SPA"
click at [337, 373] on label at bounding box center [341, 375] width 9 height 9
click at [337, 373] on input "checkbox" at bounding box center [341, 377] width 8 height 8
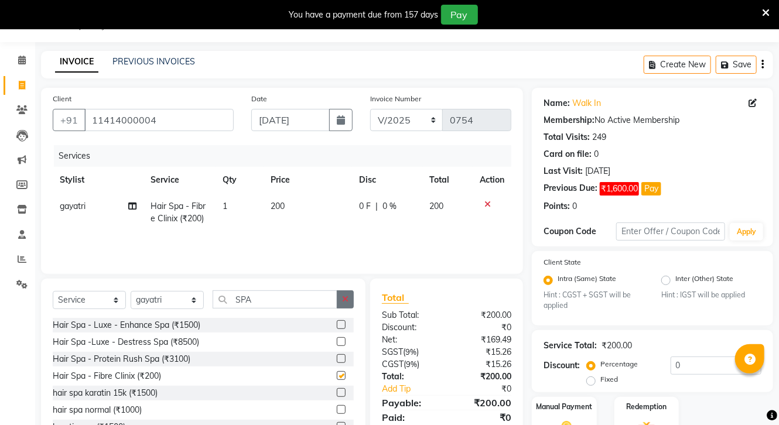
checkbox input "false"
click at [346, 300] on icon "button" at bounding box center [345, 299] width 6 height 8
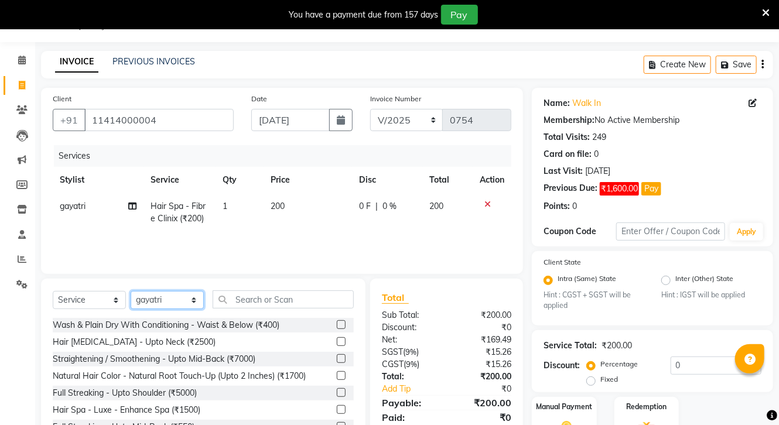
click at [180, 305] on select "Select Stylist [PERSON_NAME] CHOTI choti mamta dhanno gayatri [PERSON_NAME] [PE…" at bounding box center [167, 300] width 73 height 18
select select "68486"
click at [131, 292] on select "Select Stylist [PERSON_NAME] CHOTI choti mamta dhanno gayatri [PERSON_NAME] [PE…" at bounding box center [167, 300] width 73 height 18
click at [311, 302] on input "text" at bounding box center [283, 300] width 141 height 18
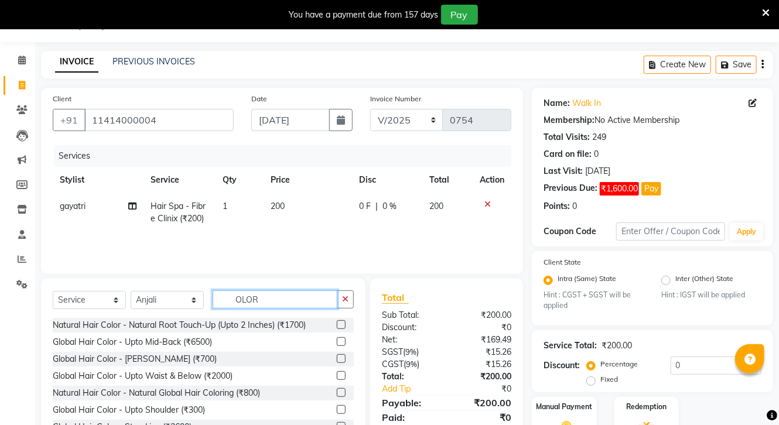
type input "OLOR"
click at [337, 354] on div at bounding box center [345, 359] width 17 height 15
click at [337, 356] on label at bounding box center [341, 358] width 9 height 9
click at [337, 356] on input "checkbox" at bounding box center [341, 360] width 8 height 8
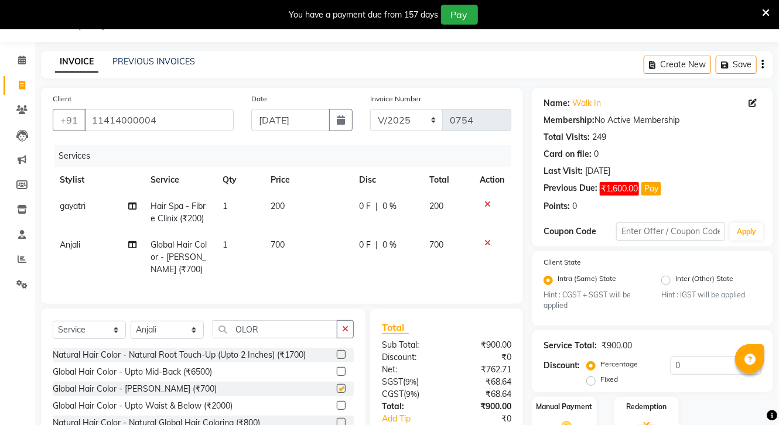
checkbox input "false"
click at [190, 338] on select "Select Stylist [PERSON_NAME] CHOTI choti mamta dhanno gayatri [PERSON_NAME] [PE…" at bounding box center [167, 330] width 73 height 18
select select "30400"
click at [131, 330] on select "Select Stylist [PERSON_NAME] CHOTI choti mamta dhanno gayatri [PERSON_NAME] [PE…" at bounding box center [167, 330] width 73 height 18
click at [344, 333] on icon "button" at bounding box center [345, 329] width 6 height 8
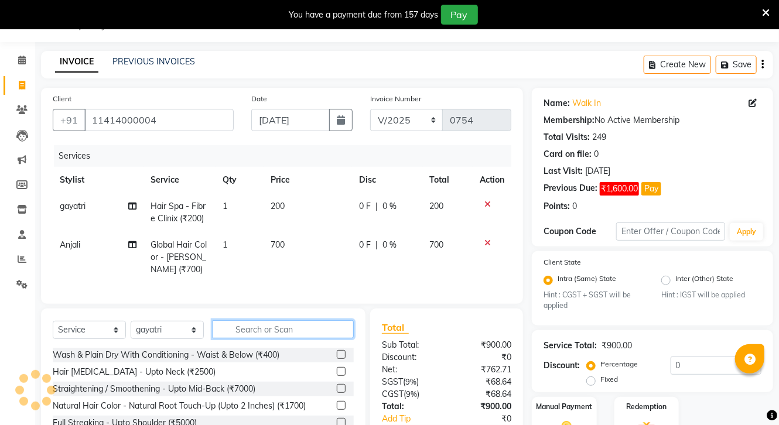
click at [286, 336] on input "text" at bounding box center [283, 329] width 141 height 18
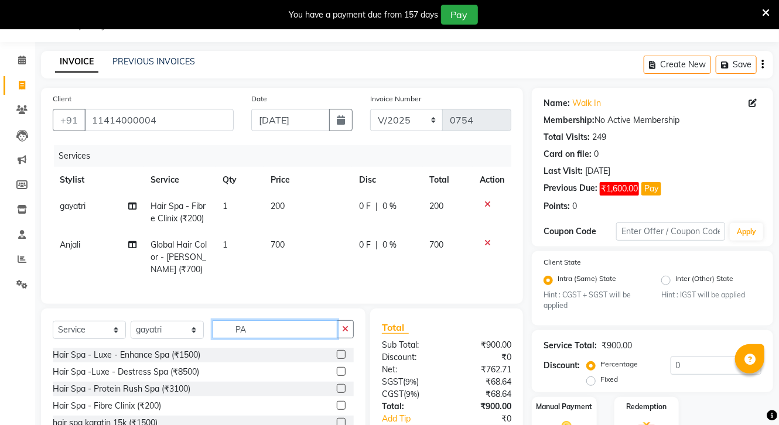
type input "P"
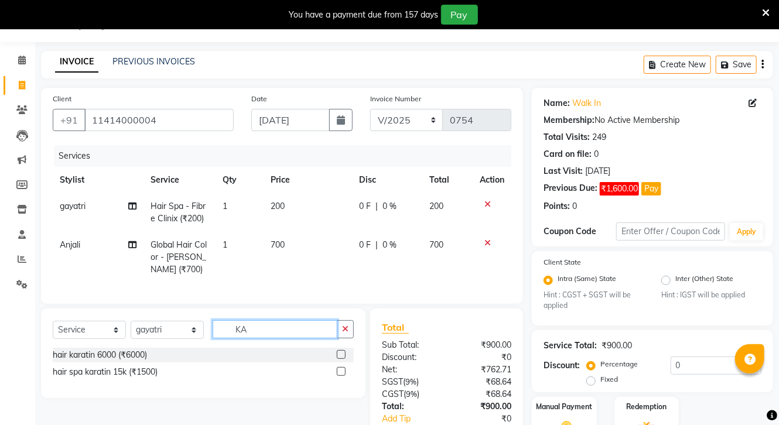
type input "K"
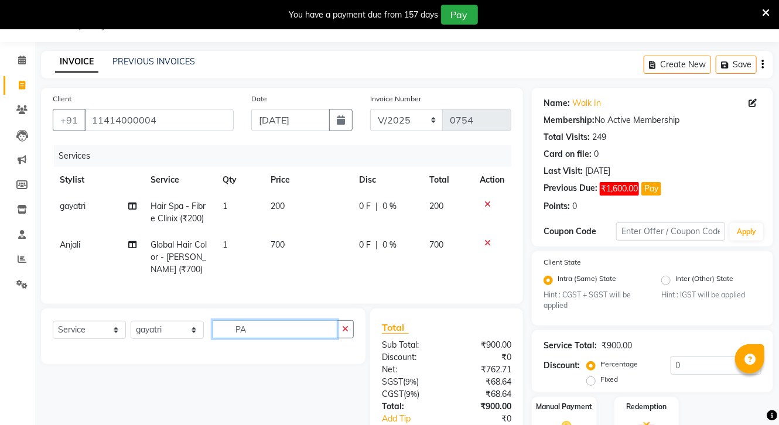
type input "P"
type input "/"
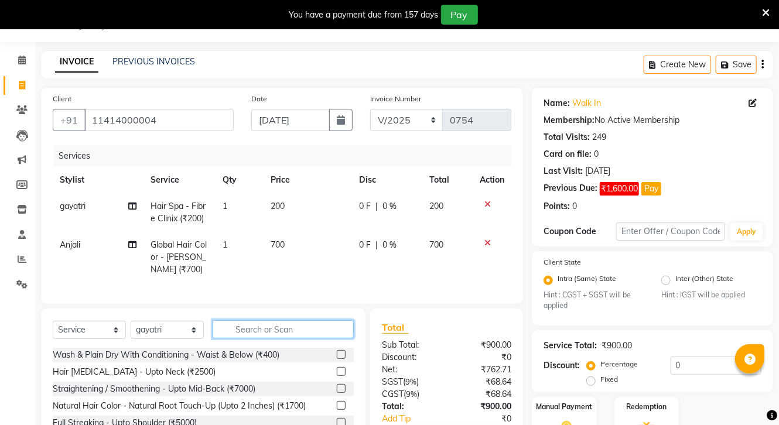
type input "O"
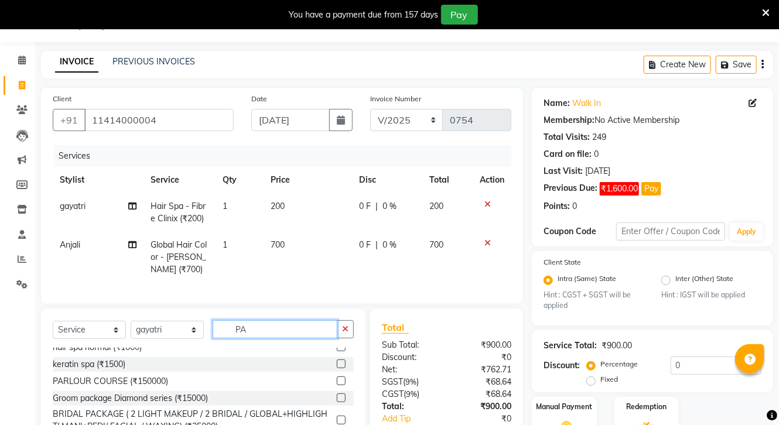
scroll to position [102, 0]
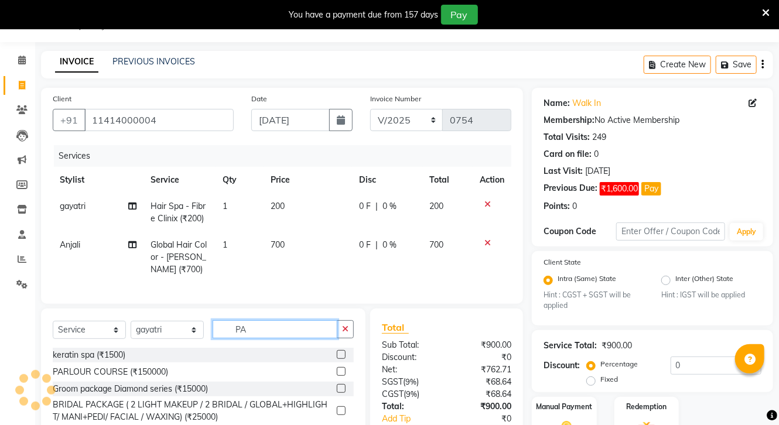
type input "PA"
click at [353, 416] on div "Hair Spa - Luxe - Enhance Spa (₹1500) Hair Spa -Luxe - Destress Spa (₹8500) Hai…" at bounding box center [203, 406] width 301 height 117
click at [347, 329] on button "button" at bounding box center [345, 329] width 17 height 18
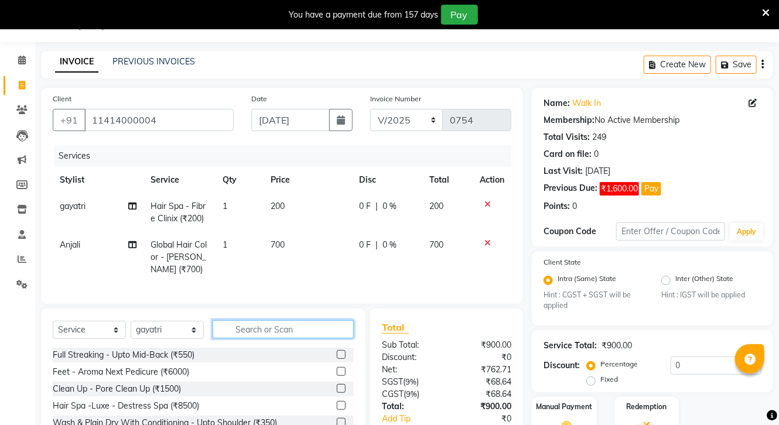
click at [320, 336] on input "text" at bounding box center [283, 329] width 141 height 18
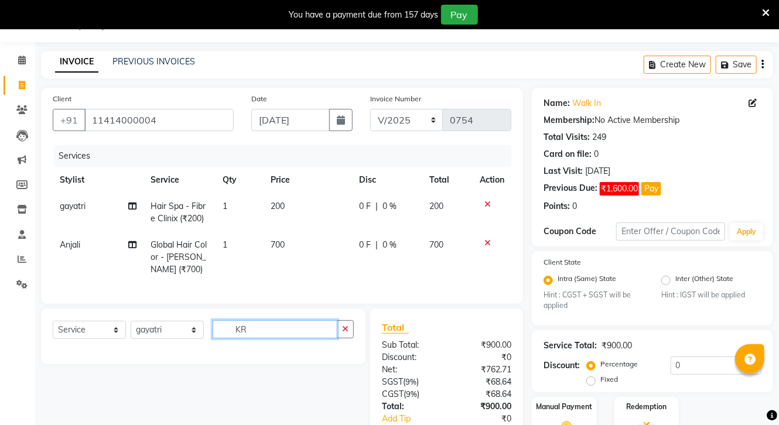
scroll to position [0, 0]
type input "KRLI"
click at [343, 333] on icon "button" at bounding box center [345, 329] width 6 height 8
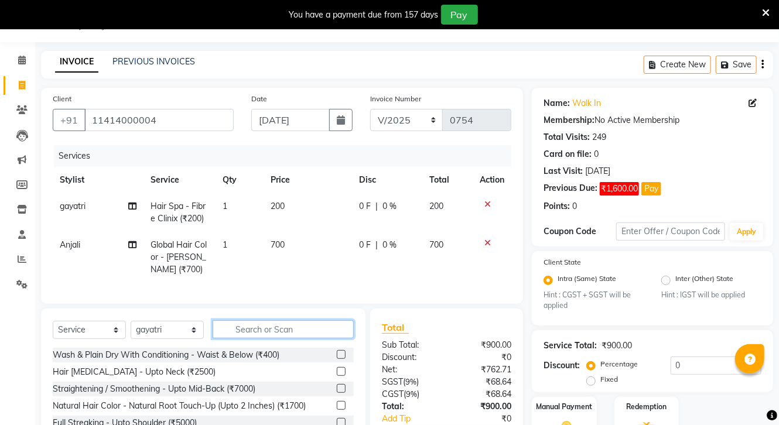
click at [271, 333] on input "text" at bounding box center [283, 329] width 141 height 18
click at [272, 334] on input "text" at bounding box center [283, 329] width 141 height 18
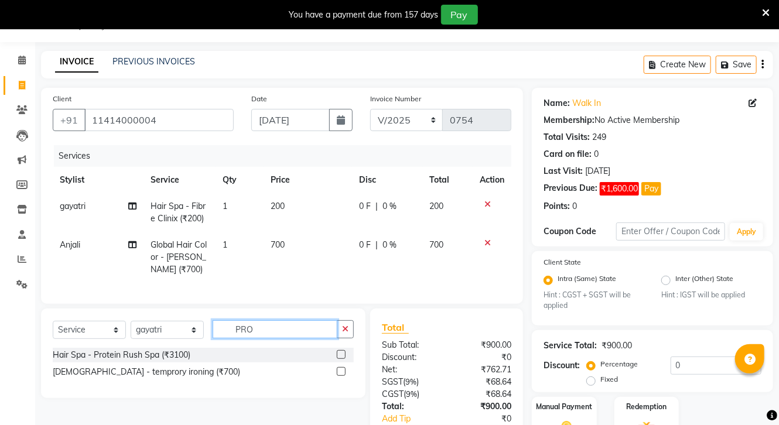
type input "PRO"
click at [336, 380] on div "[DEMOGRAPHIC_DATA] - temprory ironing (₹700)" at bounding box center [203, 372] width 301 height 15
click at [340, 376] on label at bounding box center [341, 371] width 9 height 9
click at [340, 376] on input "checkbox" at bounding box center [341, 373] width 8 height 8
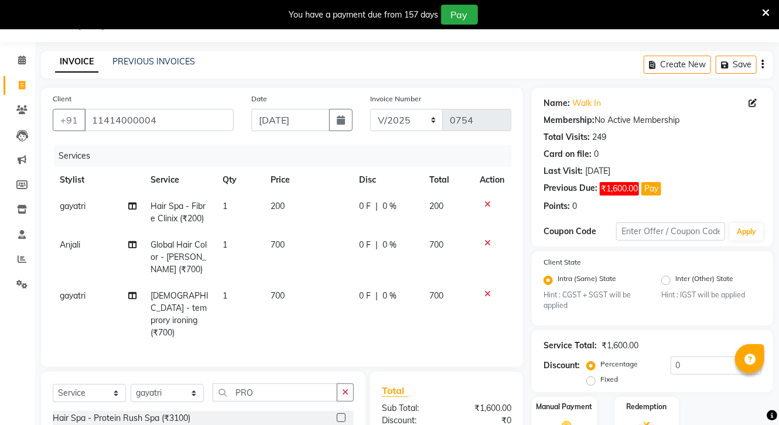
checkbox input "false"
click at [282, 298] on span "700" at bounding box center [278, 296] width 14 height 11
select select "30400"
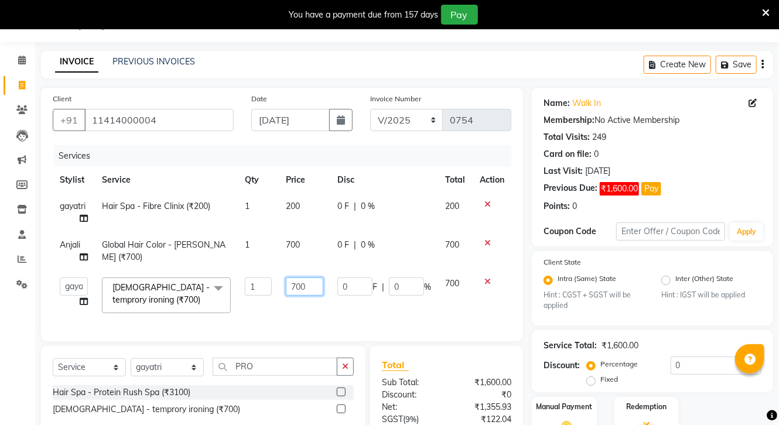
drag, startPoint x: 296, startPoint y: 284, endPoint x: 302, endPoint y: 284, distance: 6.4
click at [296, 283] on input "700" at bounding box center [304, 287] width 37 height 18
type input "7500"
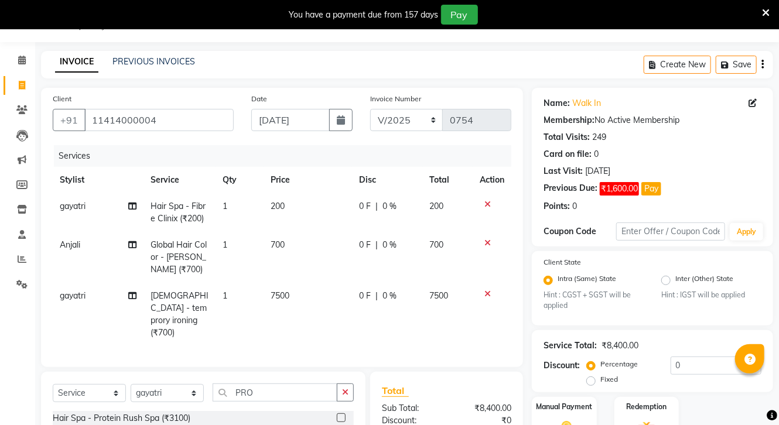
click at [293, 199] on td "200" at bounding box center [308, 212] width 88 height 39
select select "30400"
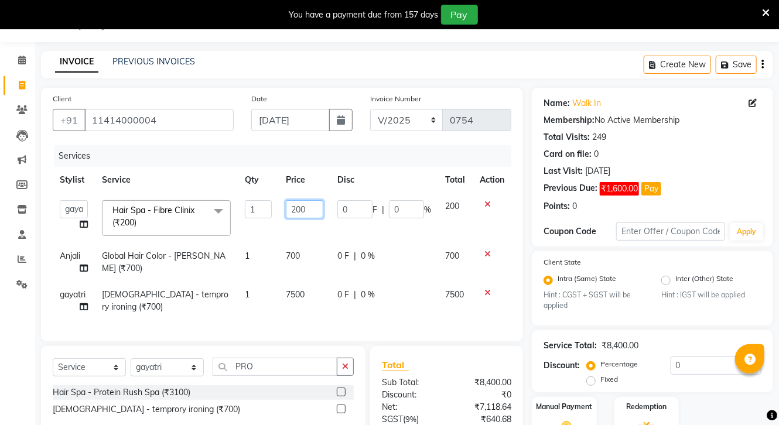
click at [295, 206] on input "200" at bounding box center [304, 209] width 37 height 18
type input "300"
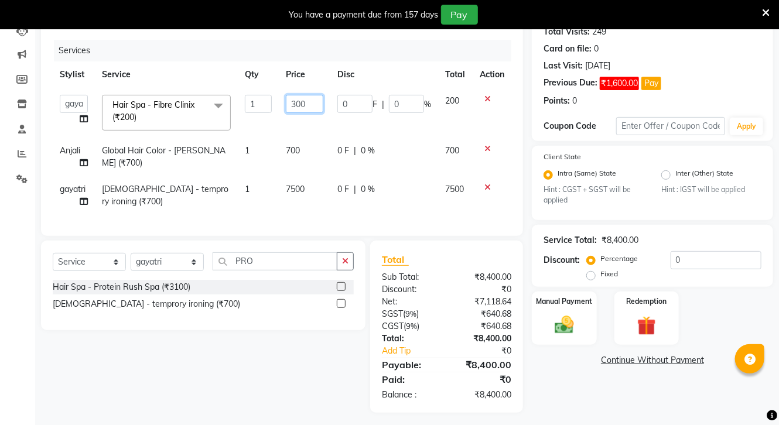
scroll to position [149, 0]
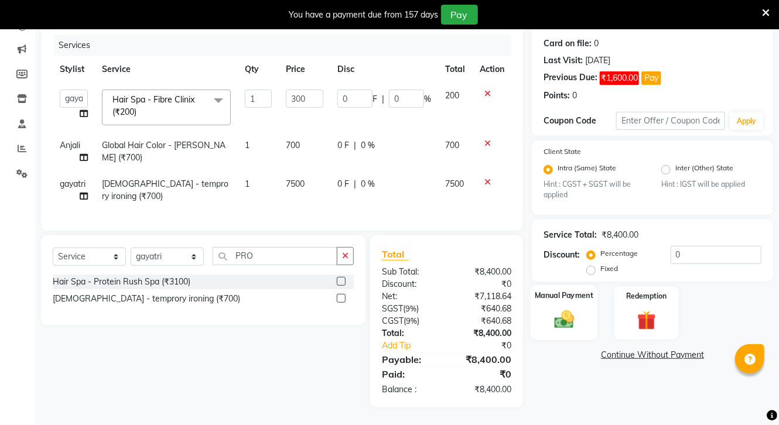
click at [544, 315] on div "Manual Payment" at bounding box center [564, 312] width 67 height 55
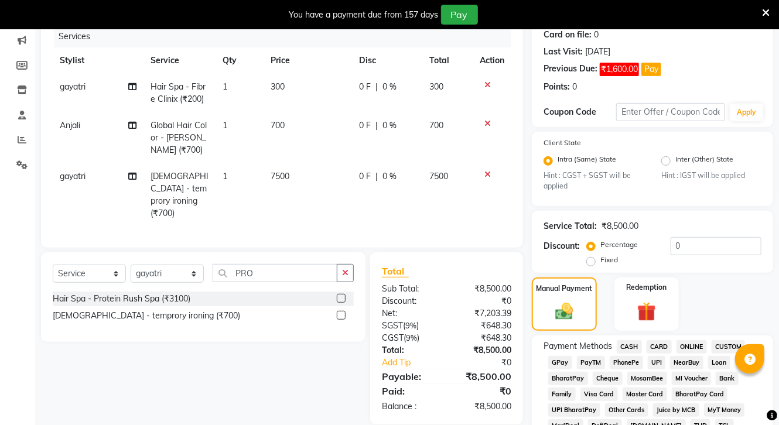
click at [694, 345] on span "ONLINE" at bounding box center [692, 346] width 30 height 13
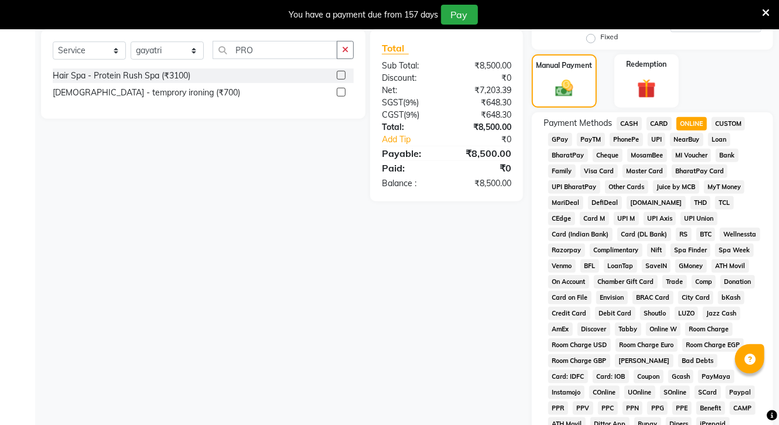
scroll to position [610, 0]
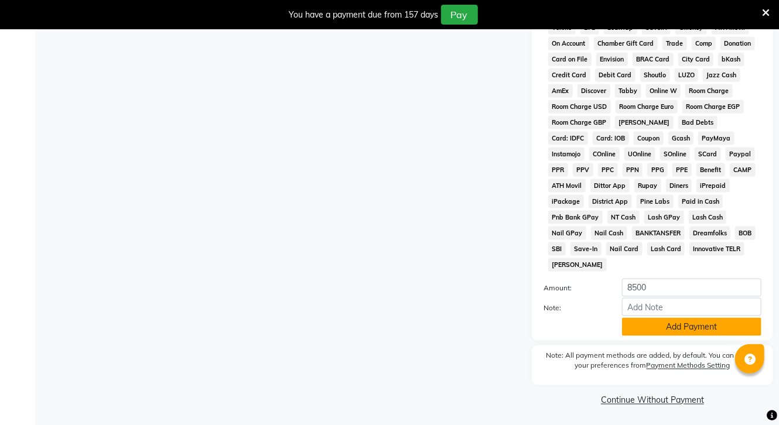
click at [692, 326] on button "Add Payment" at bounding box center [691, 327] width 139 height 18
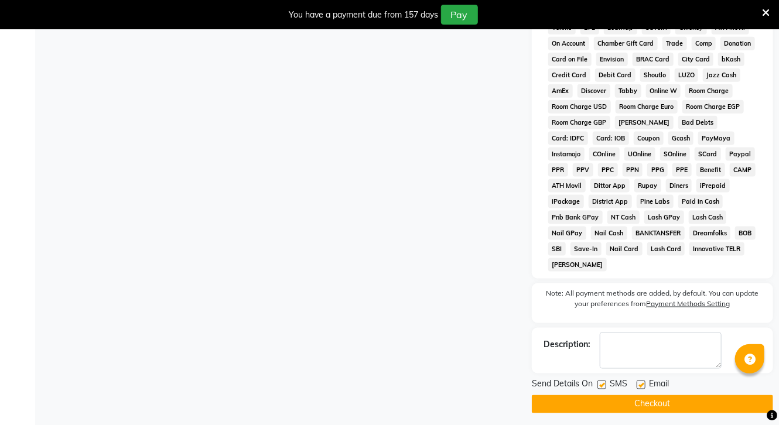
click at [680, 400] on button "Checkout" at bounding box center [652, 404] width 241 height 18
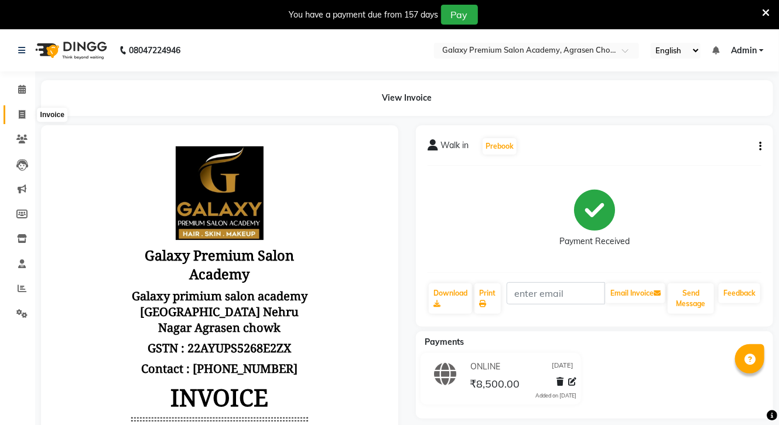
click at [22, 114] on icon at bounding box center [22, 114] width 6 height 9
select select "3555"
select select "service"
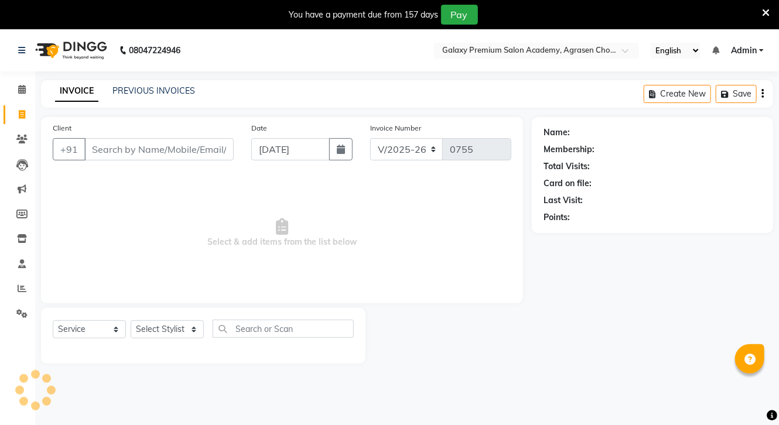
scroll to position [29, 0]
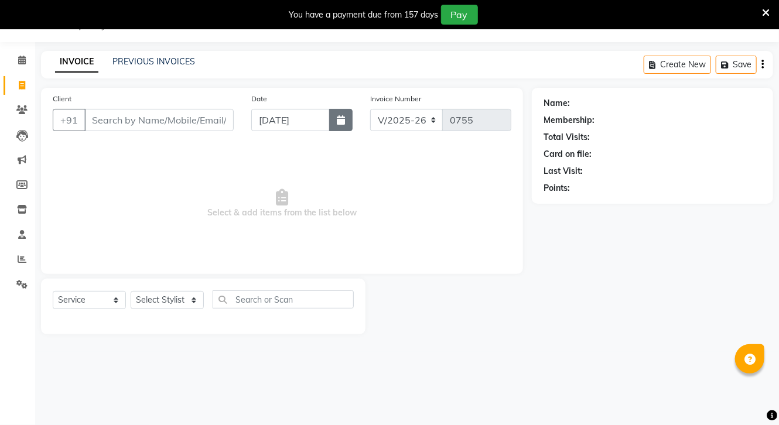
click at [336, 121] on button "button" at bounding box center [340, 120] width 23 height 22
select select "9"
select select "2025"
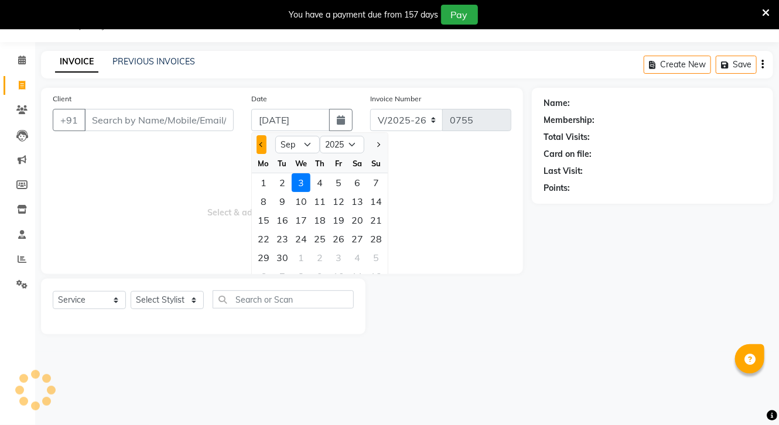
click at [260, 138] on button "Previous month" at bounding box center [262, 144] width 10 height 19
select select "7"
click at [299, 178] on div "2" at bounding box center [301, 182] width 19 height 19
type input "[DATE]"
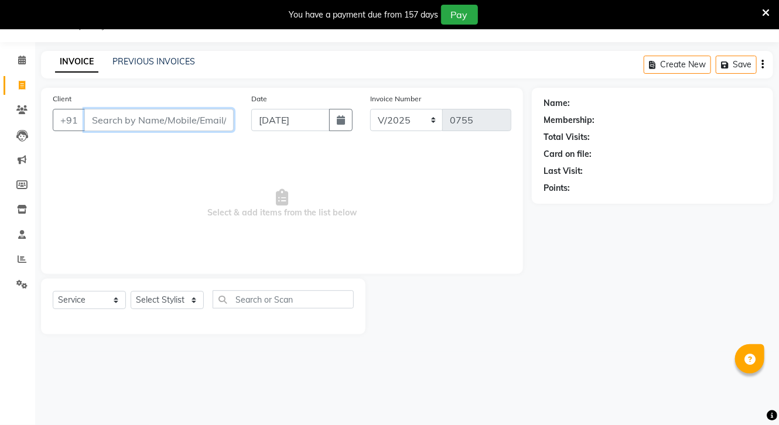
click at [176, 120] on input "Client" at bounding box center [158, 120] width 149 height 22
click at [153, 124] on input "Client" at bounding box center [158, 120] width 149 height 22
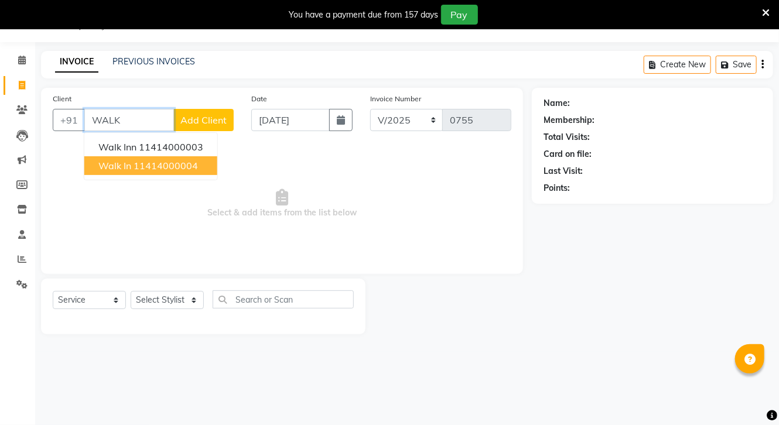
drag, startPoint x: 161, startPoint y: 171, endPoint x: 170, endPoint y: 168, distance: 10.4
click at [163, 164] on ngb-highlight "11414000004" at bounding box center [166, 166] width 64 height 12
type input "11414000004"
click at [163, 164] on span "Select & add items from the list below" at bounding box center [282, 203] width 459 height 117
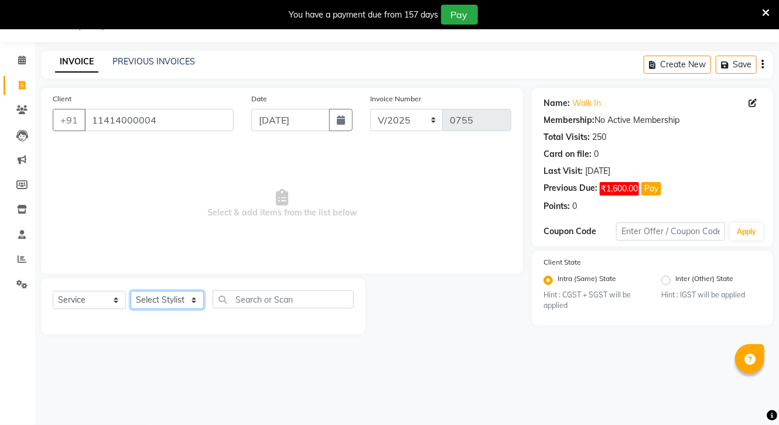
click at [182, 302] on select "Select Stylist [PERSON_NAME] CHOTI choti mamta dhanno gayatri [PERSON_NAME] [PE…" at bounding box center [167, 300] width 73 height 18
select select "18226"
click at [131, 292] on select "Select Stylist [PERSON_NAME] CHOTI choti mamta dhanno gayatri [PERSON_NAME] [PE…" at bounding box center [167, 300] width 73 height 18
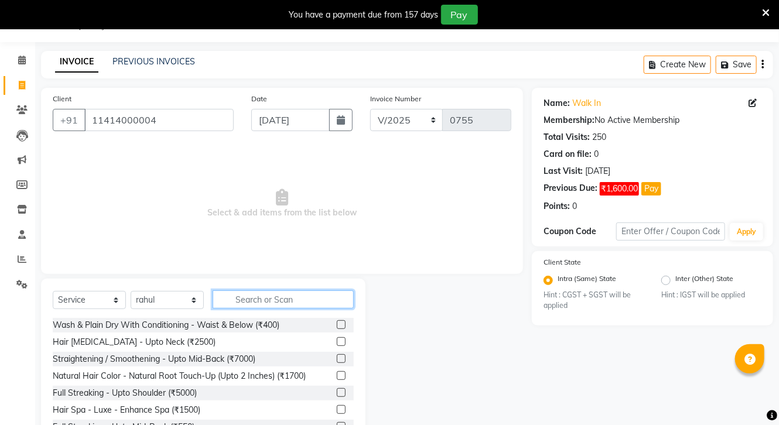
click at [284, 296] on input "text" at bounding box center [283, 300] width 141 height 18
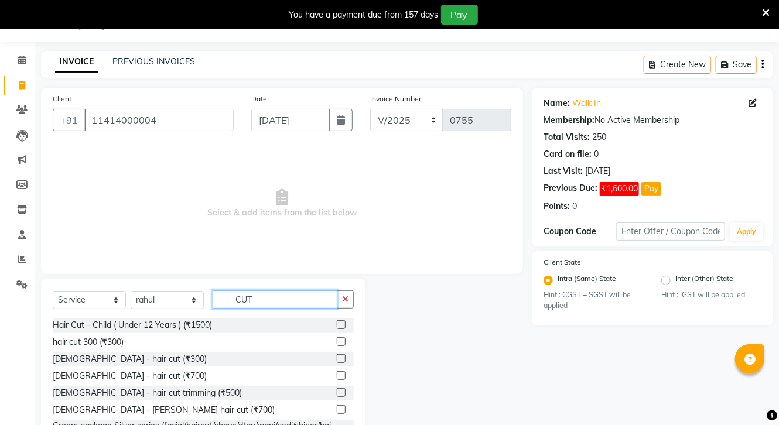
type input "CUT"
click at [337, 342] on label at bounding box center [341, 341] width 9 height 9
click at [337, 342] on input "checkbox" at bounding box center [341, 343] width 8 height 8
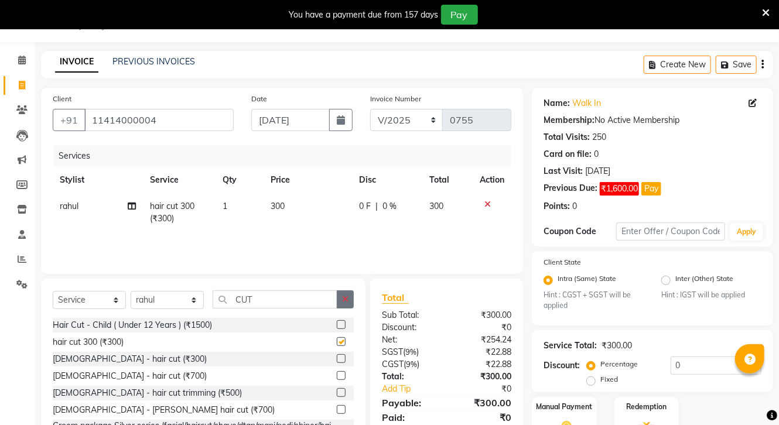
checkbox input "false"
click at [349, 298] on button "button" at bounding box center [345, 300] width 17 height 18
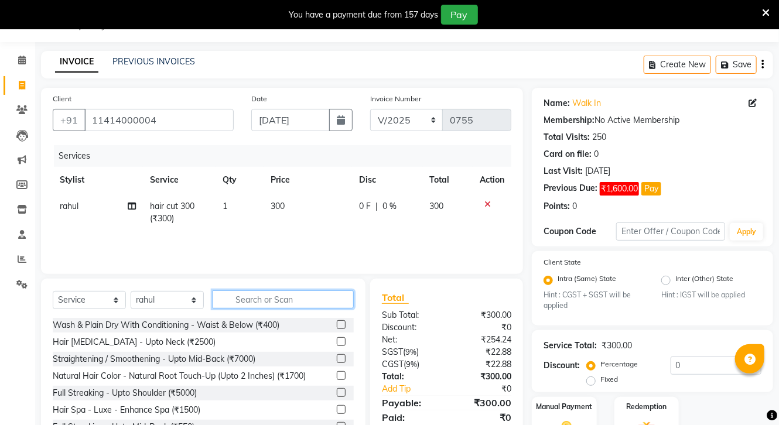
click at [274, 302] on input "text" at bounding box center [283, 300] width 141 height 18
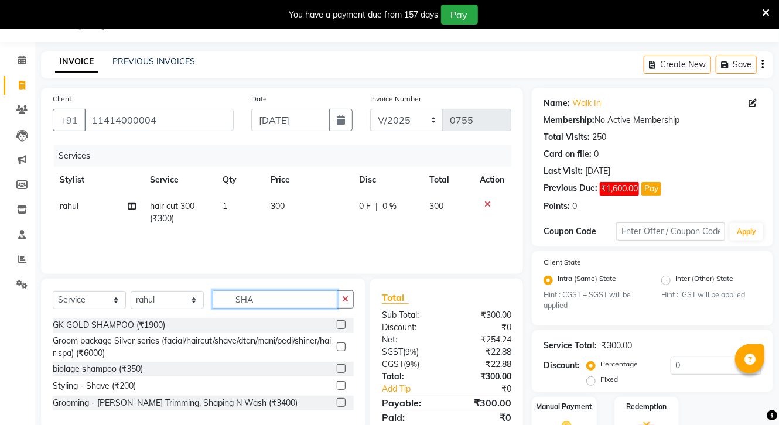
type input "SHA"
click at [342, 384] on label at bounding box center [341, 385] width 9 height 9
click at [342, 384] on input "checkbox" at bounding box center [341, 387] width 8 height 8
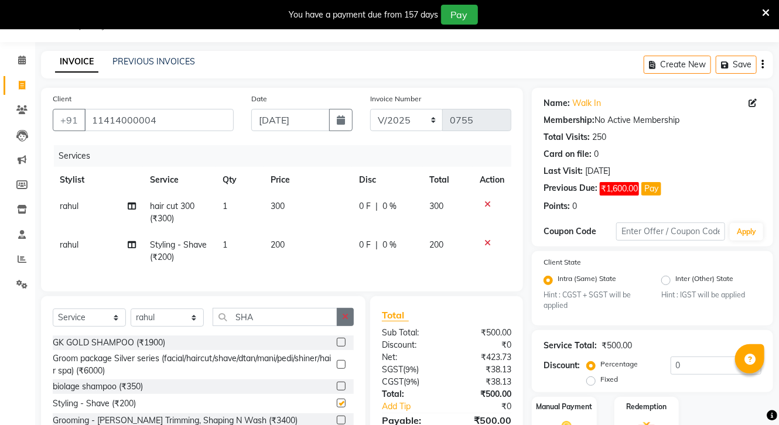
checkbox input "false"
click at [347, 321] on icon "button" at bounding box center [345, 317] width 6 height 8
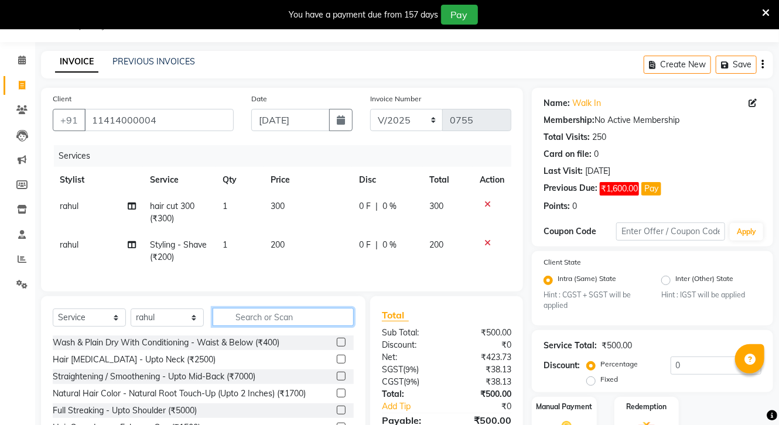
click at [269, 323] on input "text" at bounding box center [283, 317] width 141 height 18
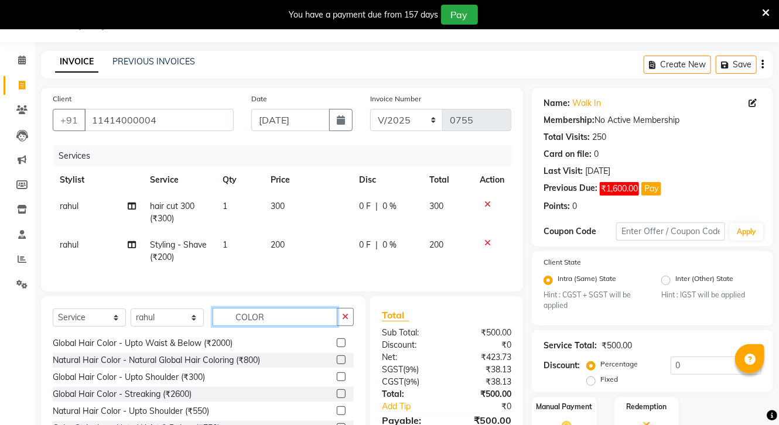
scroll to position [45, 0]
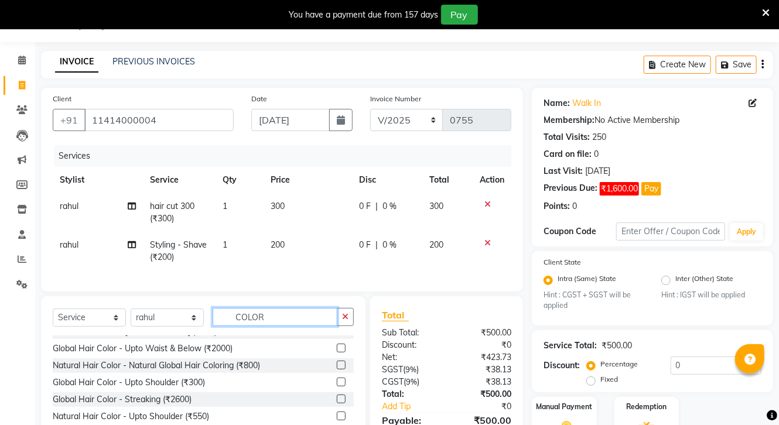
type input "COLOR"
click at [354, 361] on div "Select Service Product Membership Package Voucher Prepaid Gift Card Select Styl…" at bounding box center [203, 382] width 325 height 173
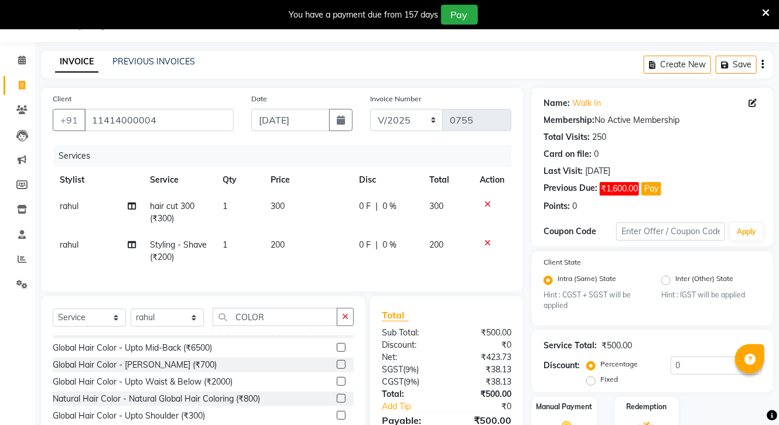
scroll to position [0, 0]
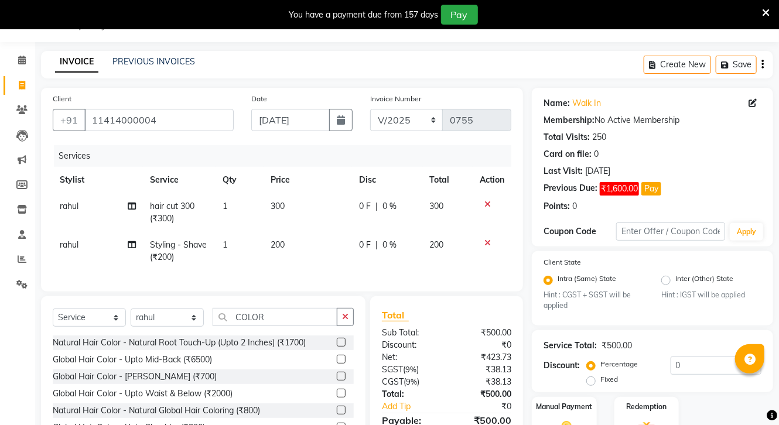
click at [337, 381] on label at bounding box center [341, 376] width 9 height 9
click at [337, 381] on input "checkbox" at bounding box center [341, 377] width 8 height 8
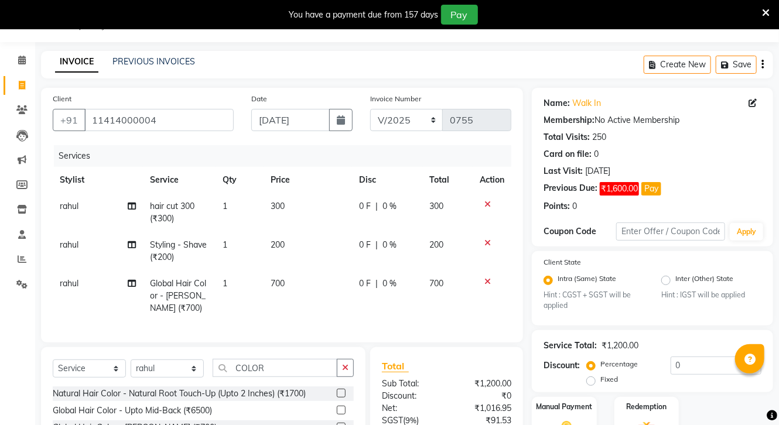
checkbox input "false"
click at [269, 286] on td "700" at bounding box center [308, 296] width 88 height 51
select select "18226"
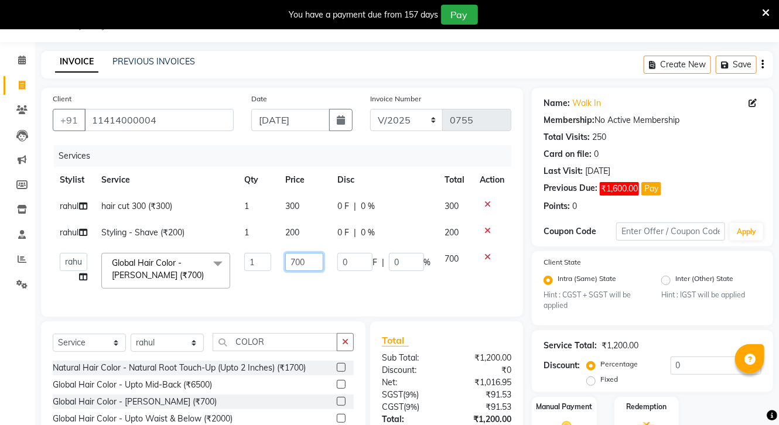
click at [296, 262] on input "700" at bounding box center [303, 262] width 37 height 18
type input "1000"
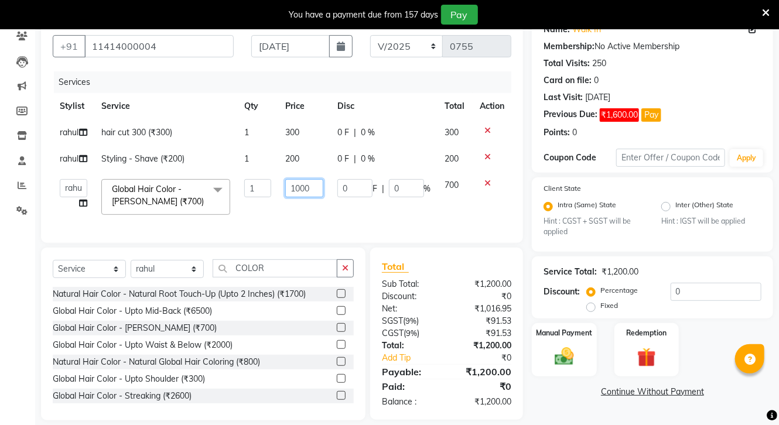
scroll to position [124, 0]
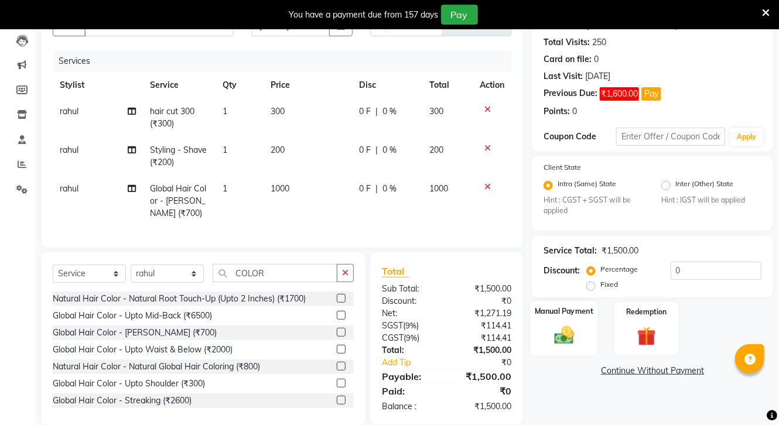
click at [566, 325] on div "Manual Payment" at bounding box center [564, 328] width 67 height 55
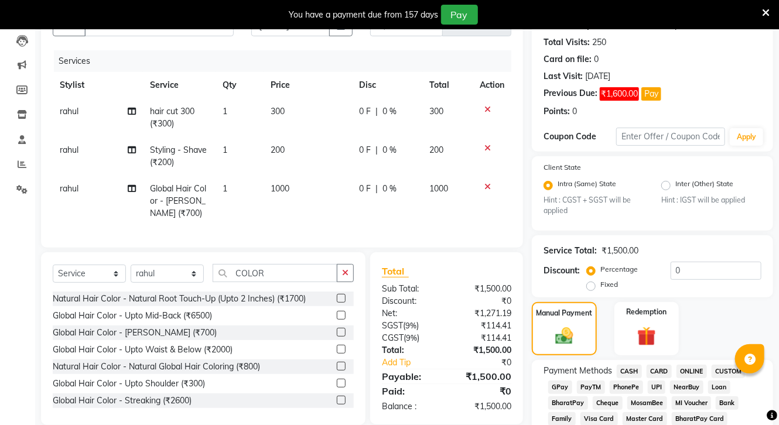
click at [693, 373] on span "ONLINE" at bounding box center [692, 371] width 30 height 13
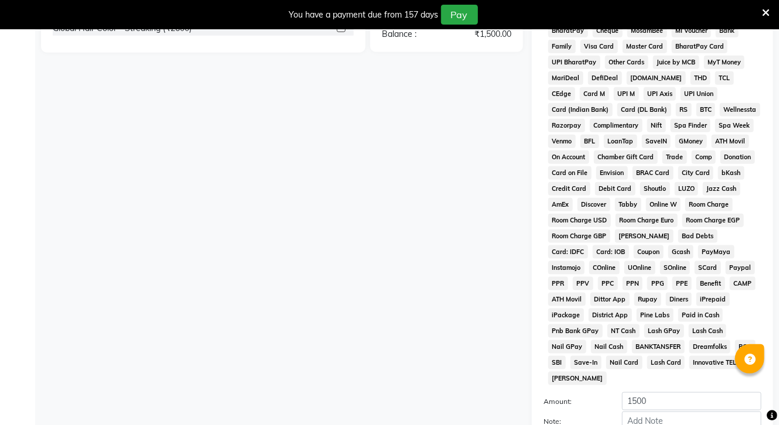
scroll to position [610, 0]
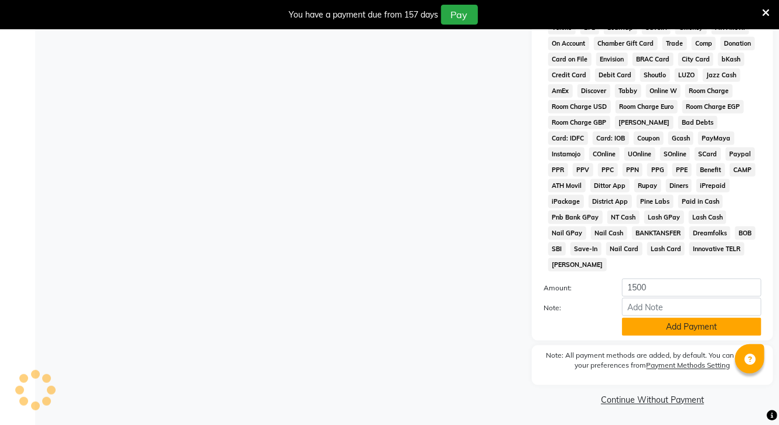
click at [691, 326] on button "Add Payment" at bounding box center [691, 327] width 139 height 18
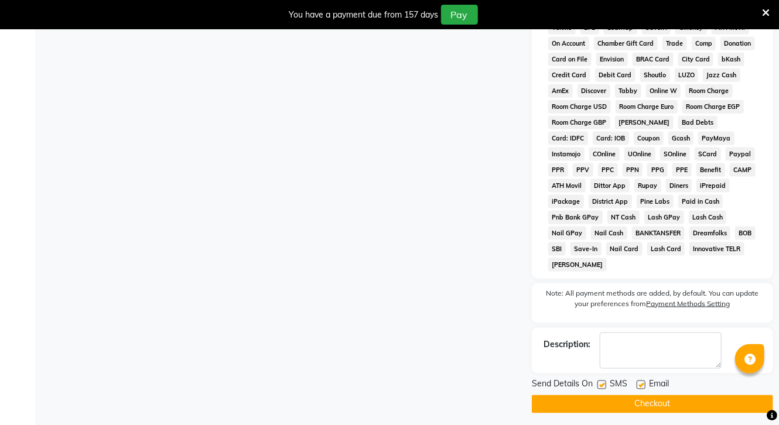
click at [684, 398] on button "Checkout" at bounding box center [652, 404] width 241 height 18
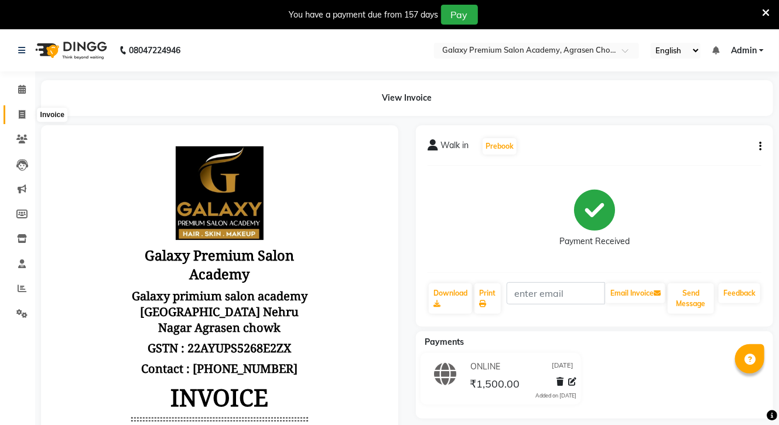
click at [23, 109] on span at bounding box center [22, 114] width 21 height 13
select select "service"
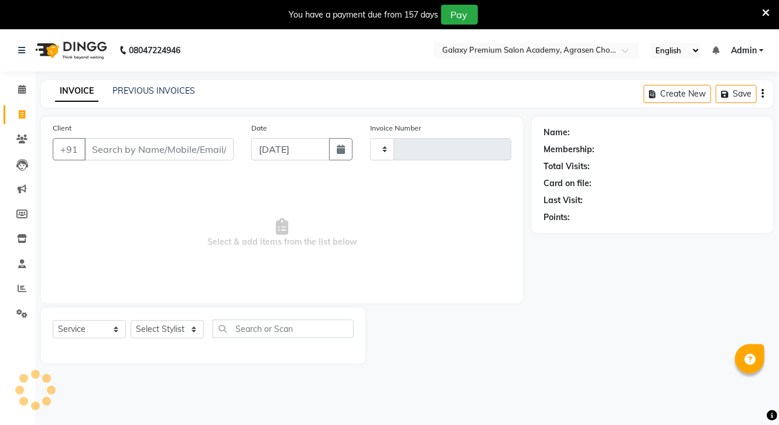
scroll to position [29, 0]
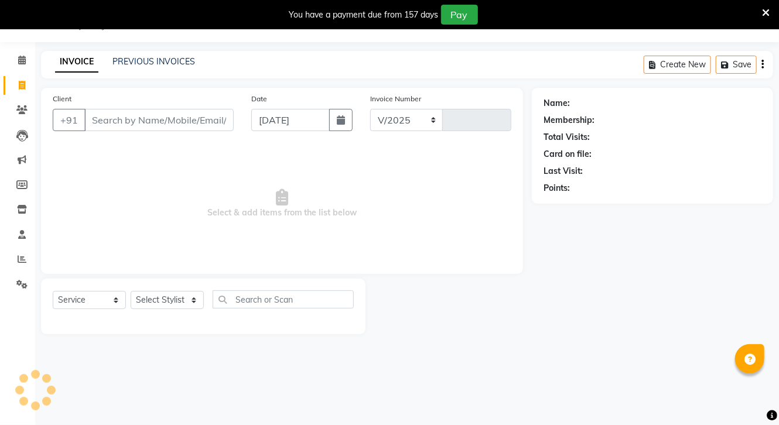
select select "3555"
type input "0756"
click at [332, 120] on button "button" at bounding box center [340, 120] width 23 height 22
select select "9"
select select "2025"
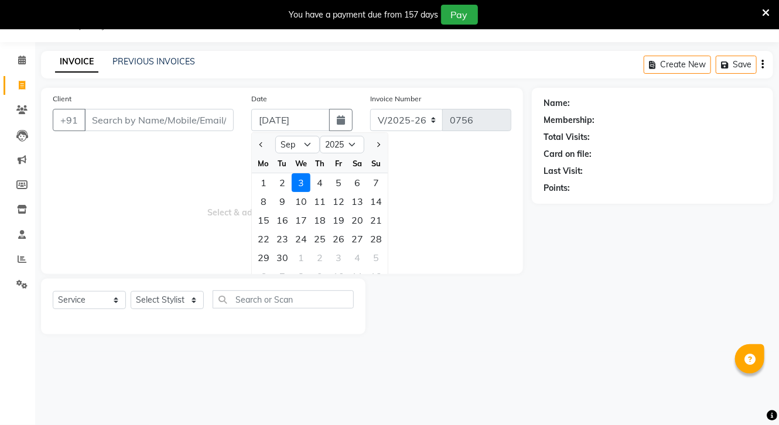
click at [258, 134] on div "Jan Feb Mar Apr May Jun [DATE] Aug Sep Oct Nov [DATE] 2016 2017 2018 2019 2020 …" at bounding box center [320, 143] width 136 height 21
click at [262, 138] on button "Previous month" at bounding box center [262, 144] width 10 height 19
select select "7"
click at [292, 179] on div "2" at bounding box center [301, 182] width 19 height 19
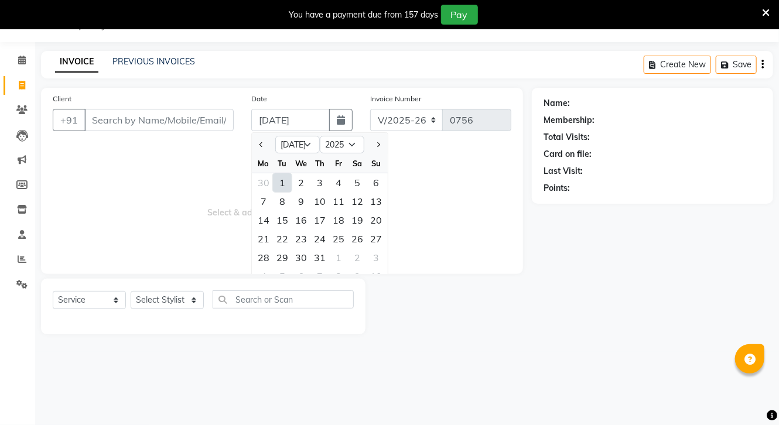
type input "[DATE]"
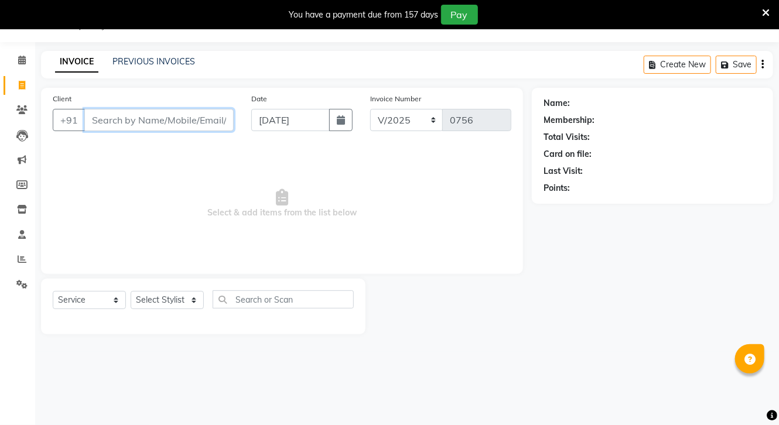
click at [141, 121] on input "Client" at bounding box center [158, 120] width 149 height 22
click at [147, 117] on input "Client" at bounding box center [158, 120] width 149 height 22
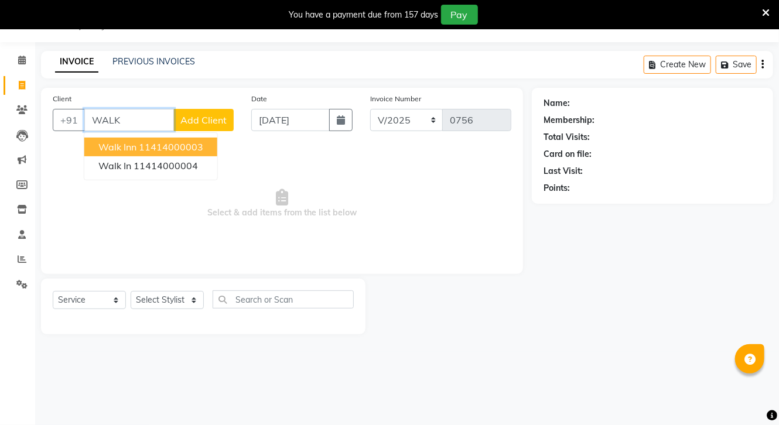
click at [192, 145] on ngb-highlight "11414000003" at bounding box center [171, 147] width 64 height 12
type input "11414000003"
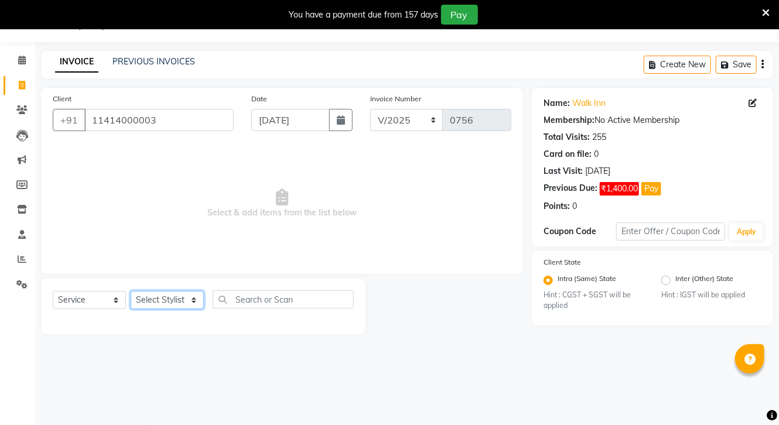
click at [183, 304] on select "Select Stylist [PERSON_NAME] CHOTI choti mamta dhanno gayatri [PERSON_NAME] [PE…" at bounding box center [167, 300] width 73 height 18
select select "17614"
click at [131, 292] on select "Select Stylist [PERSON_NAME] CHOTI choti mamta dhanno gayatri [PERSON_NAME] [PE…" at bounding box center [167, 300] width 73 height 18
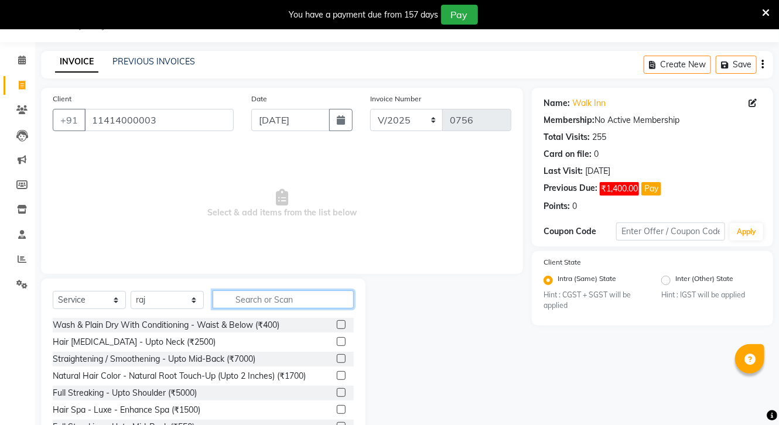
click at [272, 297] on input "text" at bounding box center [283, 300] width 141 height 18
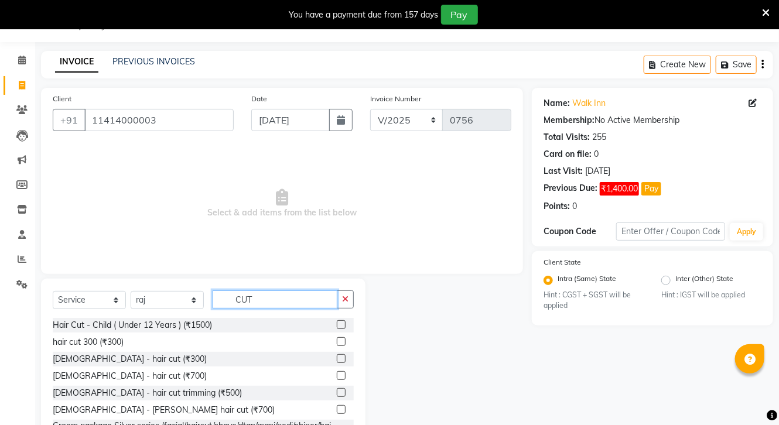
type input "CUT"
drag, startPoint x: 333, startPoint y: 340, endPoint x: 345, endPoint y: 294, distance: 47.3
click at [337, 338] on label at bounding box center [341, 341] width 9 height 9
click at [337, 339] on input "checkbox" at bounding box center [341, 343] width 8 height 8
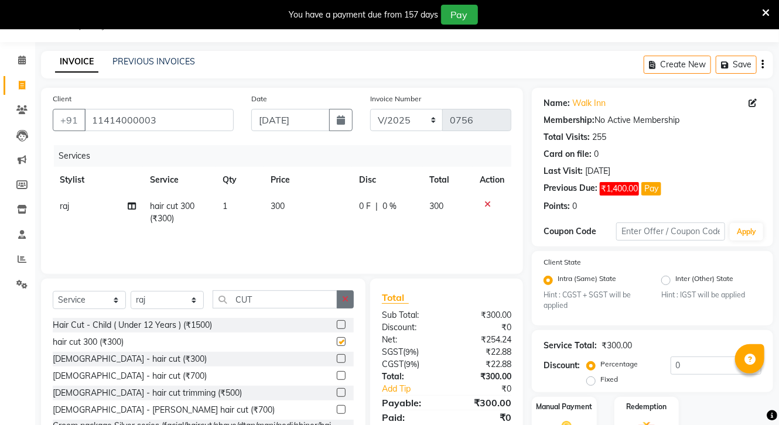
checkbox input "false"
click at [344, 300] on icon "button" at bounding box center [345, 299] width 6 height 8
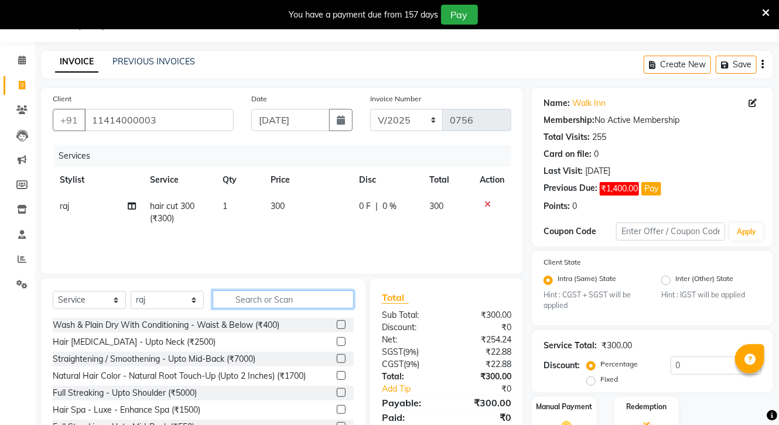
drag, startPoint x: 298, startPoint y: 300, endPoint x: 311, endPoint y: 305, distance: 13.2
click at [298, 300] on input "text" at bounding box center [283, 300] width 141 height 18
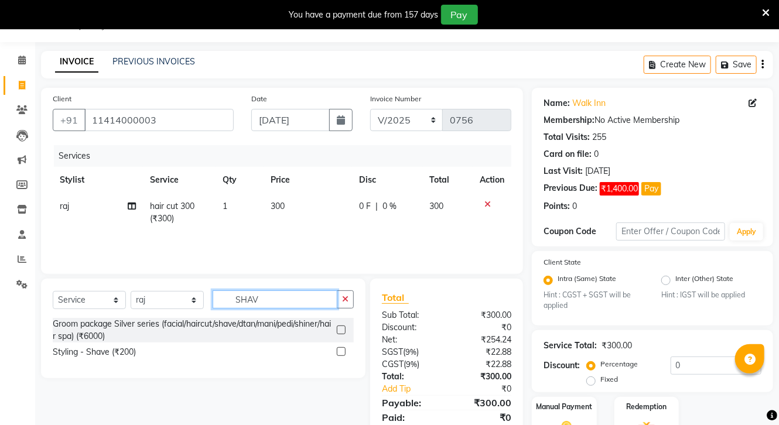
type input "SHAV"
click at [341, 352] on label at bounding box center [341, 351] width 9 height 9
click at [341, 352] on input "checkbox" at bounding box center [341, 353] width 8 height 8
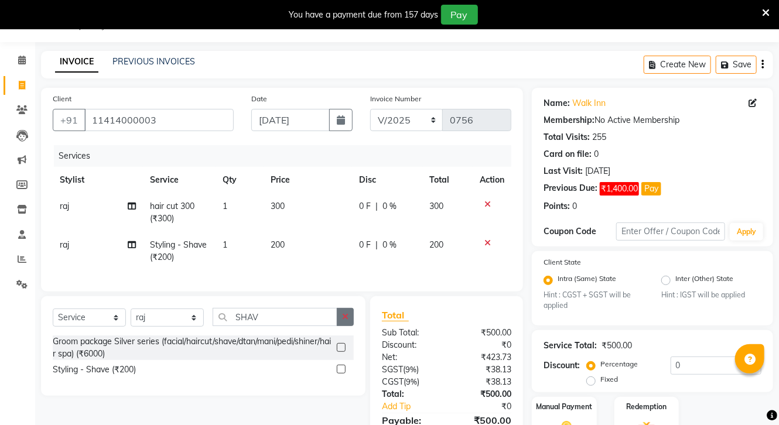
click at [346, 321] on icon "button" at bounding box center [345, 317] width 6 height 8
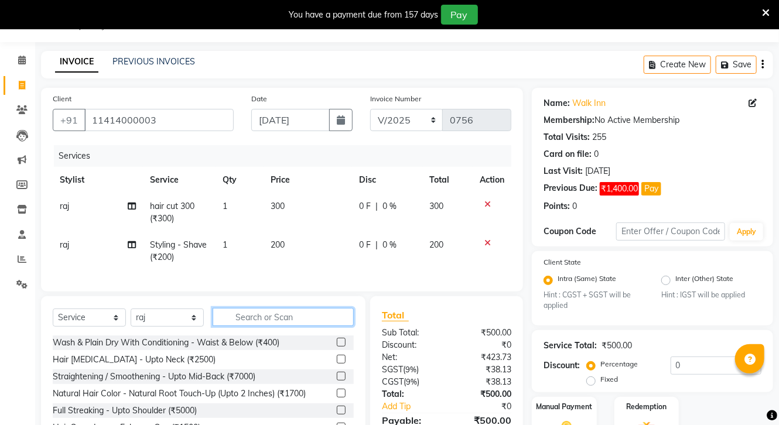
click at [284, 326] on input "text" at bounding box center [283, 317] width 141 height 18
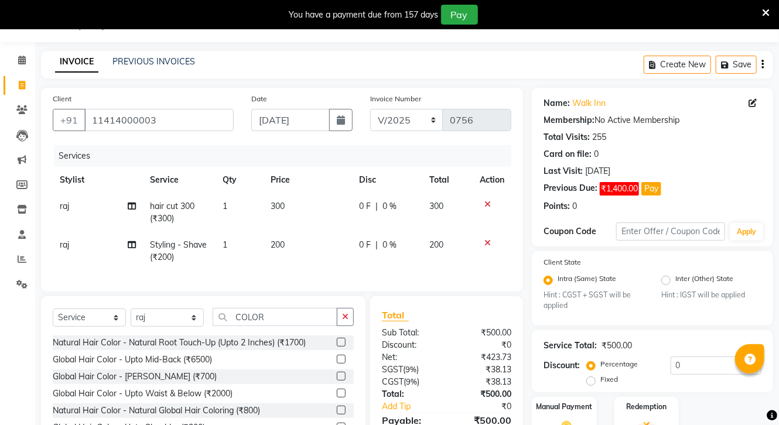
click at [337, 381] on label at bounding box center [341, 376] width 9 height 9
click at [337, 381] on input "checkbox" at bounding box center [341, 377] width 8 height 8
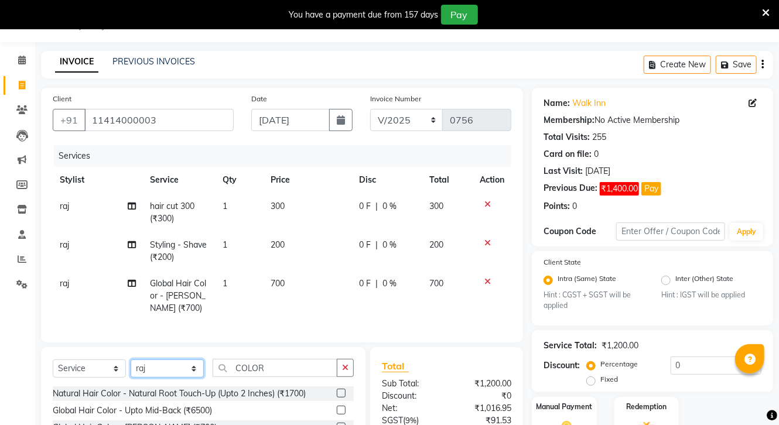
drag, startPoint x: 164, startPoint y: 382, endPoint x: 151, endPoint y: 375, distance: 14.7
click at [164, 378] on select "Select Stylist [PERSON_NAME] CHOTI choti mamta dhanno gayatri [PERSON_NAME] [PE…" at bounding box center [167, 369] width 73 height 18
click at [131, 369] on select "Select Stylist [PERSON_NAME] CHOTI choti mamta dhanno gayatri [PERSON_NAME] [PE…" at bounding box center [167, 369] width 73 height 18
click at [343, 372] on icon "button" at bounding box center [345, 368] width 6 height 8
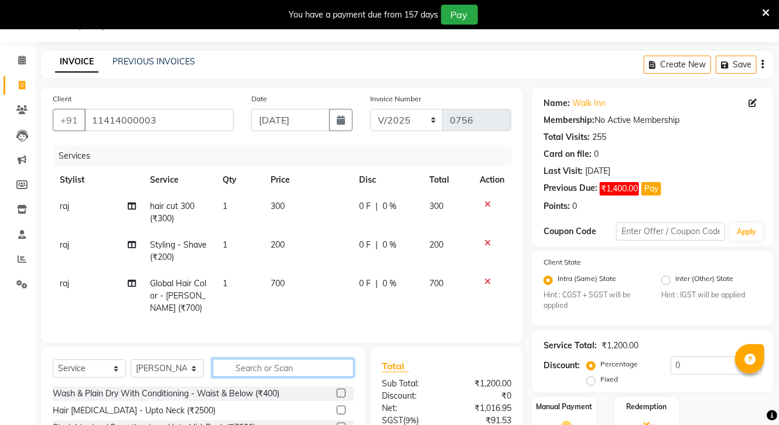
click at [307, 377] on input "text" at bounding box center [283, 368] width 141 height 18
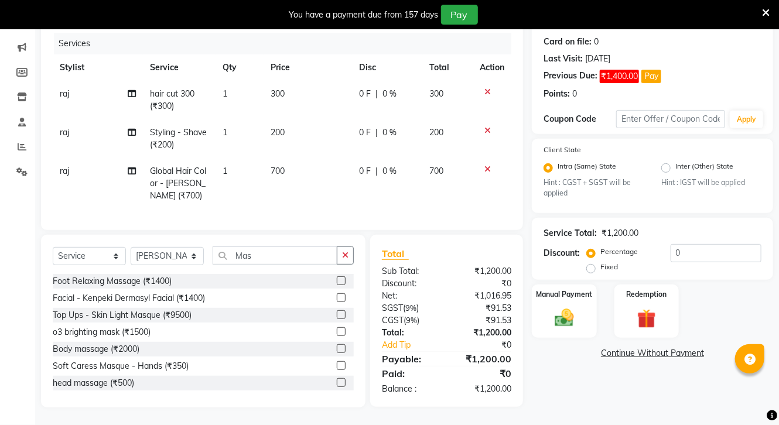
click at [337, 381] on div at bounding box center [345, 383] width 17 height 15
click at [337, 381] on label at bounding box center [341, 382] width 9 height 9
click at [337, 381] on input "checkbox" at bounding box center [341, 384] width 8 height 8
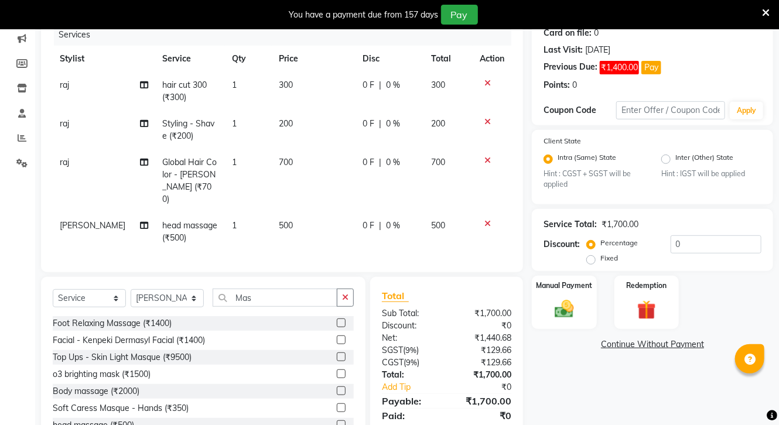
click at [279, 159] on span "700" at bounding box center [286, 162] width 14 height 11
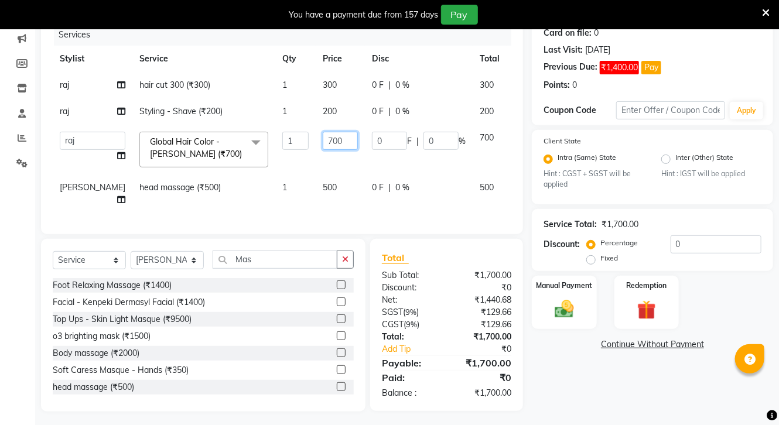
click at [323, 136] on input "700" at bounding box center [340, 141] width 35 height 18
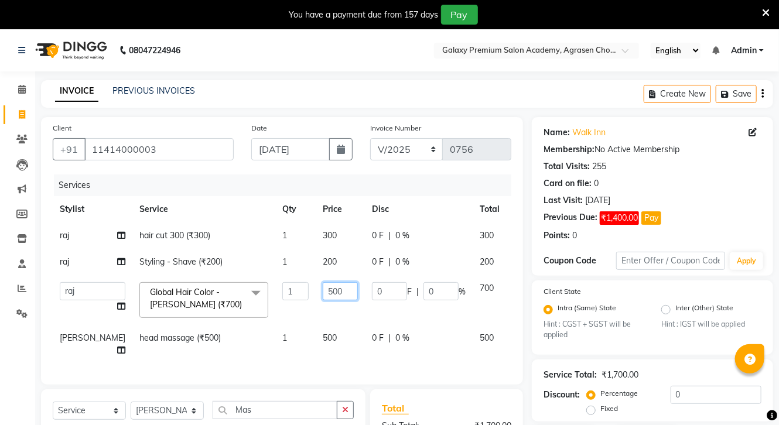
scroll to position [163, 0]
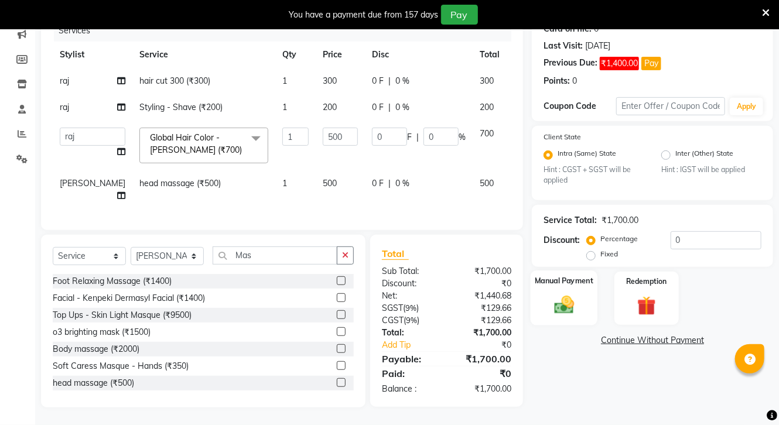
click at [577, 294] on img at bounding box center [564, 305] width 32 height 23
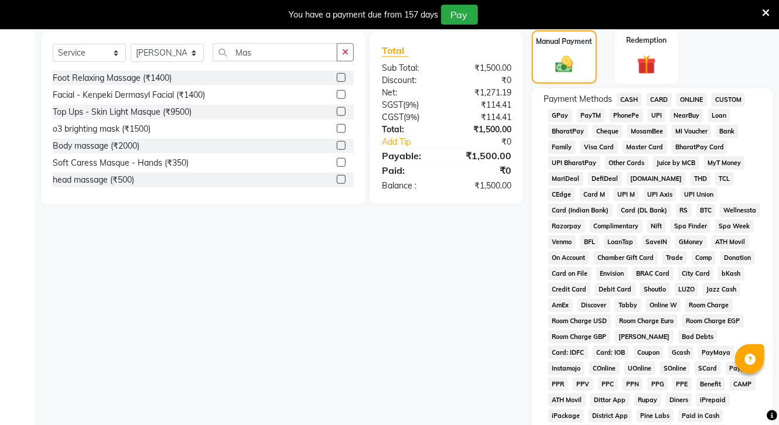
scroll to position [387, 0]
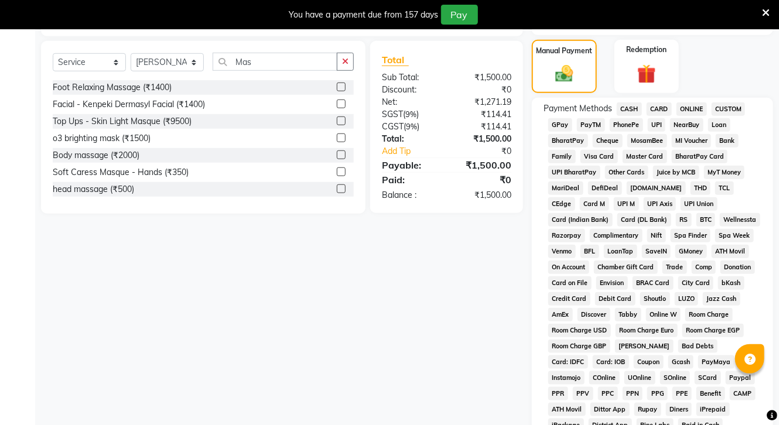
click at [634, 104] on span "CASH" at bounding box center [629, 109] width 25 height 13
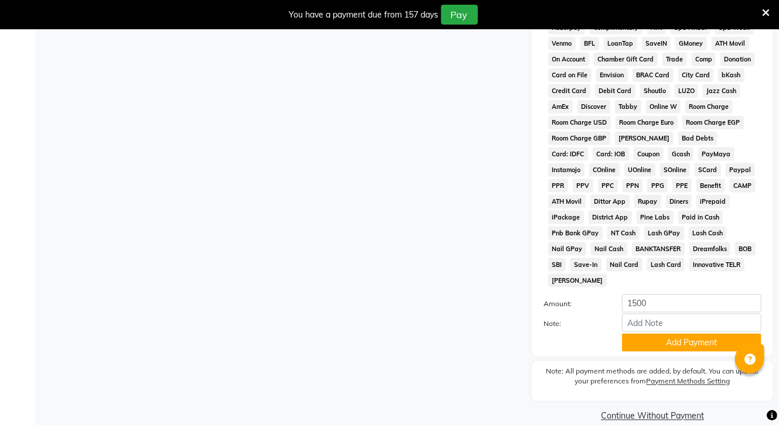
scroll to position [610, 0]
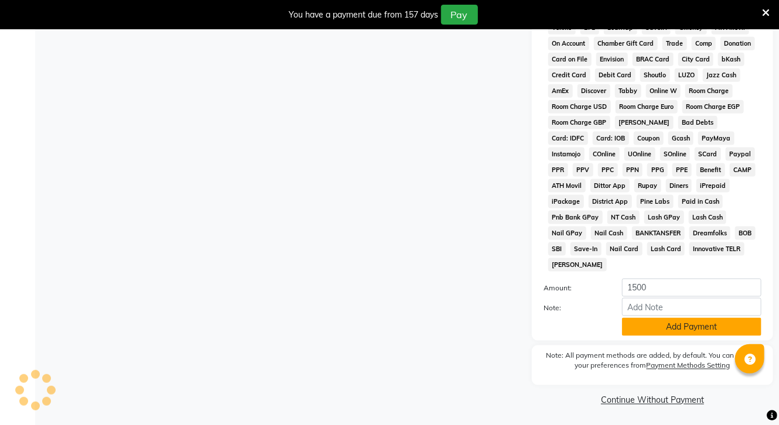
click at [696, 321] on button "Add Payment" at bounding box center [691, 327] width 139 height 18
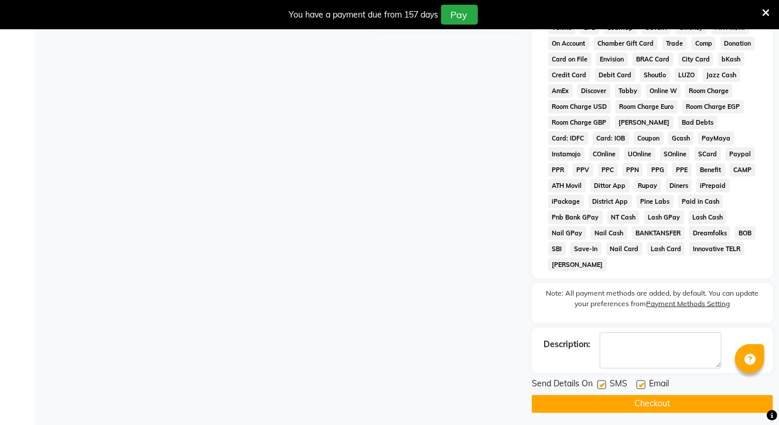
click at [661, 405] on button "Checkout" at bounding box center [652, 404] width 241 height 18
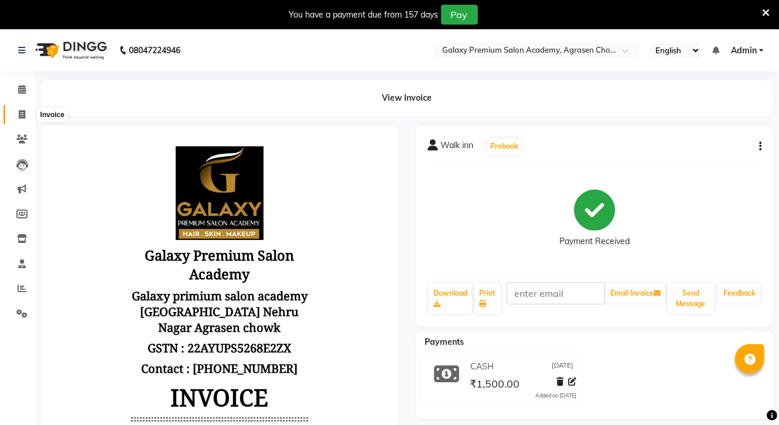
click at [19, 112] on icon at bounding box center [22, 114] width 6 height 9
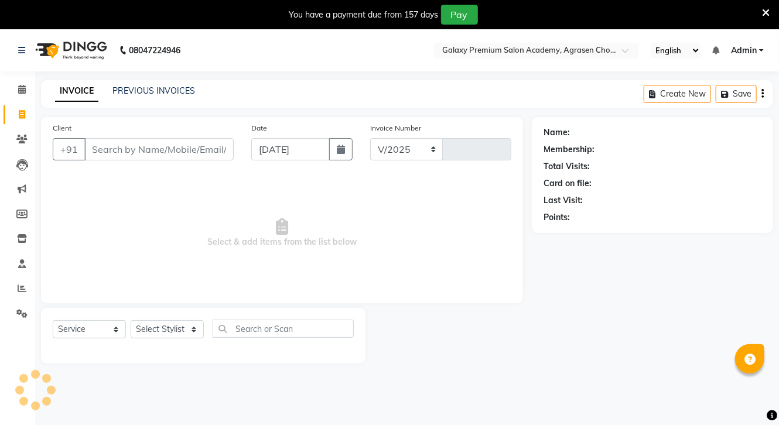
scroll to position [29, 0]
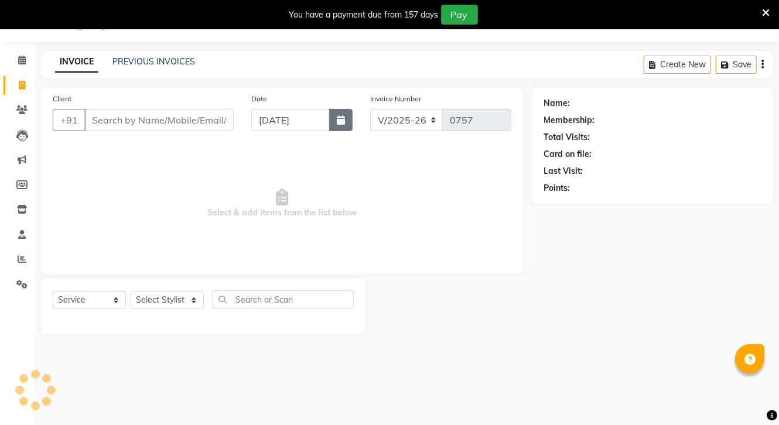
click at [333, 117] on button "button" at bounding box center [340, 120] width 23 height 22
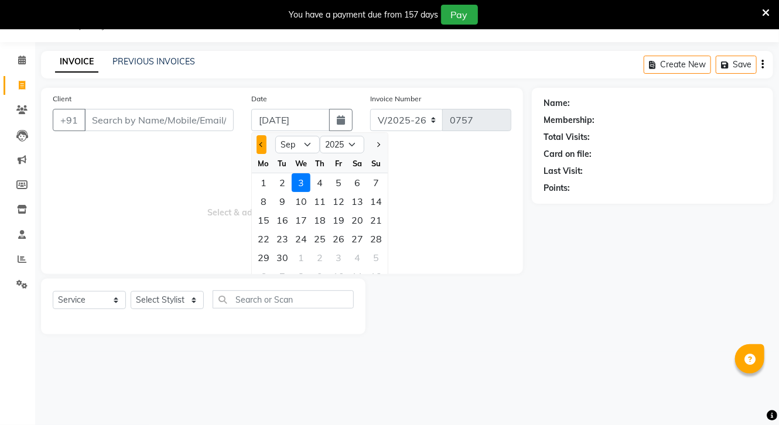
click at [257, 138] on button "Previous month" at bounding box center [262, 144] width 10 height 19
click at [295, 171] on div "We" at bounding box center [301, 163] width 19 height 19
click at [301, 183] on div "2" at bounding box center [301, 182] width 19 height 19
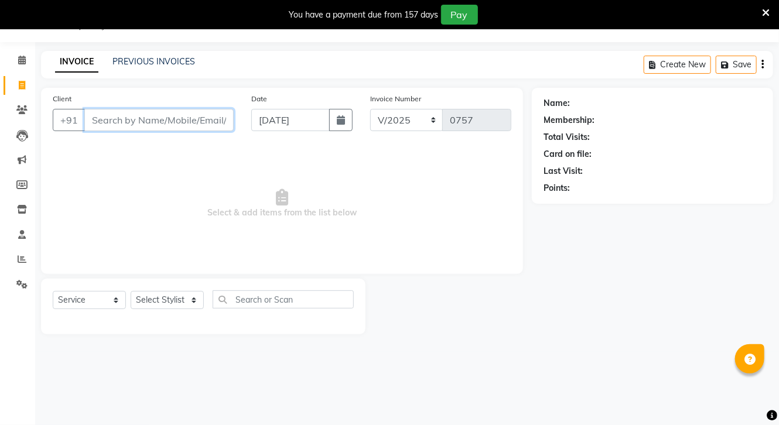
click at [127, 120] on input "Client" at bounding box center [158, 120] width 149 height 22
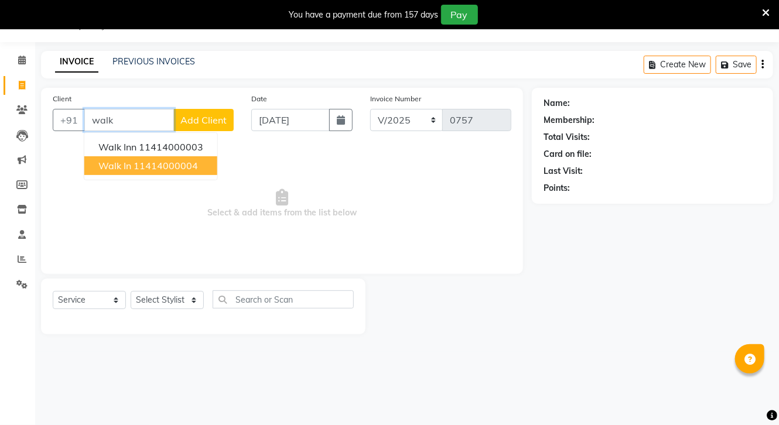
click at [134, 162] on ngb-highlight "11414000004" at bounding box center [166, 166] width 64 height 12
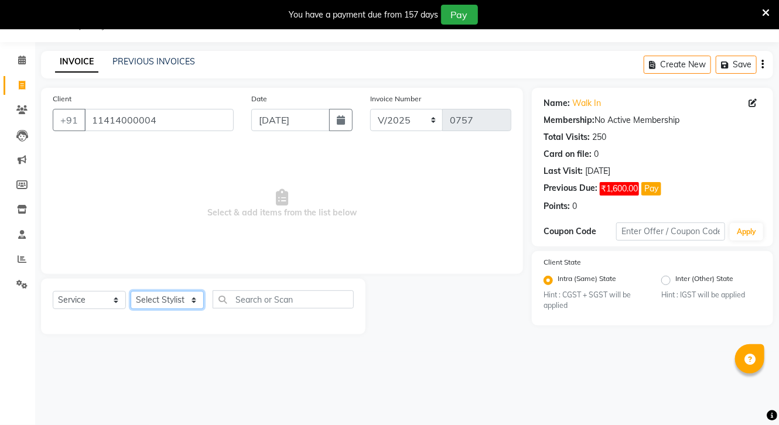
click at [179, 295] on select "Select Stylist [PERSON_NAME] CHOTI choti mamta dhanno gayatri [PERSON_NAME] [PE…" at bounding box center [167, 300] width 73 height 18
click at [131, 292] on select "Select Stylist [PERSON_NAME] CHOTI choti mamta dhanno gayatri [PERSON_NAME] [PE…" at bounding box center [167, 300] width 73 height 18
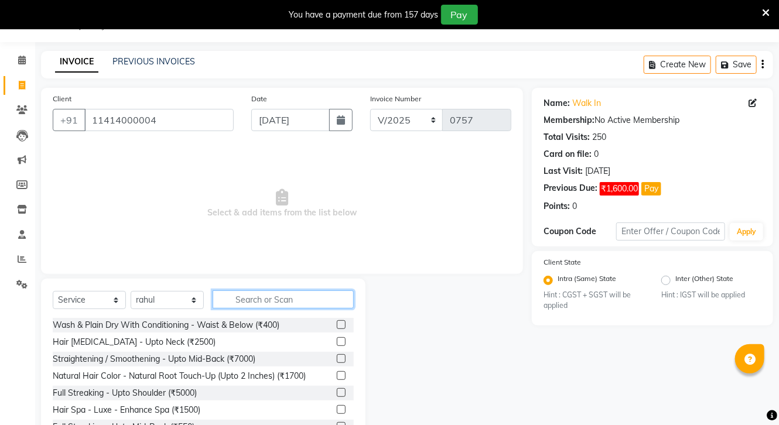
click at [272, 303] on input "text" at bounding box center [283, 300] width 141 height 18
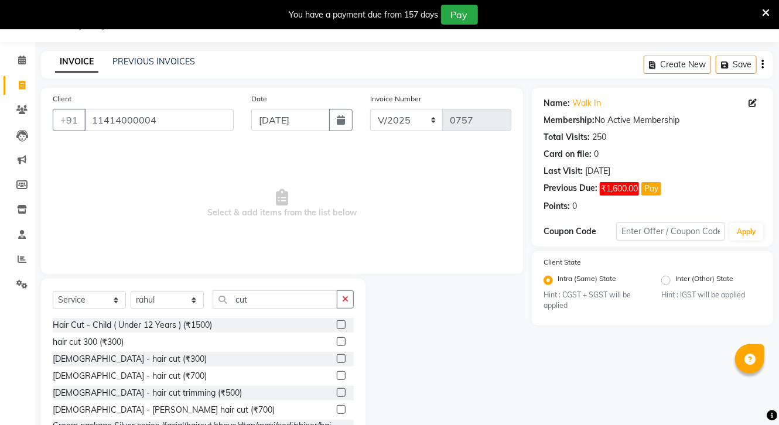
click at [337, 337] on label at bounding box center [341, 341] width 9 height 9
click at [337, 339] on input "checkbox" at bounding box center [341, 343] width 8 height 8
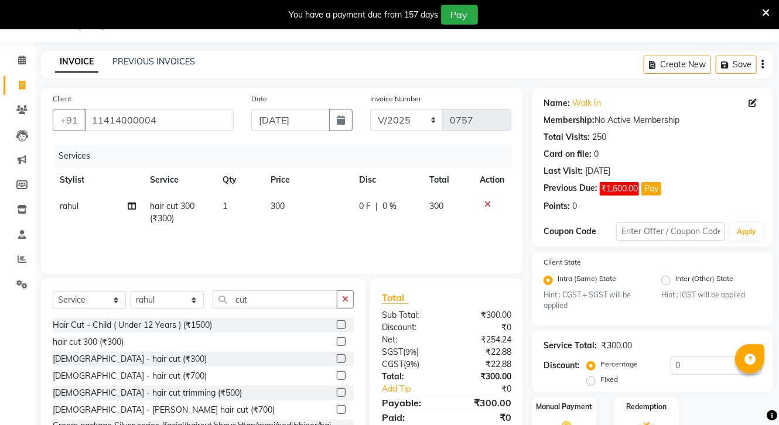
scroll to position [98, 0]
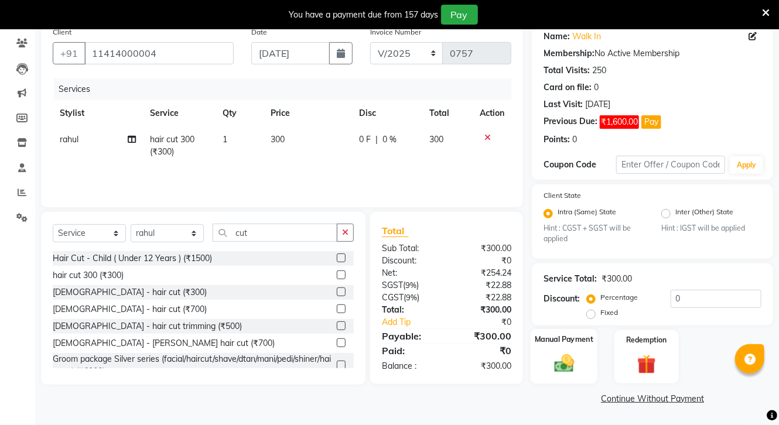
click at [558, 353] on img at bounding box center [564, 364] width 32 height 23
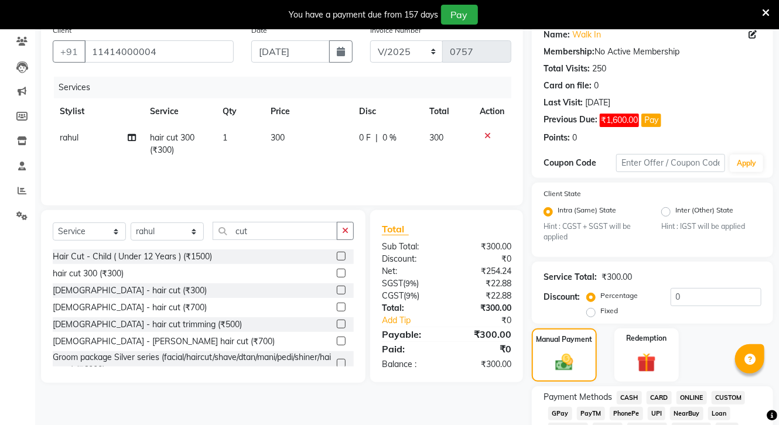
click at [695, 394] on span "ONLINE" at bounding box center [692, 397] width 30 height 13
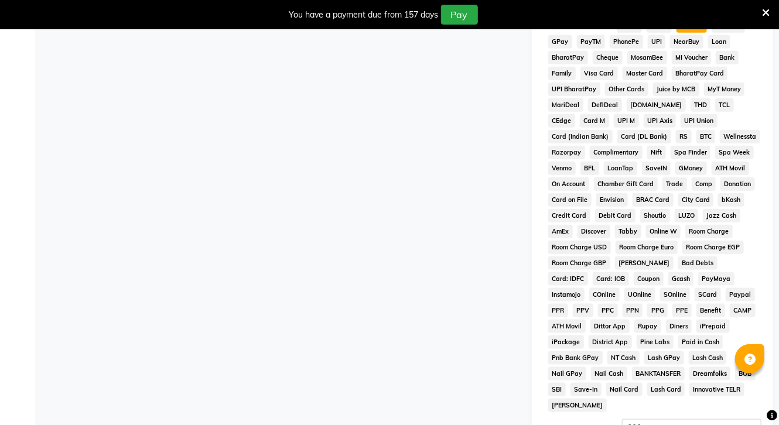
scroll to position [593, 0]
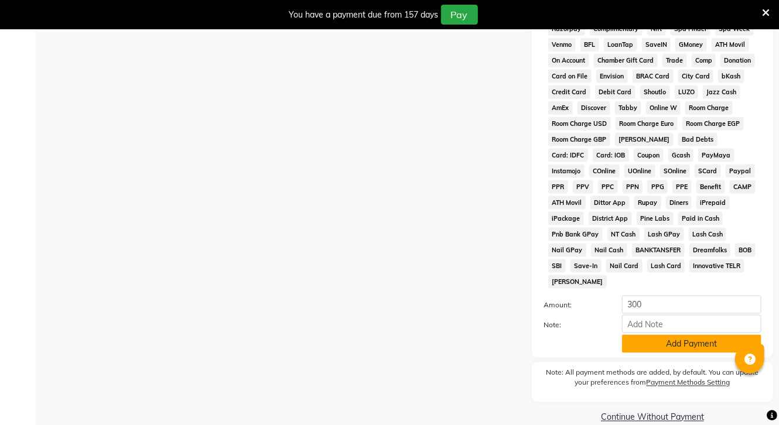
click at [683, 335] on button "Add Payment" at bounding box center [691, 344] width 139 height 18
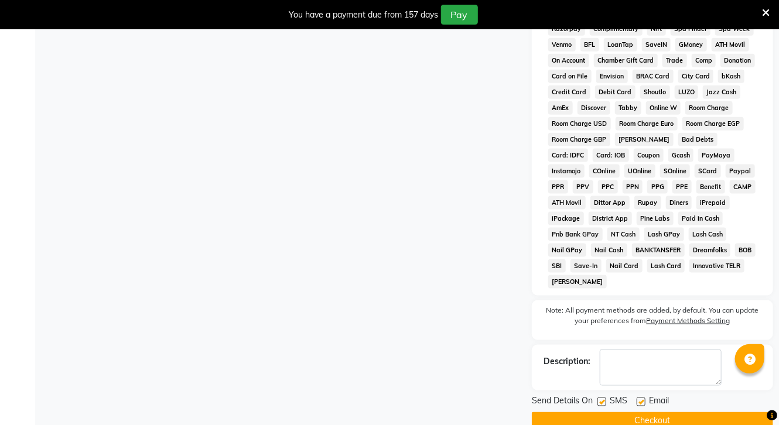
click at [694, 412] on button "Checkout" at bounding box center [652, 421] width 241 height 18
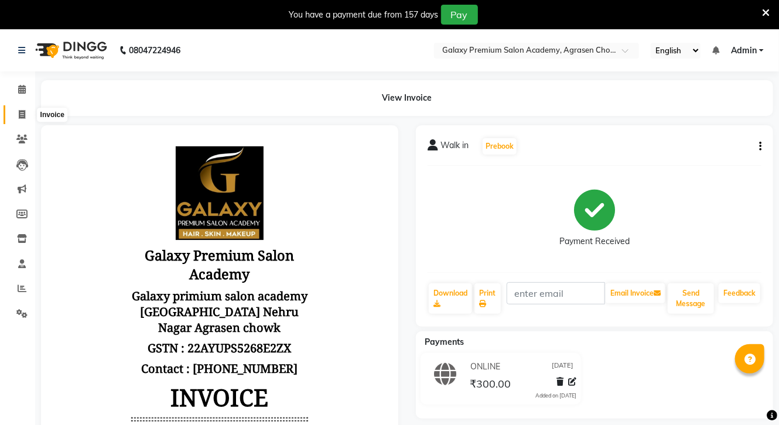
click at [22, 112] on icon at bounding box center [22, 114] width 6 height 9
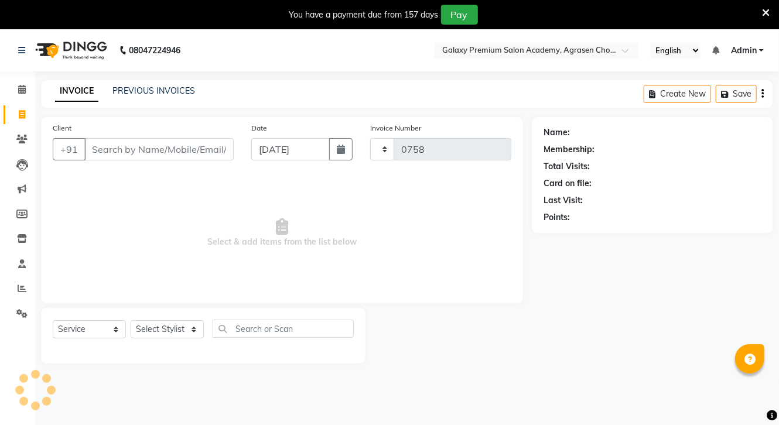
scroll to position [29, 0]
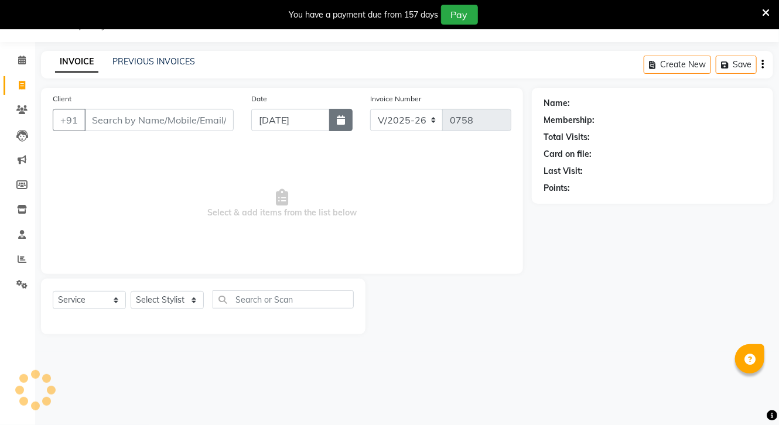
click at [330, 120] on button "button" at bounding box center [340, 120] width 23 height 22
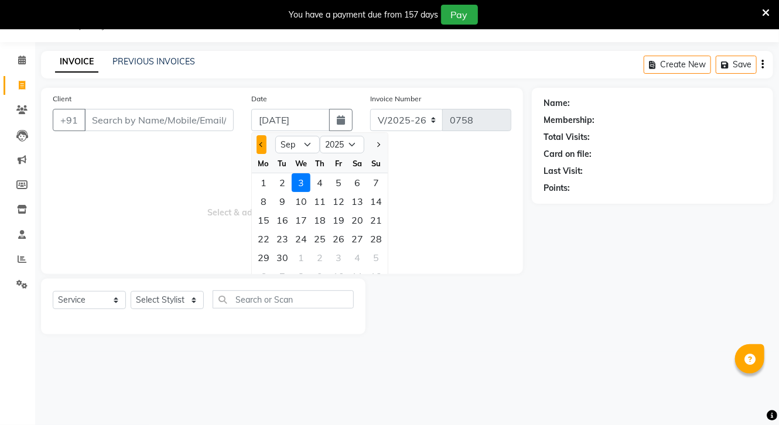
click at [260, 144] on span "Previous month" at bounding box center [262, 144] width 5 height 5
click at [299, 183] on div "2" at bounding box center [301, 182] width 19 height 19
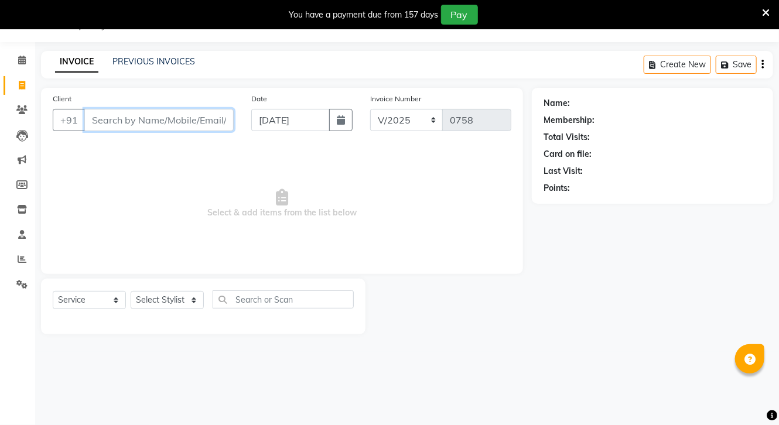
click at [174, 128] on input "Client" at bounding box center [158, 120] width 149 height 22
click at [176, 121] on input "Client" at bounding box center [158, 120] width 149 height 22
click at [143, 135] on div "Client +91" at bounding box center [143, 117] width 199 height 48
click at [429, 238] on span "Select & add items from the list below" at bounding box center [282, 203] width 459 height 117
click at [11, 101] on link "Clients" at bounding box center [18, 110] width 28 height 19
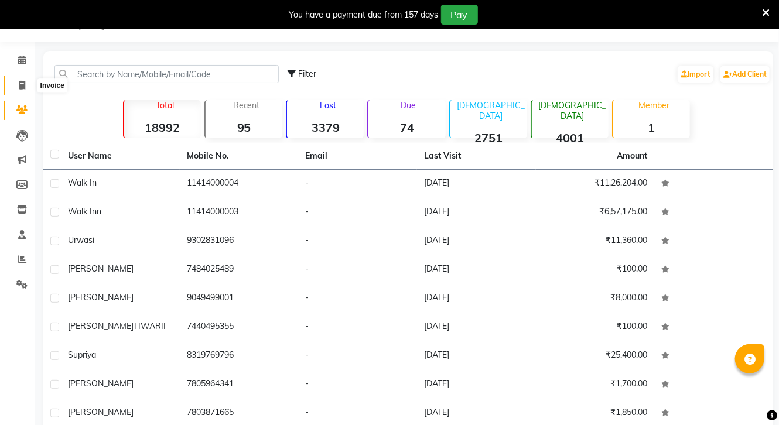
click at [24, 89] on icon at bounding box center [22, 85] width 6 height 9
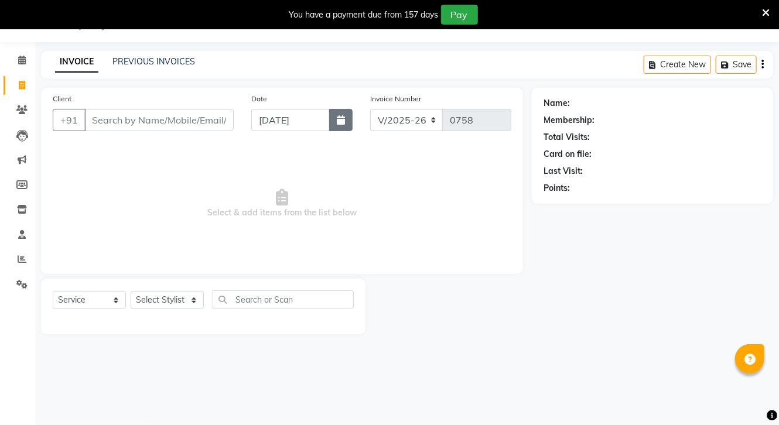
click at [341, 120] on icon "button" at bounding box center [341, 119] width 8 height 9
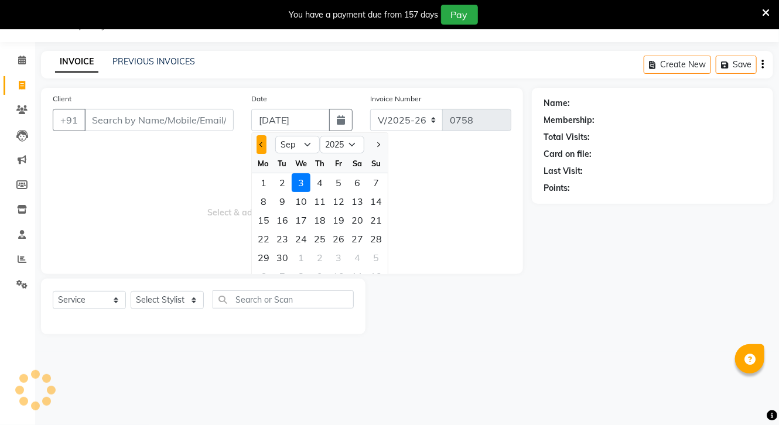
click at [258, 144] on button "Previous month" at bounding box center [262, 144] width 10 height 19
click at [305, 180] on div "2" at bounding box center [301, 182] width 19 height 19
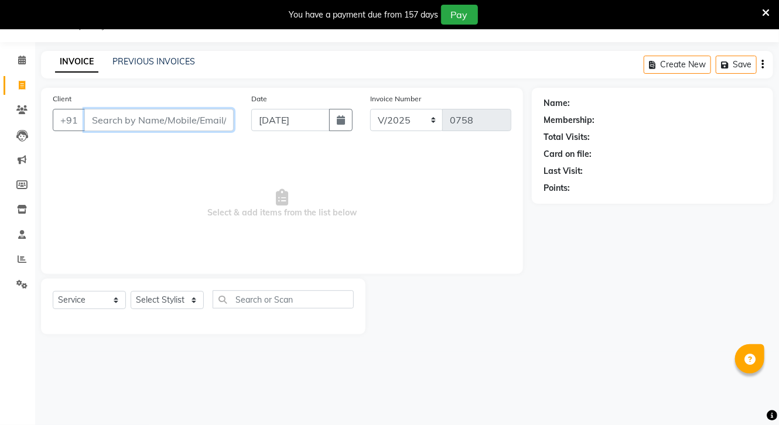
drag, startPoint x: 191, startPoint y: 122, endPoint x: 236, endPoint y: 221, distance: 109.3
click at [200, 136] on div "Client +91" at bounding box center [143, 117] width 199 height 48
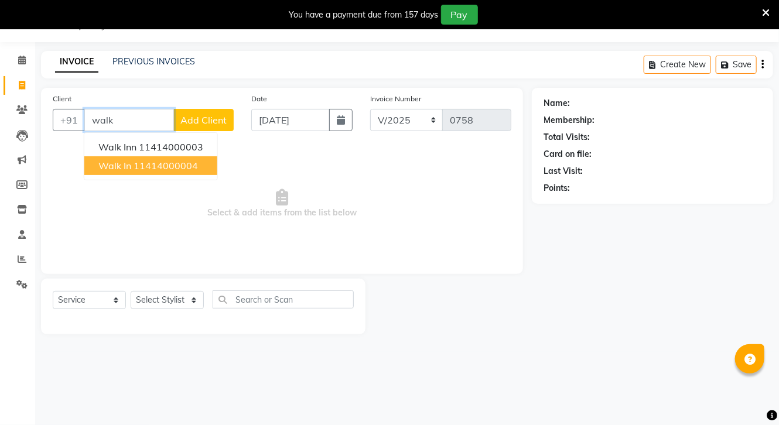
click at [171, 170] on ngb-highlight "11414000004" at bounding box center [166, 166] width 64 height 12
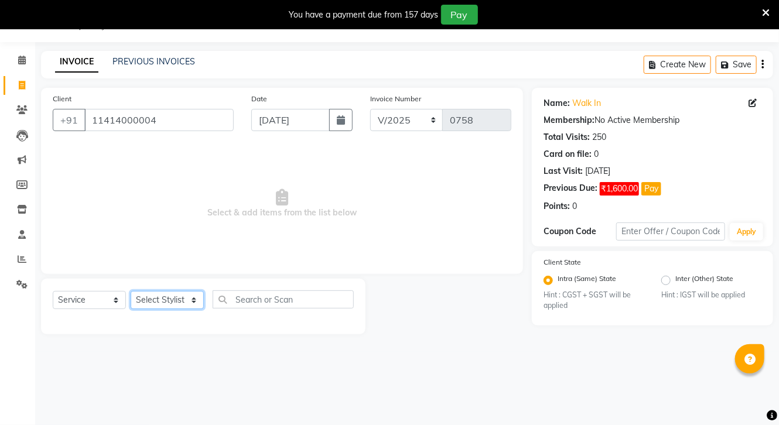
click at [165, 294] on select "Select Stylist [PERSON_NAME] CHOTI choti mamta dhanno gayatri [PERSON_NAME] [PE…" at bounding box center [167, 300] width 73 height 18
click at [131, 292] on select "Select Stylist [PERSON_NAME] CHOTI choti mamta dhanno gayatri [PERSON_NAME] [PE…" at bounding box center [167, 300] width 73 height 18
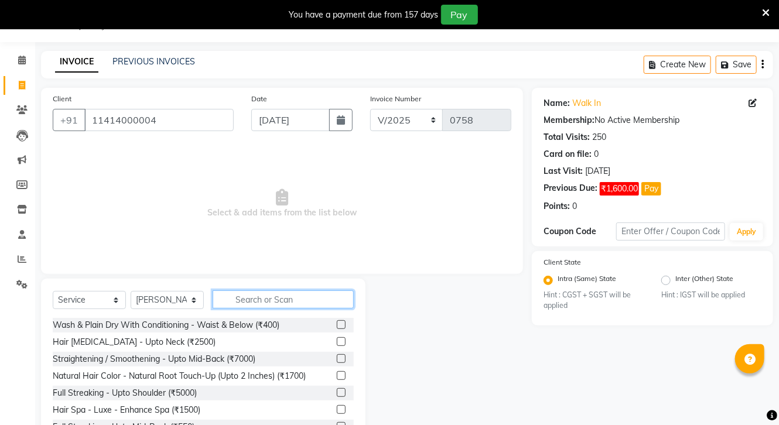
click at [255, 302] on input "text" at bounding box center [283, 300] width 141 height 18
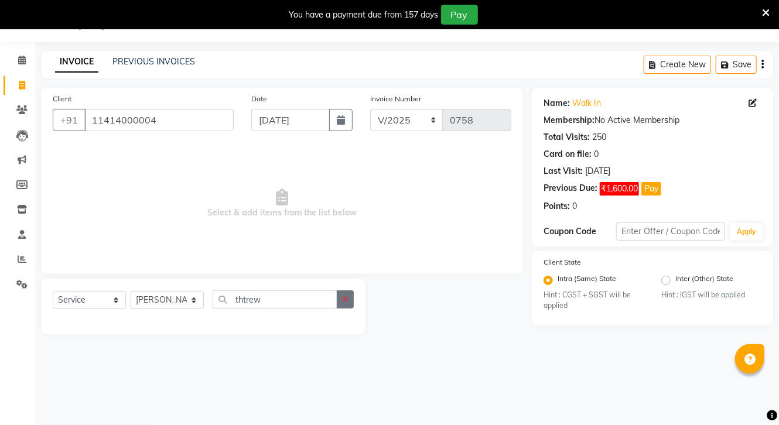
click at [340, 298] on button "button" at bounding box center [345, 300] width 17 height 18
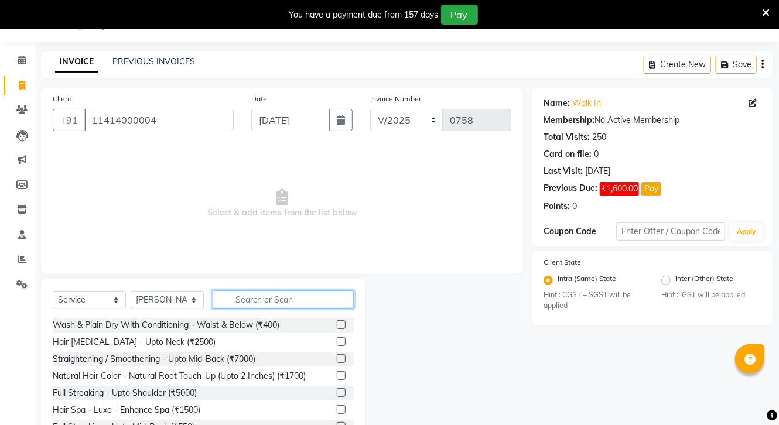
click at [286, 298] on input "text" at bounding box center [283, 300] width 141 height 18
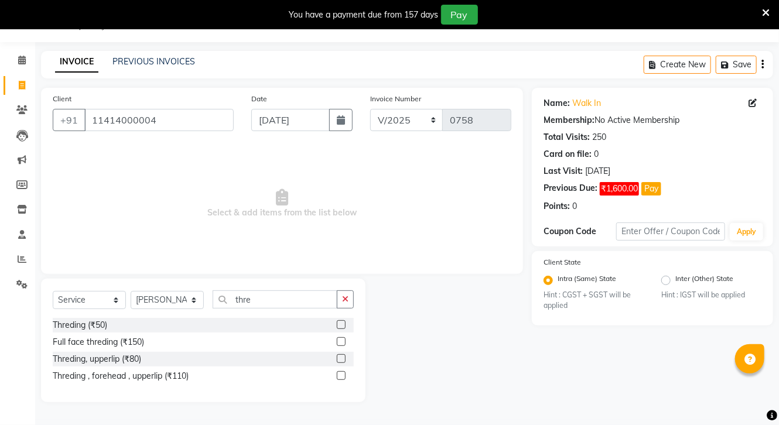
click at [339, 377] on label at bounding box center [341, 375] width 9 height 9
click at [339, 377] on input "checkbox" at bounding box center [341, 377] width 8 height 8
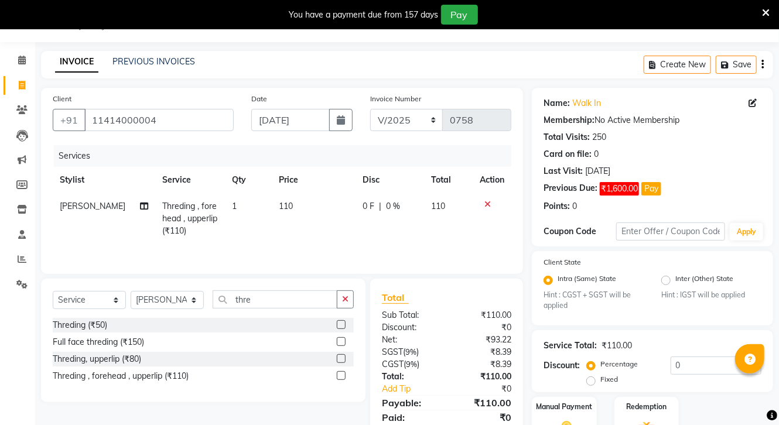
drag, startPoint x: 277, startPoint y: 202, endPoint x: 280, endPoint y: 207, distance: 6.3
click at [280, 207] on span "110" at bounding box center [286, 206] width 14 height 11
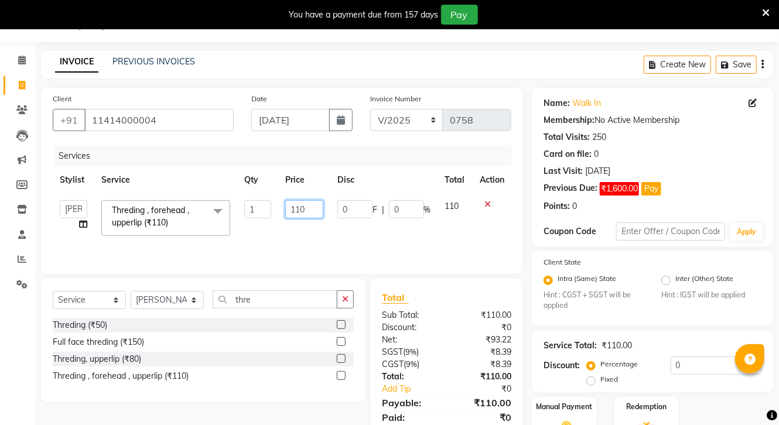
click at [299, 209] on input "110" at bounding box center [303, 209] width 37 height 18
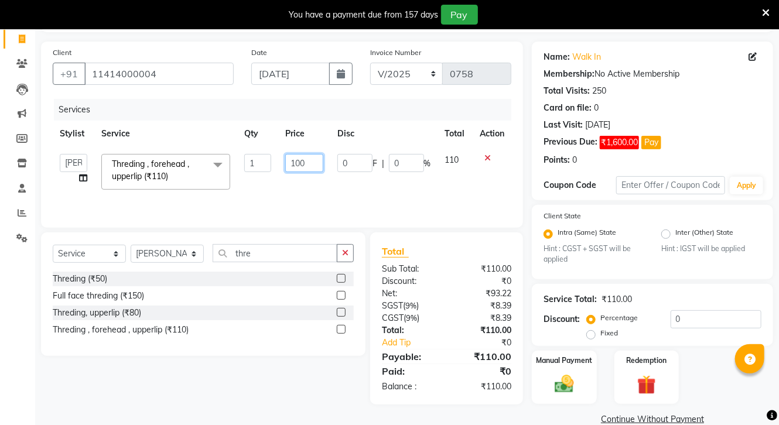
scroll to position [98, 0]
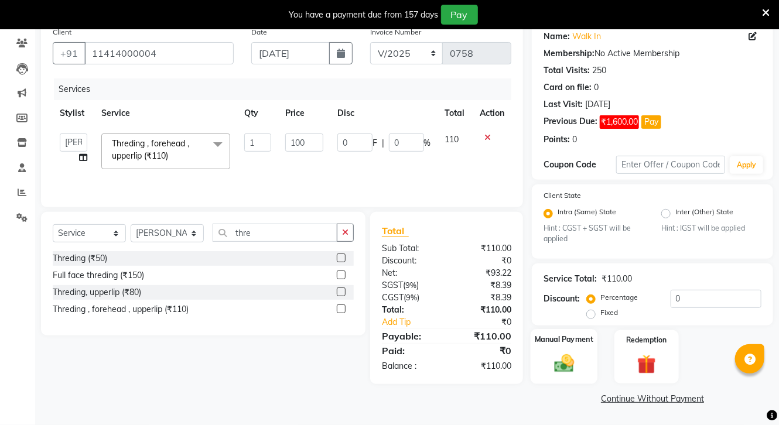
click at [596, 349] on div "Manual Payment" at bounding box center [564, 356] width 67 height 55
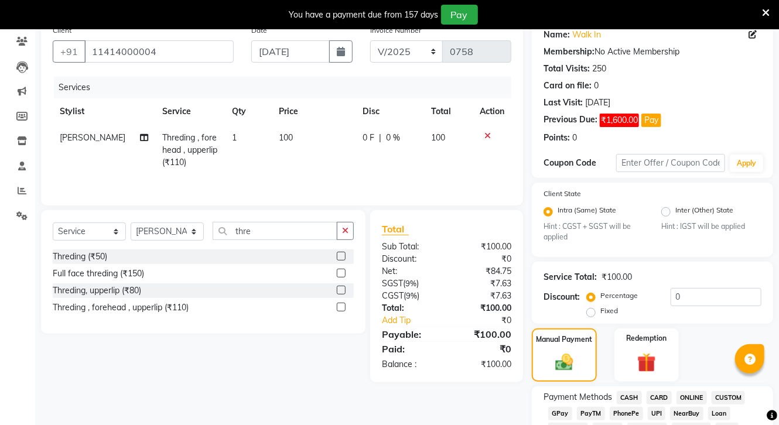
click at [634, 400] on span "CASH" at bounding box center [629, 397] width 25 height 13
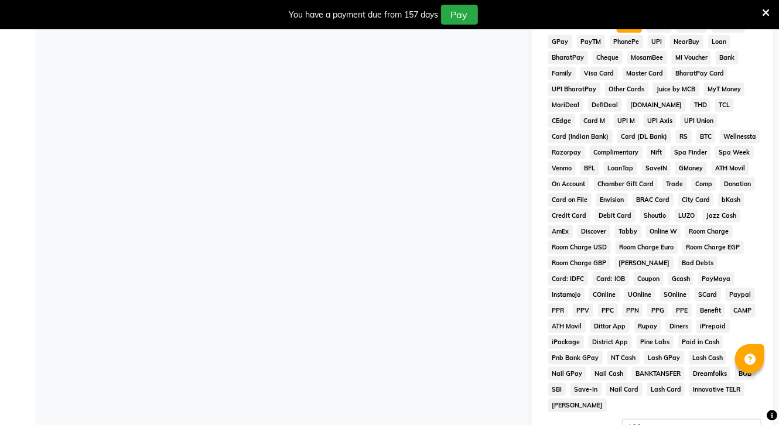
scroll to position [593, 0]
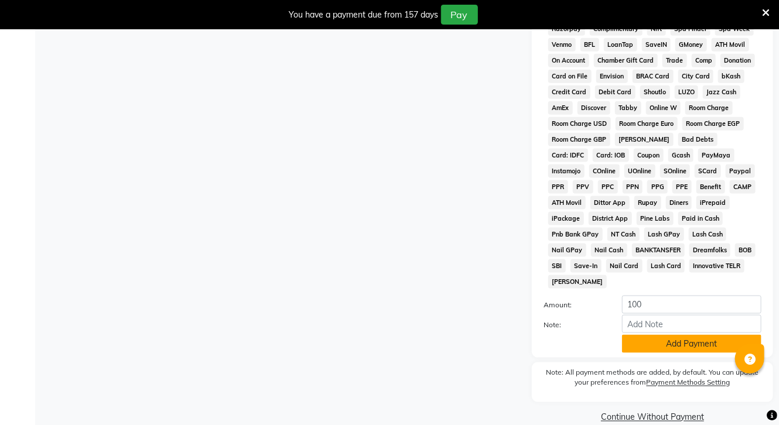
click at [705, 342] on button "Add Payment" at bounding box center [691, 344] width 139 height 18
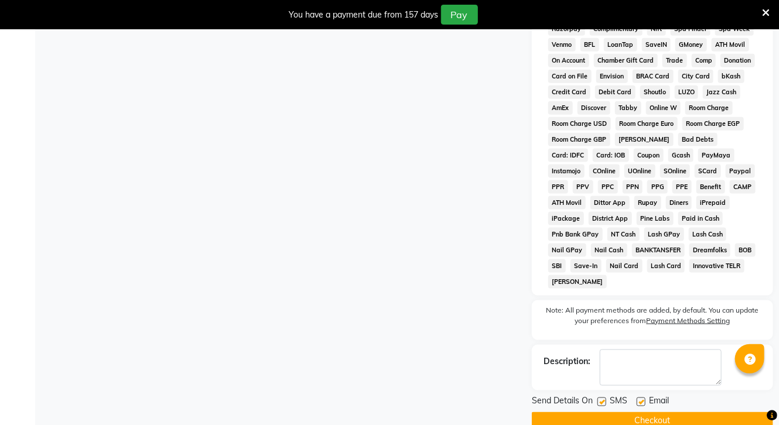
click at [668, 417] on button "Checkout" at bounding box center [652, 421] width 241 height 18
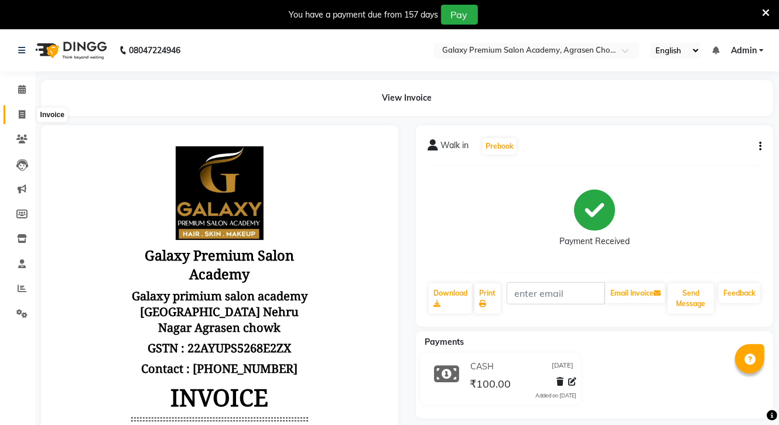
click at [21, 114] on icon at bounding box center [22, 114] width 6 height 9
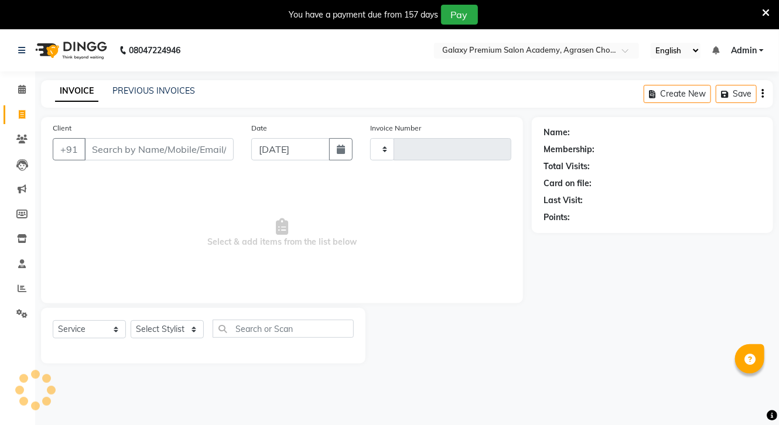
scroll to position [29, 0]
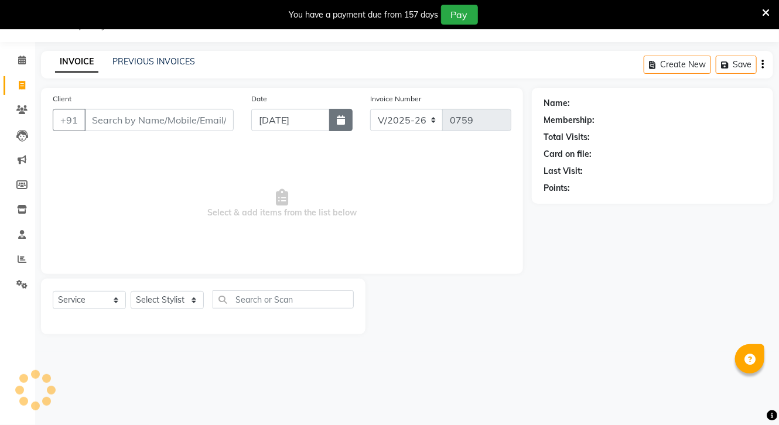
click at [339, 122] on icon "button" at bounding box center [341, 119] width 8 height 9
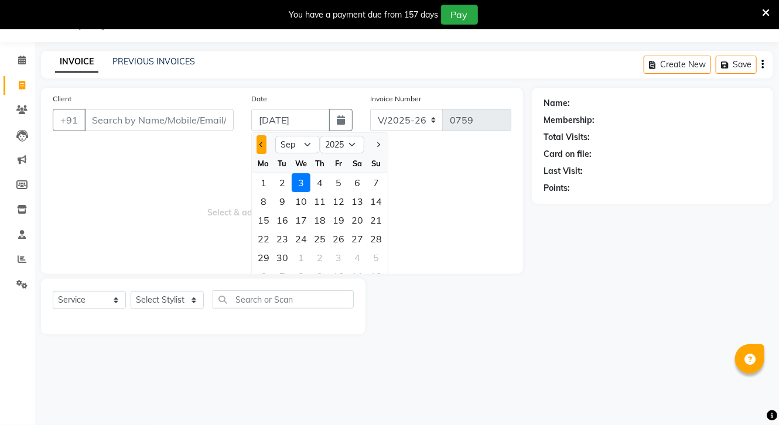
click at [262, 142] on button "Previous month" at bounding box center [262, 144] width 10 height 19
click at [376, 145] on span "Next month" at bounding box center [378, 144] width 5 height 5
click at [300, 178] on div "2" at bounding box center [301, 182] width 19 height 19
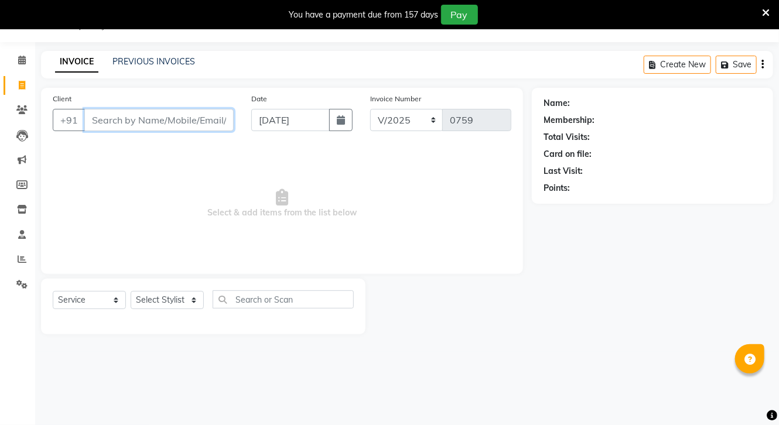
click at [117, 118] on input "Client" at bounding box center [158, 120] width 149 height 22
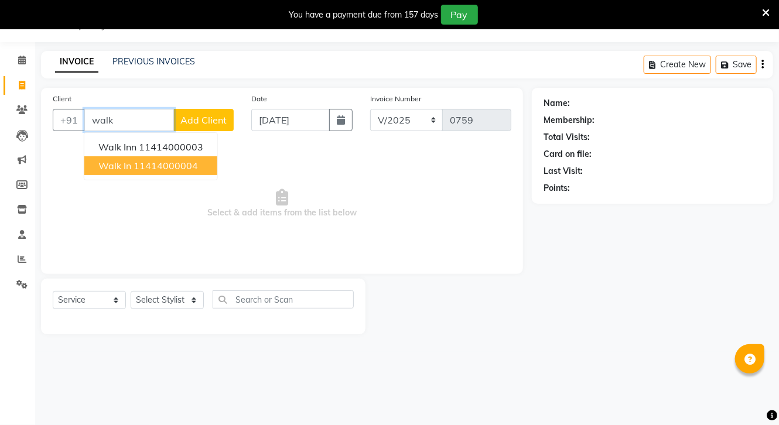
drag, startPoint x: 175, startPoint y: 159, endPoint x: 216, endPoint y: 212, distance: 66.8
click at [175, 161] on button "Walk in 11414000004" at bounding box center [150, 165] width 133 height 19
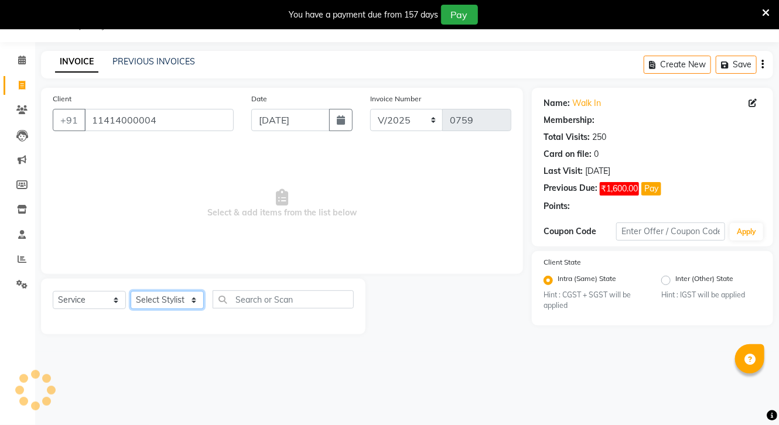
click at [164, 309] on select "Select Stylist [PERSON_NAME] CHOTI choti mamta dhanno gayatri [PERSON_NAME] [PE…" at bounding box center [167, 300] width 73 height 18
click at [131, 292] on select "Select Stylist [PERSON_NAME] CHOTI choti mamta dhanno gayatri [PERSON_NAME] [PE…" at bounding box center [167, 300] width 73 height 18
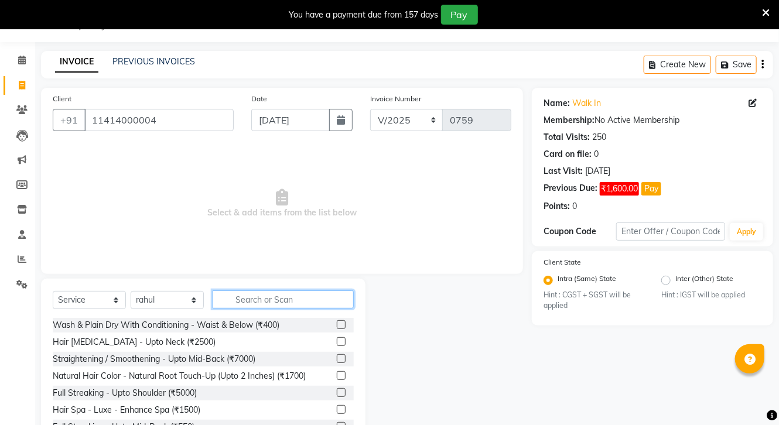
click at [294, 302] on input "text" at bounding box center [283, 300] width 141 height 18
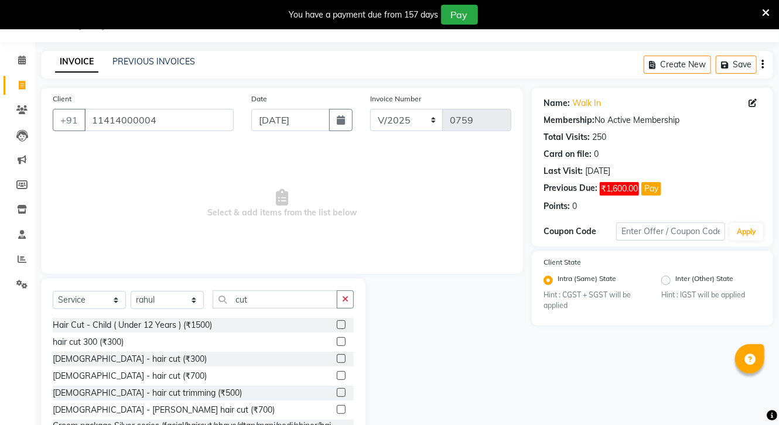
click at [337, 340] on label at bounding box center [341, 341] width 9 height 9
click at [337, 340] on input "checkbox" at bounding box center [341, 343] width 8 height 8
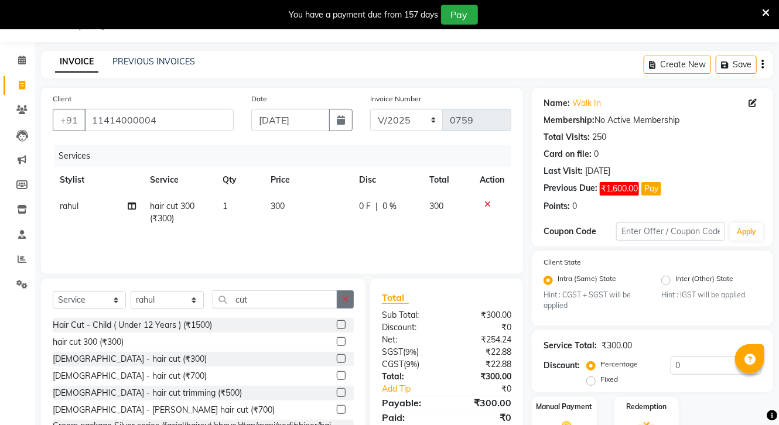
click at [342, 295] on icon "button" at bounding box center [345, 299] width 6 height 8
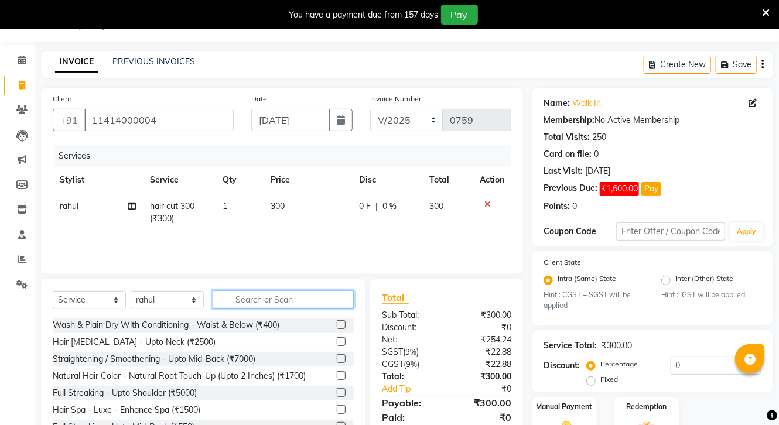
click at [297, 306] on input "text" at bounding box center [283, 300] width 141 height 18
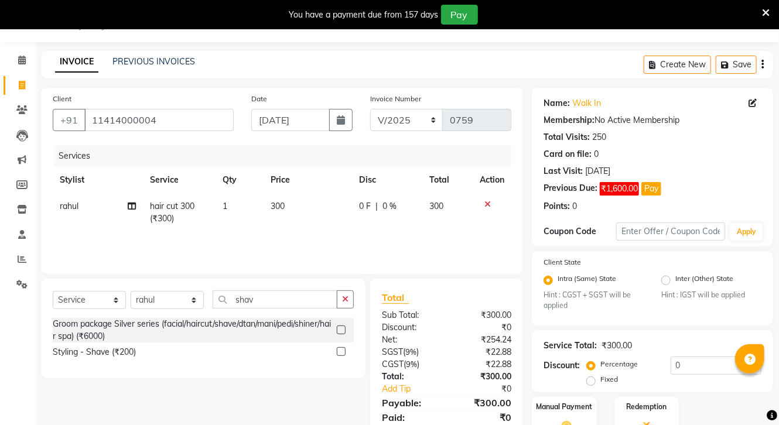
click at [342, 352] on label at bounding box center [341, 351] width 9 height 9
click at [342, 352] on input "checkbox" at bounding box center [341, 353] width 8 height 8
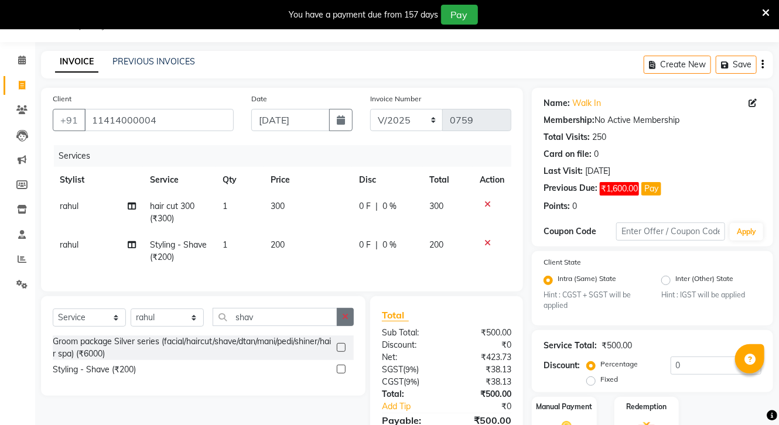
click at [346, 321] on icon "button" at bounding box center [345, 317] width 6 height 8
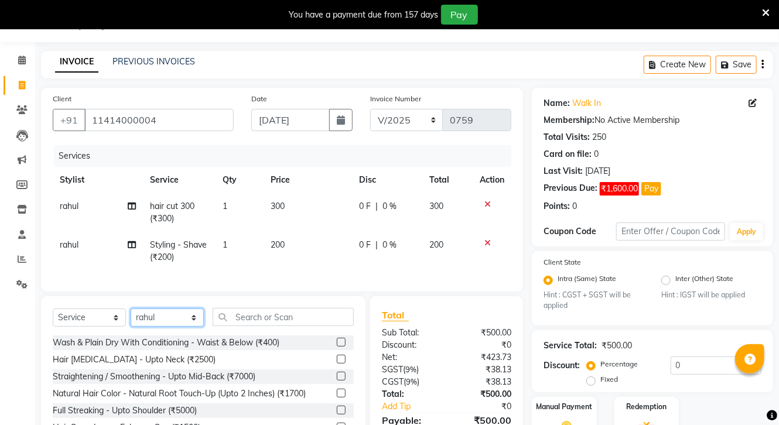
click at [187, 327] on select "Select Stylist [PERSON_NAME] CHOTI choti mamta dhanno gayatri [PERSON_NAME] [PE…" at bounding box center [167, 318] width 73 height 18
click at [131, 318] on select "Select Stylist [PERSON_NAME] CHOTI choti mamta dhanno gayatri [PERSON_NAME] [PE…" at bounding box center [167, 318] width 73 height 18
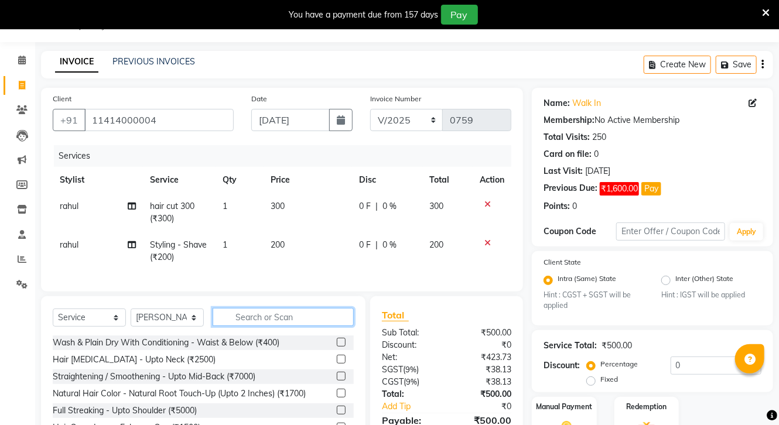
click at [314, 326] on input "text" at bounding box center [283, 317] width 141 height 18
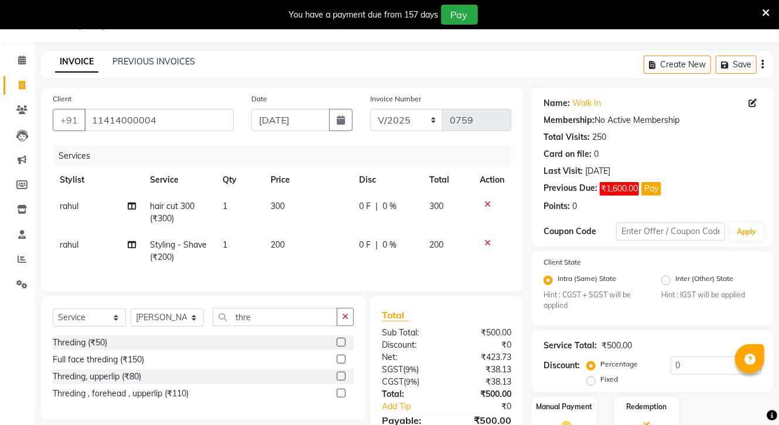
click at [341, 347] on label at bounding box center [341, 342] width 9 height 9
click at [341, 347] on input "checkbox" at bounding box center [341, 343] width 8 height 8
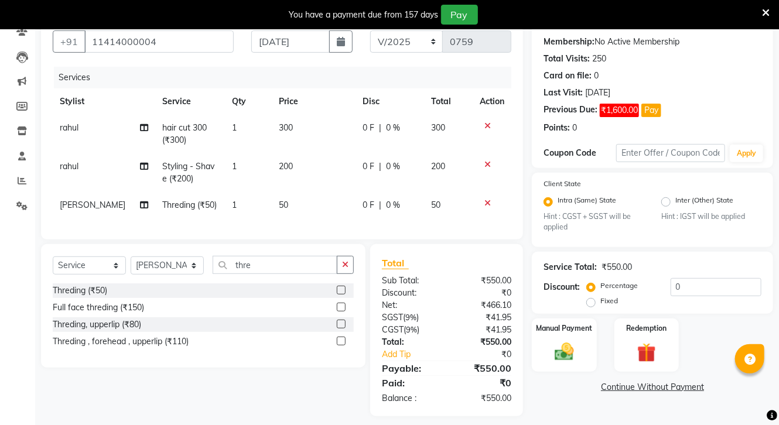
scroll to position [125, 0]
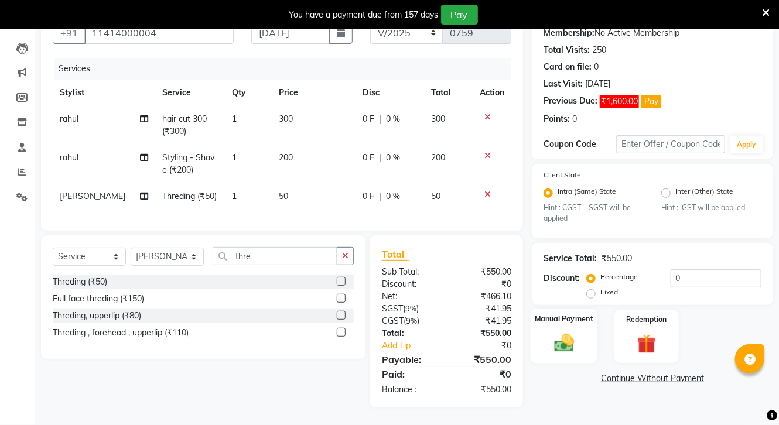
click at [553, 342] on img at bounding box center [564, 343] width 32 height 23
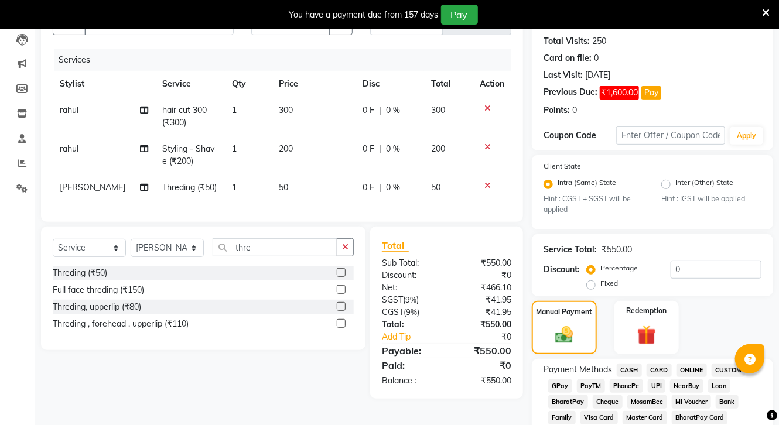
click at [698, 368] on span "ONLINE" at bounding box center [692, 370] width 30 height 13
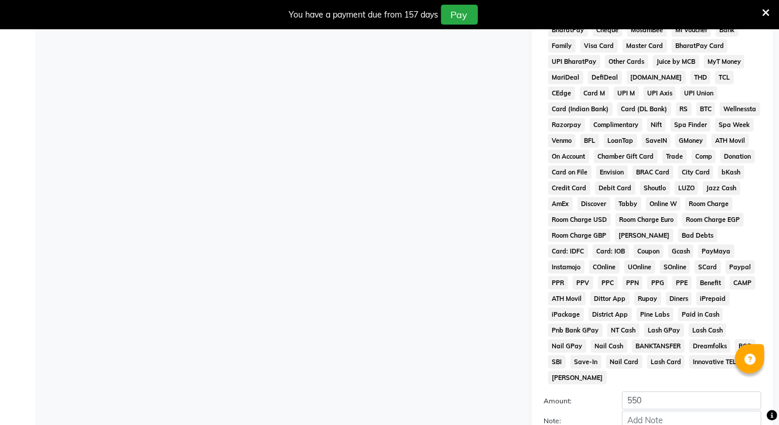
scroll to position [610, 0]
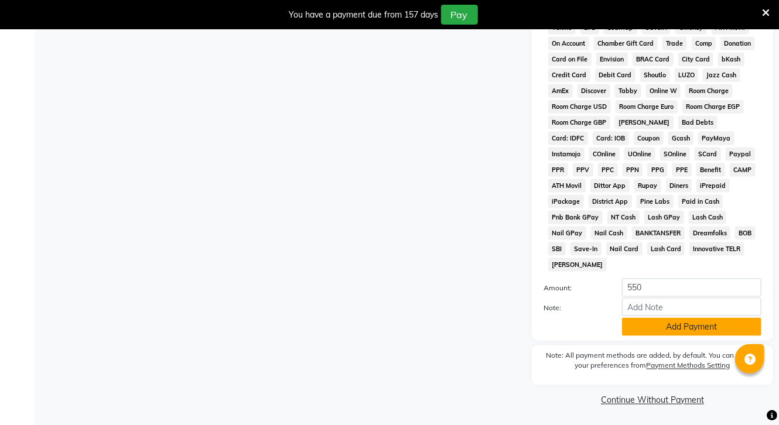
click at [689, 320] on button "Add Payment" at bounding box center [691, 327] width 139 height 18
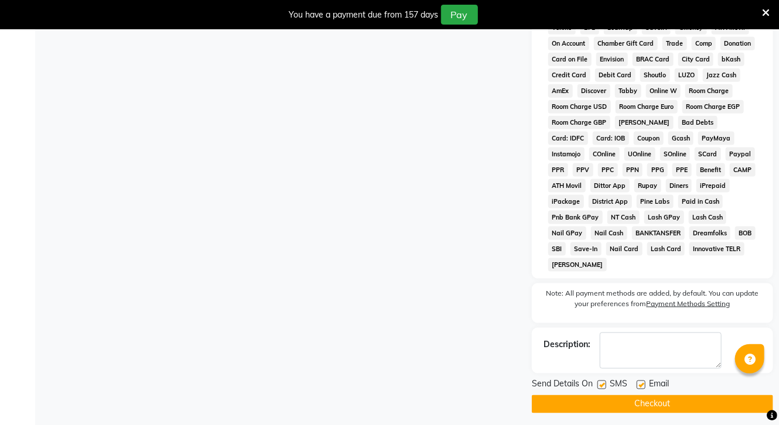
click at [684, 401] on button "Checkout" at bounding box center [652, 404] width 241 height 18
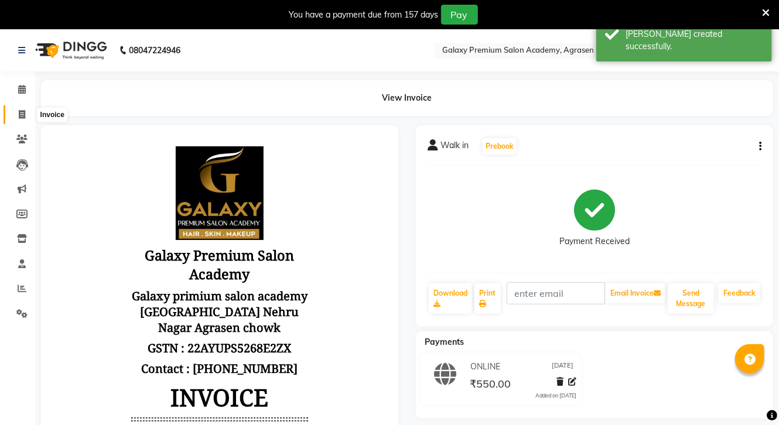
click at [19, 115] on icon at bounding box center [22, 114] width 6 height 9
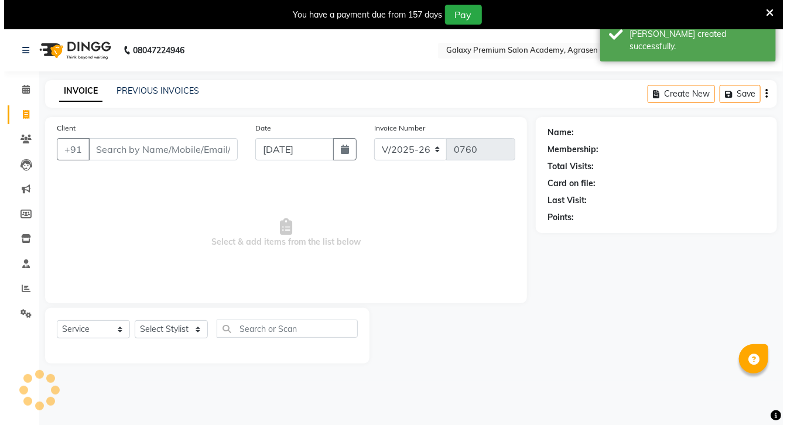
scroll to position [29, 0]
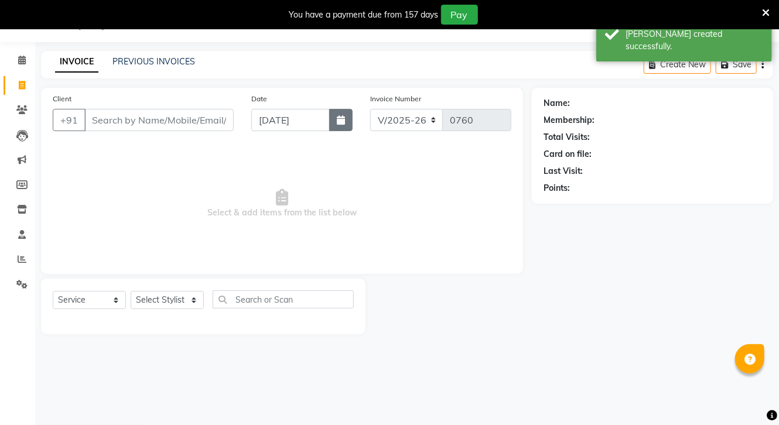
click at [342, 110] on button "button" at bounding box center [340, 120] width 23 height 22
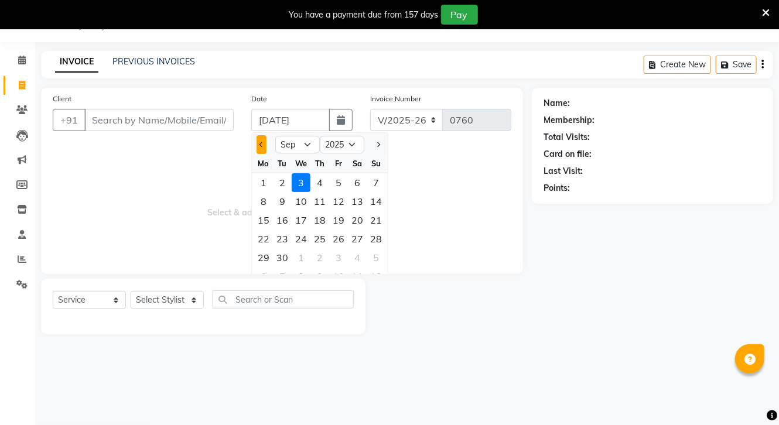
click at [261, 145] on span "Previous month" at bounding box center [262, 144] width 5 height 5
click at [300, 181] on div "2" at bounding box center [301, 182] width 19 height 19
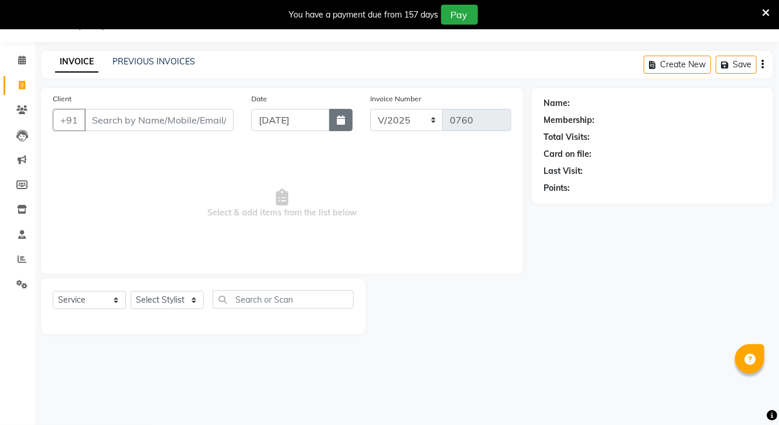
click at [345, 120] on button "button" at bounding box center [340, 120] width 23 height 22
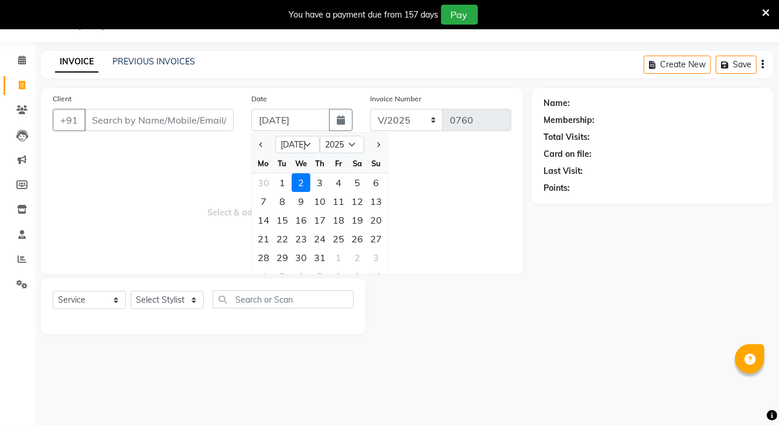
drag, startPoint x: 316, startPoint y: 180, endPoint x: 284, endPoint y: 172, distance: 33.8
click at [312, 178] on div "3" at bounding box center [320, 182] width 19 height 19
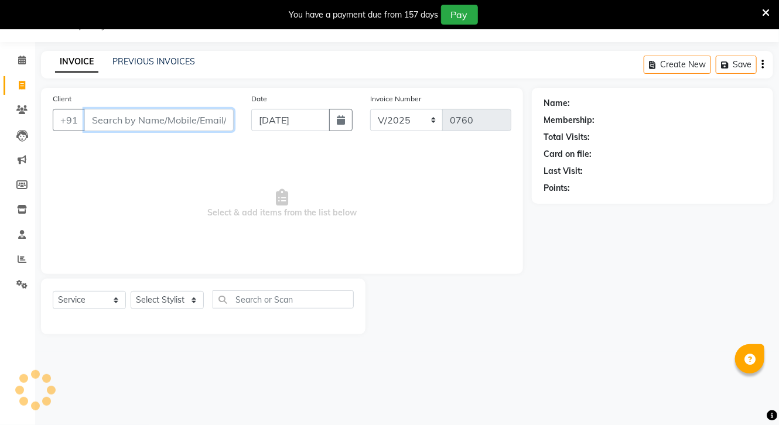
click at [153, 122] on input "Client" at bounding box center [158, 120] width 149 height 22
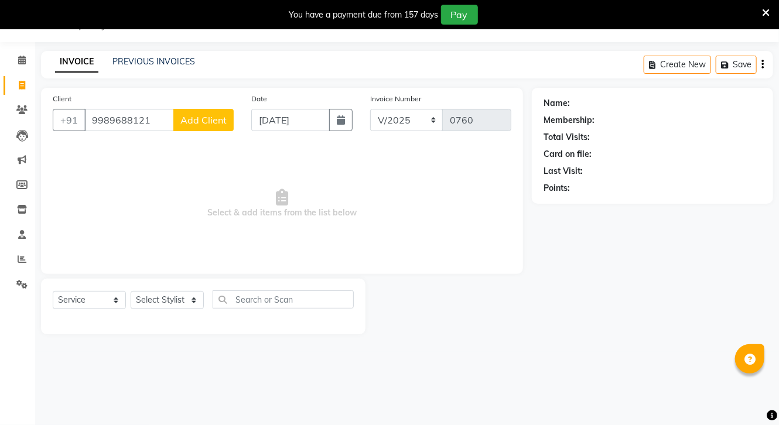
click at [206, 117] on span "Add Client" at bounding box center [203, 120] width 46 height 12
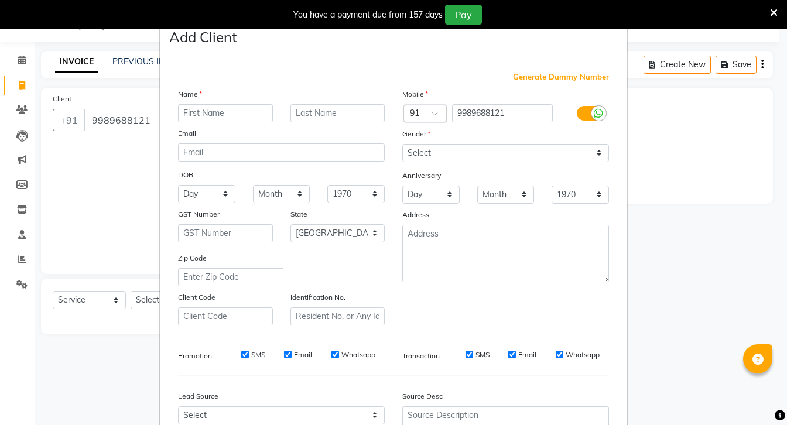
drag, startPoint x: 240, startPoint y: 112, endPoint x: 233, endPoint y: 108, distance: 8.4
click at [238, 112] on input "text" at bounding box center [225, 113] width 95 height 18
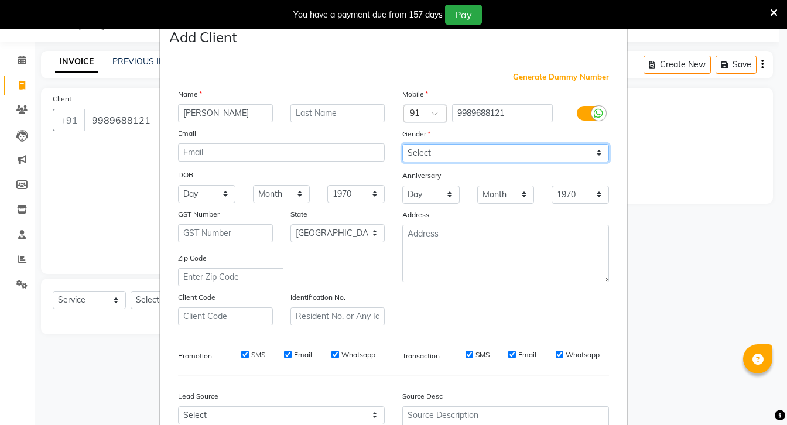
click at [471, 152] on select "Select [DEMOGRAPHIC_DATA] [DEMOGRAPHIC_DATA] Other Prefer Not To Say" at bounding box center [505, 153] width 207 height 18
click at [402, 145] on select "Select [DEMOGRAPHIC_DATA] [DEMOGRAPHIC_DATA] Other Prefer Not To Say" at bounding box center [505, 153] width 207 height 18
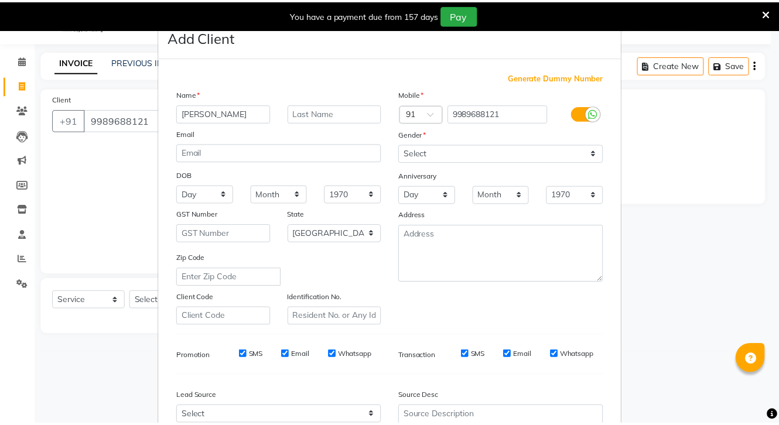
scroll to position [122, 0]
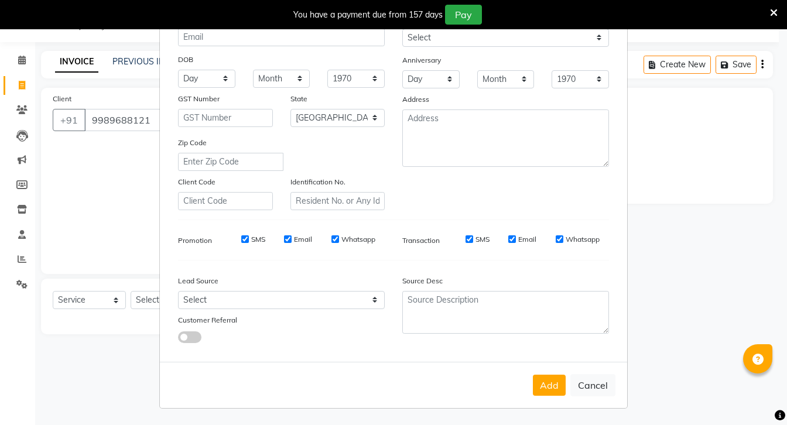
click at [554, 382] on button "Add" at bounding box center [549, 385] width 33 height 21
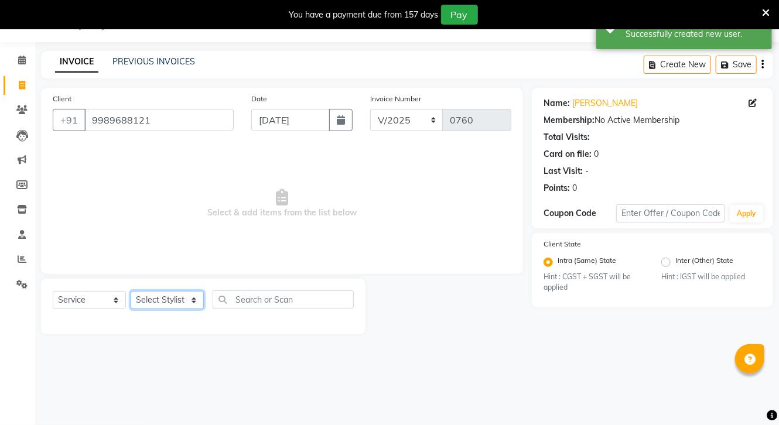
click at [169, 298] on select "Select Stylist [PERSON_NAME] CHOTI choti mamta dhanno gayatri [PERSON_NAME] [PE…" at bounding box center [167, 300] width 73 height 18
click at [131, 292] on select "Select Stylist [PERSON_NAME] CHOTI choti mamta dhanno gayatri [PERSON_NAME] [PE…" at bounding box center [167, 300] width 73 height 18
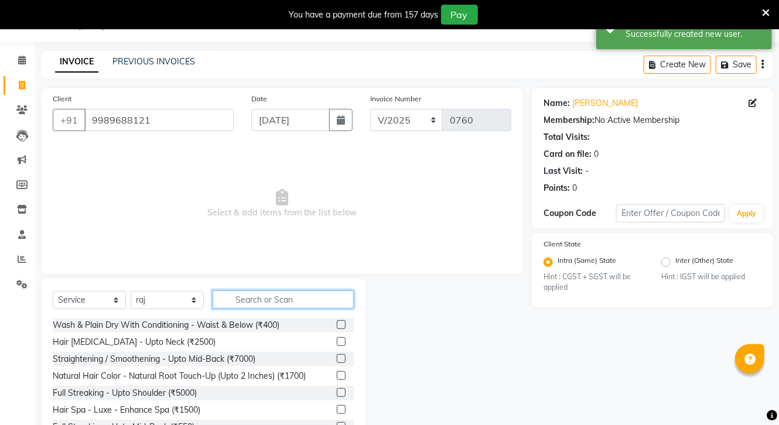
click at [305, 306] on input "text" at bounding box center [283, 300] width 141 height 18
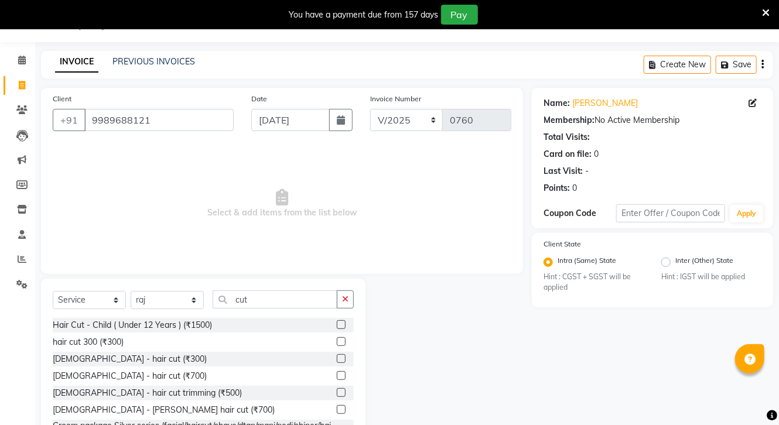
click at [337, 391] on label at bounding box center [341, 392] width 9 height 9
click at [337, 391] on input "checkbox" at bounding box center [341, 394] width 8 height 8
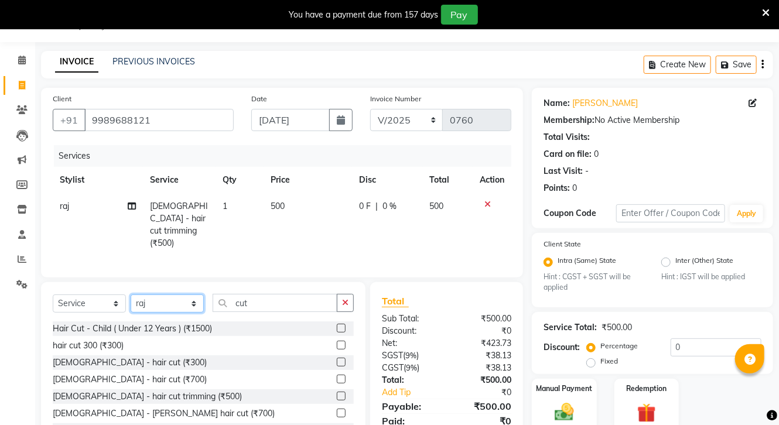
click at [179, 302] on select "Select Stylist [PERSON_NAME] CHOTI choti mamta dhanno gayatri [PERSON_NAME] [PE…" at bounding box center [167, 304] width 73 height 18
click at [131, 295] on select "Select Stylist [PERSON_NAME] CHOTI choti mamta dhanno gayatri [PERSON_NAME] [PE…" at bounding box center [167, 304] width 73 height 18
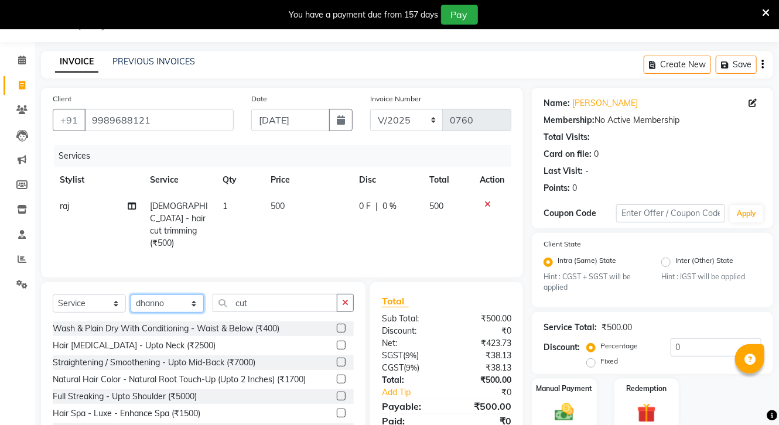
click at [175, 295] on select "Select Stylist [PERSON_NAME] CHOTI choti mamta dhanno gayatri [PERSON_NAME] [PE…" at bounding box center [167, 304] width 73 height 18
click at [131, 295] on select "Select Stylist [PERSON_NAME] CHOTI choti mamta dhanno gayatri [PERSON_NAME] [PE…" at bounding box center [167, 304] width 73 height 18
drag, startPoint x: 340, startPoint y: 299, endPoint x: 321, endPoint y: 301, distance: 18.8
click at [340, 299] on button "button" at bounding box center [345, 303] width 17 height 18
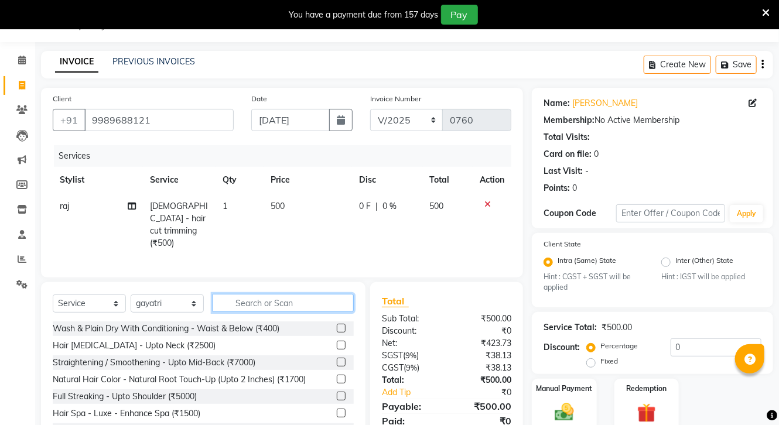
click at [314, 301] on input "text" at bounding box center [283, 303] width 141 height 18
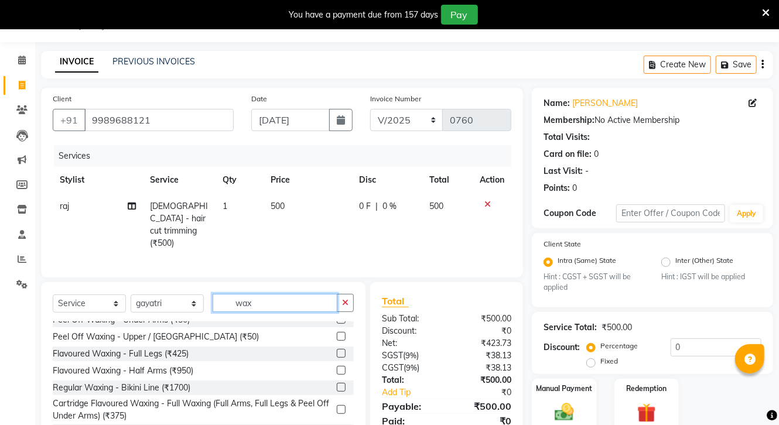
scroll to position [371, 0]
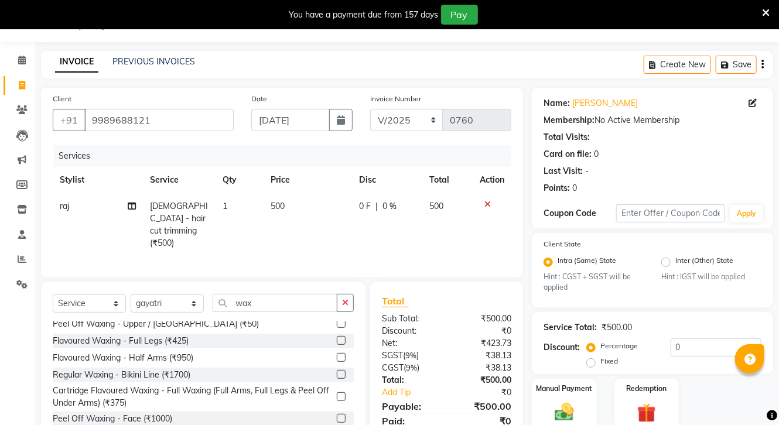
click at [337, 414] on label at bounding box center [341, 418] width 9 height 9
click at [337, 415] on input "checkbox" at bounding box center [341, 419] width 8 height 8
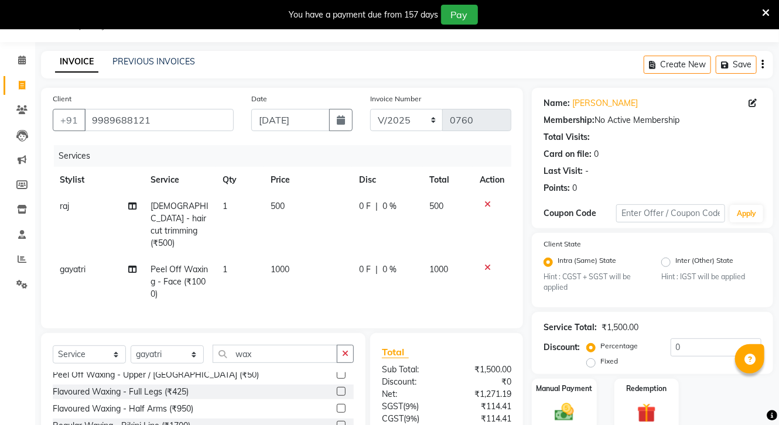
scroll to position [124, 0]
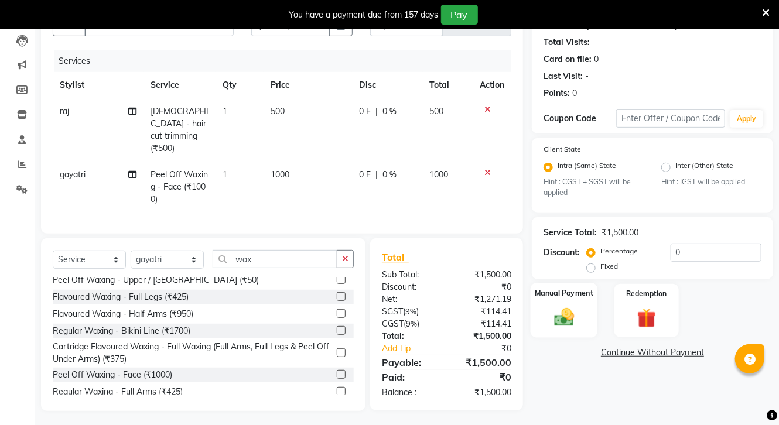
click at [567, 318] on img at bounding box center [564, 317] width 32 height 23
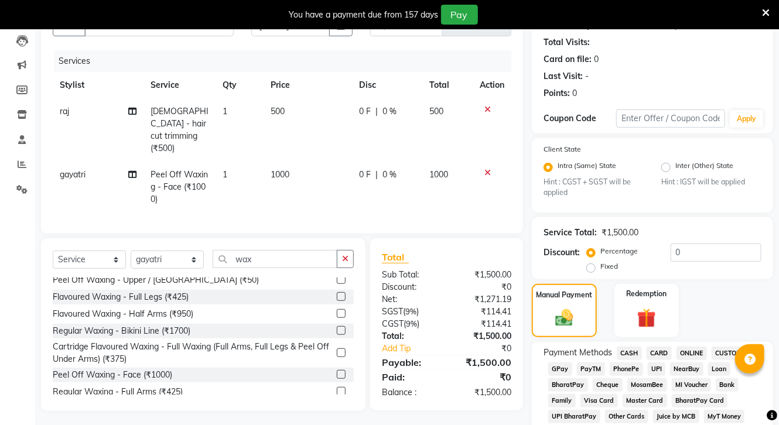
click at [629, 354] on span "CASH" at bounding box center [629, 353] width 25 height 13
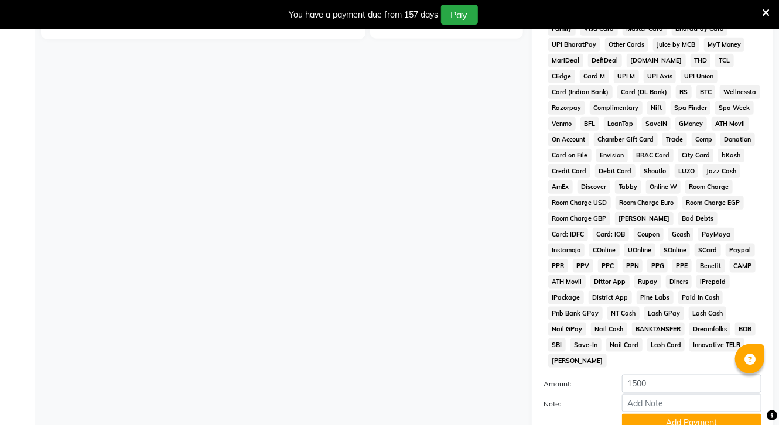
scroll to position [592, 0]
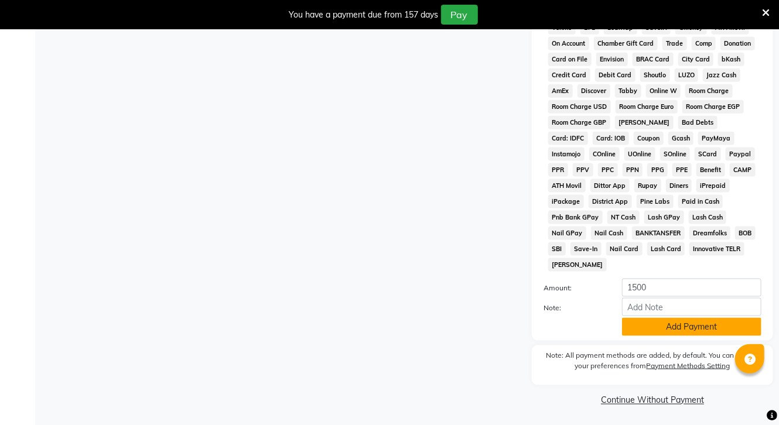
click at [694, 326] on button "Add Payment" at bounding box center [691, 327] width 139 height 18
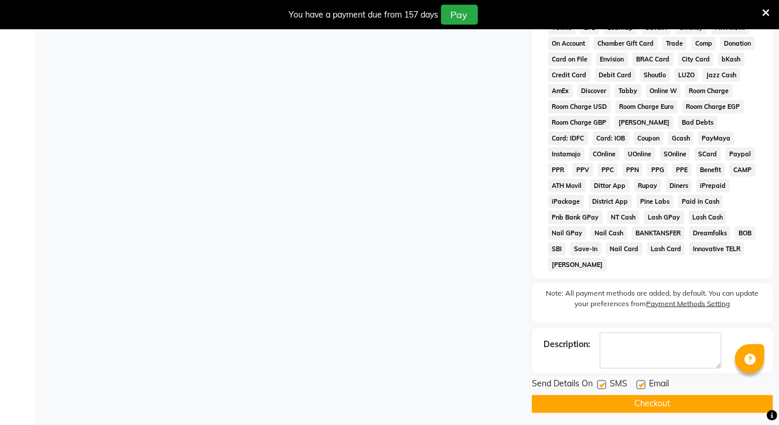
click at [666, 401] on button "Checkout" at bounding box center [652, 404] width 241 height 18
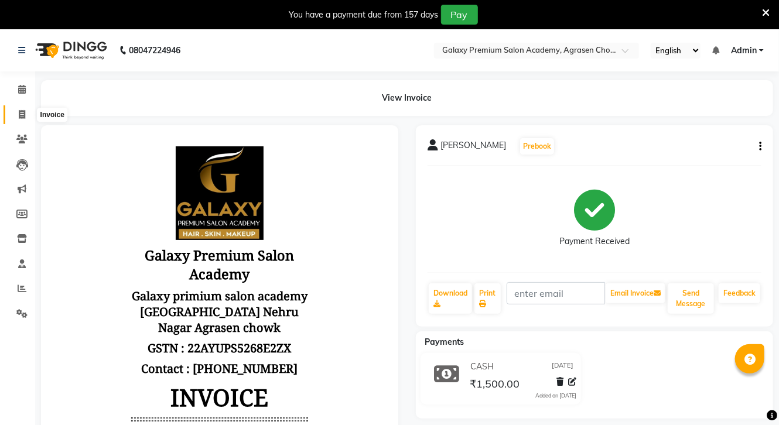
click at [21, 115] on icon at bounding box center [22, 114] width 6 height 9
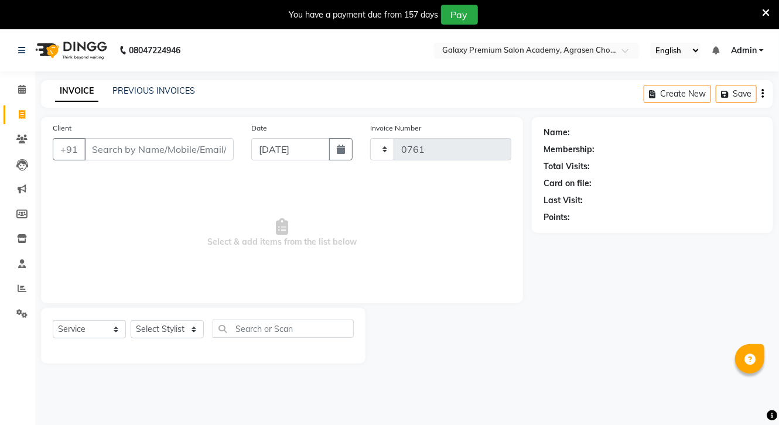
scroll to position [29, 0]
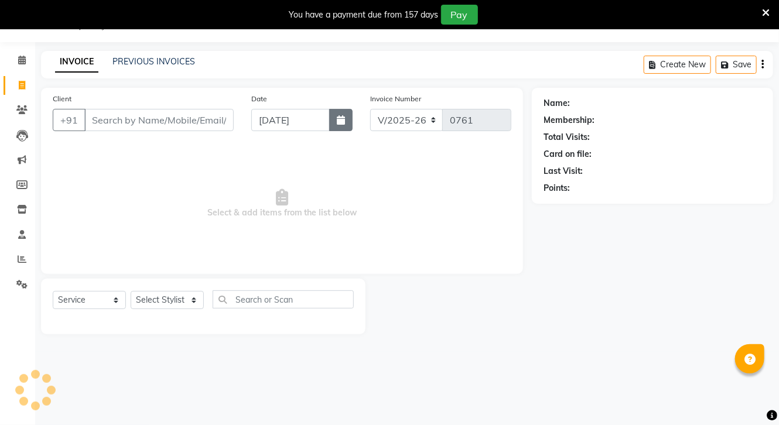
click at [337, 121] on icon "button" at bounding box center [341, 119] width 8 height 9
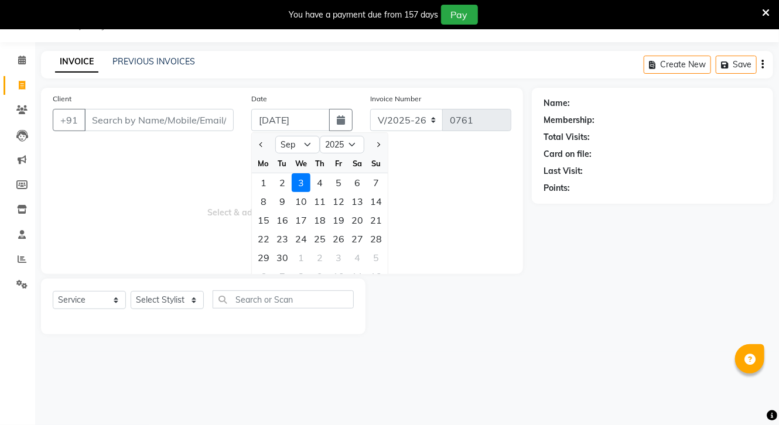
click at [299, 185] on div "3" at bounding box center [301, 182] width 19 height 19
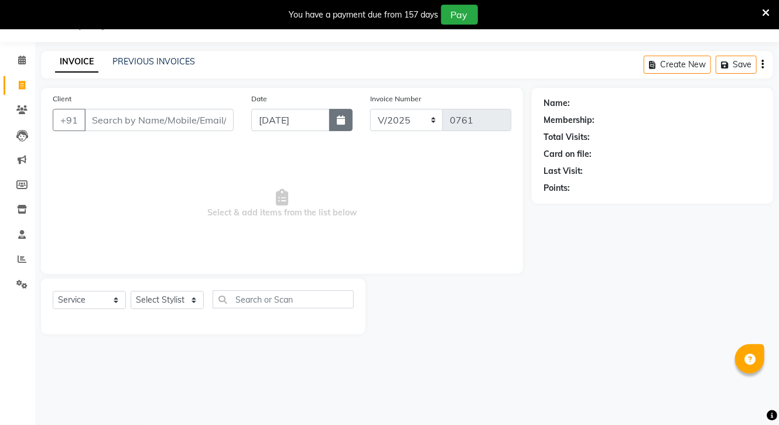
click at [346, 114] on button "button" at bounding box center [340, 120] width 23 height 22
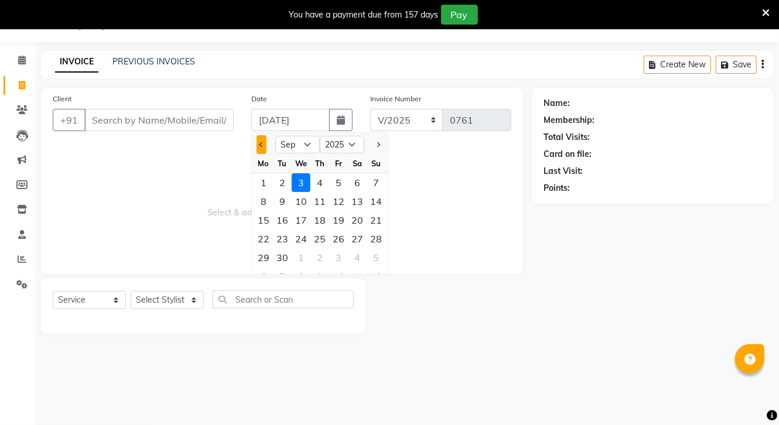
click at [260, 138] on button "Previous month" at bounding box center [262, 144] width 10 height 19
click at [259, 138] on button "Previous month" at bounding box center [262, 144] width 10 height 19
click at [314, 181] on div "3" at bounding box center [320, 182] width 19 height 19
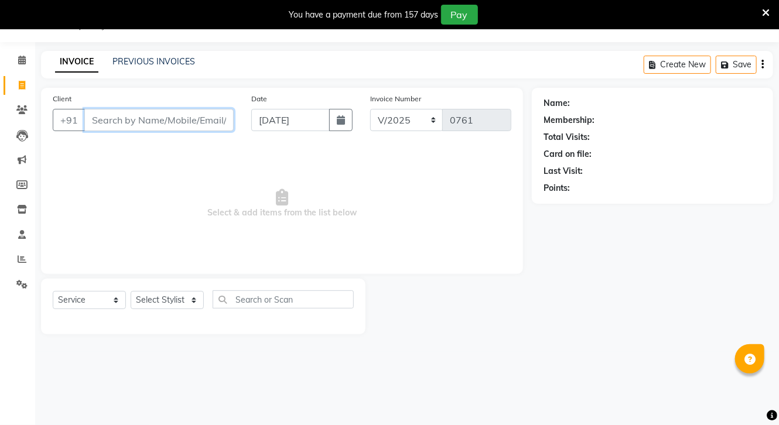
click at [161, 124] on input "Client" at bounding box center [158, 120] width 149 height 22
click at [166, 124] on input "Client" at bounding box center [158, 120] width 149 height 22
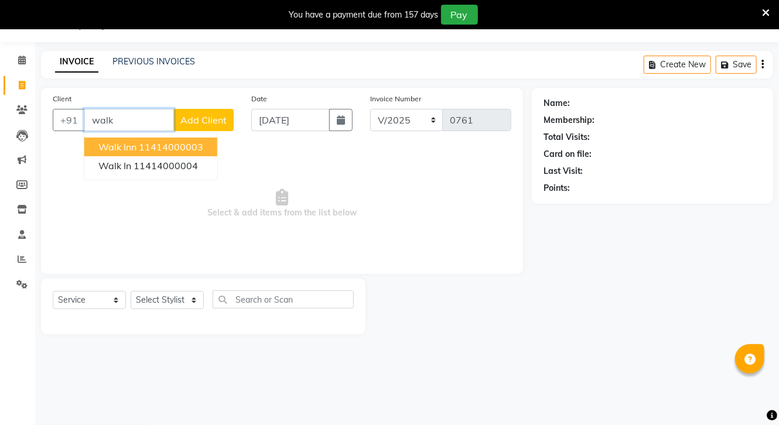
click at [148, 153] on button "Walk inn 11414000003" at bounding box center [150, 147] width 133 height 19
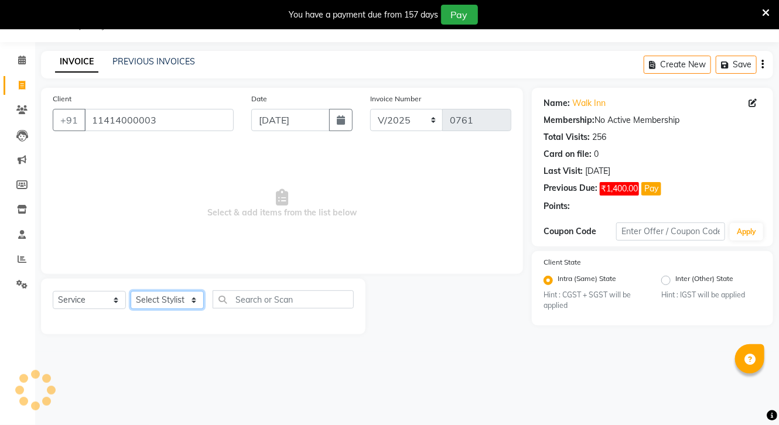
click at [154, 305] on select "Select Stylist [PERSON_NAME] CHOTI choti mamta dhanno gayatri [PERSON_NAME] [PE…" at bounding box center [167, 300] width 73 height 18
click at [131, 292] on select "Select Stylist [PERSON_NAME] CHOTI choti mamta dhanno gayatri [PERSON_NAME] [PE…" at bounding box center [167, 300] width 73 height 18
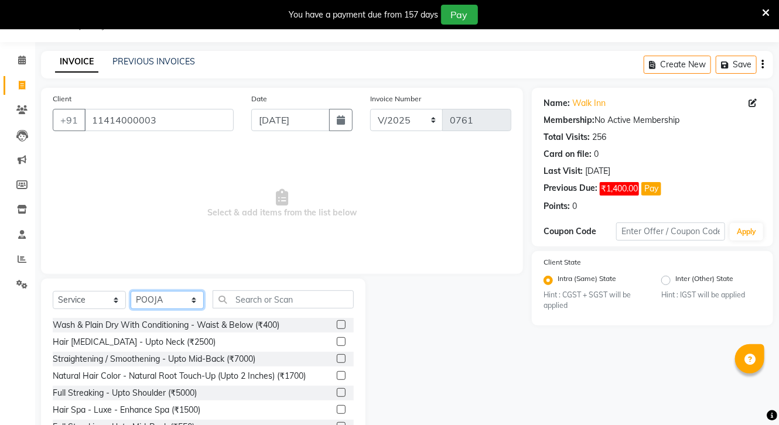
click at [161, 301] on select "Select Stylist [PERSON_NAME] CHOTI choti mamta dhanno gayatri [PERSON_NAME] [PE…" at bounding box center [167, 300] width 73 height 18
click at [131, 292] on select "Select Stylist [PERSON_NAME] CHOTI choti mamta dhanno gayatri [PERSON_NAME] [PE…" at bounding box center [167, 300] width 73 height 18
click at [283, 295] on input "text" at bounding box center [283, 300] width 141 height 18
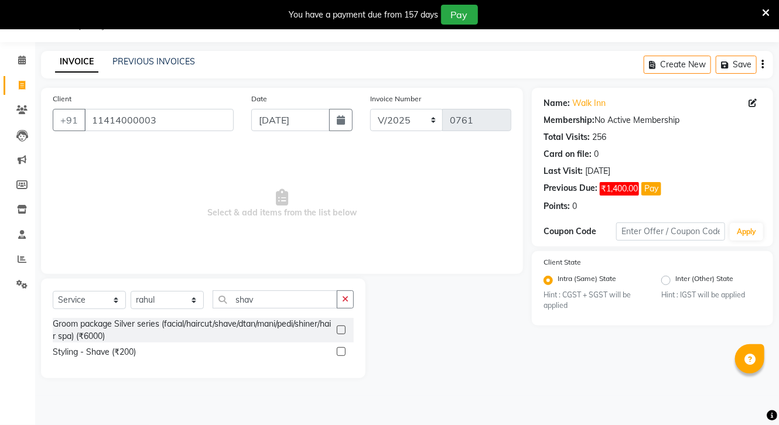
click at [343, 353] on label at bounding box center [341, 351] width 9 height 9
click at [343, 353] on input "checkbox" at bounding box center [341, 353] width 8 height 8
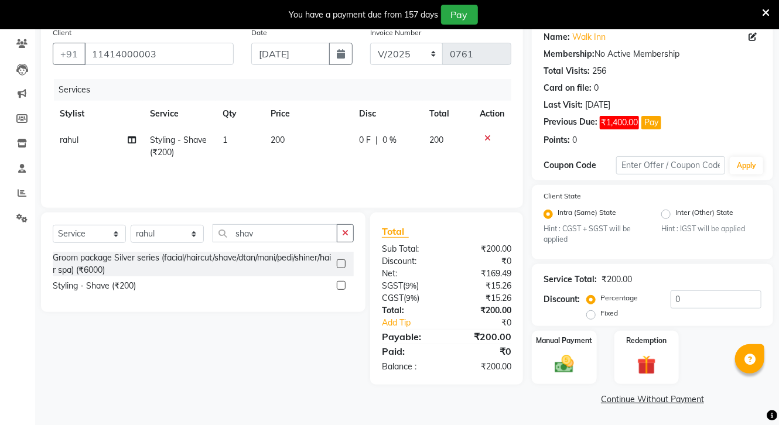
scroll to position [98, 0]
click at [579, 346] on div "Manual Payment" at bounding box center [564, 356] width 67 height 55
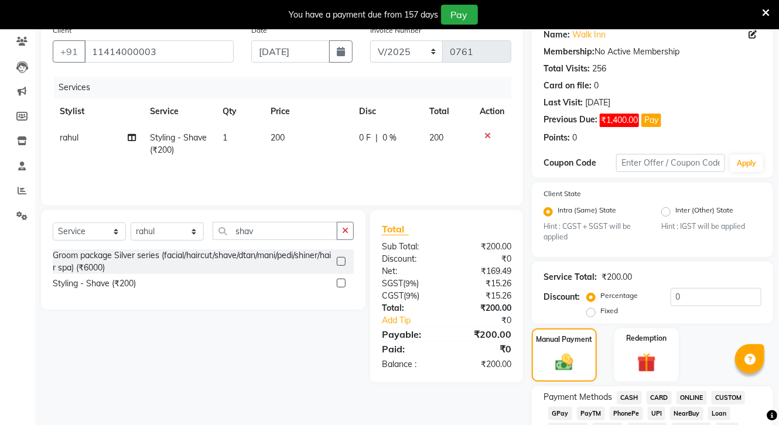
click at [686, 396] on span "ONLINE" at bounding box center [692, 397] width 30 height 13
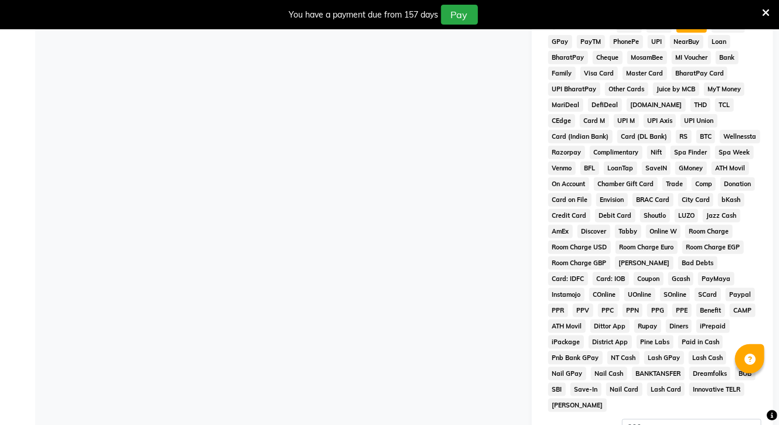
scroll to position [593, 0]
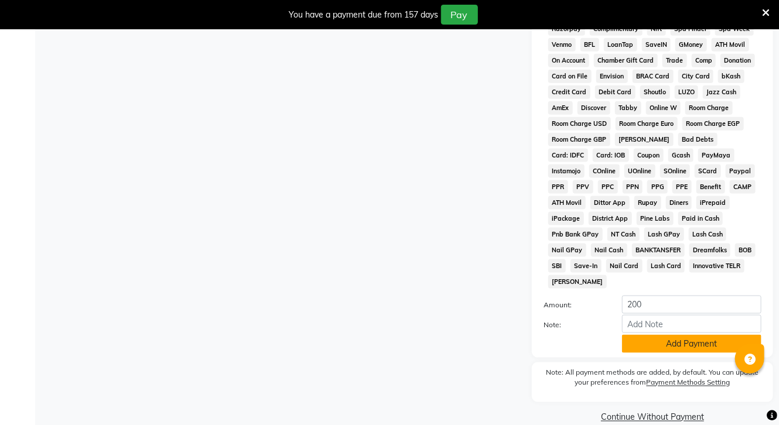
click at [681, 335] on button "Add Payment" at bounding box center [691, 344] width 139 height 18
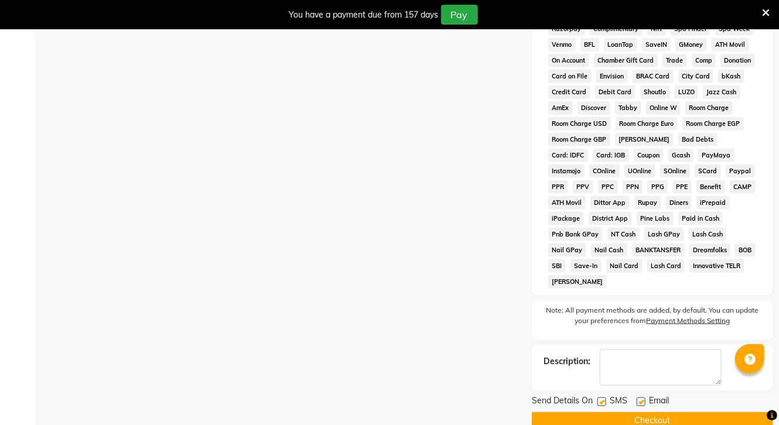
click at [663, 419] on button "Checkout" at bounding box center [652, 421] width 241 height 18
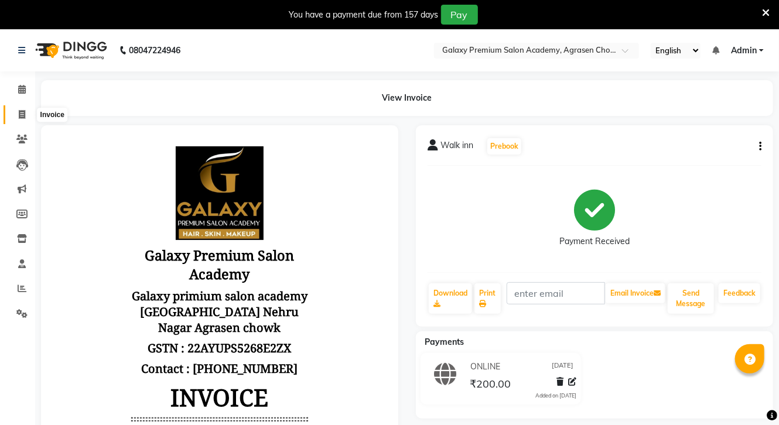
click at [21, 115] on icon at bounding box center [22, 114] width 6 height 9
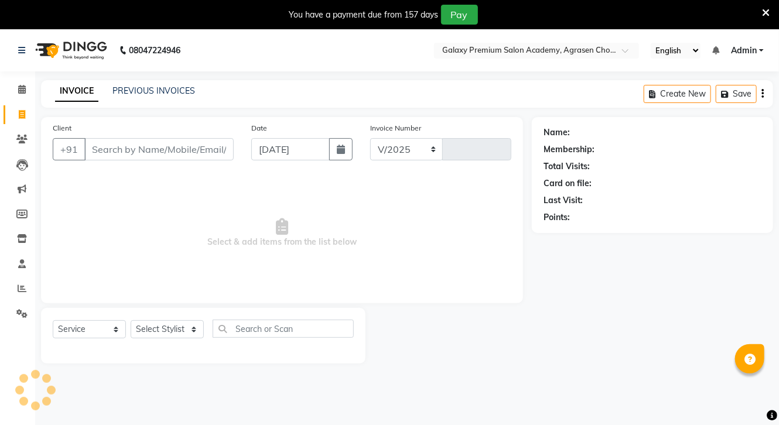
scroll to position [29, 0]
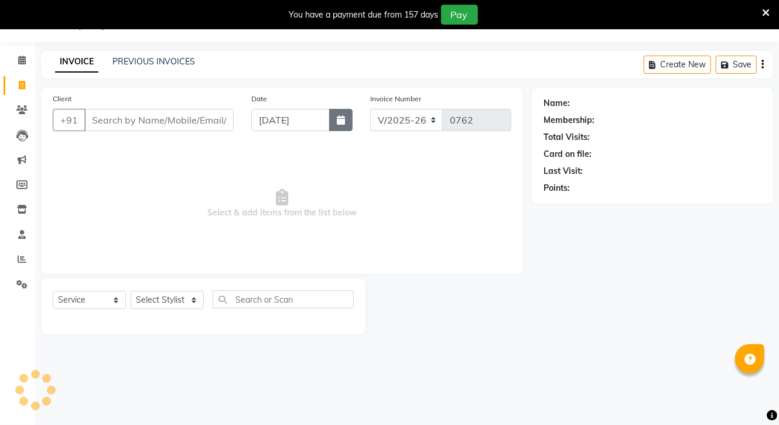
click at [338, 123] on icon "button" at bounding box center [341, 119] width 8 height 9
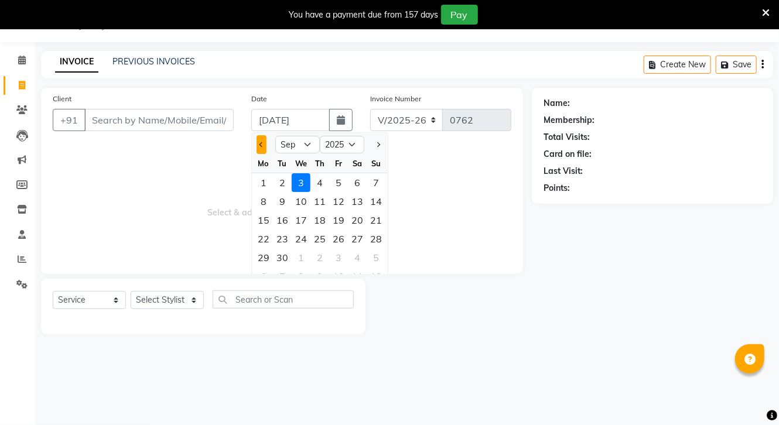
click at [257, 144] on button "Previous month" at bounding box center [262, 144] width 10 height 19
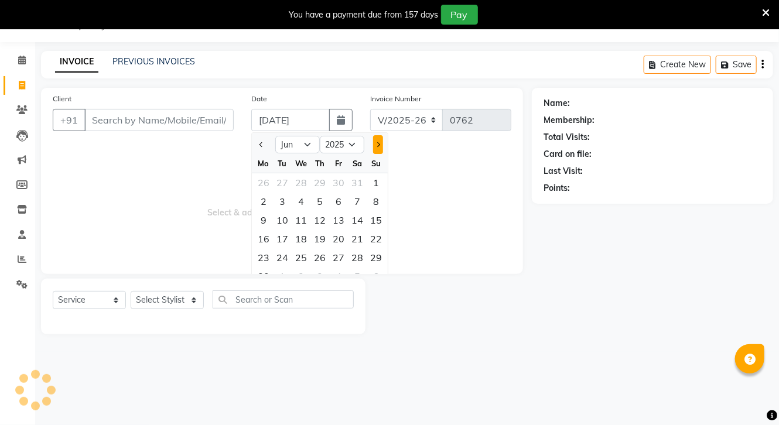
click at [374, 149] on button "Next month" at bounding box center [378, 144] width 10 height 19
click at [320, 180] on div "3" at bounding box center [320, 182] width 19 height 19
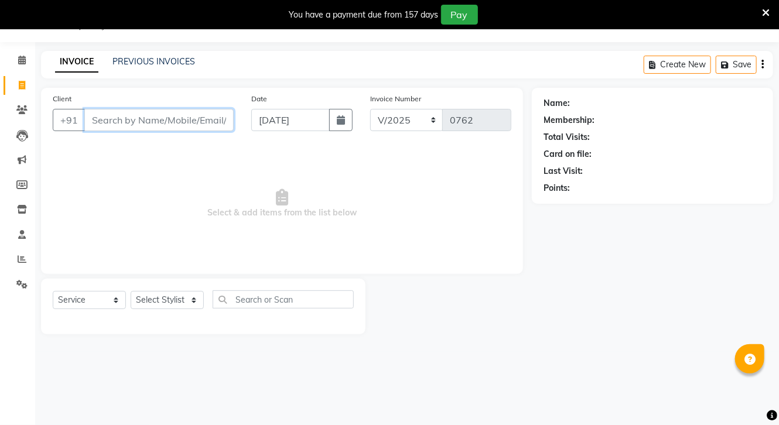
drag, startPoint x: 94, startPoint y: 121, endPoint x: 112, endPoint y: 120, distance: 18.8
click at [97, 121] on input "Client" at bounding box center [158, 120] width 149 height 22
click at [178, 118] on input "Client" at bounding box center [158, 120] width 149 height 22
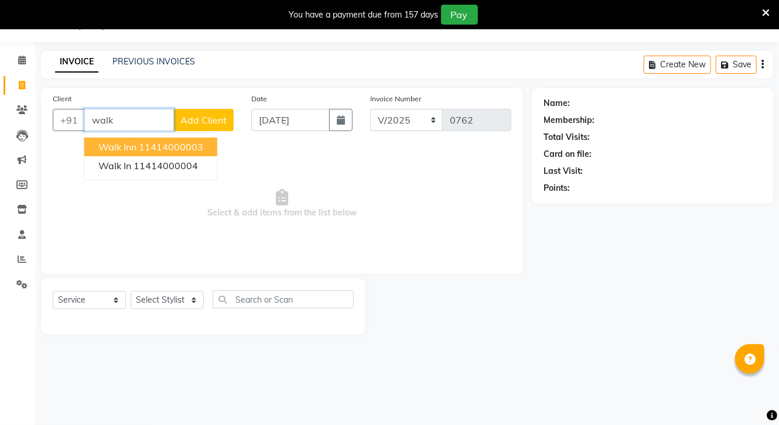
click at [150, 146] on ngb-highlight "11414000003" at bounding box center [171, 147] width 64 height 12
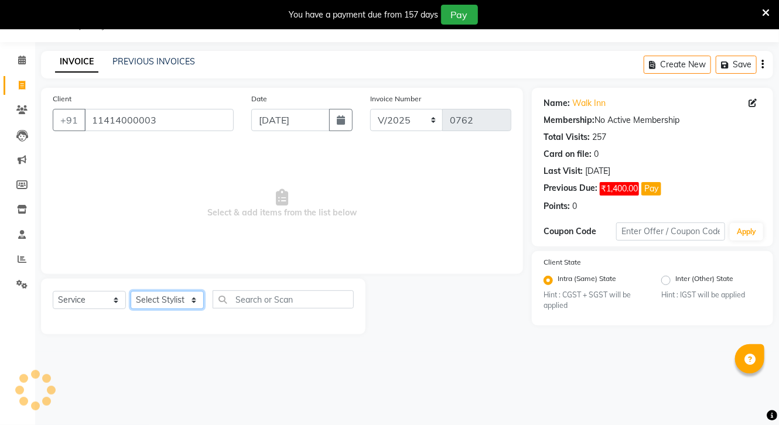
click at [175, 304] on select "Select Stylist [PERSON_NAME] CHOTI choti mamta dhanno gayatri [PERSON_NAME] [PE…" at bounding box center [167, 300] width 73 height 18
click at [131, 292] on select "Select Stylist [PERSON_NAME] CHOTI choti mamta dhanno gayatri [PERSON_NAME] [PE…" at bounding box center [167, 300] width 73 height 18
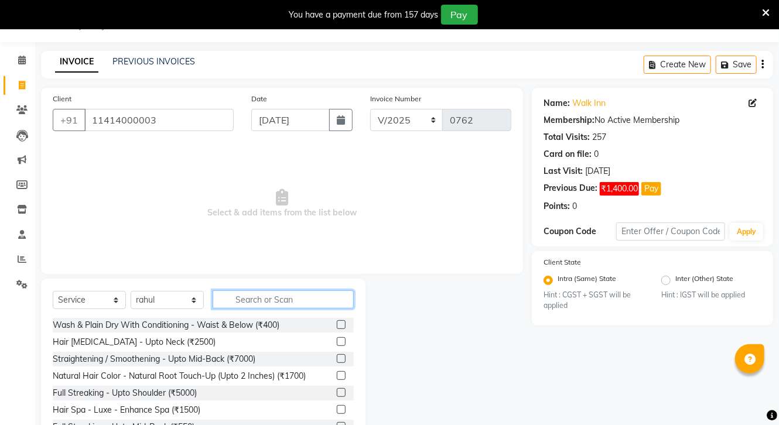
click at [255, 302] on input "text" at bounding box center [283, 300] width 141 height 18
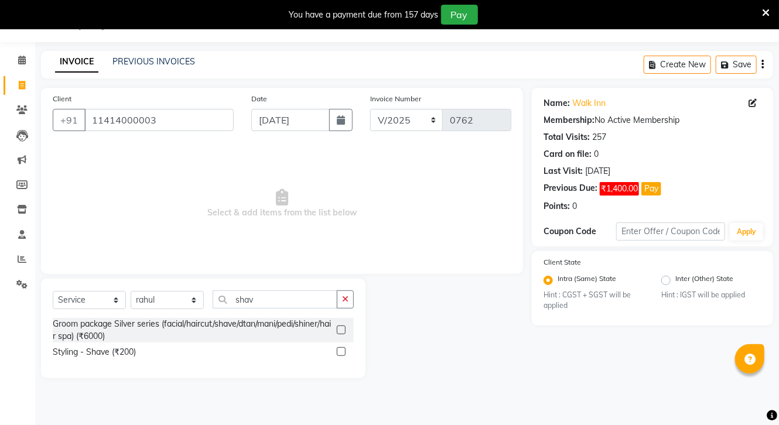
click at [340, 352] on label at bounding box center [341, 351] width 9 height 9
click at [340, 352] on input "checkbox" at bounding box center [341, 353] width 8 height 8
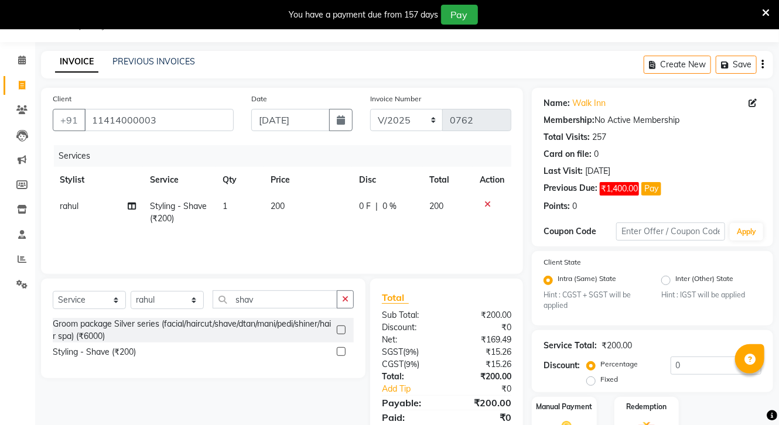
scroll to position [98, 0]
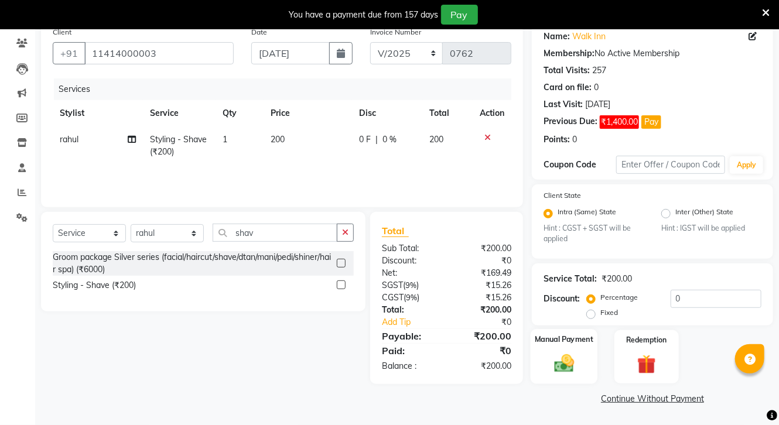
click at [560, 345] on label "Manual Payment" at bounding box center [564, 340] width 59 height 11
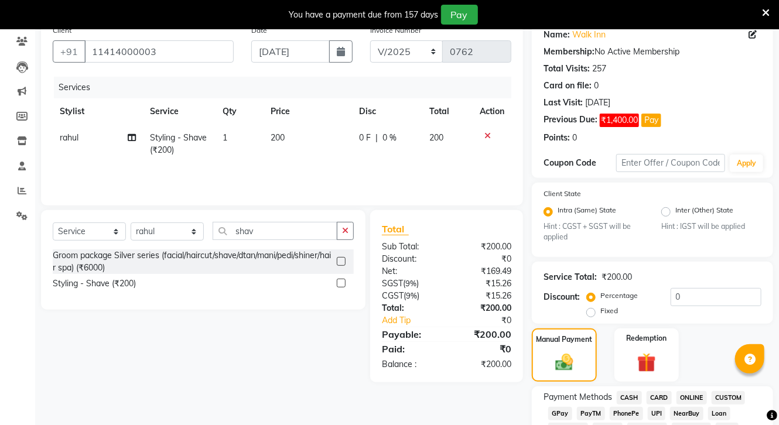
drag, startPoint x: 628, startPoint y: 397, endPoint x: 716, endPoint y: 397, distance: 87.9
click at [629, 397] on span "CASH" at bounding box center [629, 397] width 25 height 13
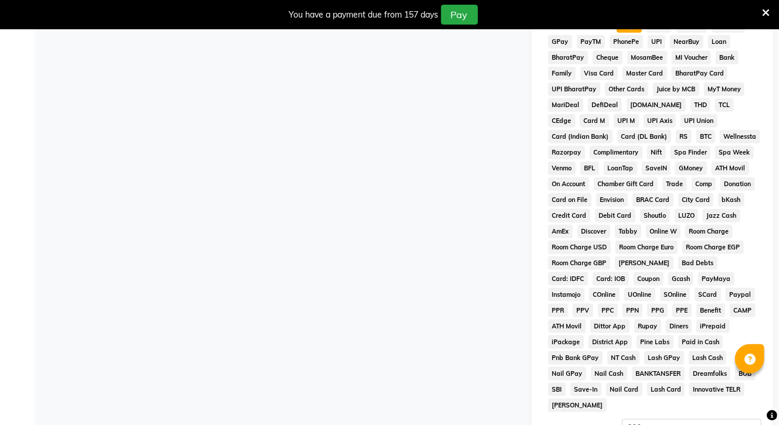
scroll to position [593, 0]
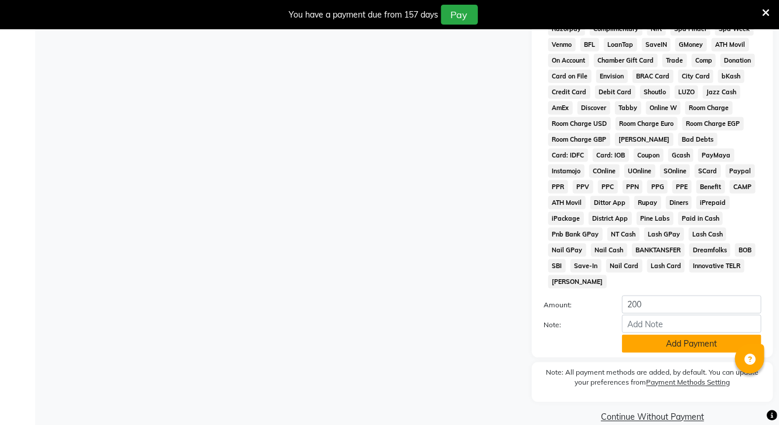
click at [688, 344] on button "Add Payment" at bounding box center [691, 344] width 139 height 18
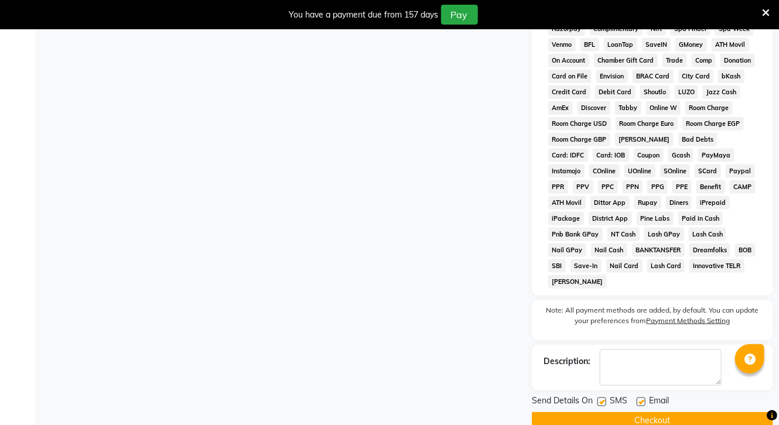
click at [645, 416] on button "Checkout" at bounding box center [652, 421] width 241 height 18
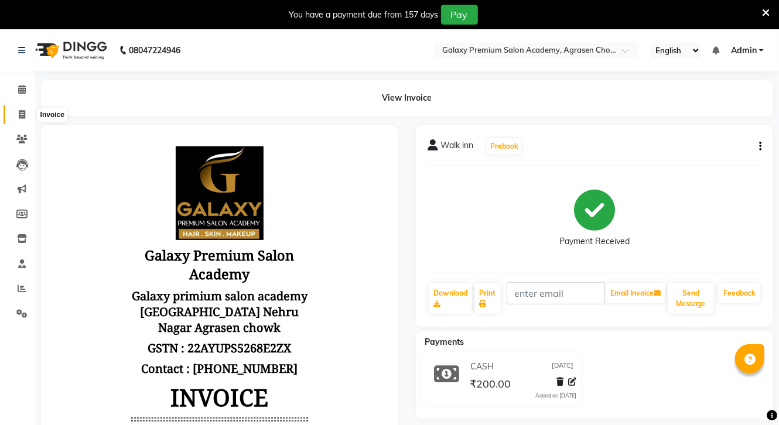
click at [22, 114] on icon at bounding box center [22, 114] width 6 height 9
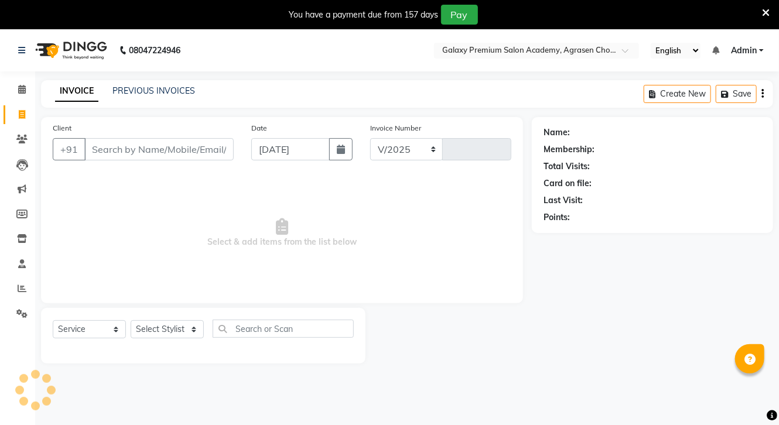
scroll to position [29, 0]
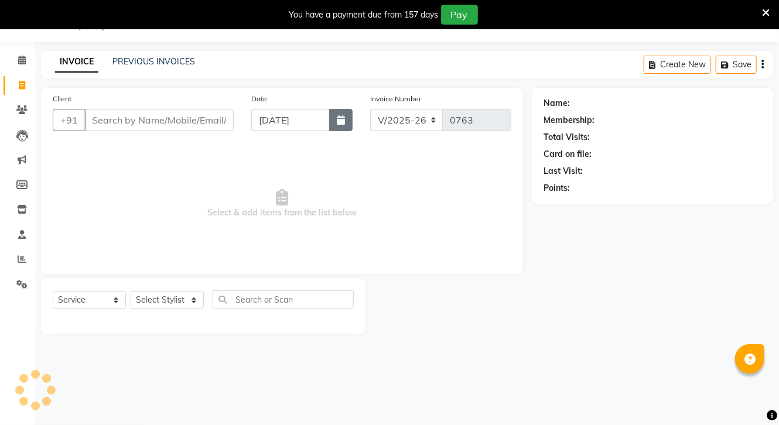
click at [336, 124] on button "button" at bounding box center [340, 120] width 23 height 22
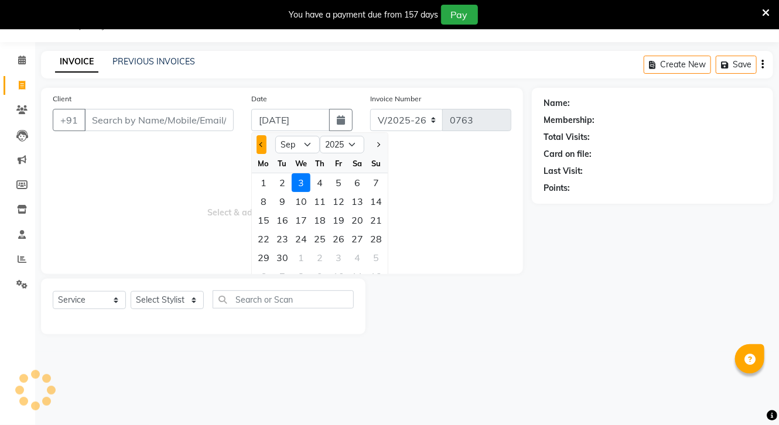
click at [262, 144] on span "Previous month" at bounding box center [262, 144] width 5 height 5
click at [313, 176] on div "3" at bounding box center [320, 182] width 19 height 19
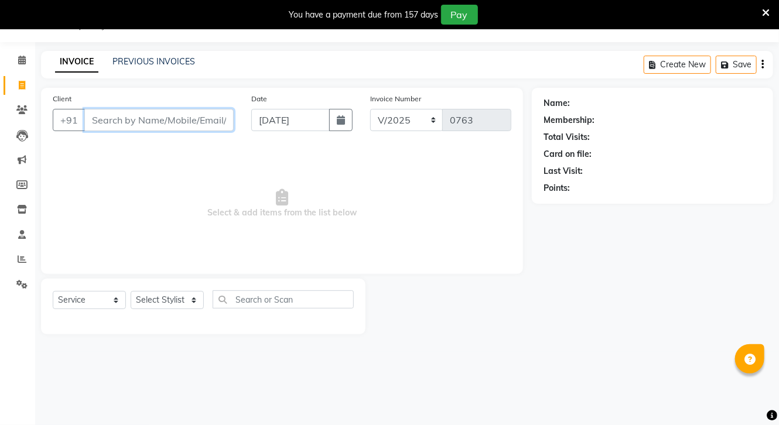
click at [178, 127] on input "Client" at bounding box center [158, 120] width 149 height 22
click at [340, 114] on button "button" at bounding box center [340, 120] width 23 height 22
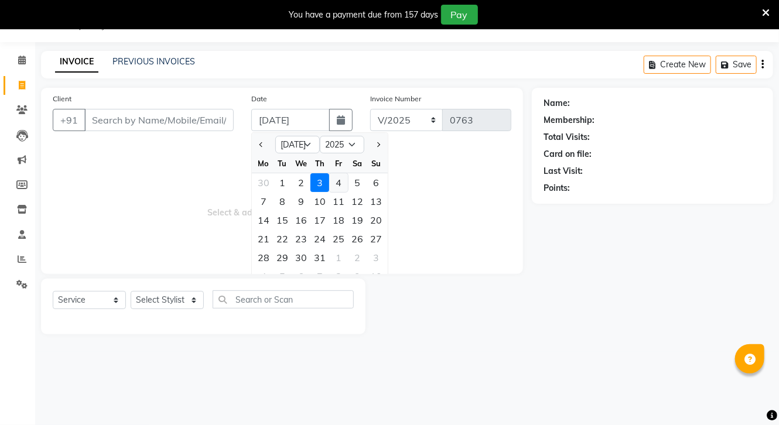
click at [340, 179] on div "4" at bounding box center [338, 182] width 19 height 19
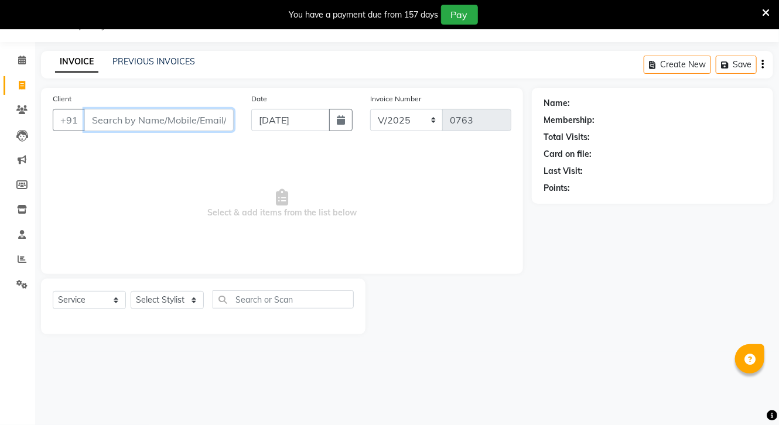
click at [223, 117] on input "Client" at bounding box center [158, 120] width 149 height 22
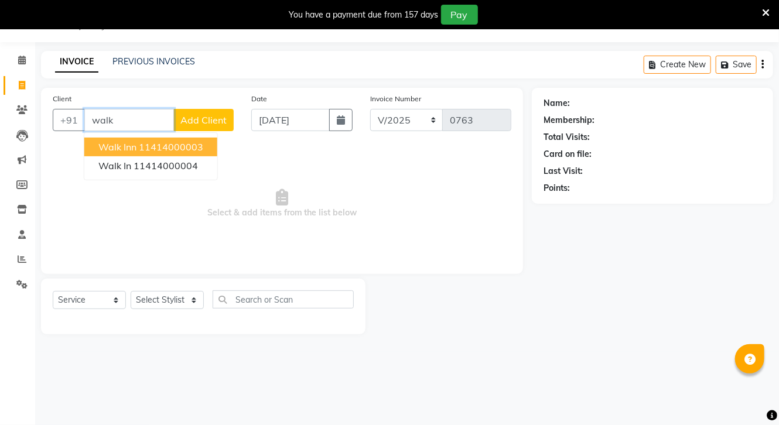
drag, startPoint x: 138, startPoint y: 149, endPoint x: 155, endPoint y: 162, distance: 21.3
click at [141, 152] on ngb-highlight "11414000003" at bounding box center [171, 147] width 64 height 12
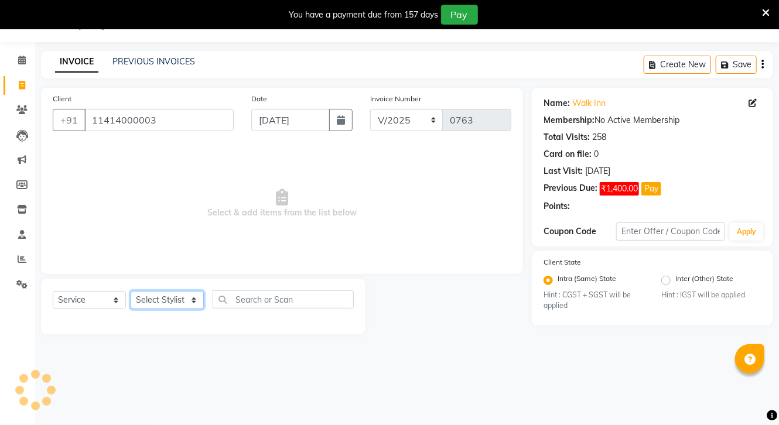
click at [165, 296] on select "Select Stylist [PERSON_NAME] CHOTI choti mamta dhanno gayatri [PERSON_NAME] [PE…" at bounding box center [167, 300] width 73 height 18
click at [131, 292] on select "Select Stylist [PERSON_NAME] CHOTI choti mamta dhanno gayatri [PERSON_NAME] [PE…" at bounding box center [167, 300] width 73 height 18
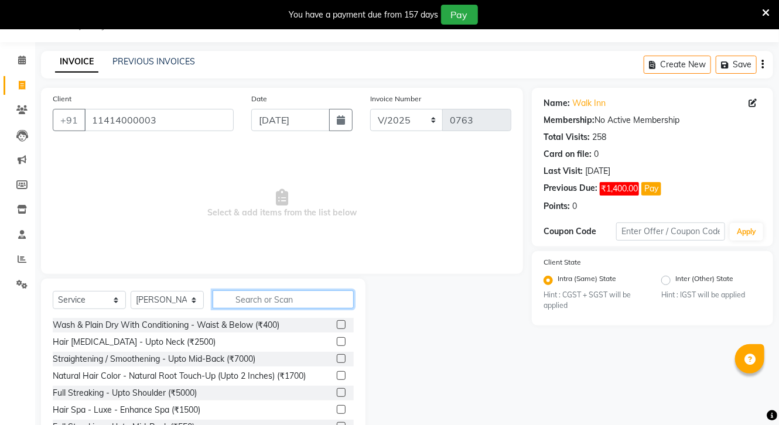
click at [269, 300] on input "text" at bounding box center [283, 300] width 141 height 18
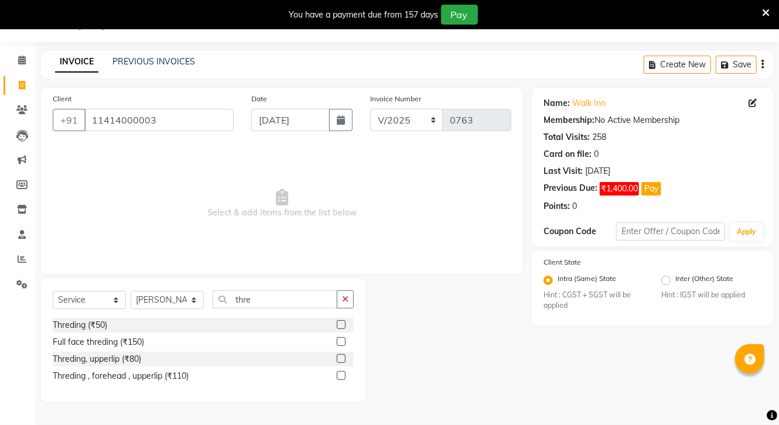
click at [340, 323] on label at bounding box center [341, 324] width 9 height 9
click at [340, 323] on input "checkbox" at bounding box center [341, 326] width 8 height 8
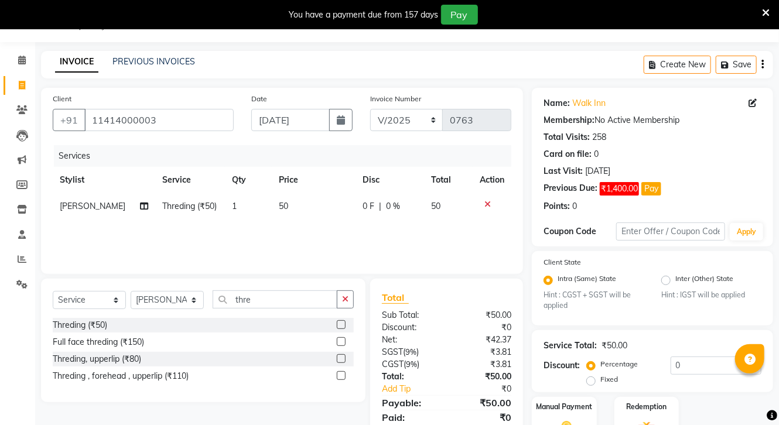
scroll to position [98, 0]
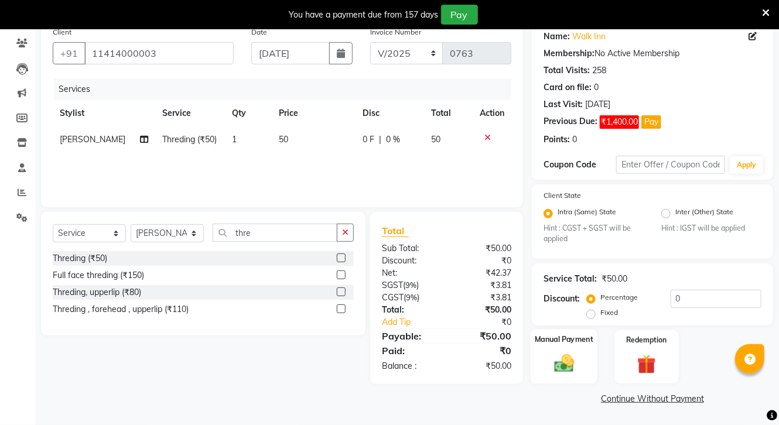
click at [571, 366] on img at bounding box center [564, 364] width 32 height 23
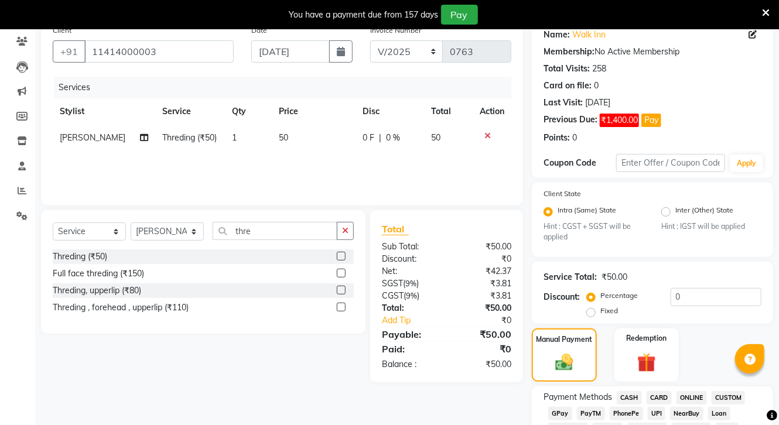
click at [695, 396] on span "ONLINE" at bounding box center [692, 397] width 30 height 13
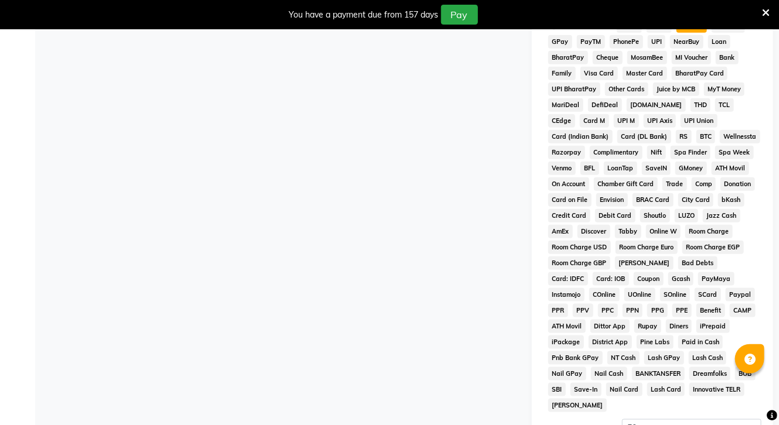
scroll to position [593, 0]
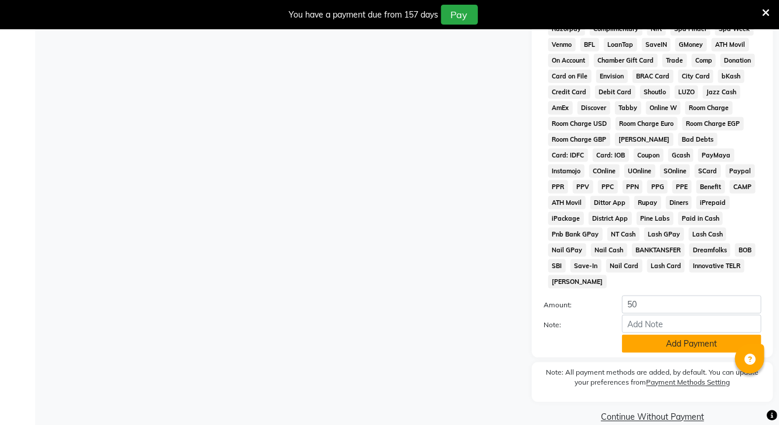
click at [659, 343] on button "Add Payment" at bounding box center [691, 344] width 139 height 18
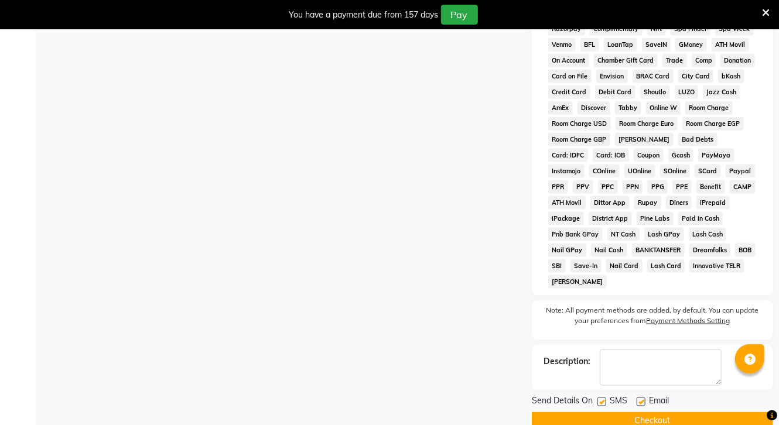
drag, startPoint x: 670, startPoint y: 414, endPoint x: 664, endPoint y: 411, distance: 6.0
click at [670, 414] on button "Checkout" at bounding box center [652, 421] width 241 height 18
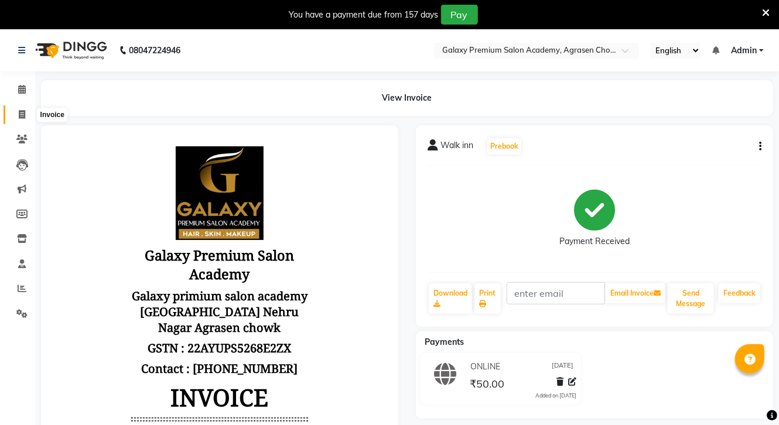
click at [23, 108] on span at bounding box center [22, 114] width 21 height 13
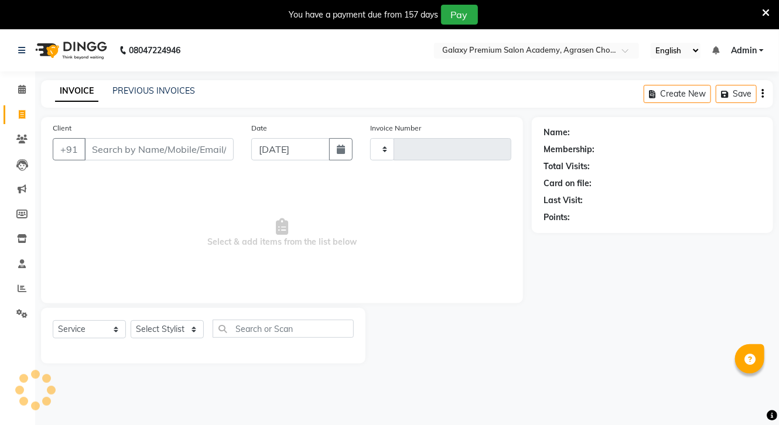
scroll to position [29, 0]
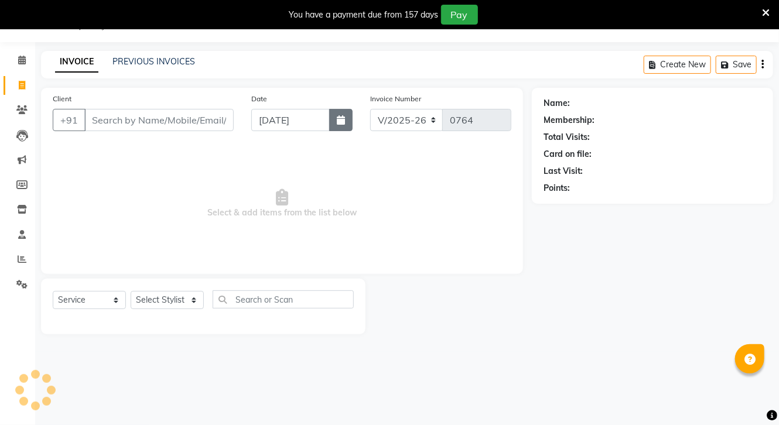
click at [335, 121] on button "button" at bounding box center [340, 120] width 23 height 22
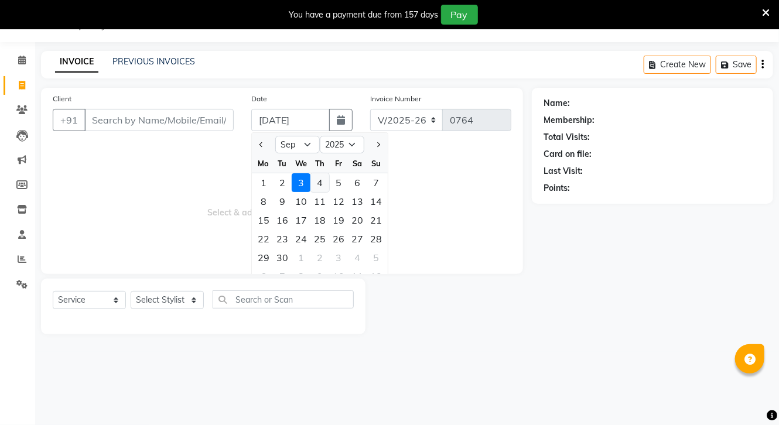
click at [319, 180] on div "4" at bounding box center [320, 182] width 19 height 19
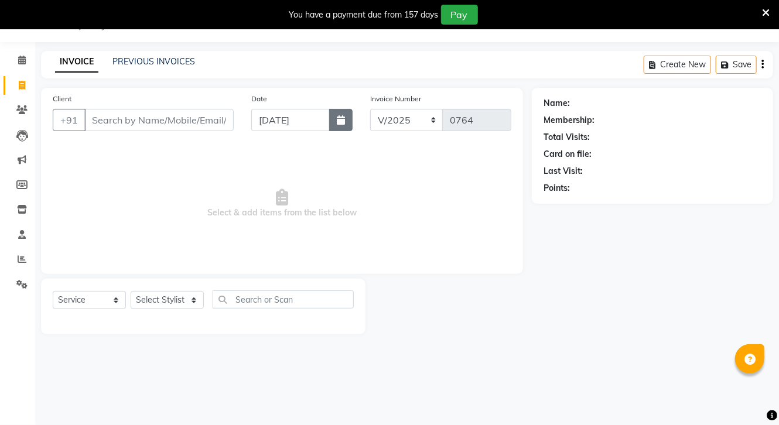
click at [343, 126] on button "button" at bounding box center [340, 120] width 23 height 22
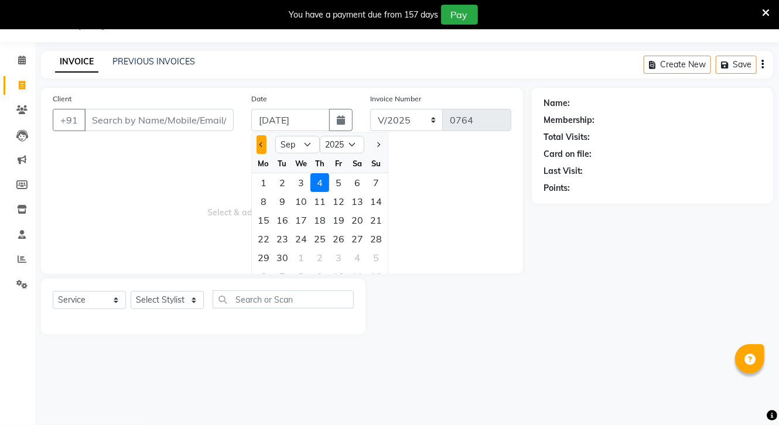
click at [260, 142] on button "Previous month" at bounding box center [262, 144] width 10 height 19
drag, startPoint x: 340, startPoint y: 180, endPoint x: 219, endPoint y: 135, distance: 129.7
click at [340, 180] on div "4" at bounding box center [338, 182] width 19 height 19
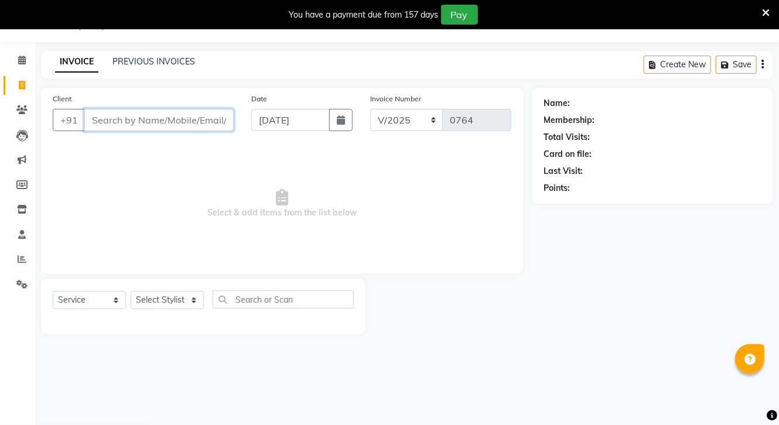
click at [164, 122] on input "Client" at bounding box center [158, 120] width 149 height 22
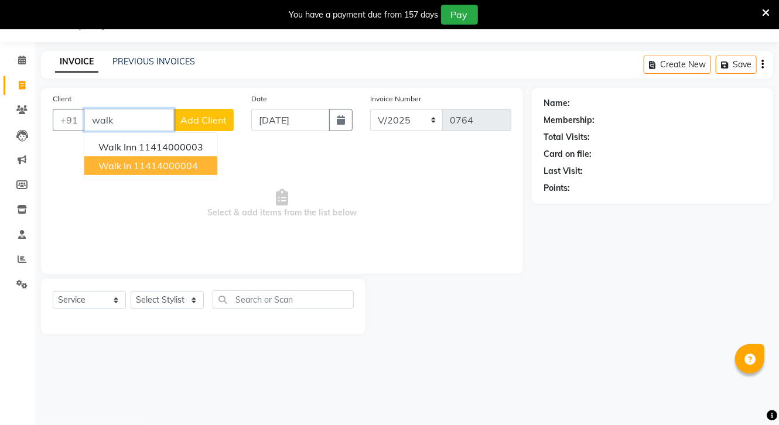
click at [158, 166] on ngb-highlight "11414000004" at bounding box center [166, 166] width 64 height 12
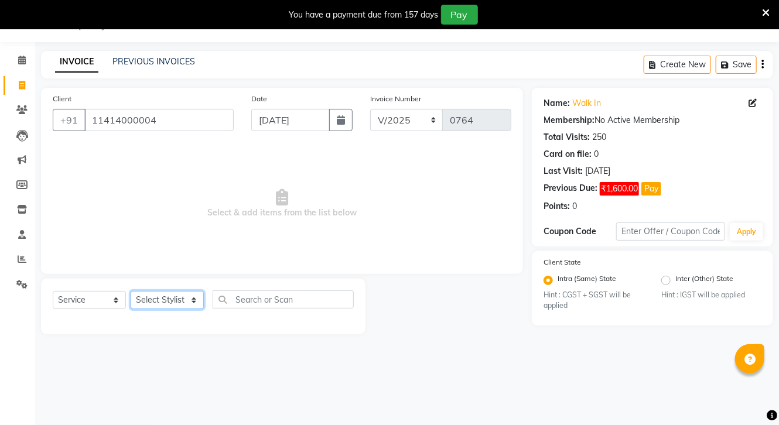
click at [152, 299] on select "Select Stylist [PERSON_NAME] CHOTI choti mamta dhanno gayatri [PERSON_NAME] [PE…" at bounding box center [167, 300] width 73 height 18
click at [131, 292] on select "Select Stylist [PERSON_NAME] CHOTI choti mamta dhanno gayatri [PERSON_NAME] [PE…" at bounding box center [167, 300] width 73 height 18
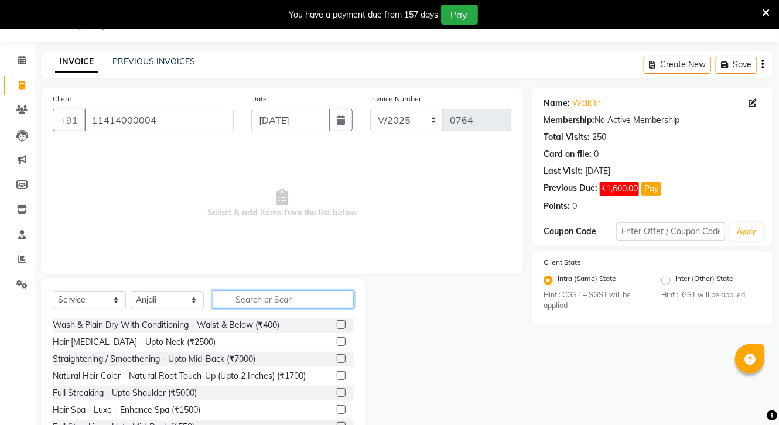
click at [272, 298] on input "text" at bounding box center [283, 300] width 141 height 18
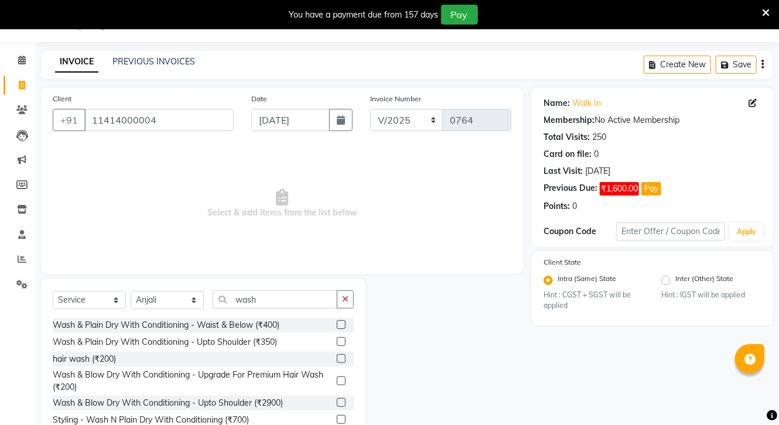
click at [337, 325] on label at bounding box center [341, 324] width 9 height 9
click at [337, 325] on input "checkbox" at bounding box center [341, 326] width 8 height 8
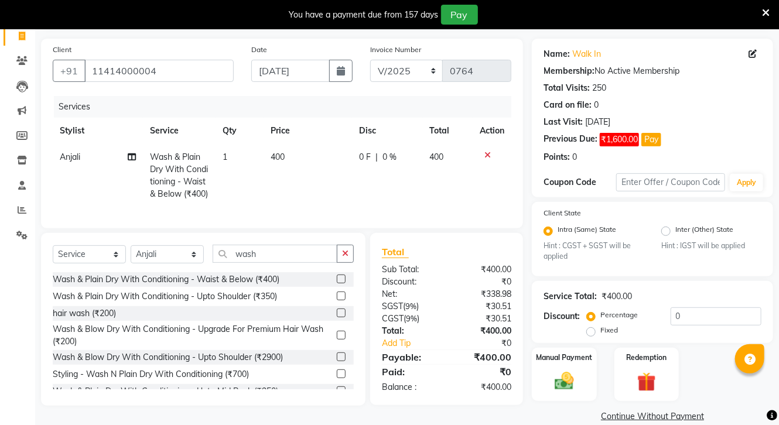
scroll to position [98, 0]
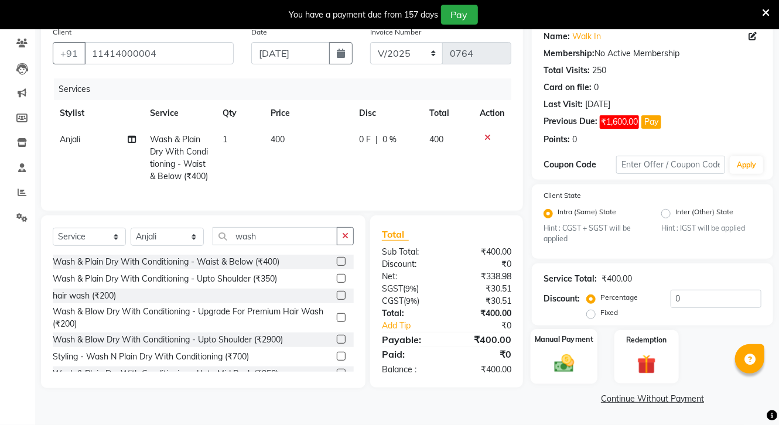
click at [554, 358] on img at bounding box center [564, 364] width 32 height 23
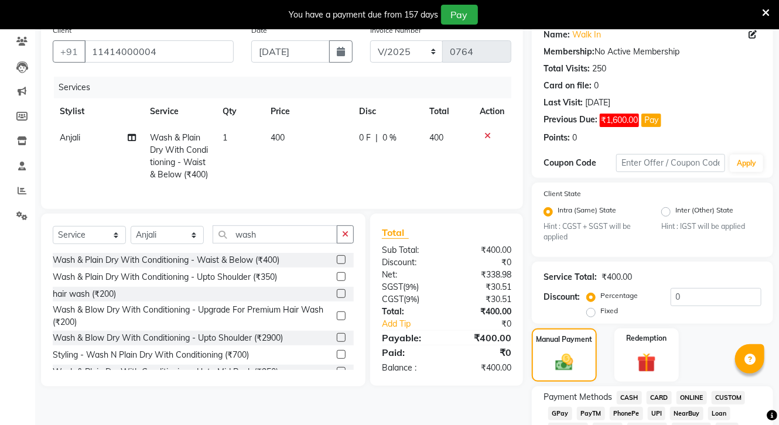
click at [629, 398] on span "CASH" at bounding box center [629, 397] width 25 height 13
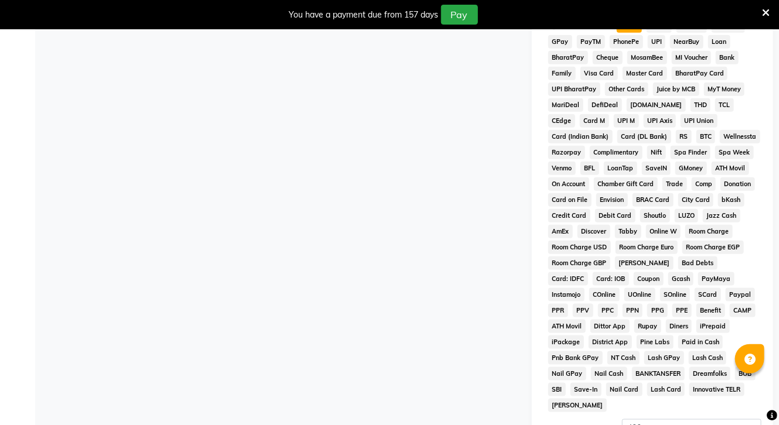
scroll to position [593, 0]
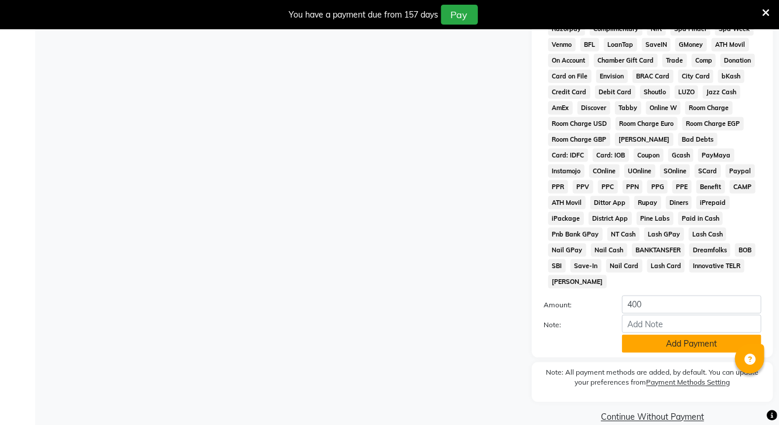
drag, startPoint x: 708, startPoint y: 342, endPoint x: 731, endPoint y: 390, distance: 53.5
click at [708, 344] on button "Add Payment" at bounding box center [691, 344] width 139 height 18
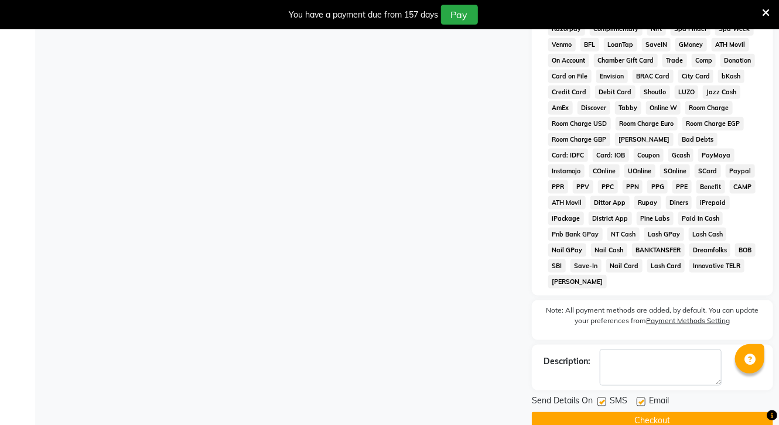
click at [716, 419] on button "Checkout" at bounding box center [652, 421] width 241 height 18
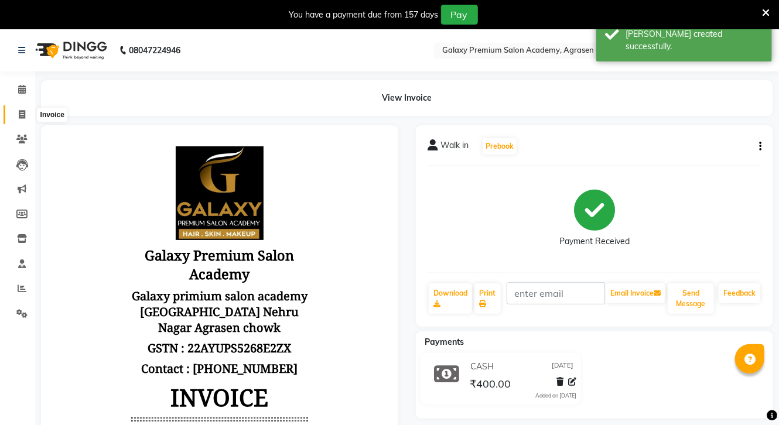
click at [20, 114] on icon at bounding box center [22, 114] width 6 height 9
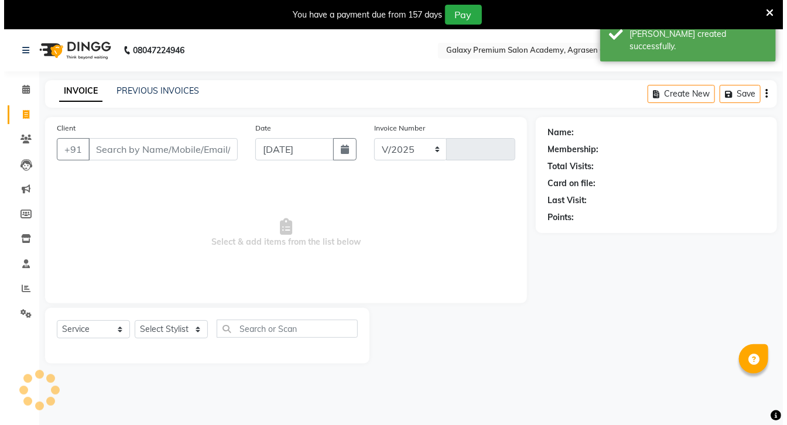
scroll to position [29, 0]
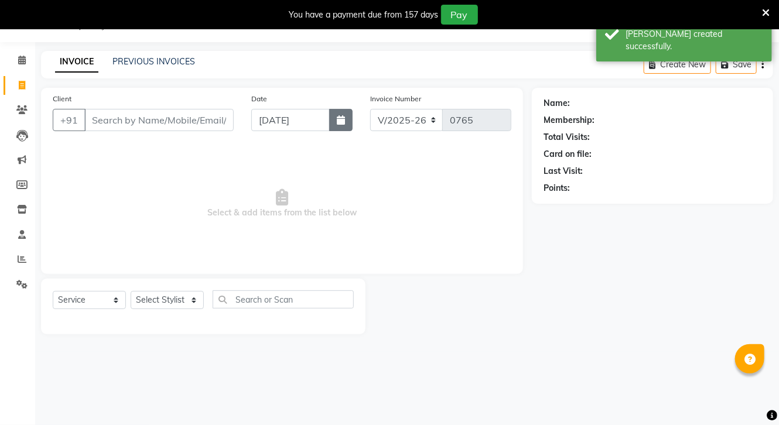
click at [346, 124] on button "button" at bounding box center [340, 120] width 23 height 22
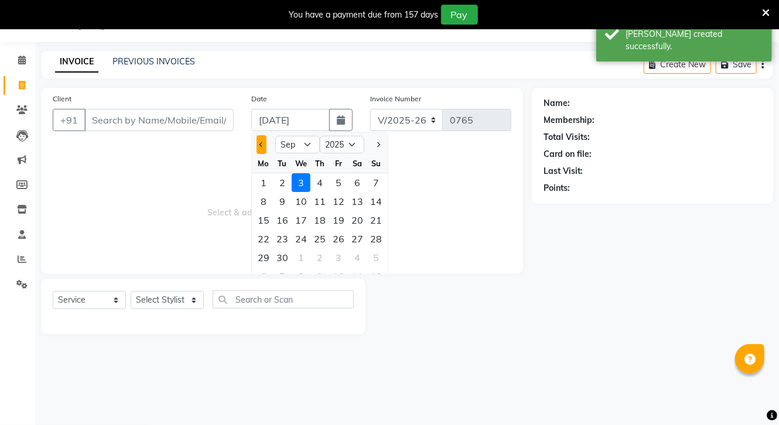
click at [265, 143] on button "Previous month" at bounding box center [262, 144] width 10 height 19
click at [336, 178] on div "4" at bounding box center [338, 182] width 19 height 19
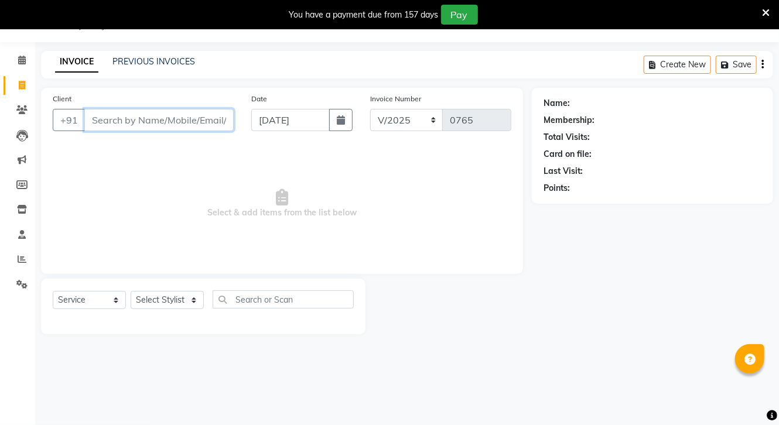
click at [135, 128] on input "Client" at bounding box center [158, 120] width 149 height 22
click at [201, 121] on span "Add Client" at bounding box center [203, 120] width 46 height 12
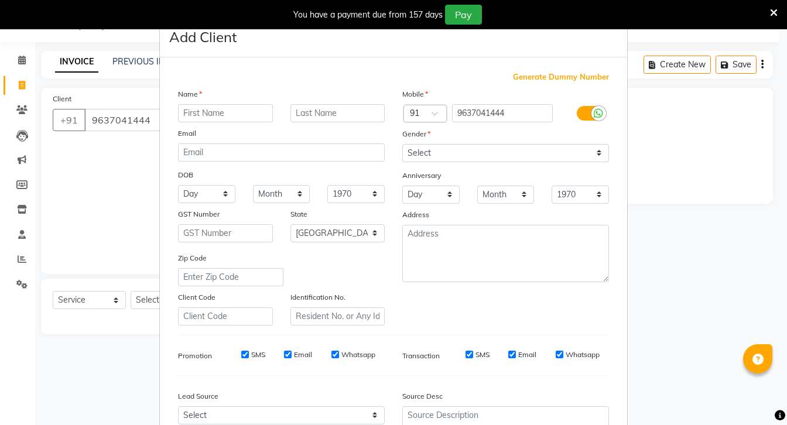
click at [220, 107] on input "text" at bounding box center [225, 113] width 95 height 18
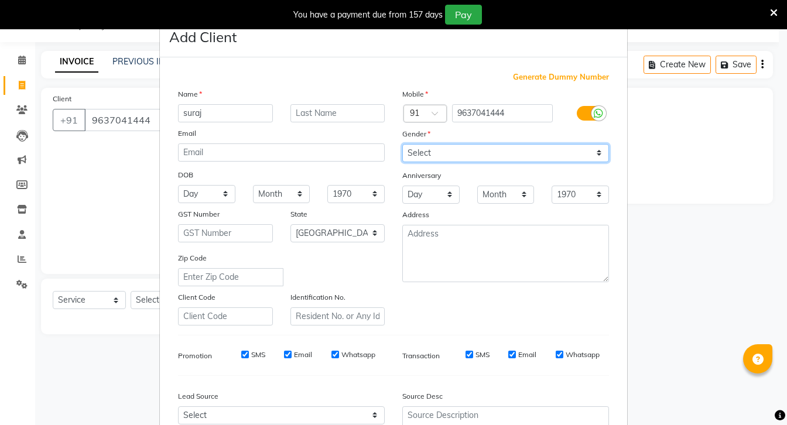
click at [429, 154] on select "Select [DEMOGRAPHIC_DATA] [DEMOGRAPHIC_DATA] Other Prefer Not To Say" at bounding box center [505, 153] width 207 height 18
click at [402, 145] on select "Select [DEMOGRAPHIC_DATA] [DEMOGRAPHIC_DATA] Other Prefer Not To Say" at bounding box center [505, 153] width 207 height 18
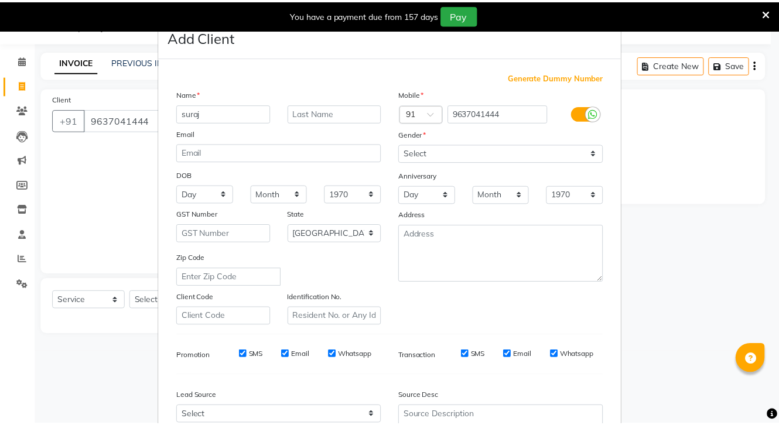
scroll to position [122, 0]
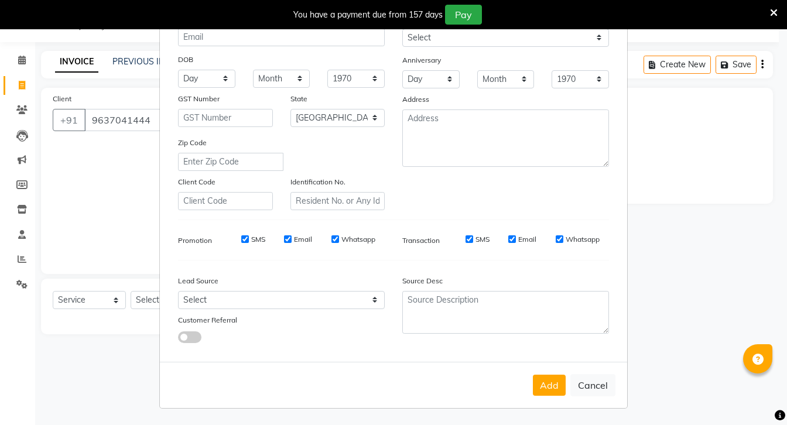
drag, startPoint x: 537, startPoint y: 389, endPoint x: 517, endPoint y: 402, distance: 23.7
click at [539, 389] on button "Add" at bounding box center [549, 385] width 33 height 21
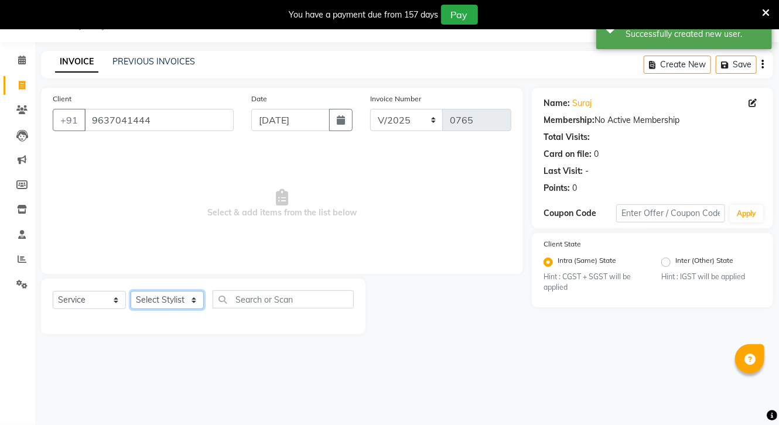
drag, startPoint x: 156, startPoint y: 295, endPoint x: 163, endPoint y: 302, distance: 9.9
click at [163, 302] on select "Select Stylist [PERSON_NAME] CHOTI choti mamta dhanno gayatri [PERSON_NAME] [PE…" at bounding box center [167, 300] width 73 height 18
click at [131, 292] on select "Select Stylist [PERSON_NAME] CHOTI choti mamta dhanno gayatri [PERSON_NAME] [PE…" at bounding box center [167, 300] width 73 height 18
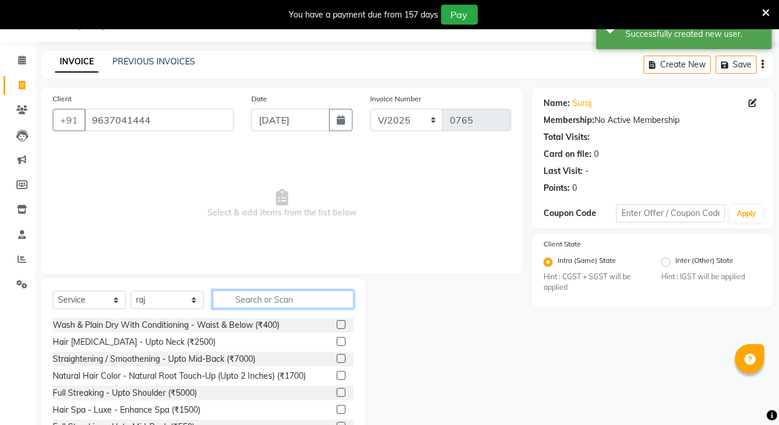
click at [300, 299] on input "text" at bounding box center [283, 300] width 141 height 18
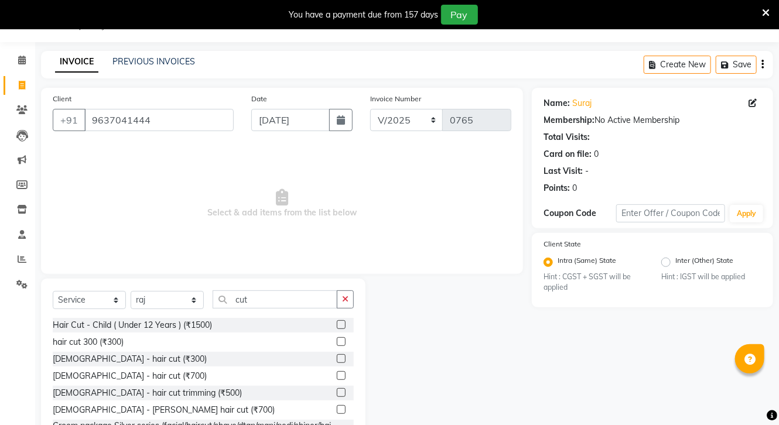
click at [337, 337] on label at bounding box center [341, 341] width 9 height 9
click at [337, 339] on input "checkbox" at bounding box center [341, 343] width 8 height 8
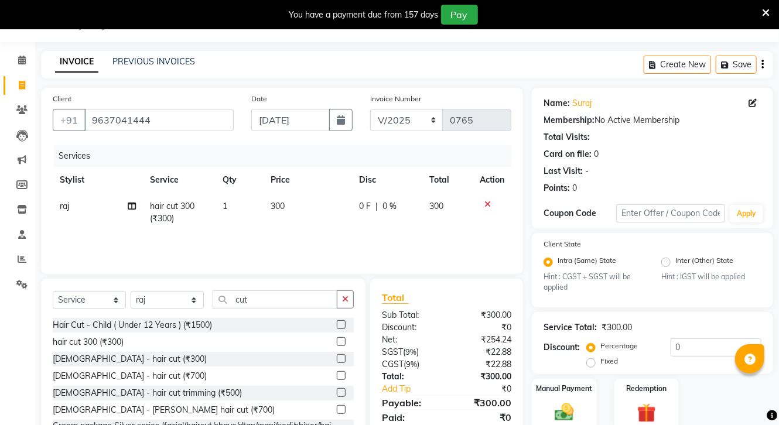
drag, startPoint x: 291, startPoint y: 219, endPoint x: 285, endPoint y: 200, distance: 19.6
click at [290, 216] on td "300" at bounding box center [308, 212] width 88 height 39
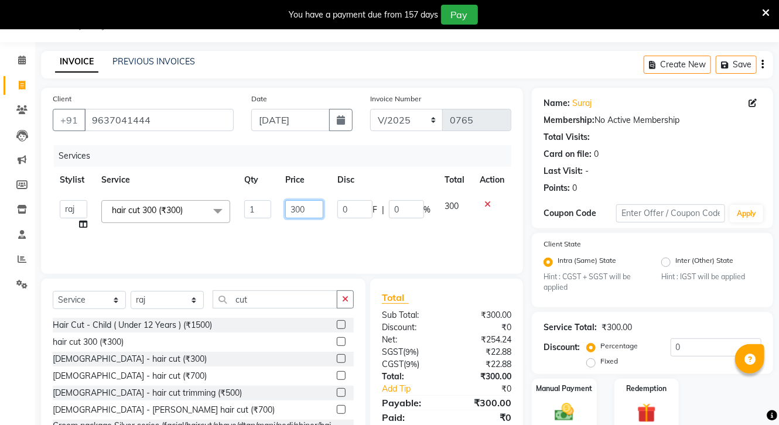
click at [300, 207] on input "300" at bounding box center [303, 209] width 37 height 18
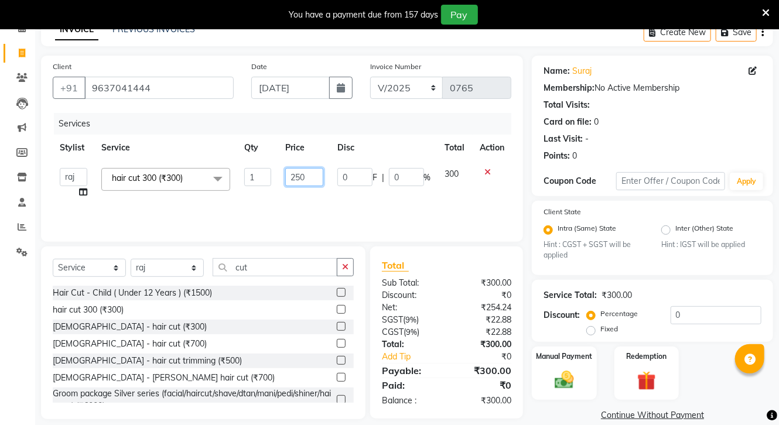
scroll to position [80, 0]
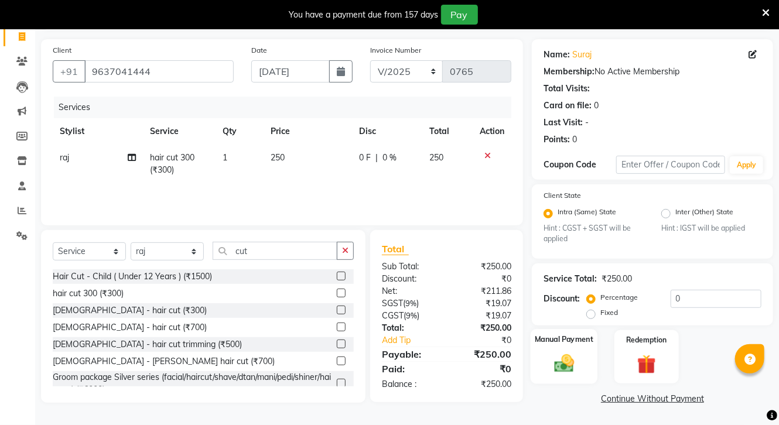
drag, startPoint x: 559, startPoint y: 344, endPoint x: 573, endPoint y: 337, distance: 15.7
click at [559, 344] on label "Manual Payment" at bounding box center [564, 340] width 59 height 11
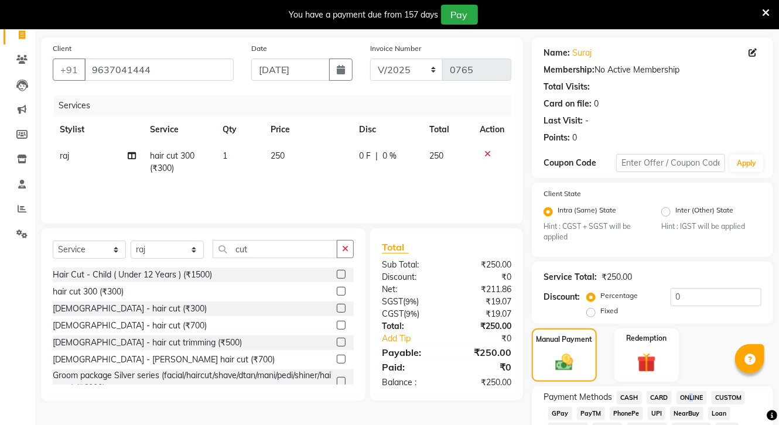
drag, startPoint x: 691, startPoint y: 399, endPoint x: 711, endPoint y: 377, distance: 29.4
click at [691, 399] on span "ONLINE" at bounding box center [692, 397] width 30 height 13
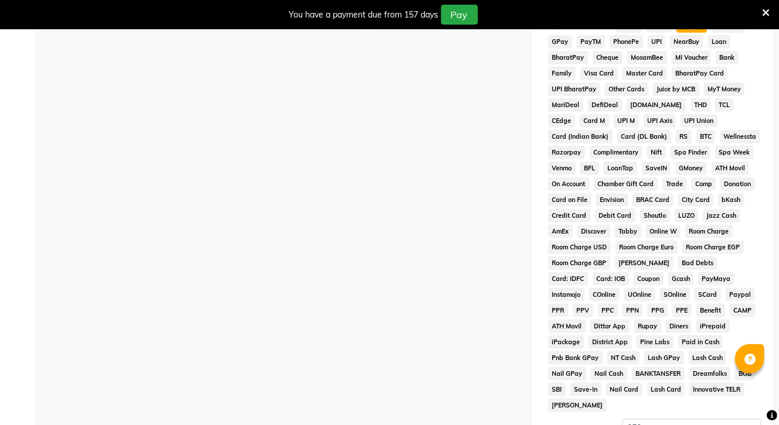
scroll to position [575, 0]
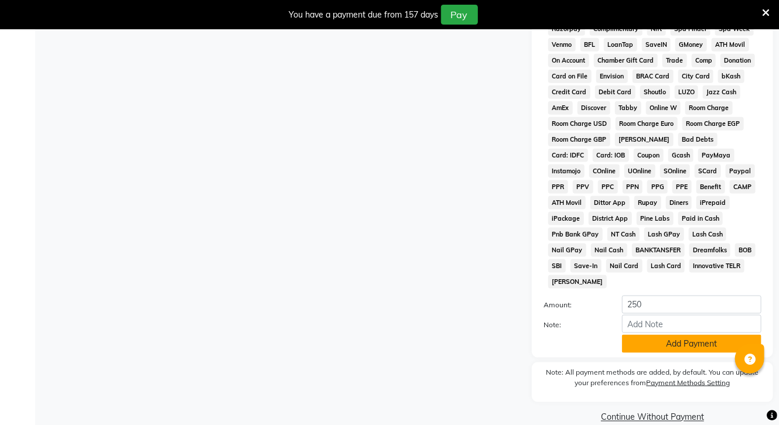
click at [677, 346] on div "Payment Methods CASH CARD ONLINE CUSTOM GPay PayTM PhonePe UPI NearBuy Loan Bha…" at bounding box center [652, 124] width 241 height 467
click at [666, 335] on button "Add Payment" at bounding box center [691, 344] width 139 height 18
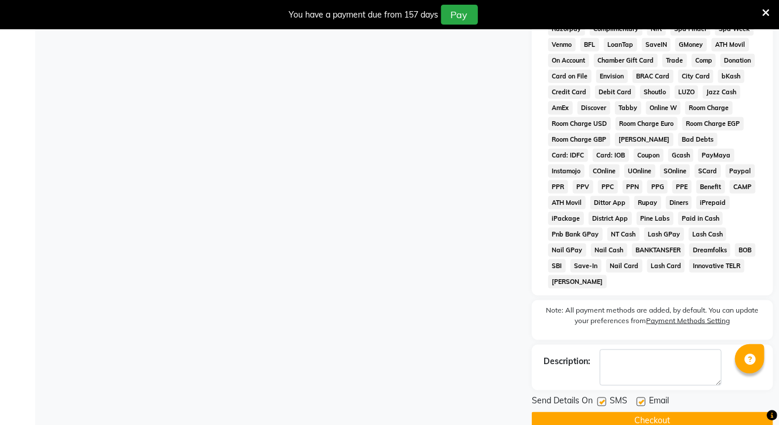
click at [684, 419] on button "Checkout" at bounding box center [652, 421] width 241 height 18
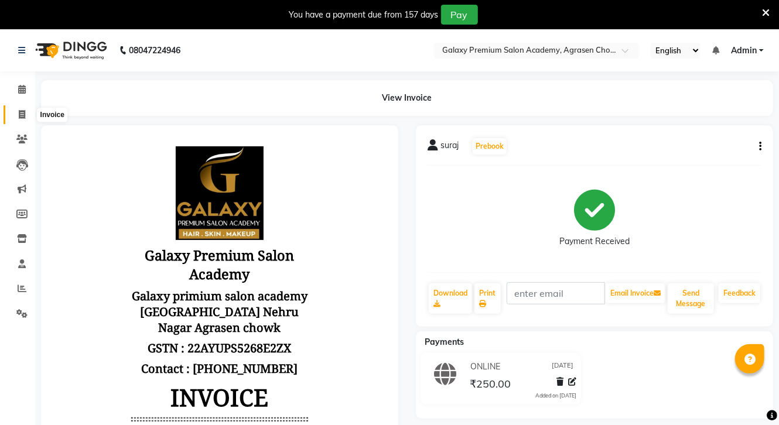
click at [26, 117] on span at bounding box center [22, 114] width 21 height 13
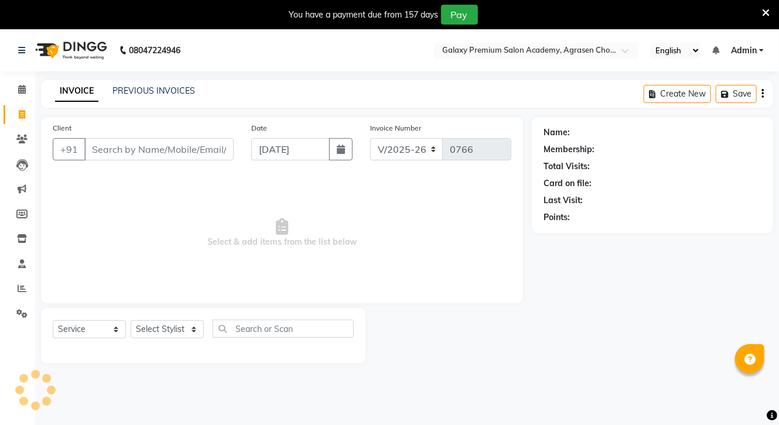
scroll to position [29, 0]
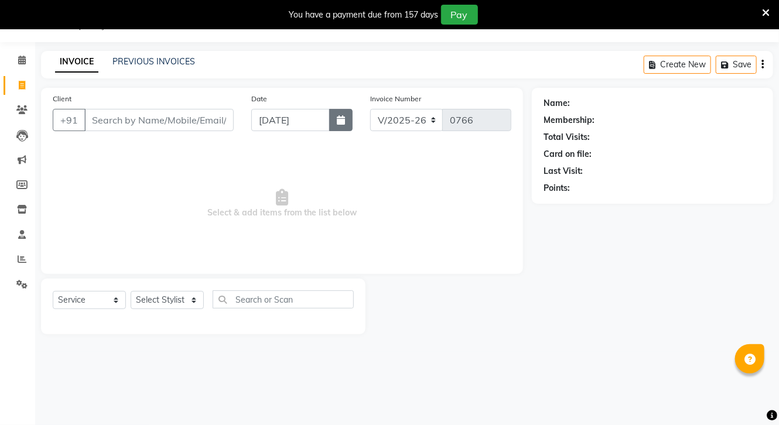
click at [345, 114] on button "button" at bounding box center [340, 120] width 23 height 22
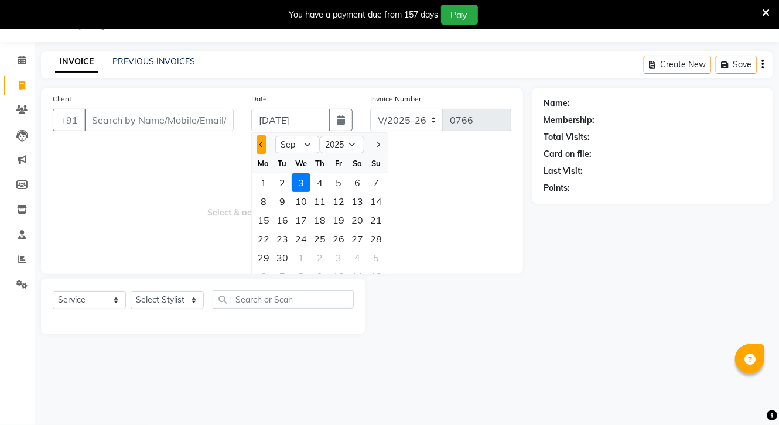
click at [264, 144] on span "Previous month" at bounding box center [262, 144] width 5 height 5
drag, startPoint x: 264, startPoint y: 145, endPoint x: 291, endPoint y: 137, distance: 28.2
click at [264, 145] on span "Previous month" at bounding box center [262, 144] width 5 height 5
click at [338, 179] on div "4" at bounding box center [338, 182] width 19 height 19
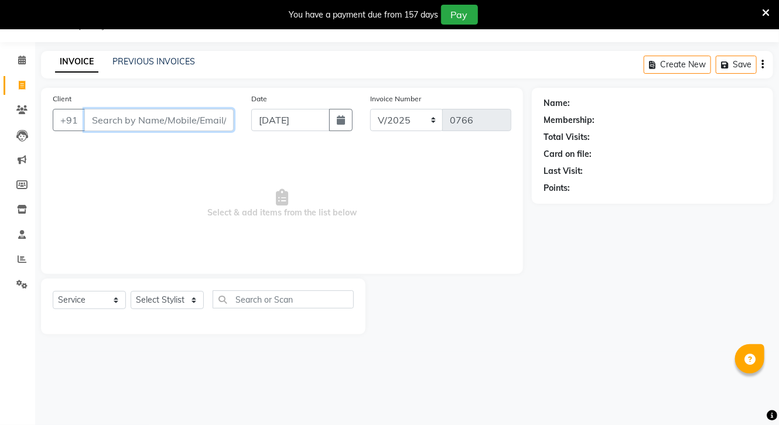
click at [152, 120] on input "Client" at bounding box center [158, 120] width 149 height 22
drag, startPoint x: 128, startPoint y: 124, endPoint x: 148, endPoint y: 129, distance: 21.0
click at [134, 124] on input "Client" at bounding box center [158, 120] width 149 height 22
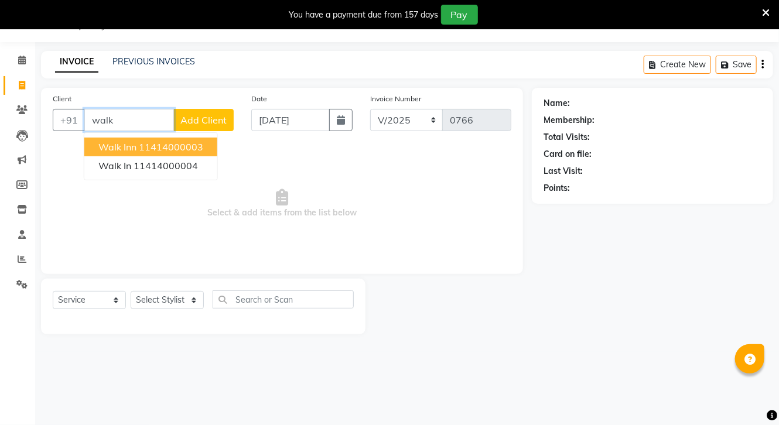
click at [167, 141] on ngb-highlight "11414000003" at bounding box center [171, 147] width 64 height 12
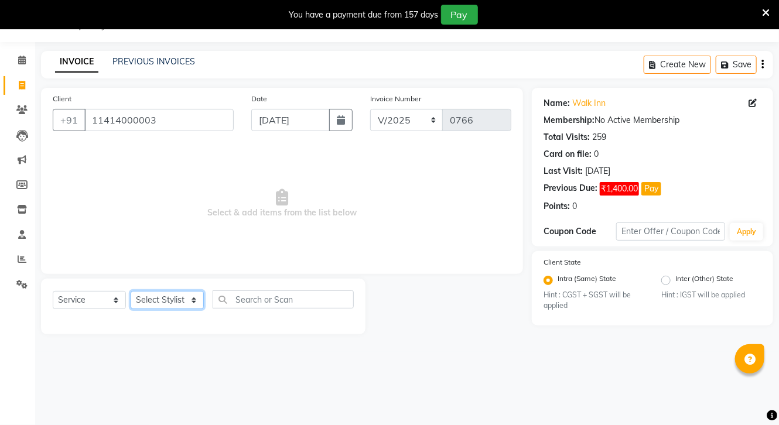
click at [161, 303] on select "Select Stylist [PERSON_NAME] CHOTI choti mamta dhanno gayatri [PERSON_NAME] [PE…" at bounding box center [167, 300] width 73 height 18
click at [131, 292] on select "Select Stylist [PERSON_NAME] CHOTI choti mamta dhanno gayatri [PERSON_NAME] [PE…" at bounding box center [167, 300] width 73 height 18
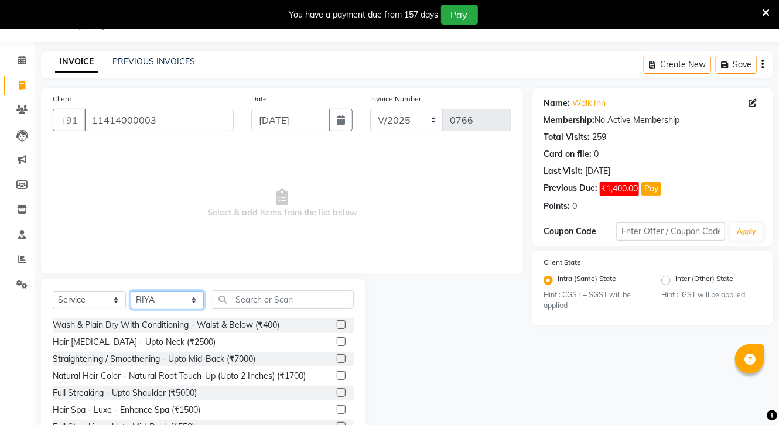
click at [161, 298] on select "Select Stylist [PERSON_NAME] CHOTI choti mamta dhanno gayatri [PERSON_NAME] [PE…" at bounding box center [167, 300] width 73 height 18
click at [131, 292] on select "Select Stylist [PERSON_NAME] CHOTI choti mamta dhanno gayatri [PERSON_NAME] [PE…" at bounding box center [167, 300] width 73 height 18
click at [173, 304] on select "Select Stylist [PERSON_NAME] CHOTI choti mamta dhanno gayatri [PERSON_NAME] [PE…" at bounding box center [167, 300] width 73 height 18
click at [131, 292] on select "Select Stylist [PERSON_NAME] CHOTI choti mamta dhanno gayatri [PERSON_NAME] [PE…" at bounding box center [167, 300] width 73 height 18
click at [286, 302] on input "text" at bounding box center [283, 300] width 141 height 18
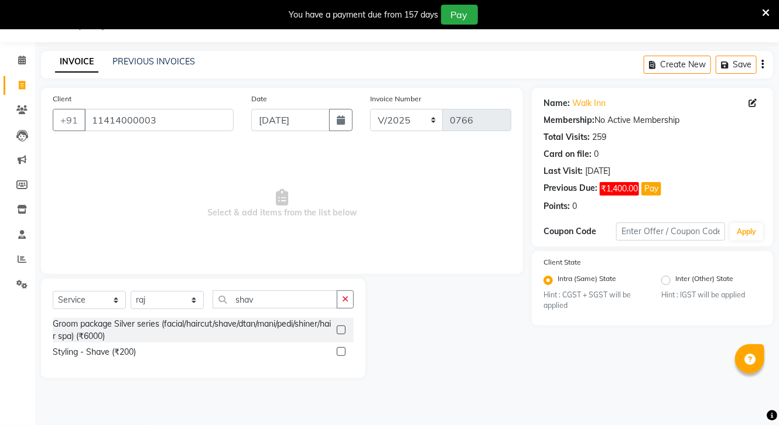
click at [337, 344] on div "Groom package Silver series (facial/haircut/shave/dtan/mani/pedi/shiner/hair sp…" at bounding box center [203, 340] width 301 height 44
click at [340, 347] on div at bounding box center [345, 352] width 17 height 15
click at [339, 349] on label at bounding box center [341, 351] width 9 height 9
click at [339, 349] on input "checkbox" at bounding box center [341, 353] width 8 height 8
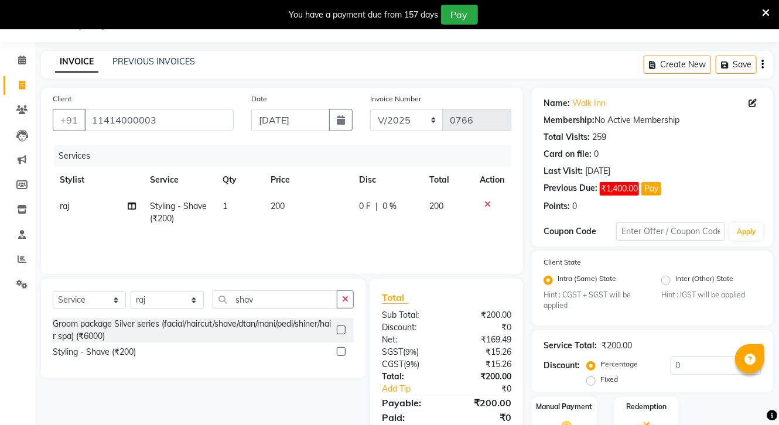
click at [273, 207] on span "200" at bounding box center [278, 206] width 14 height 11
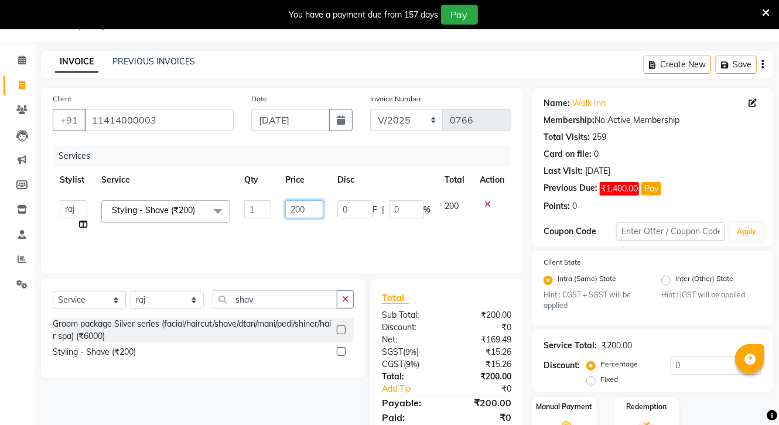
click at [294, 209] on input "200" at bounding box center [303, 209] width 37 height 18
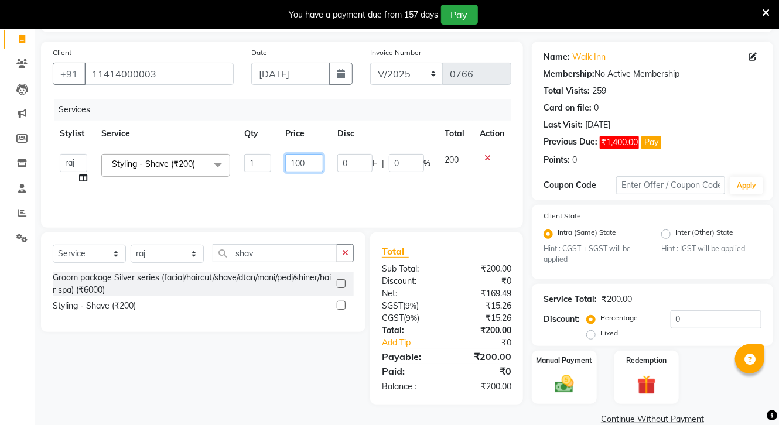
scroll to position [98, 0]
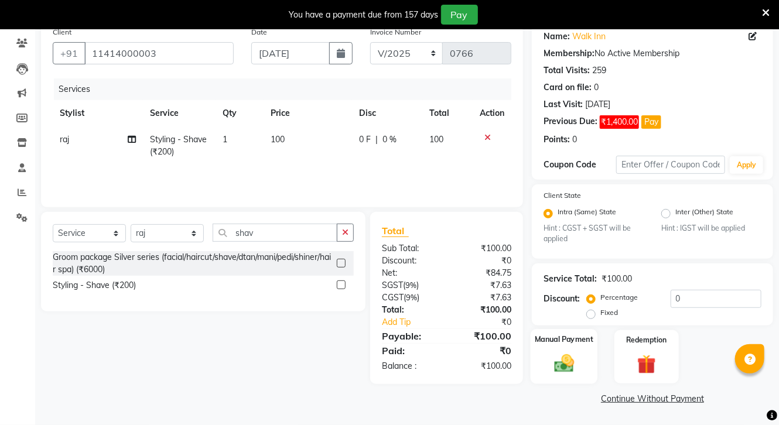
click at [555, 367] on img at bounding box center [564, 364] width 32 height 23
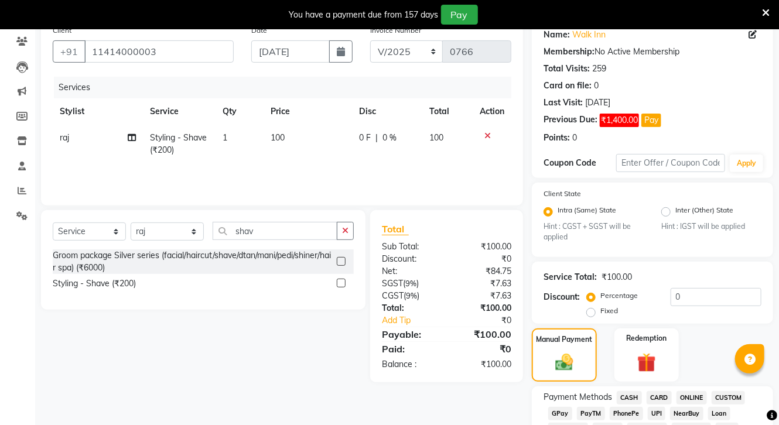
click at [629, 399] on span "CASH" at bounding box center [629, 397] width 25 height 13
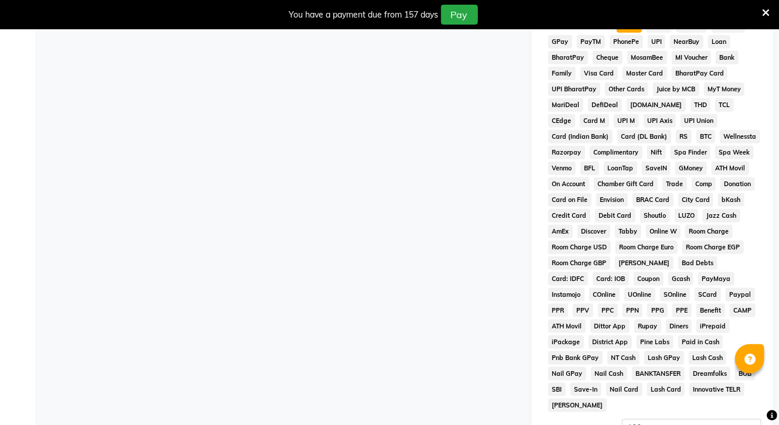
scroll to position [593, 0]
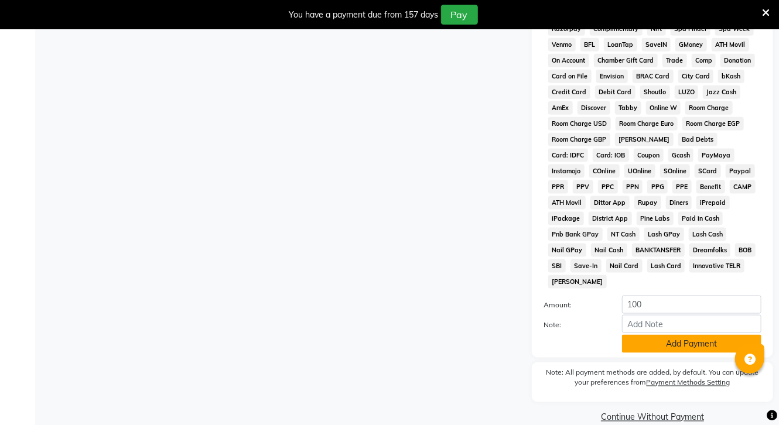
click at [710, 341] on button "Add Payment" at bounding box center [691, 344] width 139 height 18
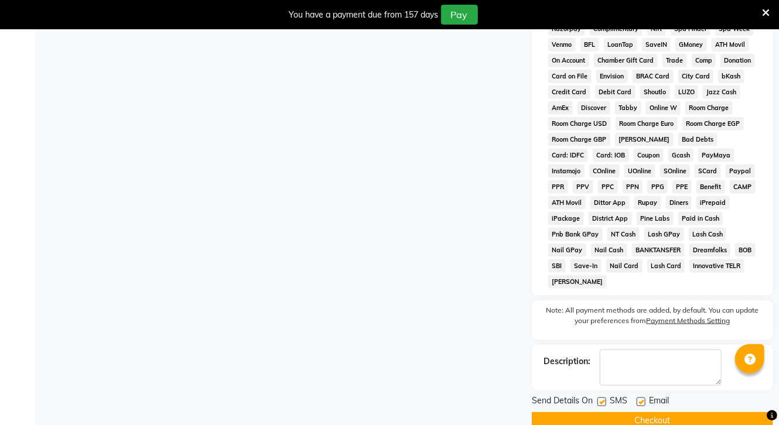
click at [661, 419] on button "Checkout" at bounding box center [652, 421] width 241 height 18
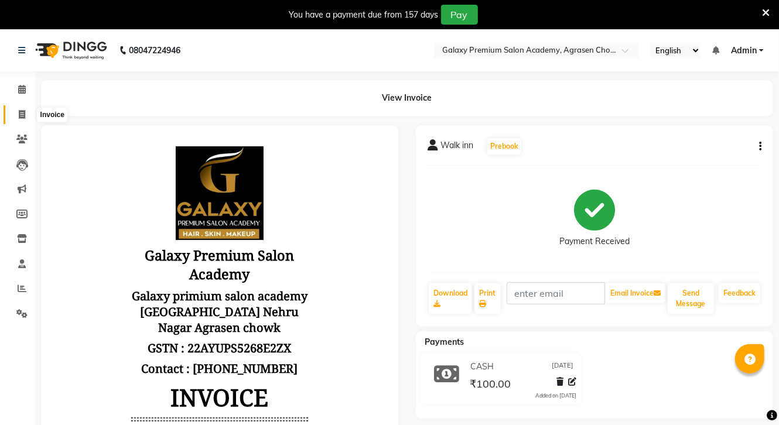
click at [19, 112] on icon at bounding box center [22, 114] width 6 height 9
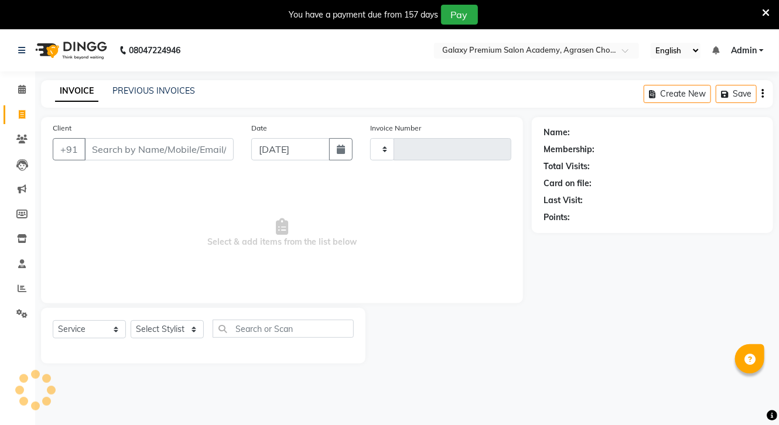
scroll to position [29, 0]
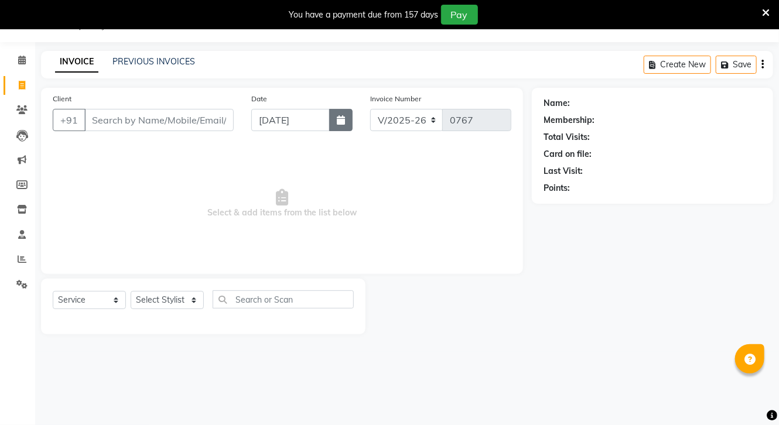
click at [340, 122] on icon "button" at bounding box center [341, 119] width 8 height 9
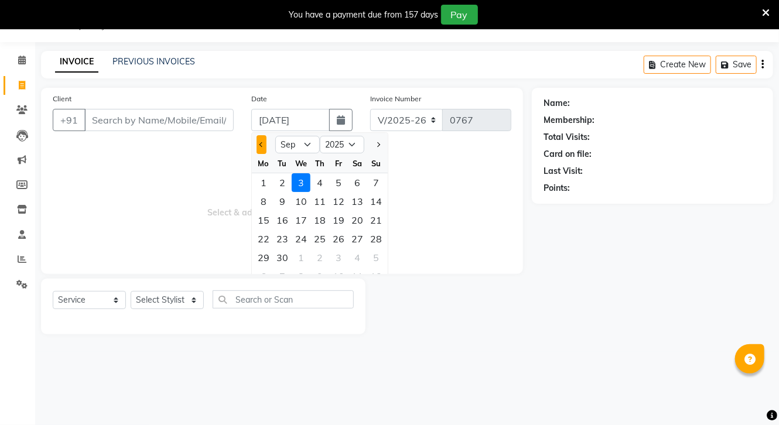
click at [262, 140] on button "Previous month" at bounding box center [262, 144] width 10 height 19
click at [344, 179] on div "4" at bounding box center [338, 182] width 19 height 19
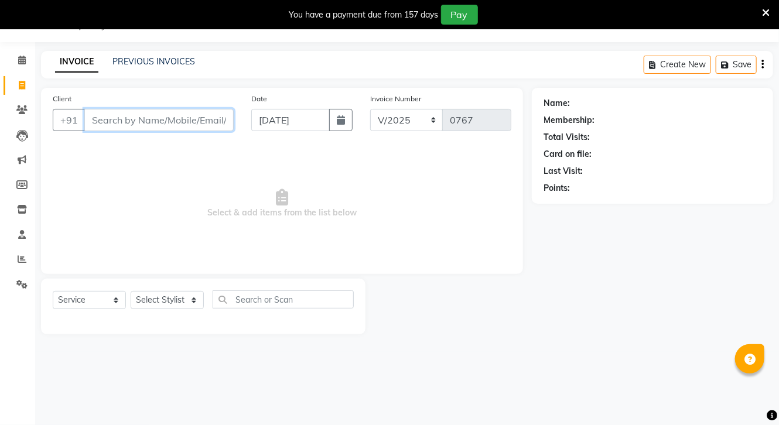
drag, startPoint x: 185, startPoint y: 124, endPoint x: 183, endPoint y: 134, distance: 9.5
click at [185, 127] on input "Client" at bounding box center [158, 120] width 149 height 22
click at [159, 123] on input "Client" at bounding box center [158, 120] width 149 height 22
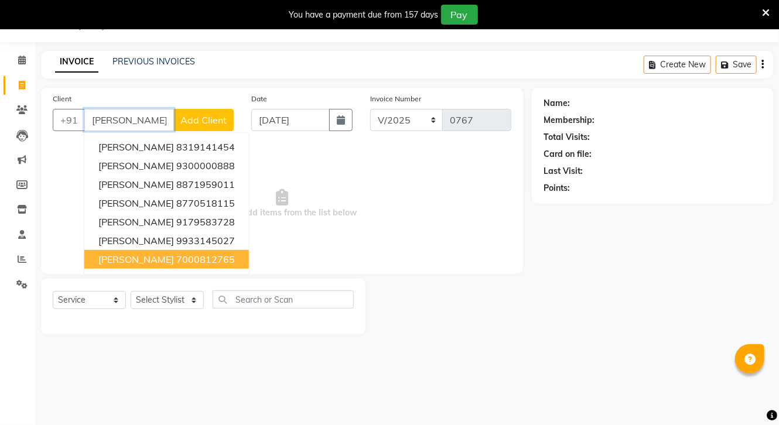
drag, startPoint x: 206, startPoint y: 250, endPoint x: 203, endPoint y: 255, distance: 6.0
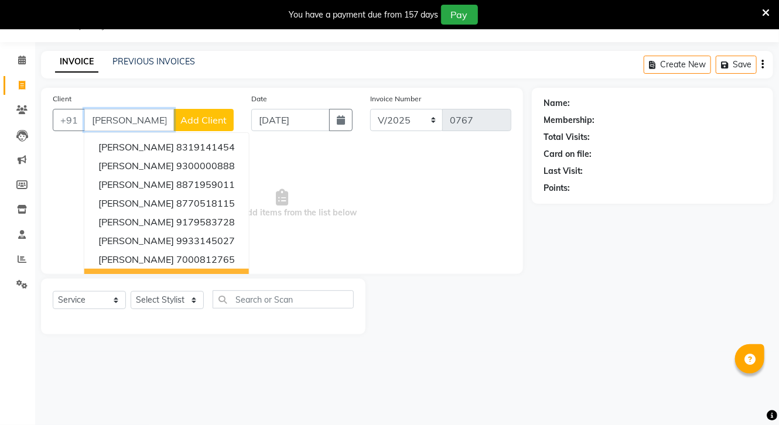
drag, startPoint x: 203, startPoint y: 255, endPoint x: 195, endPoint y: 271, distance: 18.3
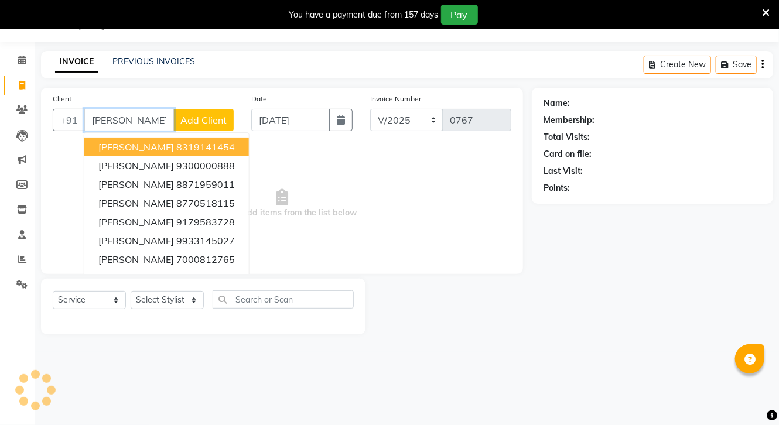
click at [166, 122] on input "[PERSON_NAME]" at bounding box center [129, 120] width 90 height 22
